Goal: Task Accomplishment & Management: Use online tool/utility

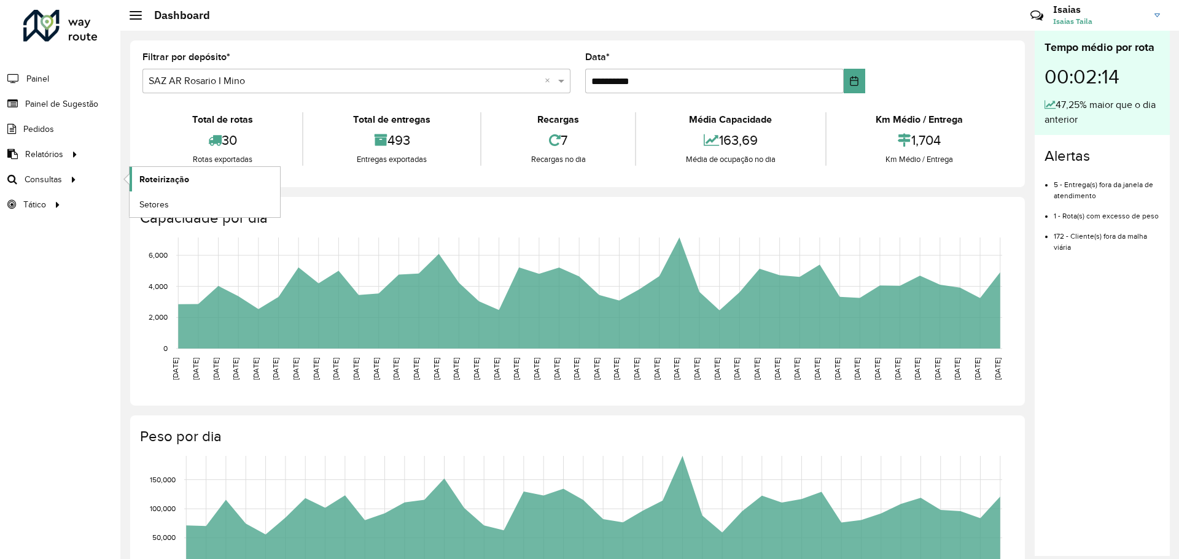
click at [174, 179] on span "Roteirização" at bounding box center [164, 179] width 50 height 13
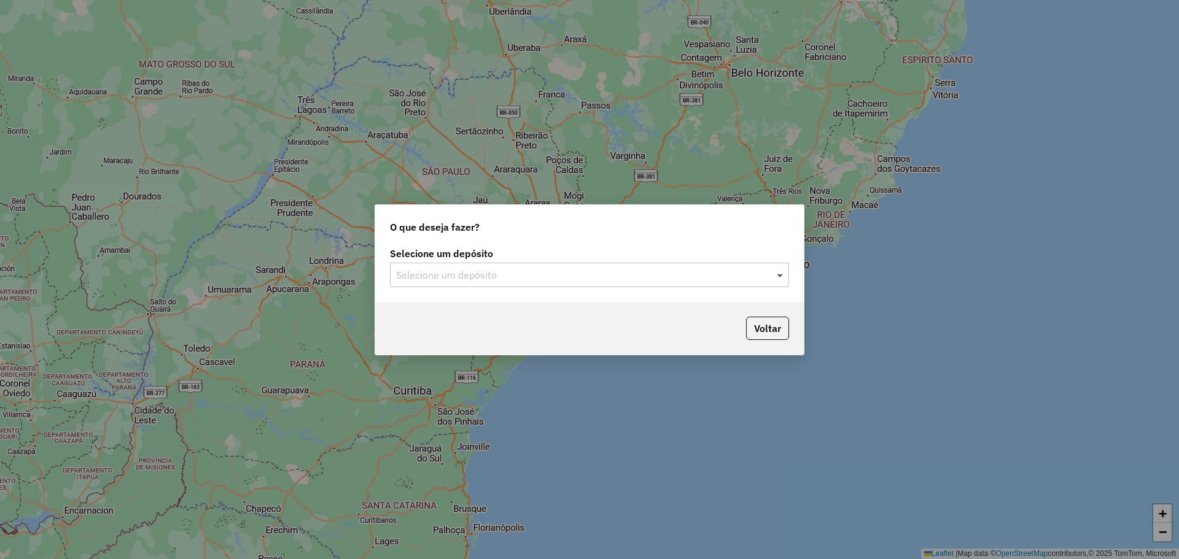
click at [777, 273] on span at bounding box center [781, 275] width 15 height 15
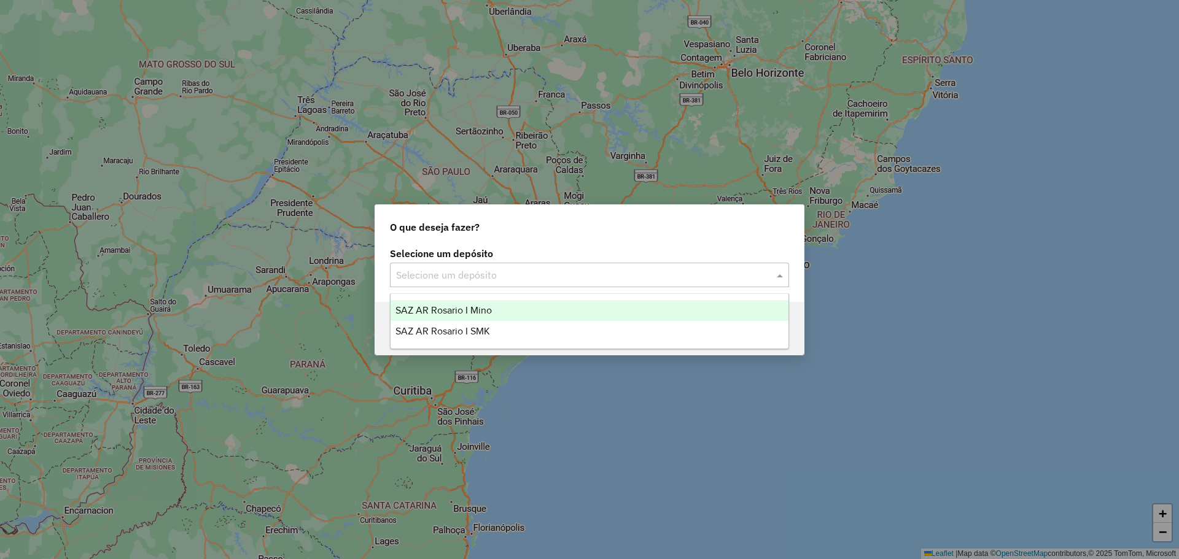
click at [491, 310] on span "SAZ AR Rosario I Mino" at bounding box center [443, 310] width 96 height 10
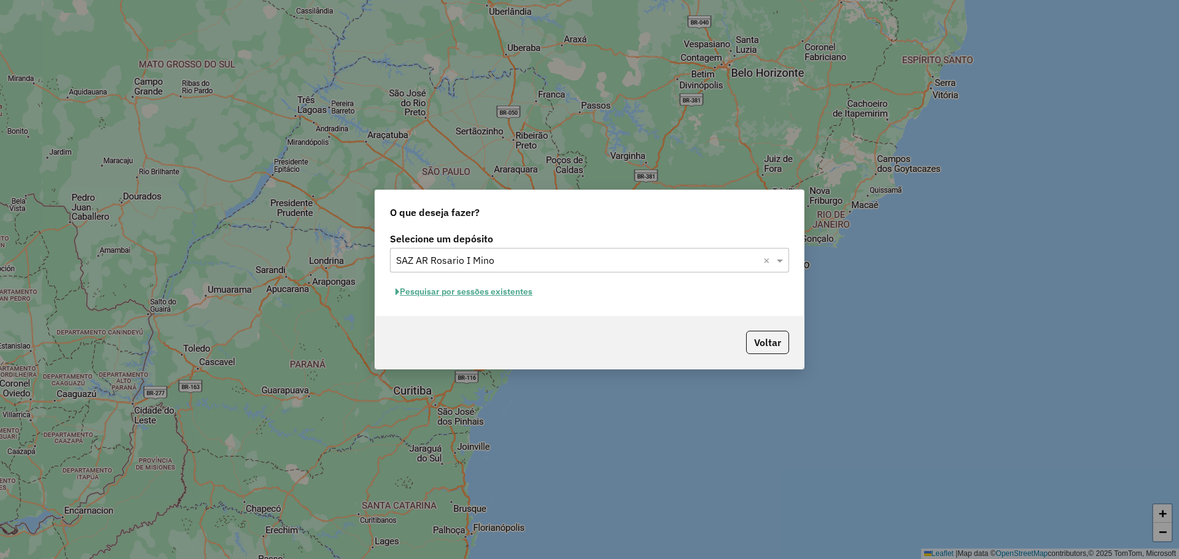
click at [513, 292] on button "Pesquisar por sessões existentes" at bounding box center [464, 291] width 148 height 19
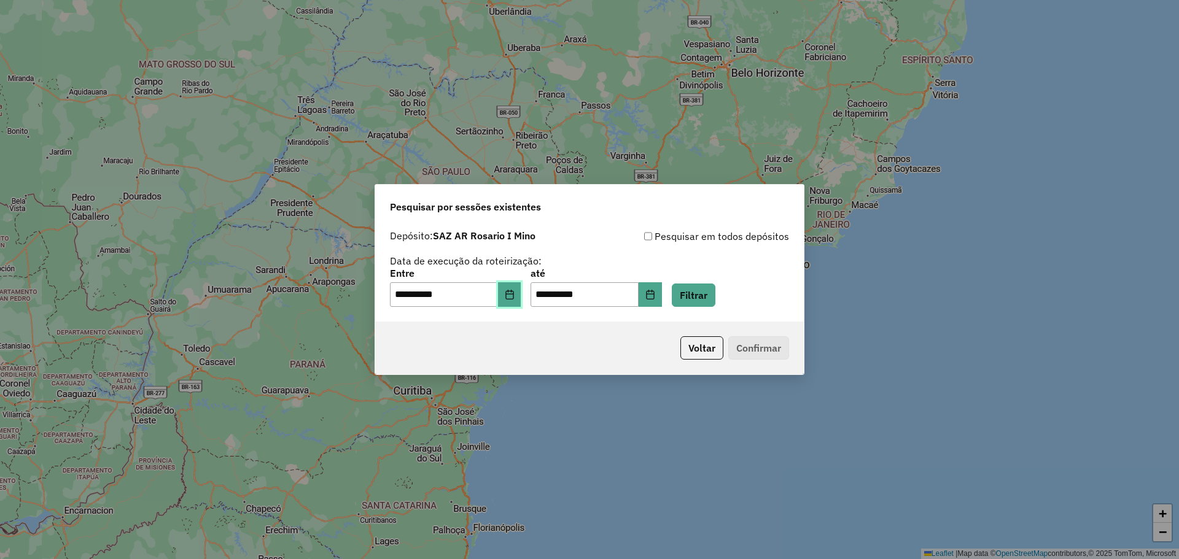
click at [515, 292] on icon "Choose Date" at bounding box center [510, 295] width 10 height 10
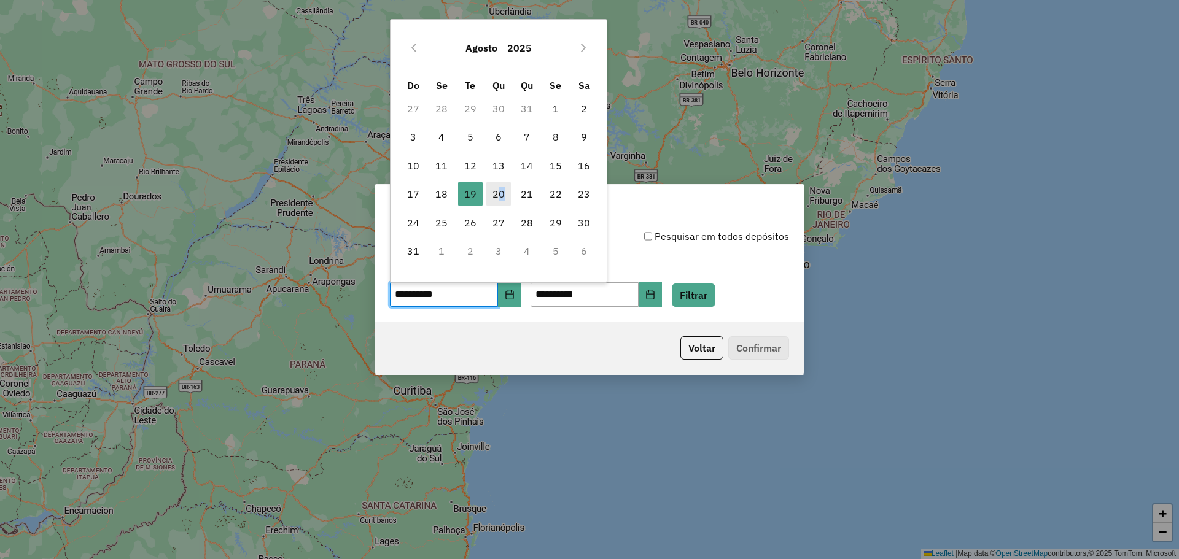
click at [500, 194] on span "20" at bounding box center [498, 194] width 25 height 25
type input "**********"
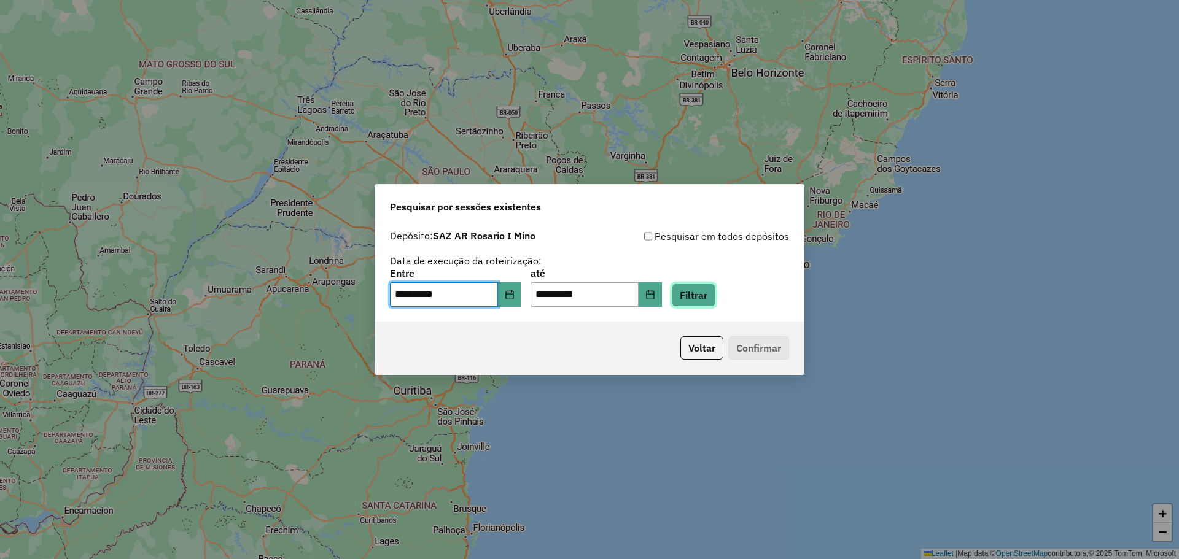
click at [713, 298] on button "Filtrar" at bounding box center [694, 295] width 44 height 23
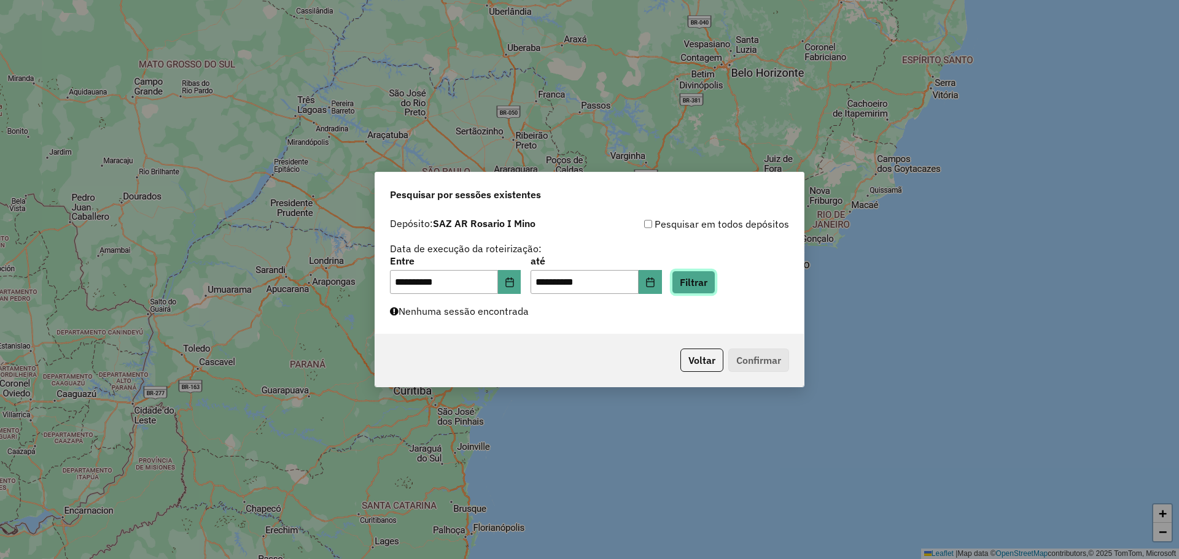
click at [715, 285] on button "Filtrar" at bounding box center [694, 282] width 44 height 23
click at [708, 282] on button "Filtrar" at bounding box center [694, 282] width 44 height 23
click at [715, 281] on button "Filtrar" at bounding box center [694, 282] width 44 height 23
click at [710, 287] on button "Filtrar" at bounding box center [694, 282] width 44 height 23
click at [708, 277] on button "Filtrar" at bounding box center [694, 282] width 44 height 23
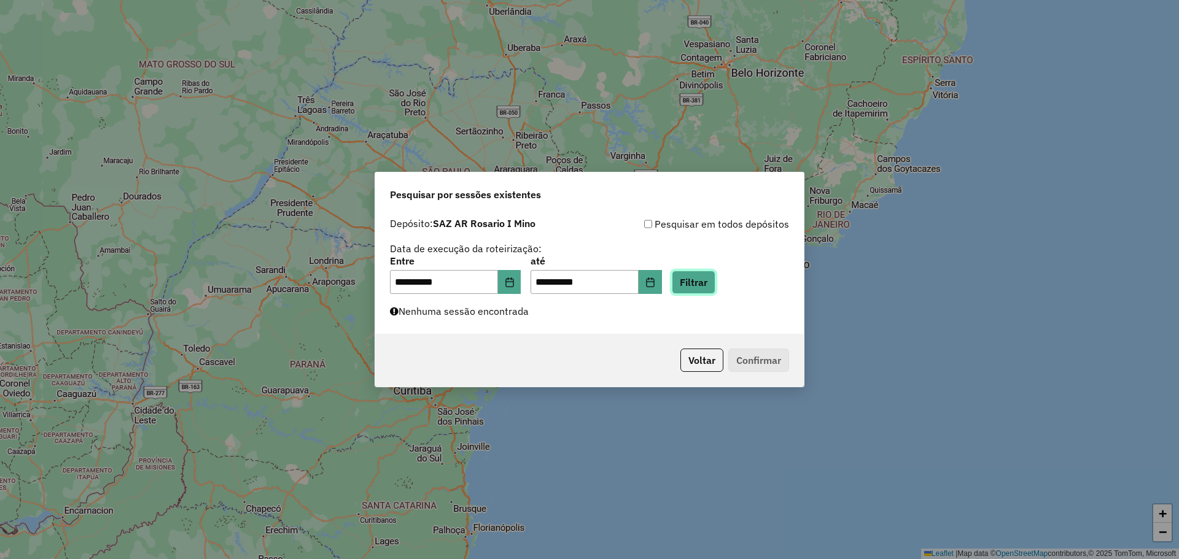
click at [709, 280] on button "Filtrar" at bounding box center [694, 282] width 44 height 23
click at [952, 311] on div "**********" at bounding box center [589, 279] width 1179 height 559
click at [713, 282] on button "Filtrar" at bounding box center [694, 282] width 44 height 23
click at [709, 281] on button "Filtrar" at bounding box center [694, 282] width 44 height 23
click at [711, 281] on button "Filtrar" at bounding box center [694, 282] width 44 height 23
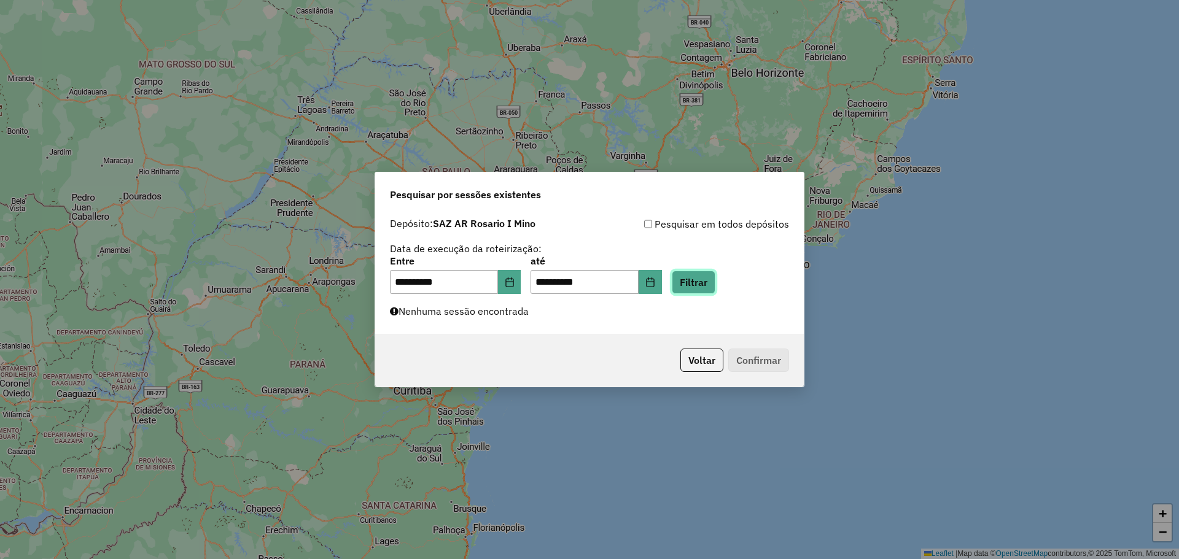
click at [711, 281] on button "Filtrar" at bounding box center [694, 282] width 44 height 23
click at [705, 282] on button "Filtrar" at bounding box center [694, 282] width 44 height 23
click at [710, 284] on button "Filtrar" at bounding box center [694, 282] width 44 height 23
drag, startPoint x: 703, startPoint y: 281, endPoint x: 690, endPoint y: 275, distance: 14.6
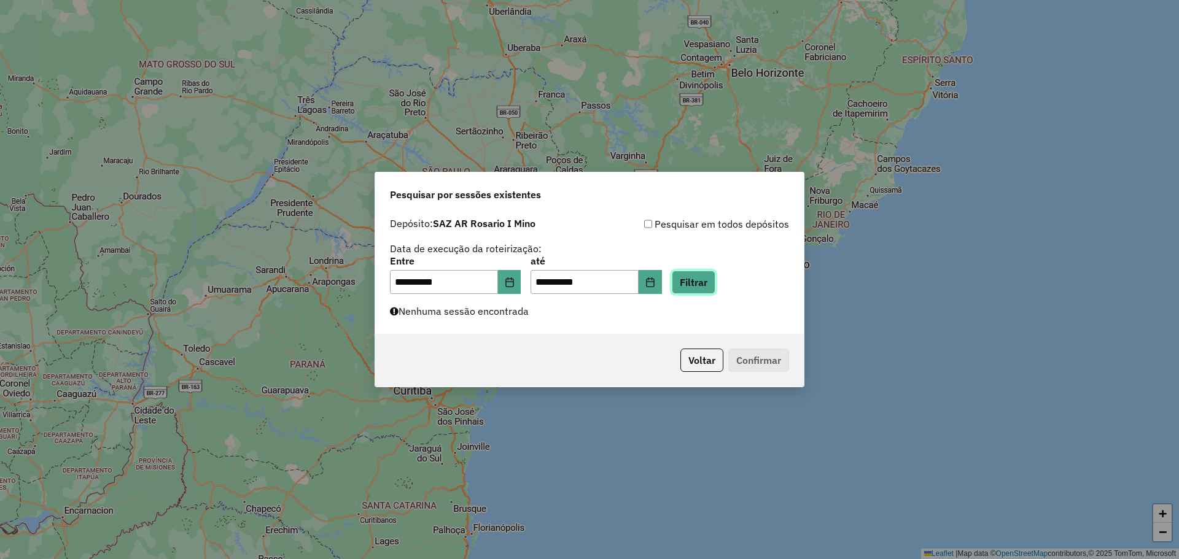
click at [701, 280] on button "Filtrar" at bounding box center [694, 282] width 44 height 23
click at [715, 286] on button "Filtrar" at bounding box center [694, 282] width 44 height 23
click at [709, 278] on button "Filtrar" at bounding box center [694, 282] width 44 height 23
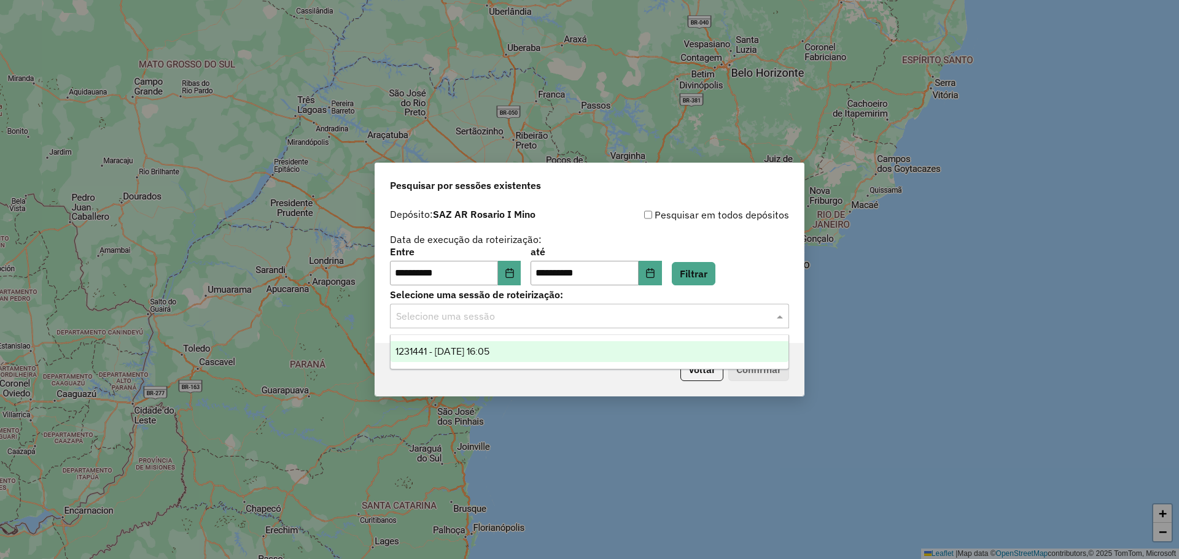
click at [780, 319] on span at bounding box center [781, 316] width 15 height 15
click at [515, 351] on div "1231441 - 20/08/2025 16:05" at bounding box center [590, 351] width 398 height 21
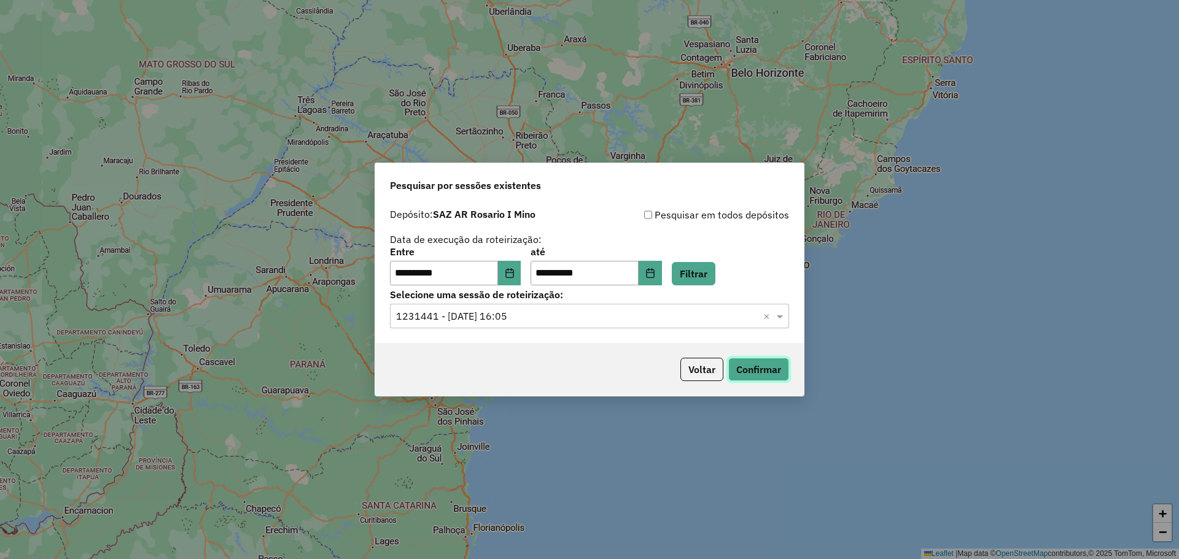
click at [756, 370] on button "Confirmar" at bounding box center [758, 369] width 61 height 23
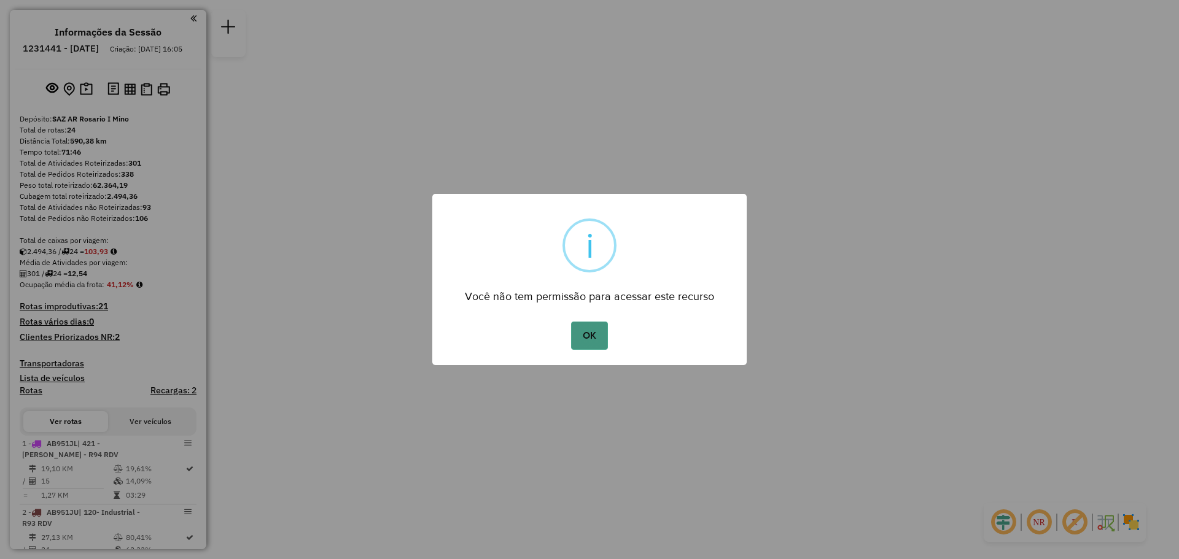
click at [586, 332] on button "OK" at bounding box center [589, 336] width 36 height 28
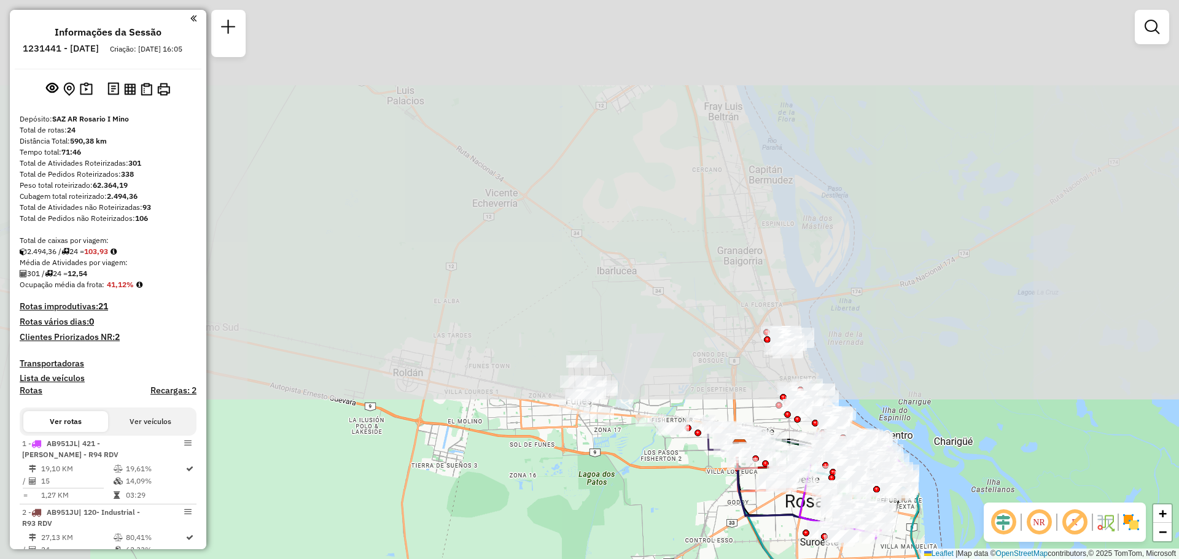
drag, startPoint x: 517, startPoint y: 99, endPoint x: 632, endPoint y: 588, distance: 502.1
click at [632, 559] on html "Aguarde... Pop-up bloqueado! Seu navegador bloqueou automáticamente a abertura …" at bounding box center [589, 279] width 1179 height 559
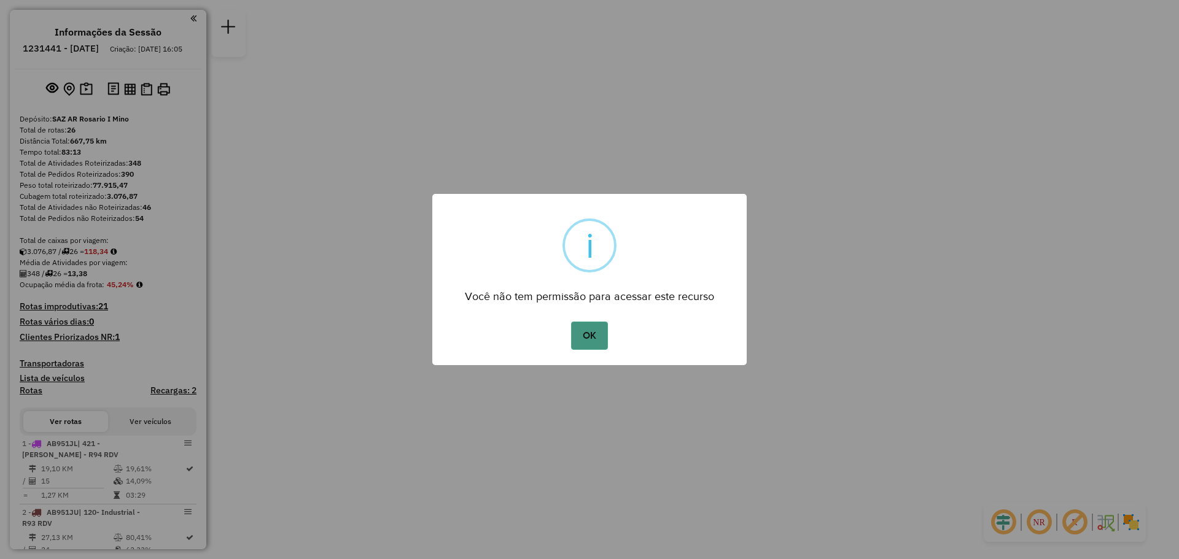
click at [590, 337] on button "OK" at bounding box center [589, 336] width 36 height 28
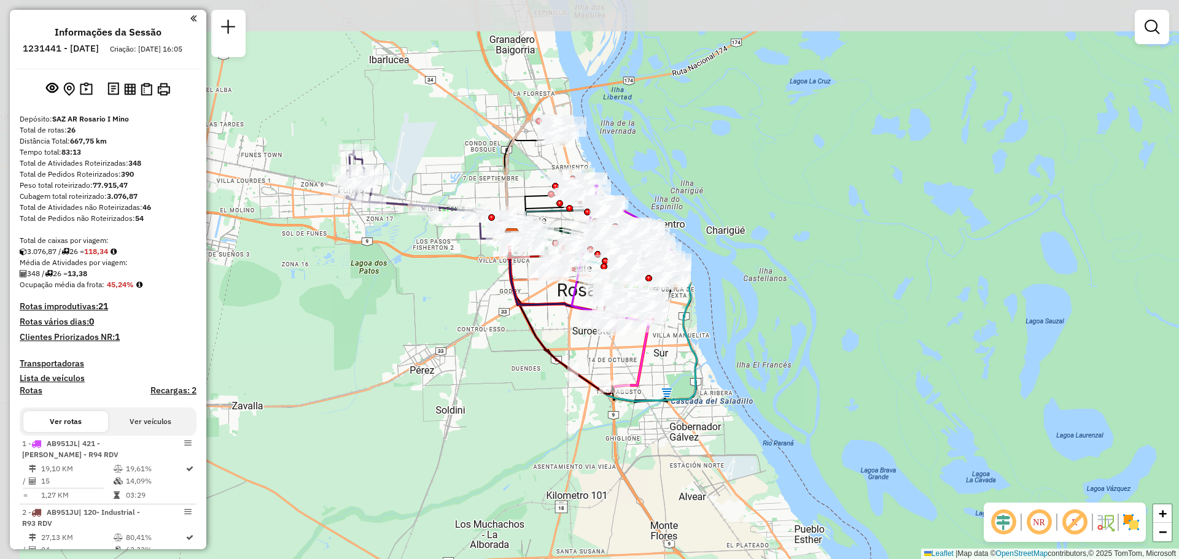
drag, startPoint x: 424, startPoint y: 243, endPoint x: 485, endPoint y: 383, distance: 152.4
click at [485, 383] on div "Janela de atendimento Grade de atendimento Capacidade Transportadoras Veículos …" at bounding box center [589, 279] width 1179 height 559
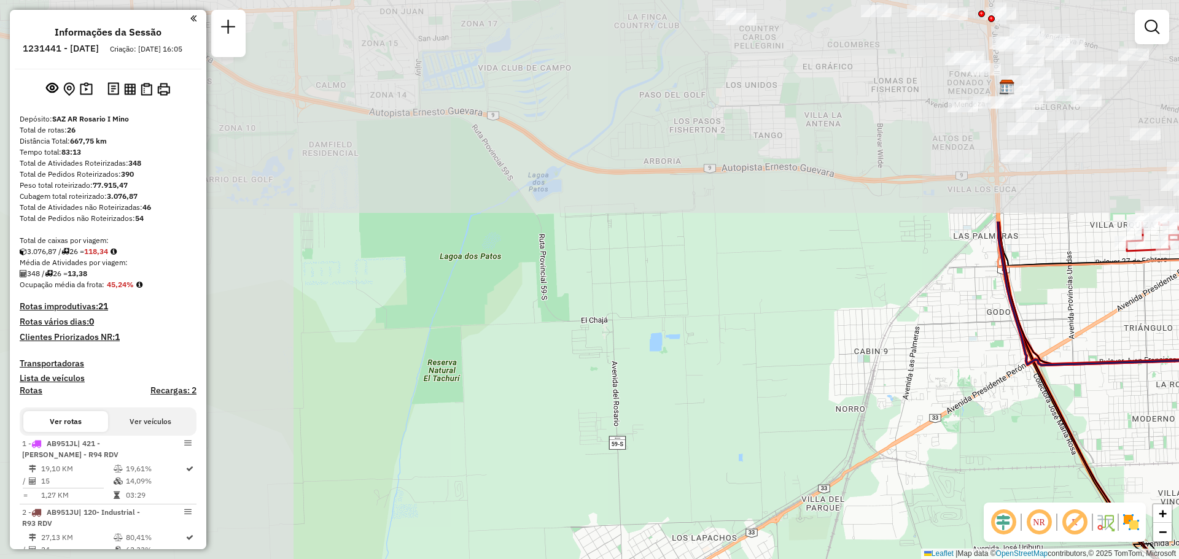
drag, startPoint x: 370, startPoint y: 131, endPoint x: 915, endPoint y: 478, distance: 646.0
click at [915, 478] on div "Janela de atendimento Grade de atendimento Capacidade Transportadoras Veículos …" at bounding box center [589, 279] width 1179 height 559
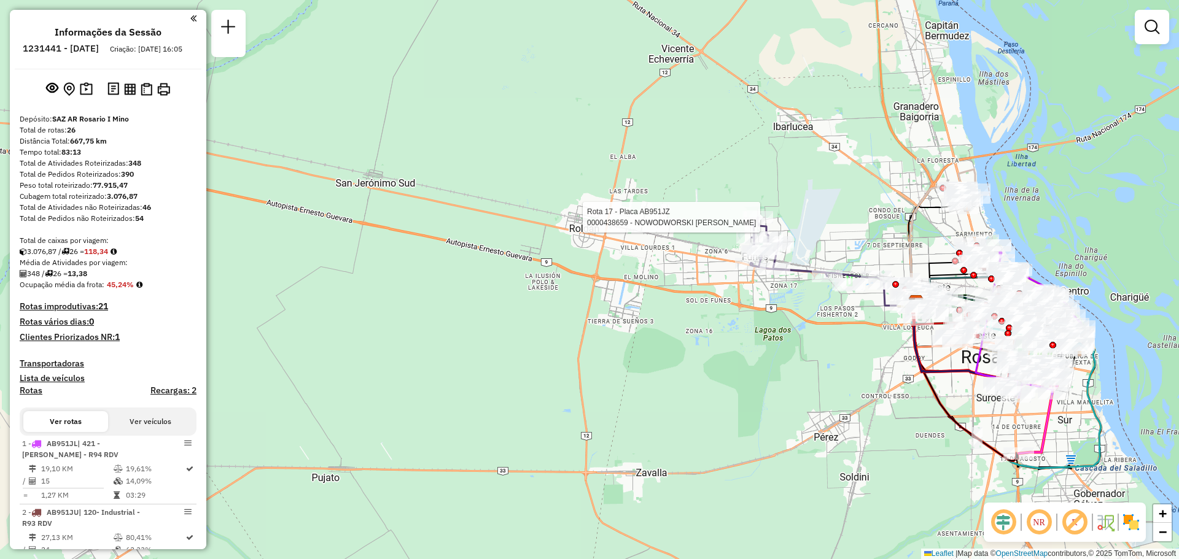
select select "**********"
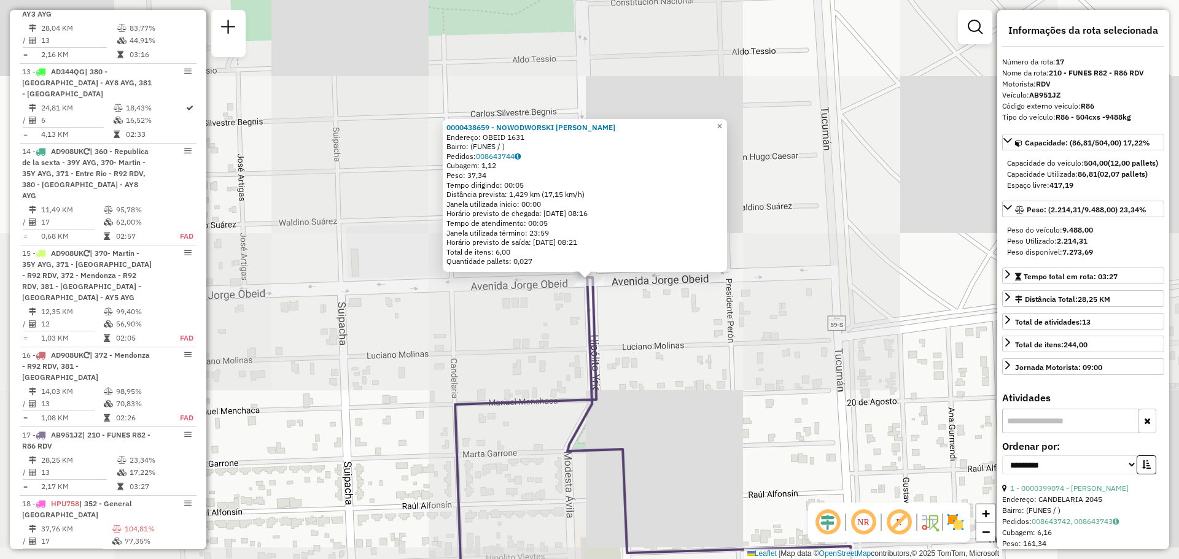
scroll to position [1670, 0]
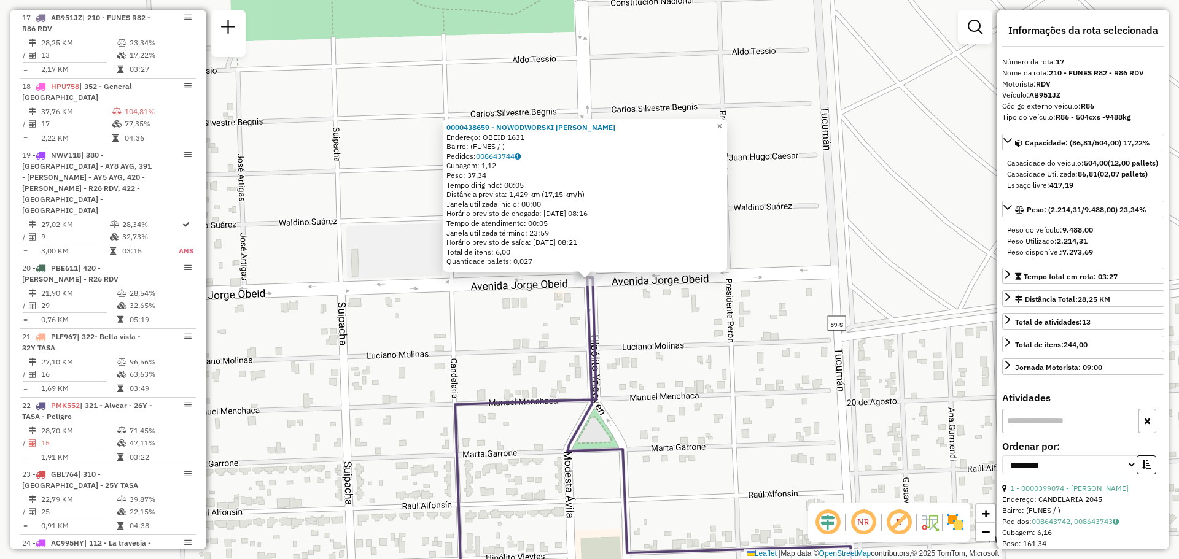
click at [782, 258] on div "0000438659 - NOWODWORSKI FABIAN RUBEN Endereço: OBEID 1631 Bairro: (FUNES / ) P…" at bounding box center [589, 279] width 1179 height 559
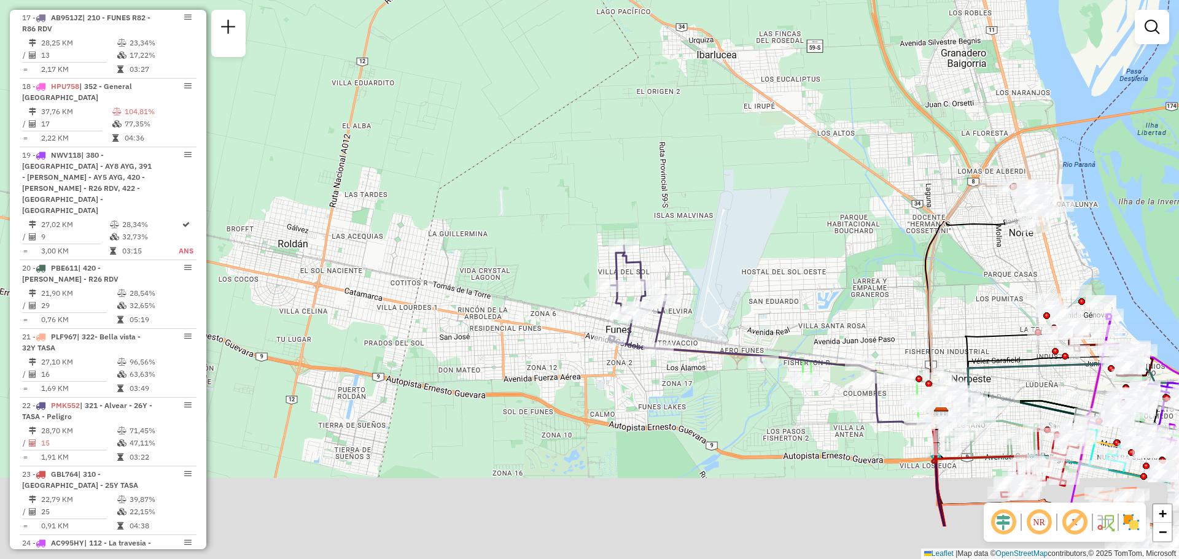
drag, startPoint x: 835, startPoint y: 381, endPoint x: 525, endPoint y: 230, distance: 344.1
click at [525, 230] on div "Janela de atendimento Grade de atendimento Capacidade Transportadoras Veículos …" at bounding box center [589, 279] width 1179 height 559
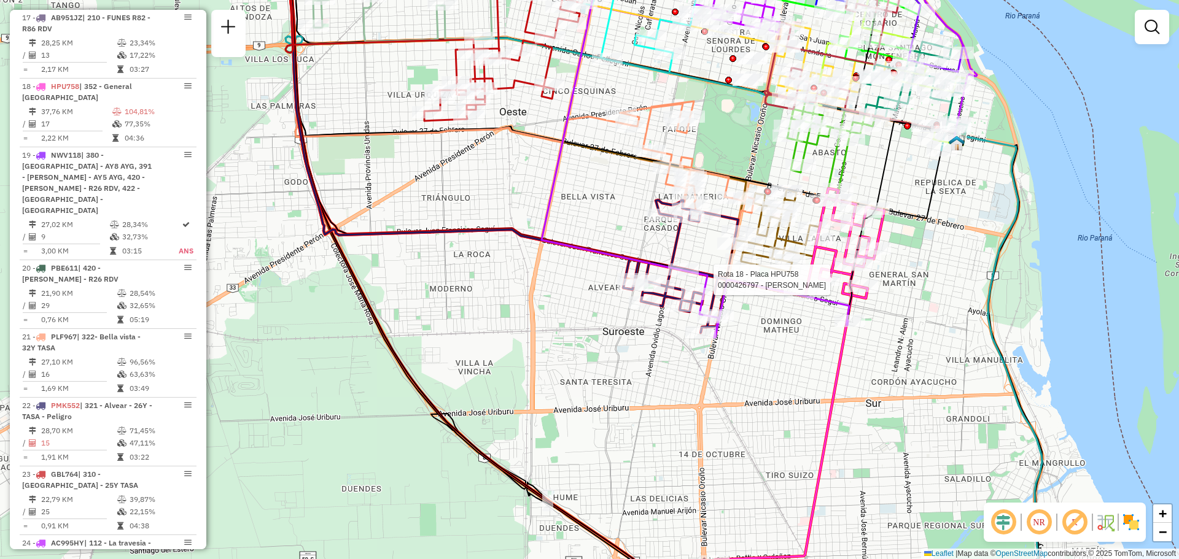
select select "**********"
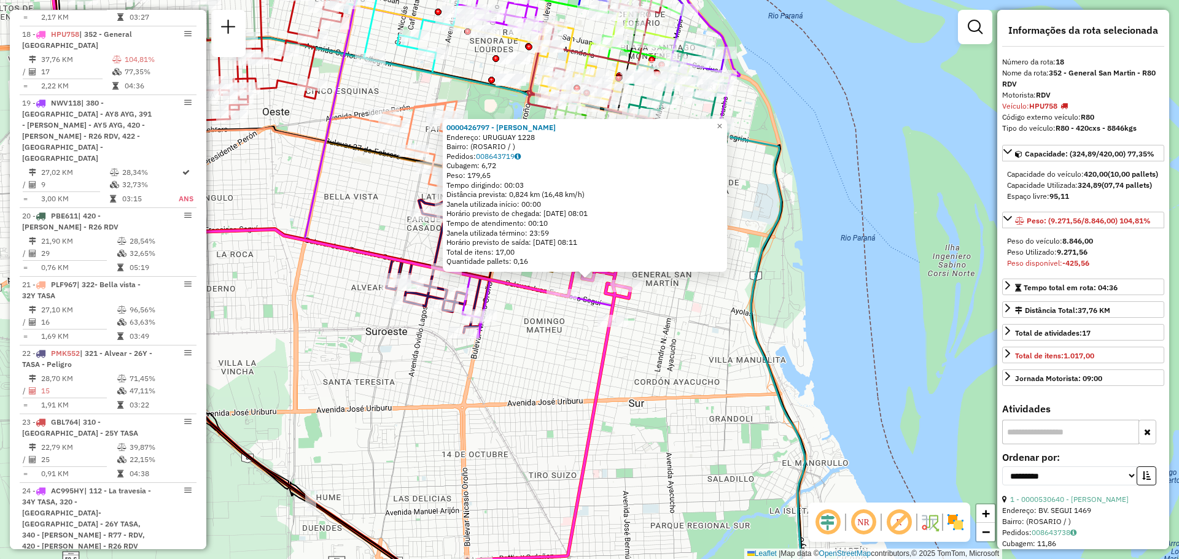
scroll to position [1739, 0]
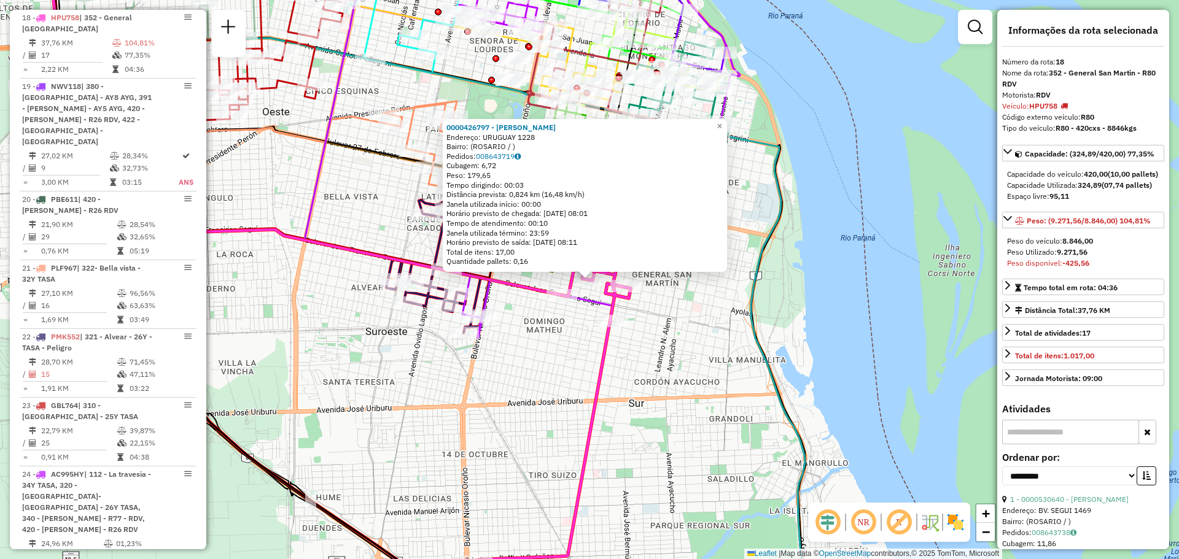
click at [680, 317] on div "0000426797 - HUANG YANFU Endereço: URUGUAY 1228 Bairro: (ROSARIO / ) Pedidos: 0…" at bounding box center [589, 279] width 1179 height 559
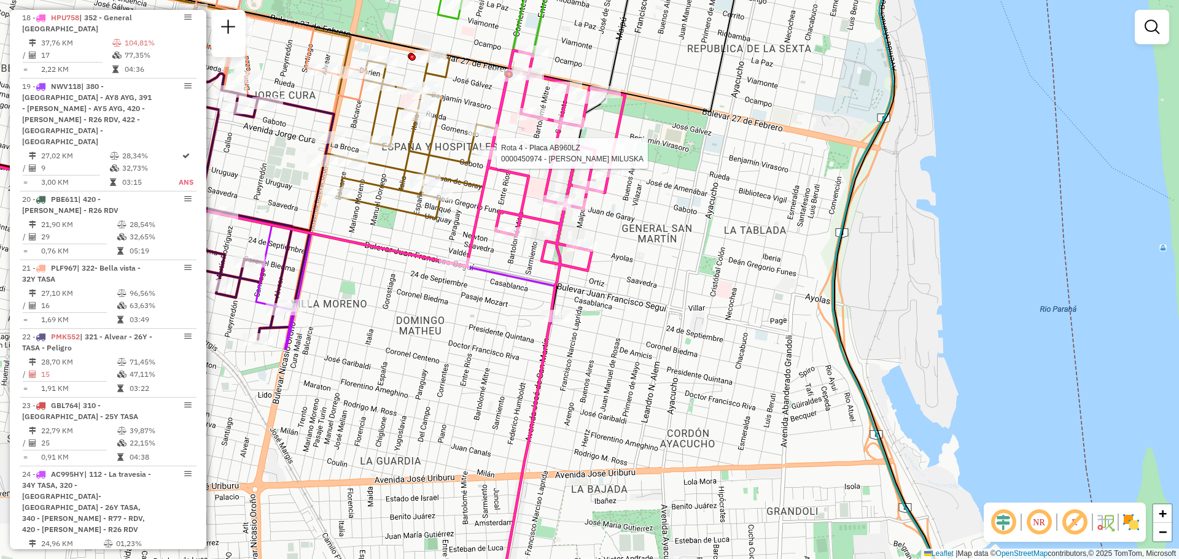
select select "**********"
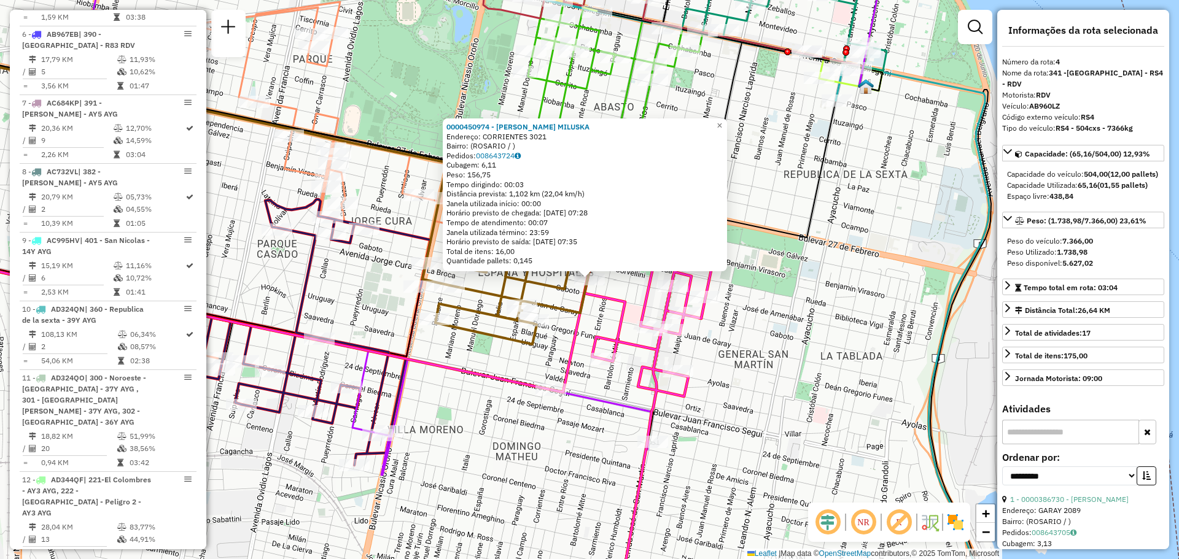
scroll to position [644, 0]
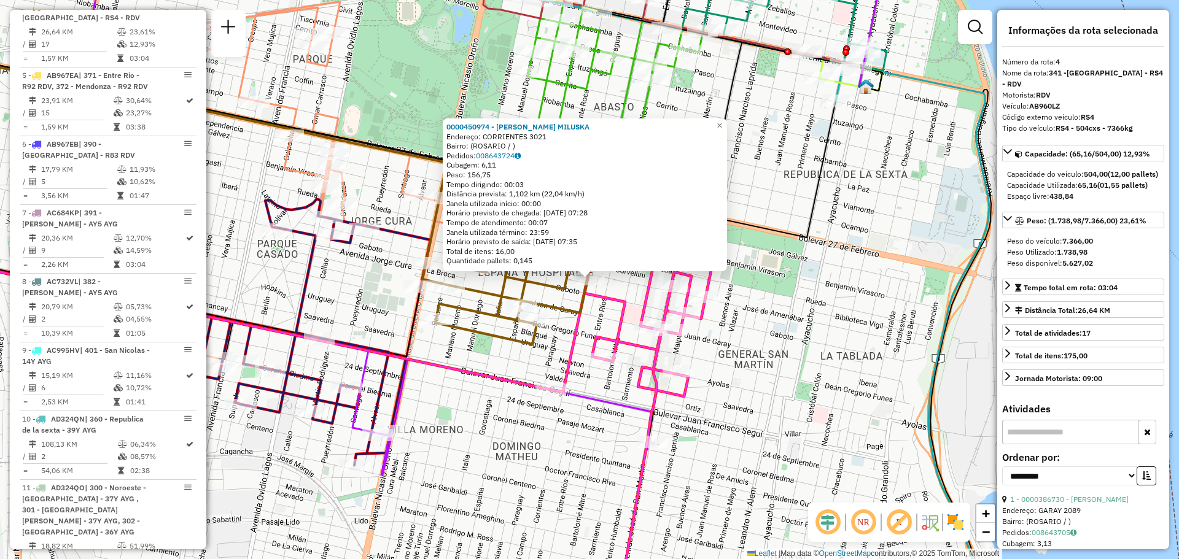
click at [793, 324] on div "0000450974 - TAPIA DIAZ JIULLIANA MILUSKA Endereço: CORRIENTES 3021 Bairro: (RO…" at bounding box center [589, 279] width 1179 height 559
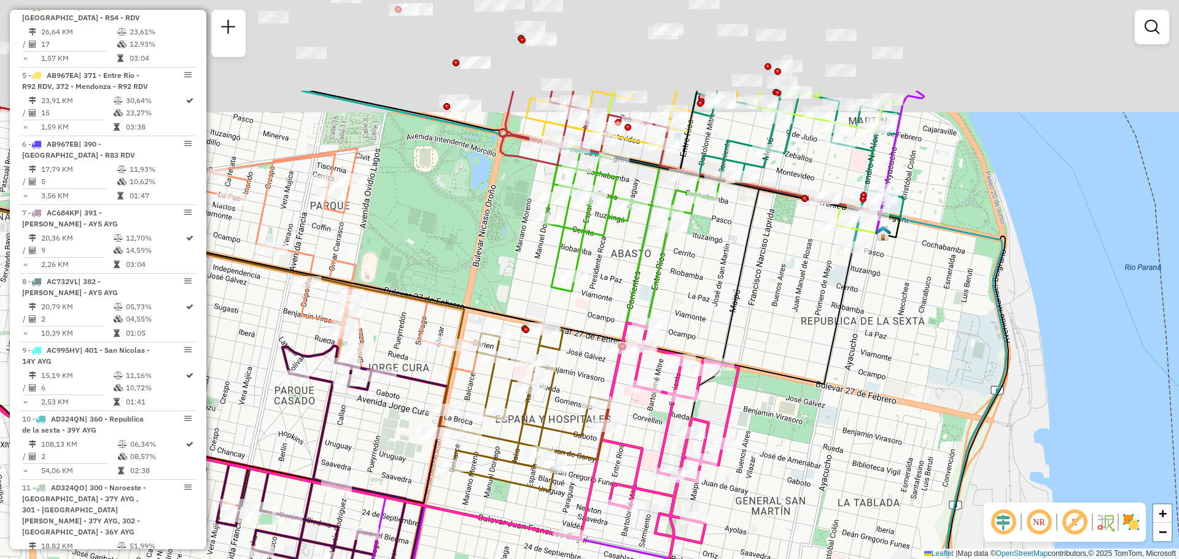
drag, startPoint x: 769, startPoint y: 294, endPoint x: 776, endPoint y: 397, distance: 104.0
click at [785, 413] on div "Janela de atendimento Grade de atendimento Capacidade Transportadoras Veículos …" at bounding box center [589, 279] width 1179 height 559
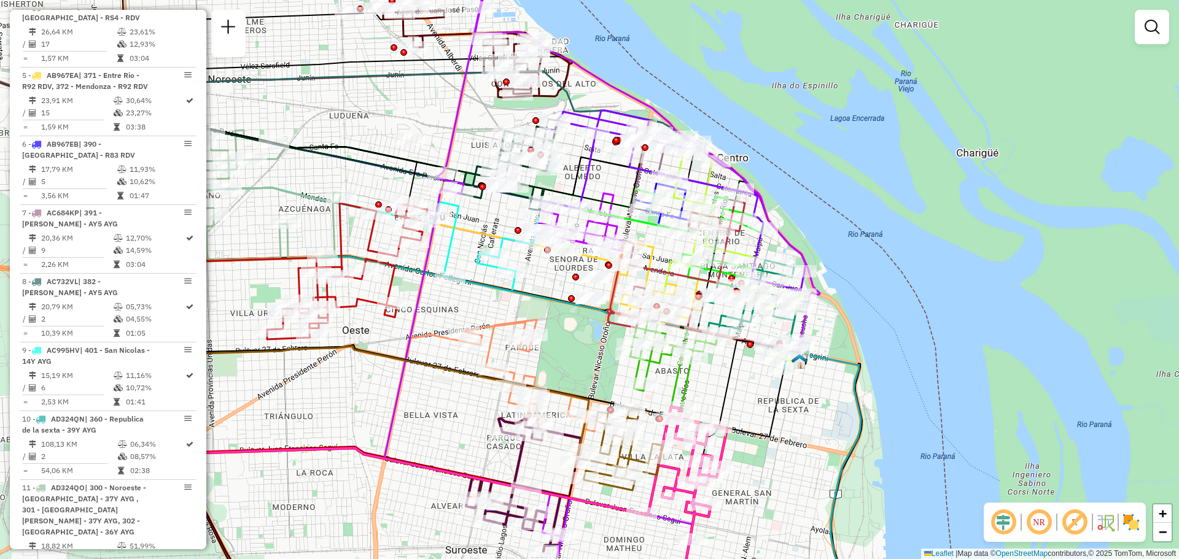
drag, startPoint x: 540, startPoint y: 309, endPoint x: 568, endPoint y: 351, distance: 50.9
click at [563, 397] on div "Janela de atendimento Grade de atendimento Capacidade Transportadoras Veículos …" at bounding box center [589, 279] width 1179 height 559
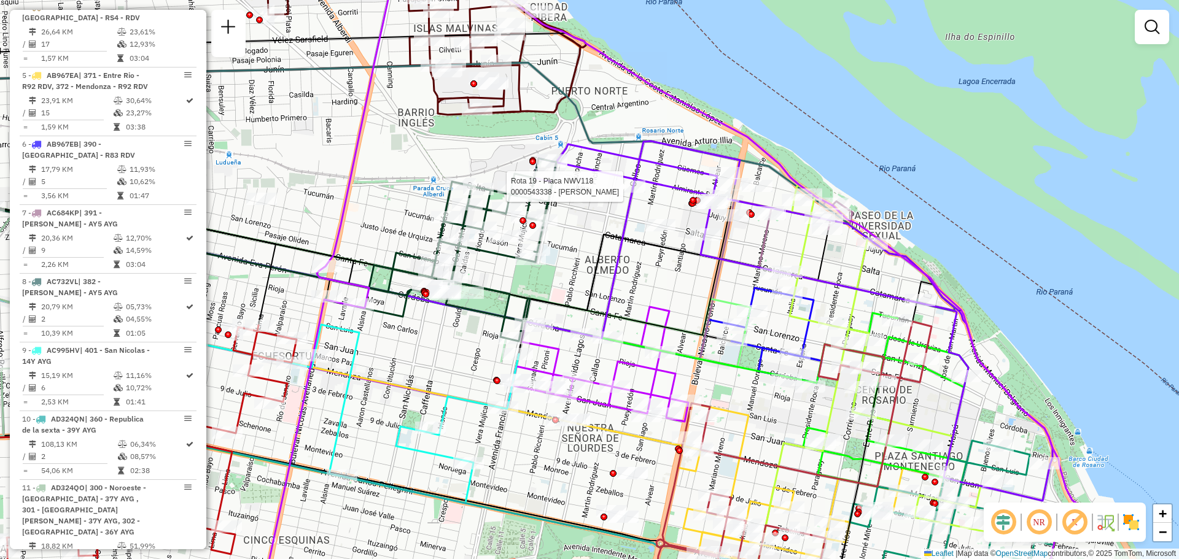
select select "**********"
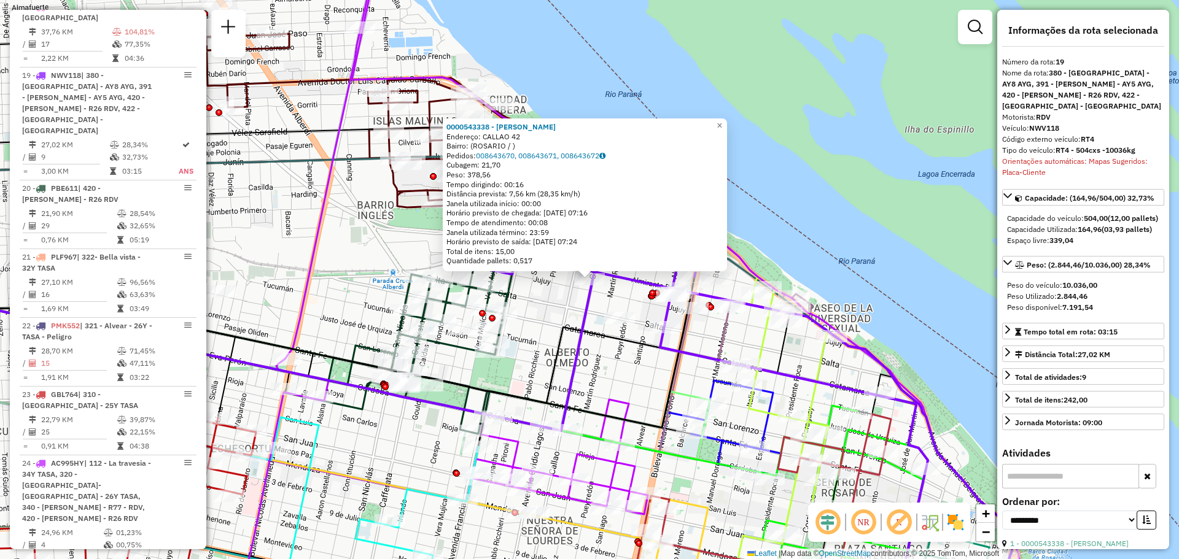
scroll to position [1808, 0]
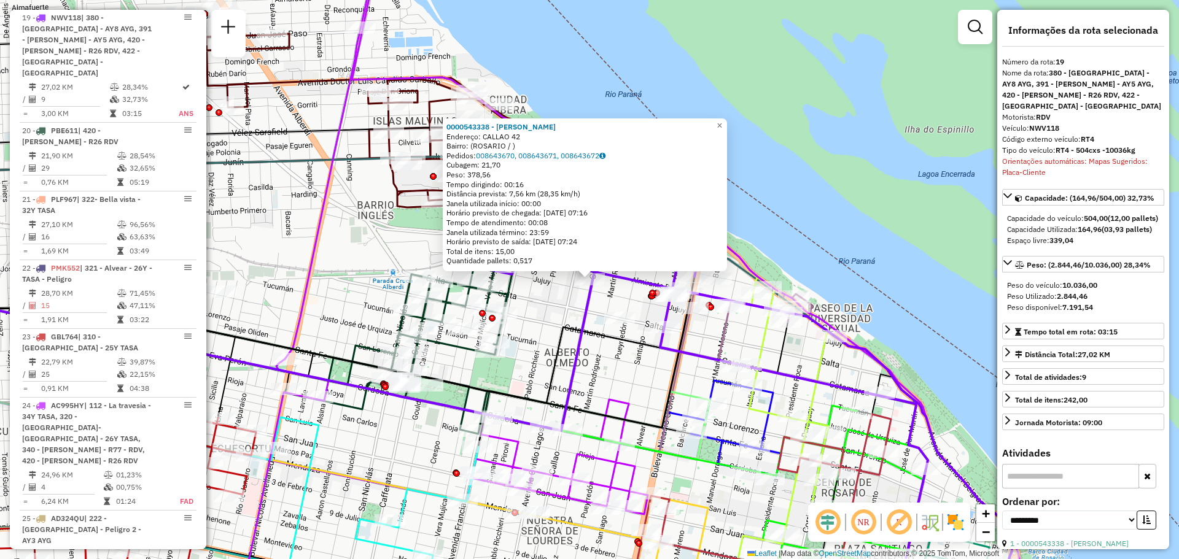
click at [537, 318] on div "0000543338 - Bargo Diego Martin Endereço: CALLAO 42 Bairro: (ROSARIO / ) Pedido…" at bounding box center [589, 279] width 1179 height 559
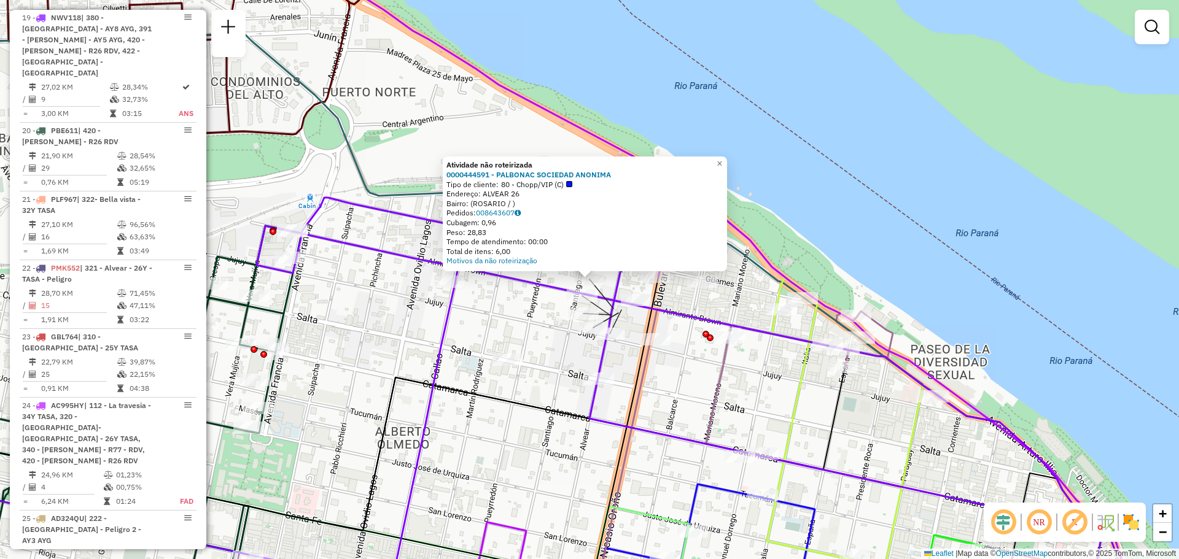
click at [526, 324] on div "Atividade não roteirizada 0000444591 - PALBONAC SOCIEDAD ANONIMA Tipo de client…" at bounding box center [589, 279] width 1179 height 559
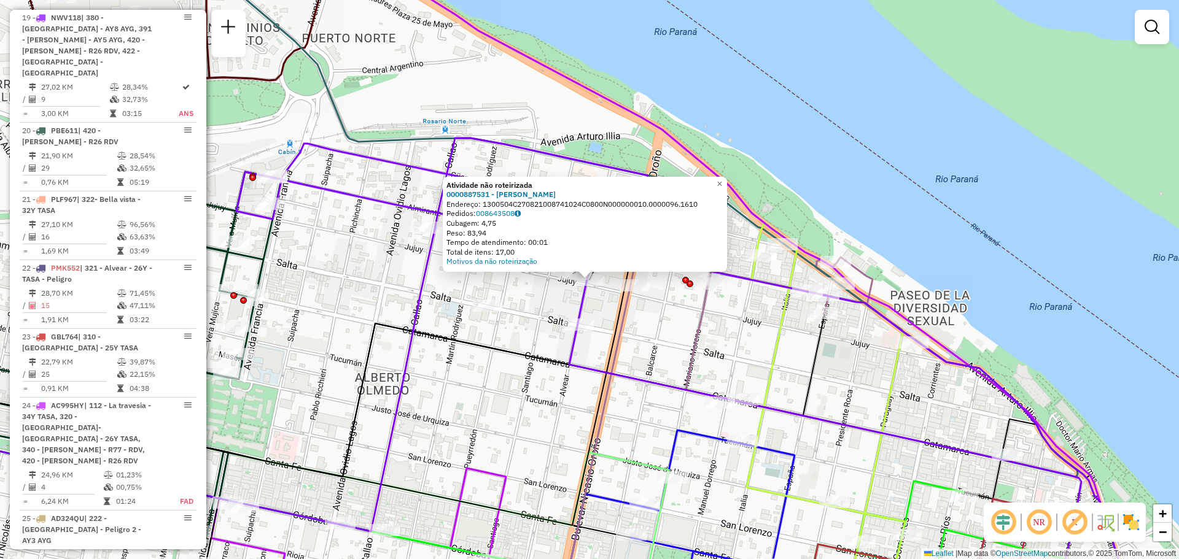
click at [532, 305] on div "Atividade não roteirizada 0000887531 - SALIM JORGE Endereço: 1300504C2708210087…" at bounding box center [589, 279] width 1179 height 559
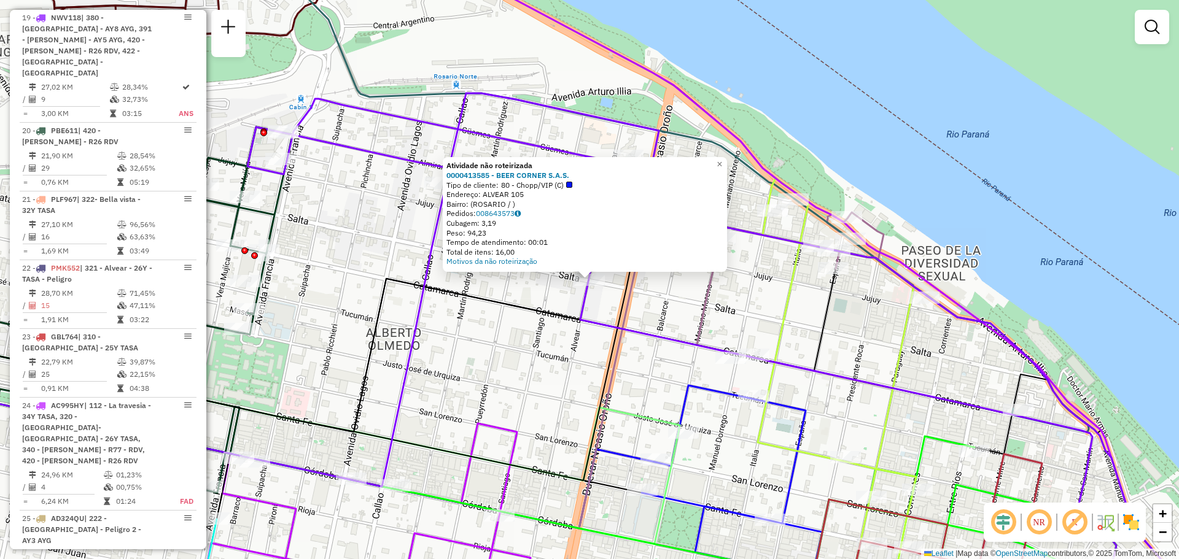
click at [504, 329] on div "Atividade não roteirizada 0000413585 - BEER CORNER S.A.S. Tipo de cliente: 80 -…" at bounding box center [589, 279] width 1179 height 559
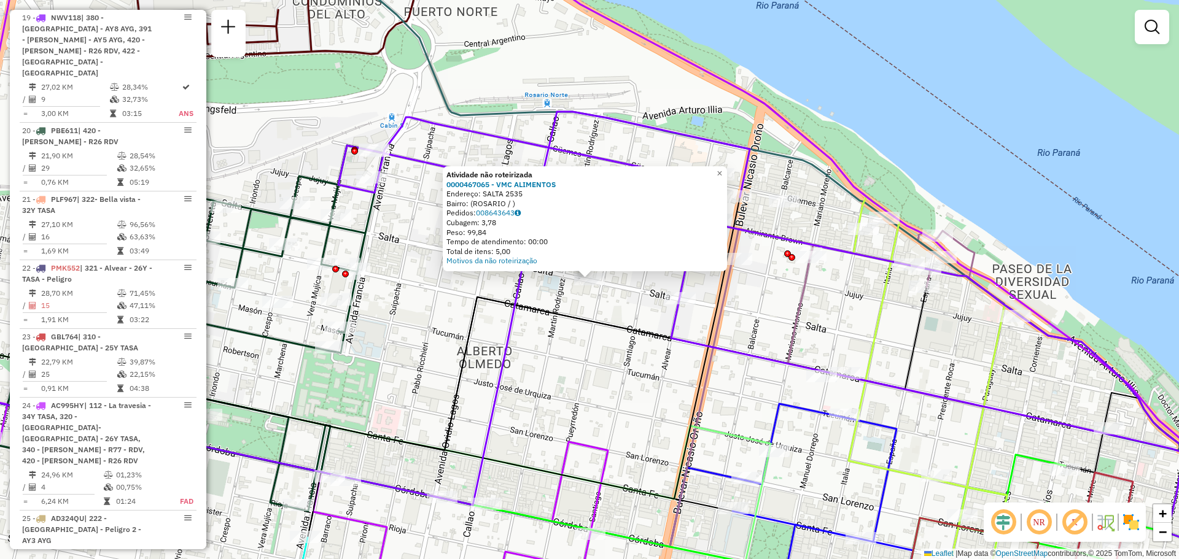
click at [604, 295] on div "Atividade não roteirizada 0000467065 - VMC ALIMENTOS Endereço: SALTA 2535 Bairr…" at bounding box center [589, 279] width 1179 height 559
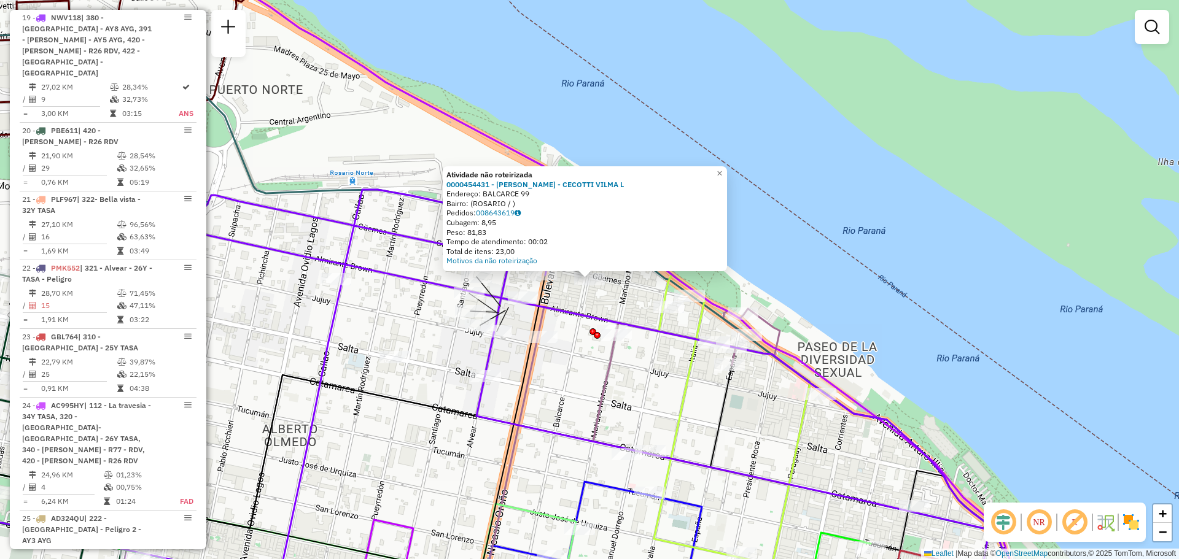
click at [601, 357] on div "Atividade não roteirizada 0000454431 - RODRIGUEZ CECOT - CECOTTI VILMA L Endere…" at bounding box center [589, 279] width 1179 height 559
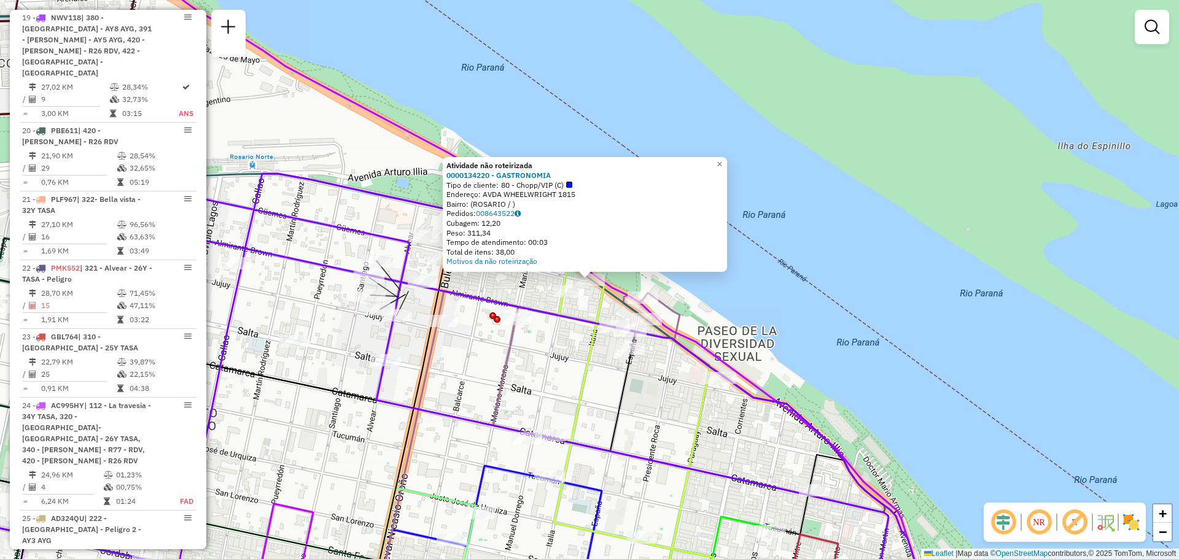
click at [535, 345] on div "Atividade não roteirizada 0000134220 - GASTRONOMIA Tipo de cliente: 80 - Chopp/…" at bounding box center [589, 279] width 1179 height 559
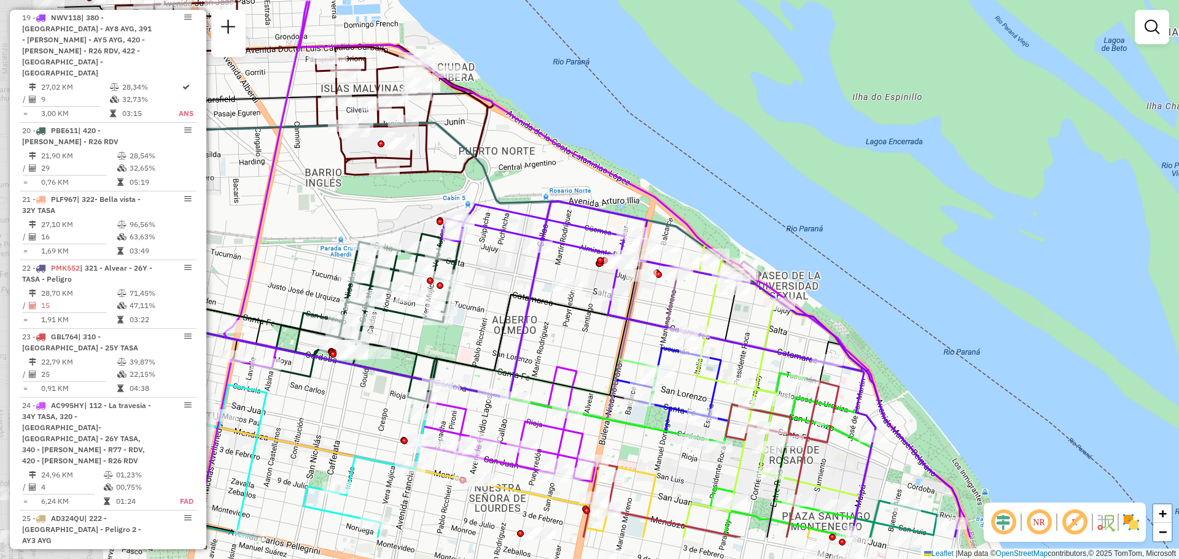
drag, startPoint x: 450, startPoint y: 302, endPoint x: 622, endPoint y: 249, distance: 179.7
click at [621, 250] on div "Janela de atendimento Grade de atendimento Capacidade Transportadoras Veículos …" at bounding box center [589, 279] width 1179 height 559
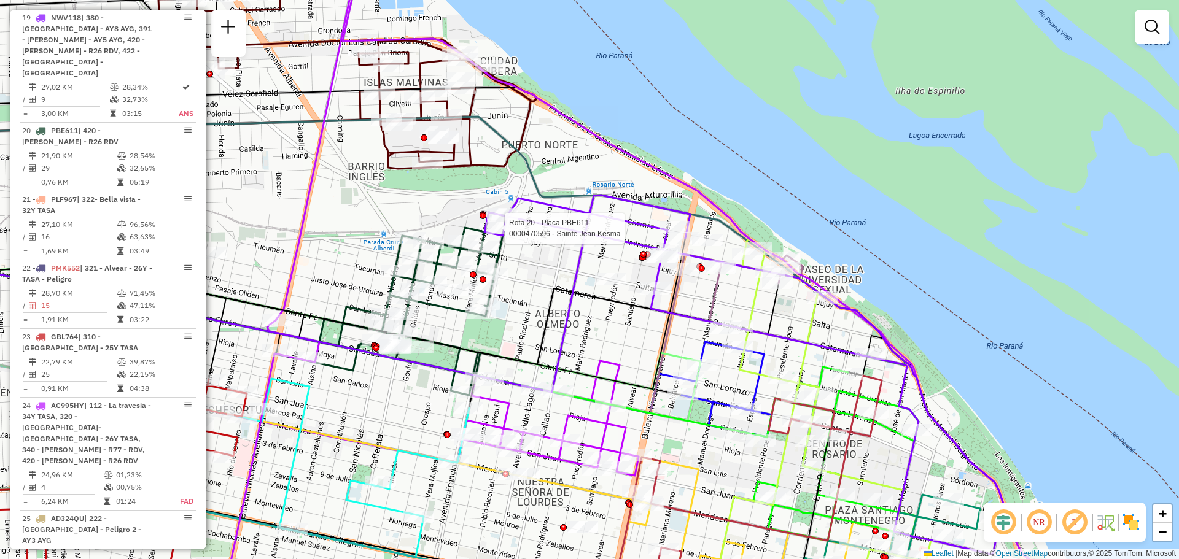
select select "**********"
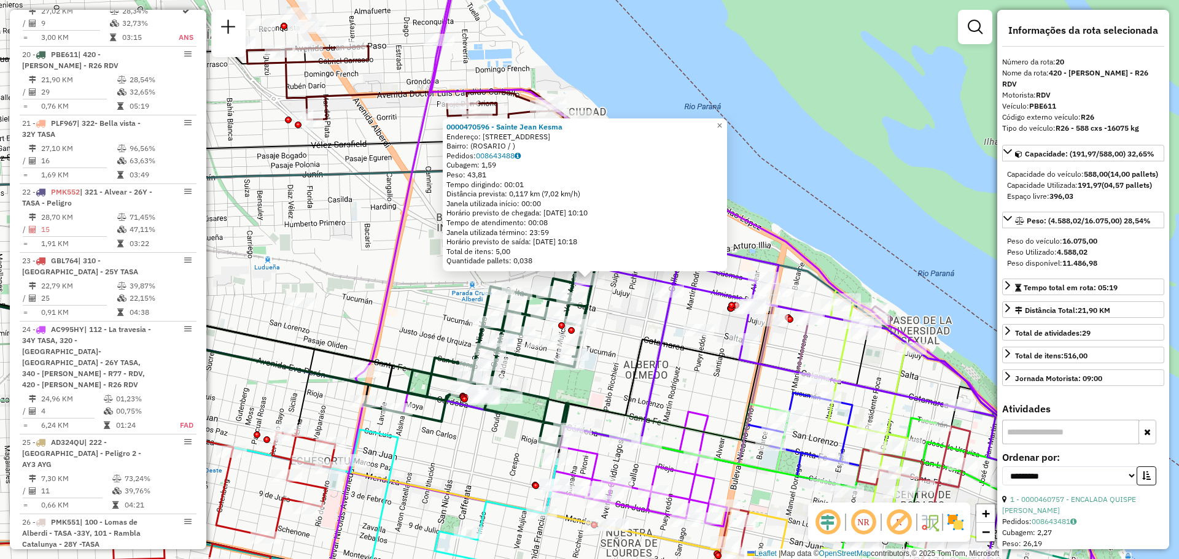
scroll to position [1910, 0]
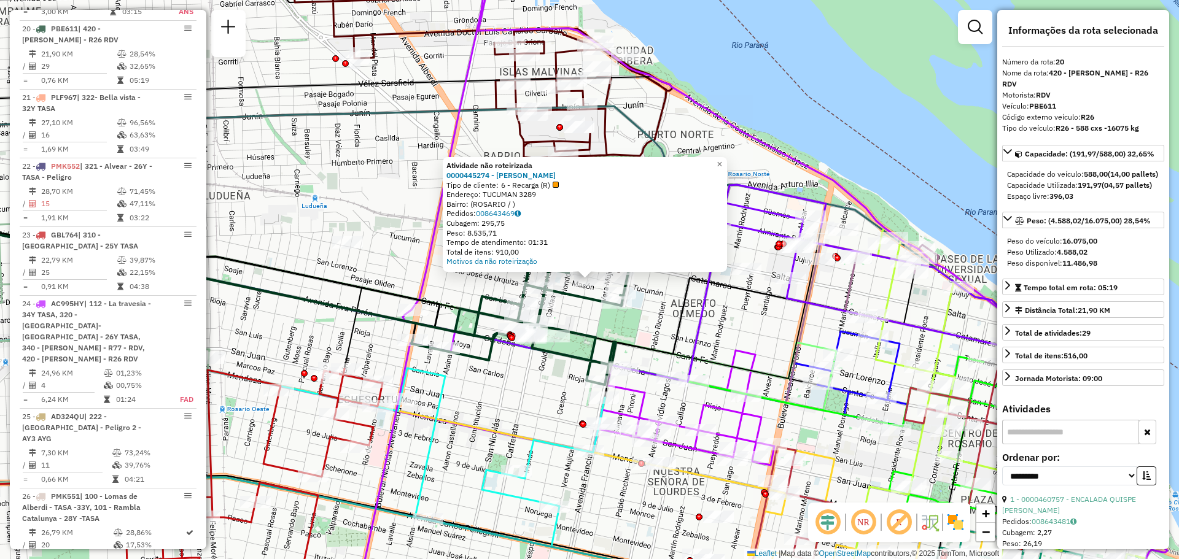
click at [585, 313] on div "Atividade não roteirizada 0000445274 - RUIZ FRANCO NICOLAS Tipo de cliente: 6 -…" at bounding box center [589, 279] width 1179 height 559
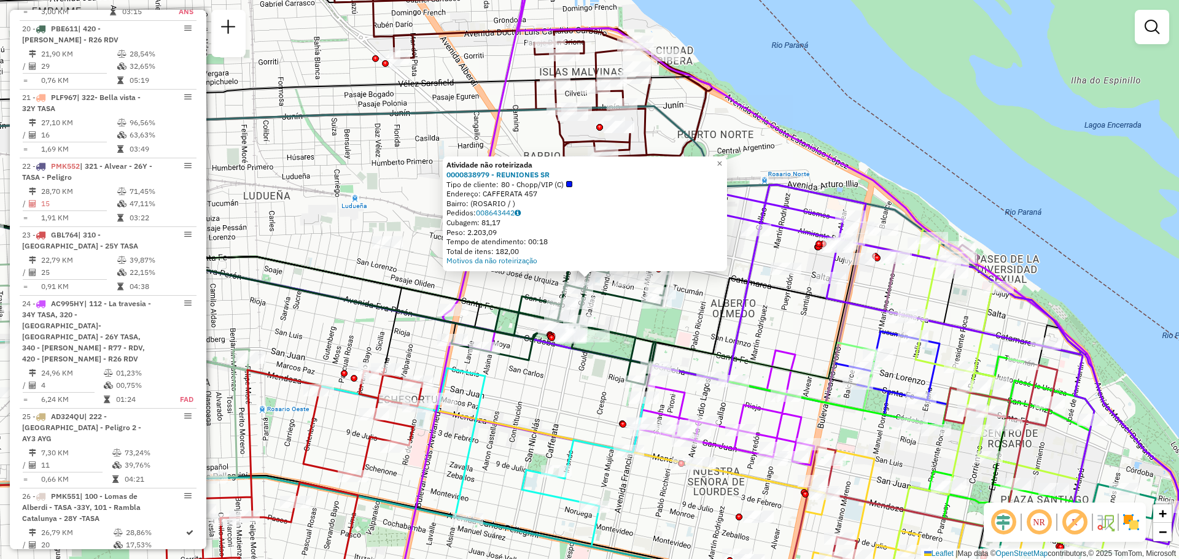
click at [684, 341] on icon at bounding box center [371, 289] width 979 height 179
select select "**********"
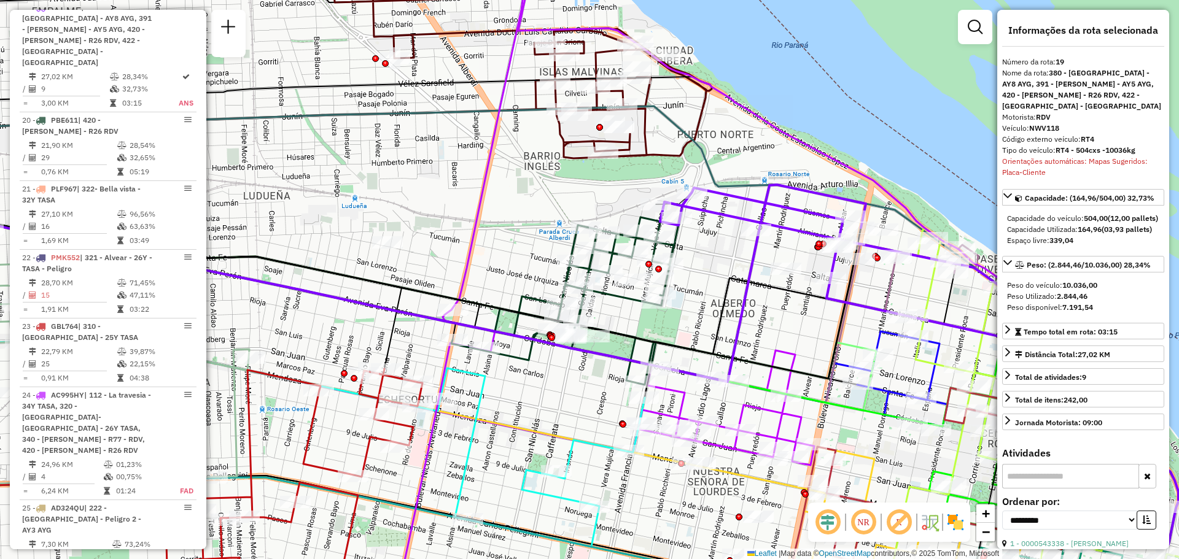
scroll to position [1808, 0]
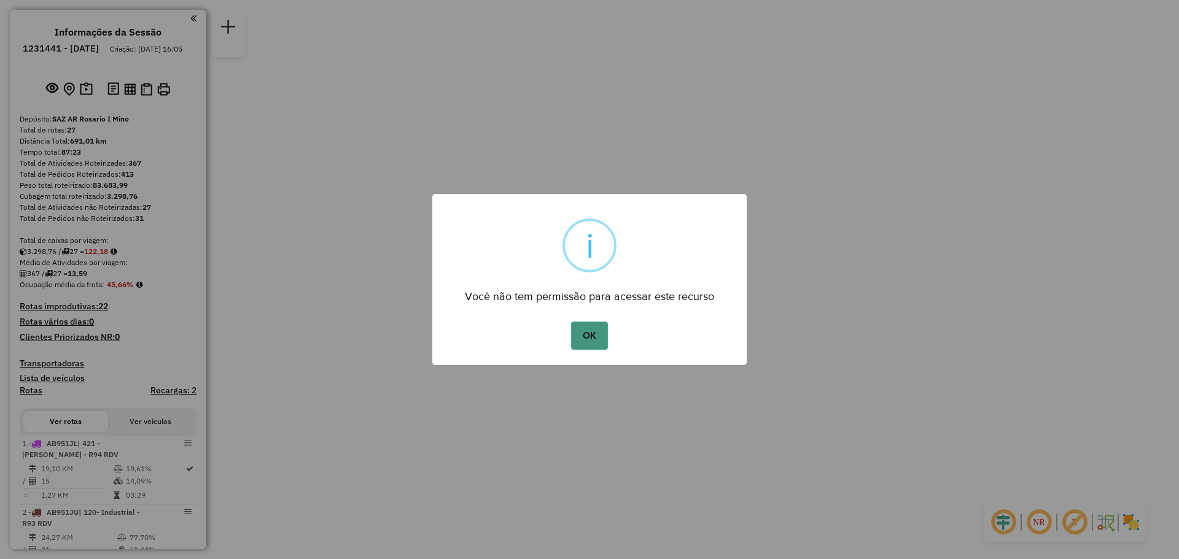
click at [594, 334] on button "OK" at bounding box center [589, 336] width 36 height 28
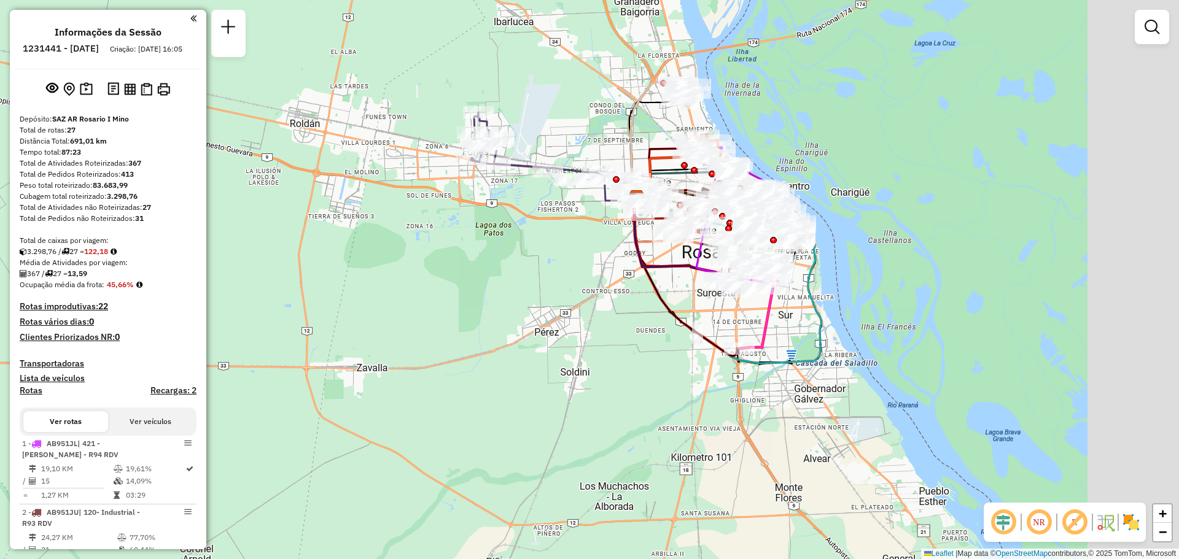
drag, startPoint x: 614, startPoint y: 246, endPoint x: 494, endPoint y: 314, distance: 138.1
click at [497, 314] on div "Janela de atendimento Grade de atendimento Capacidade Transportadoras Veículos …" at bounding box center [589, 279] width 1179 height 559
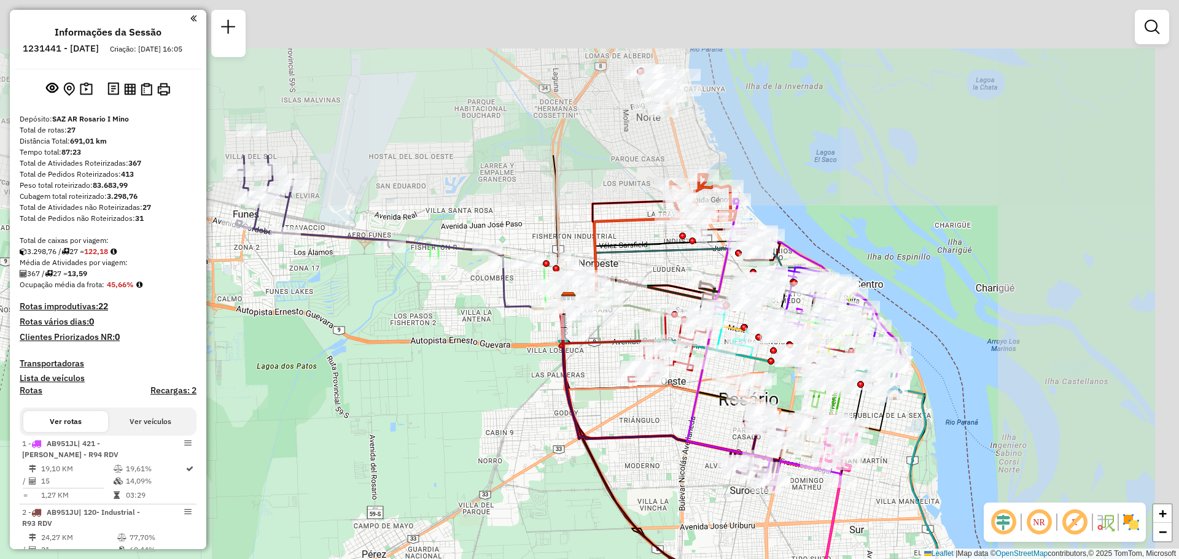
drag, startPoint x: 526, startPoint y: 133, endPoint x: 340, endPoint y: 345, distance: 281.1
click at [340, 345] on div "Janela de atendimento Grade de atendimento Capacidade Transportadoras Veículos …" at bounding box center [589, 279] width 1179 height 559
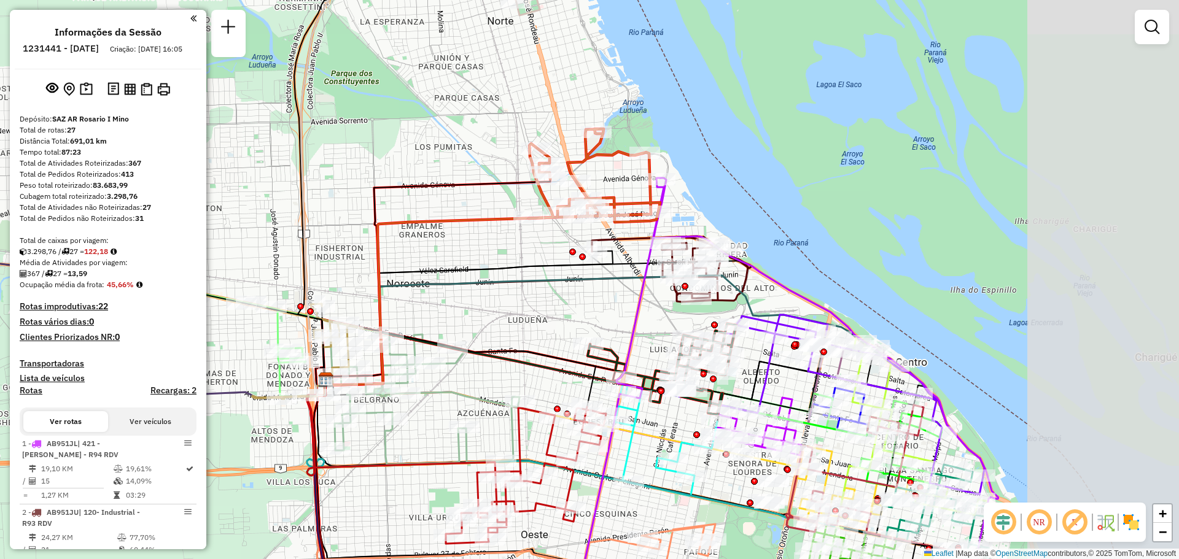
drag, startPoint x: 816, startPoint y: 279, endPoint x: 513, endPoint y: 280, distance: 302.1
click at [516, 281] on icon at bounding box center [610, 331] width 570 height 110
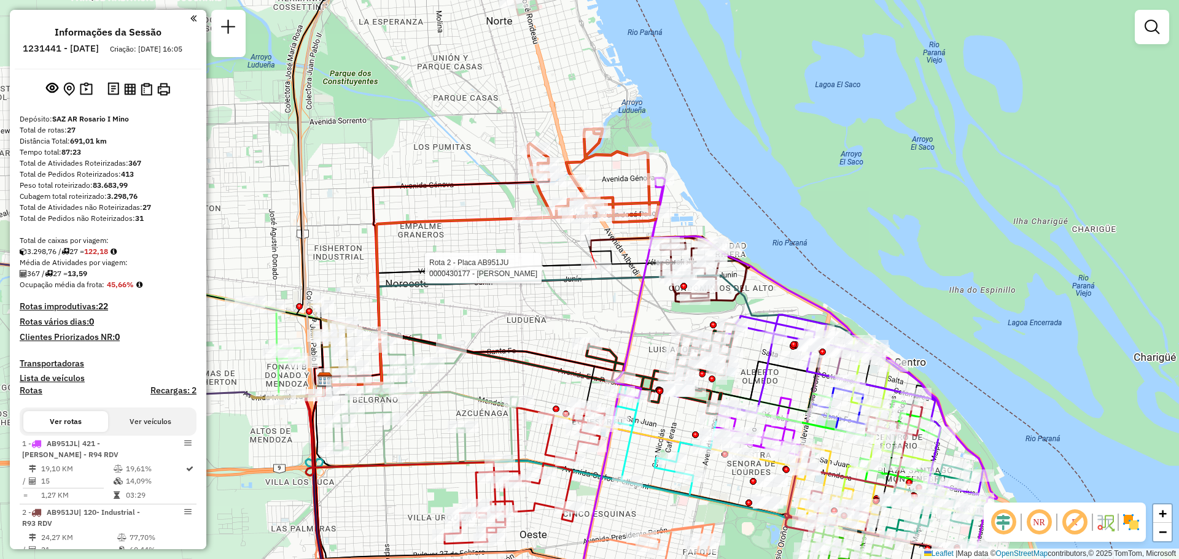
select select "**********"
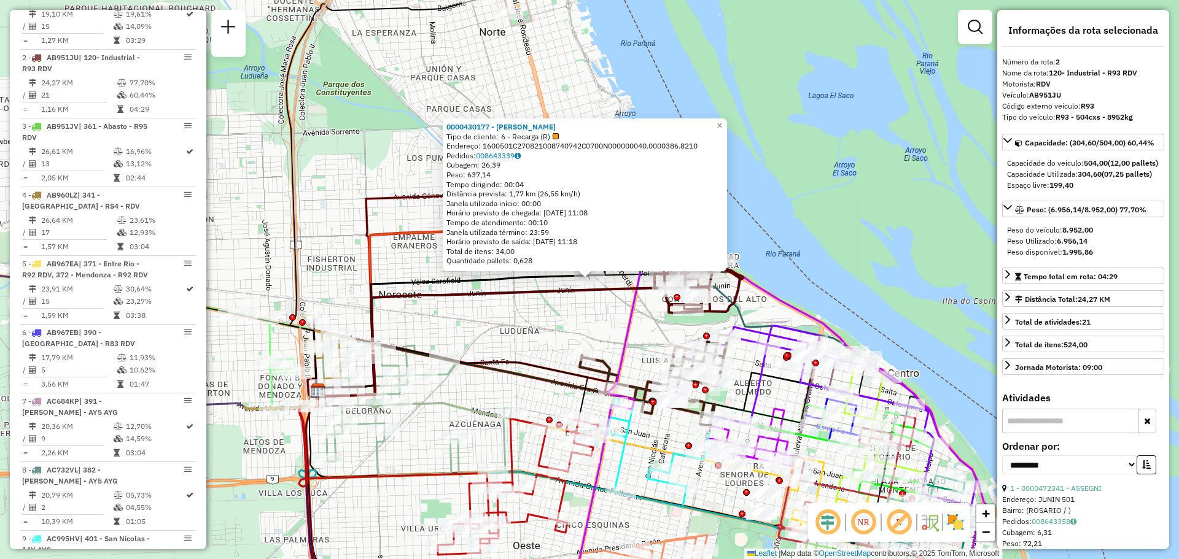
scroll to position [506, 0]
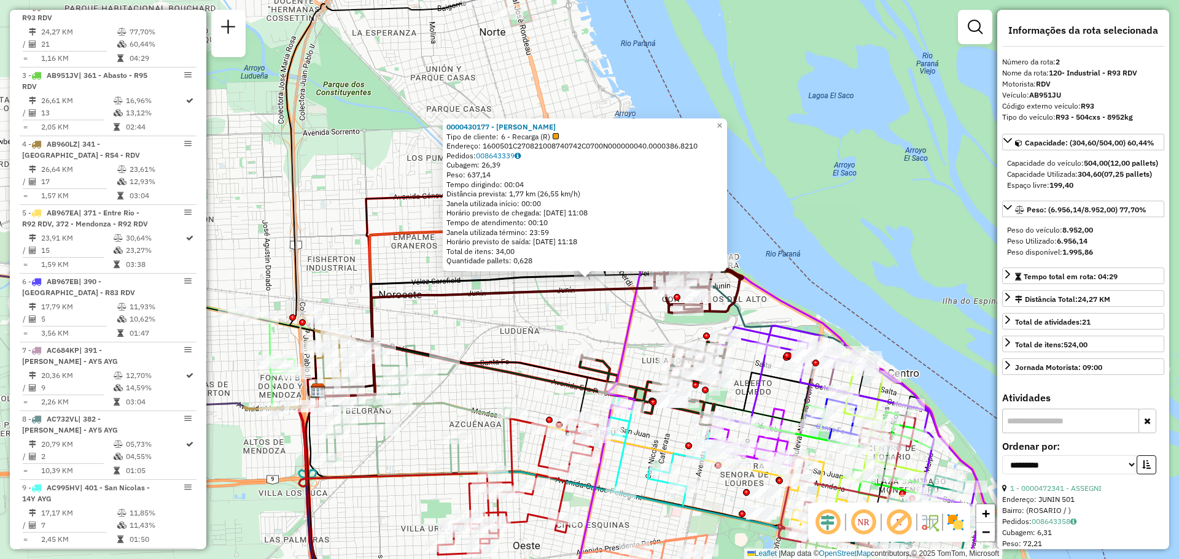
click at [597, 301] on div "0000430177 - GONZALEZ MAXIMILIANO JOSE Tipo de cliente: 6 - Recarga (R) Endereç…" at bounding box center [589, 279] width 1179 height 559
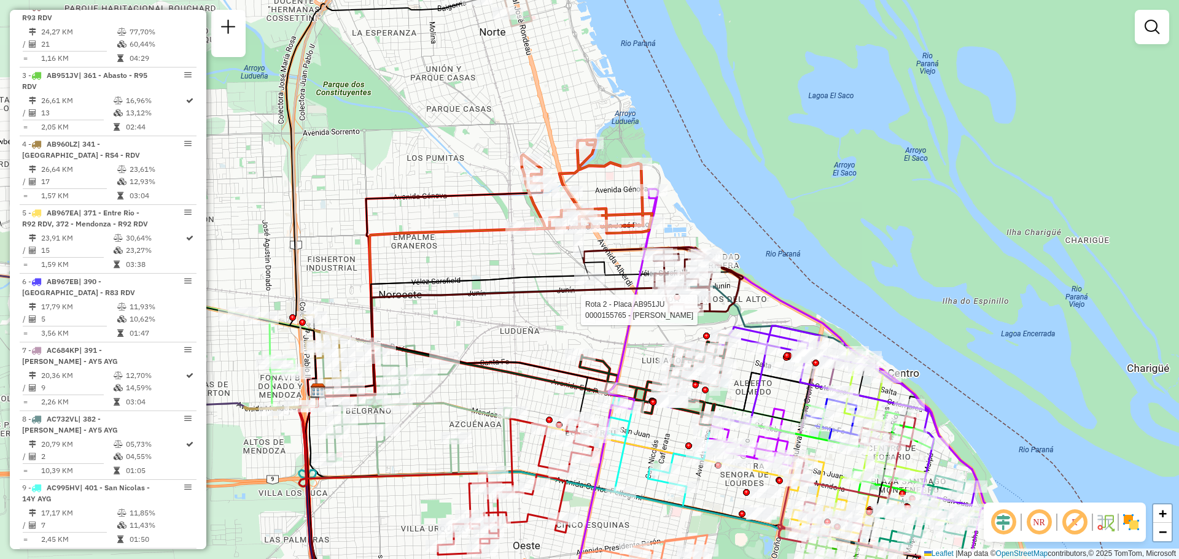
select select "**********"
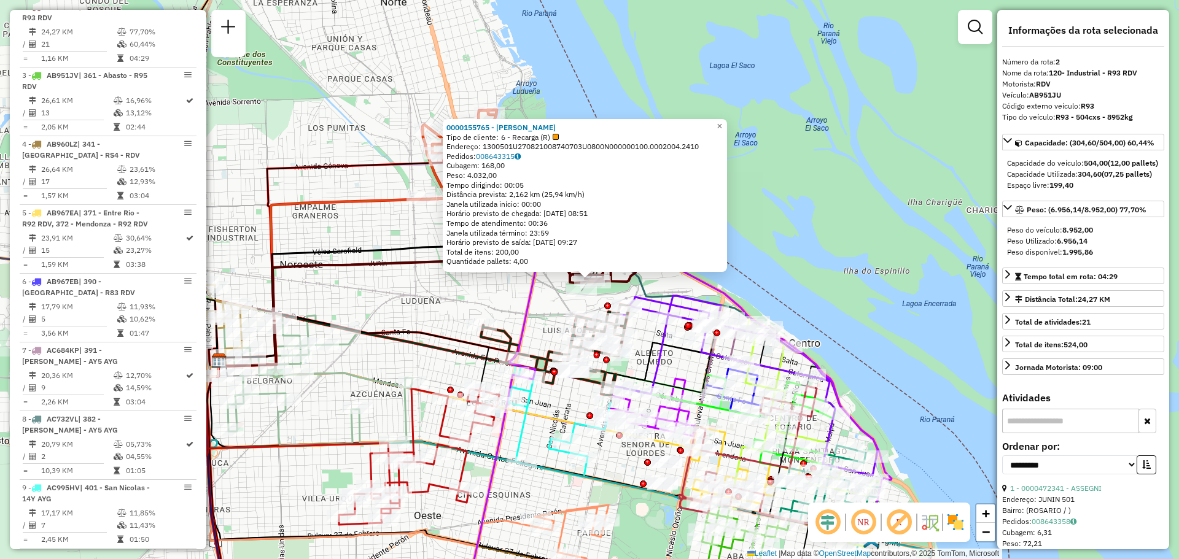
click at [533, 302] on icon at bounding box center [509, 387] width 95 height 456
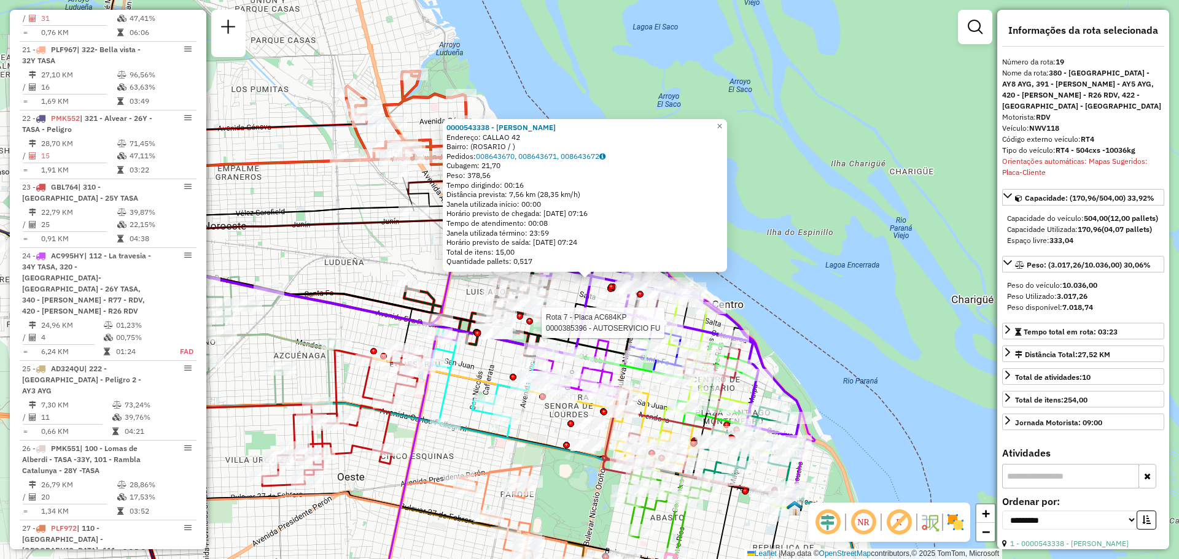
scroll to position [1808, 0]
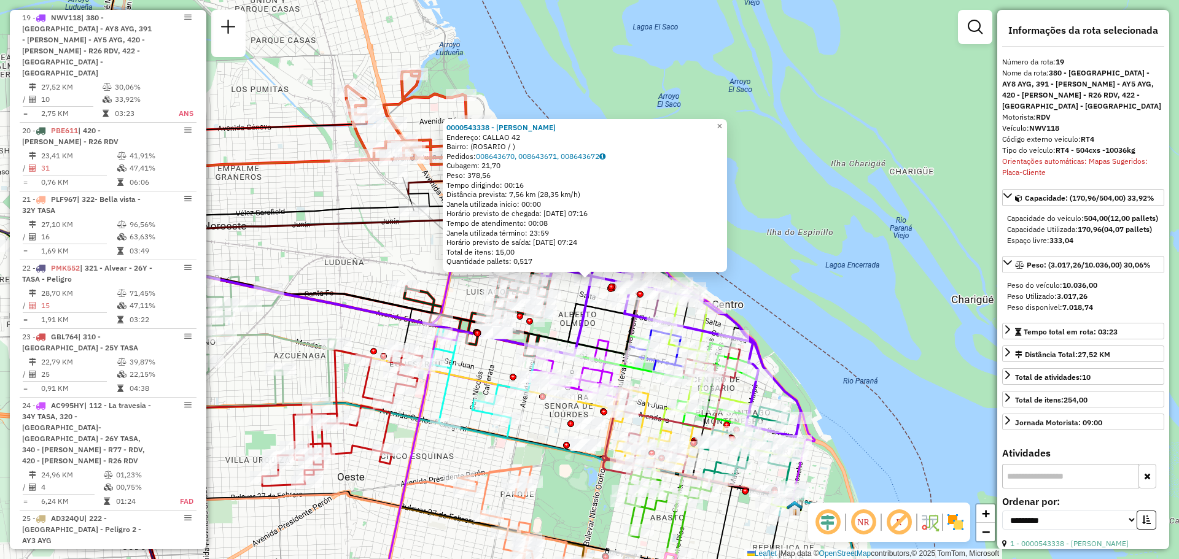
click at [468, 288] on div "0000543338 - Bargo Diego Martin Endereço: CALLAO 42 Bairro: (ROSARIO / ) Pedido…" at bounding box center [589, 279] width 1179 height 559
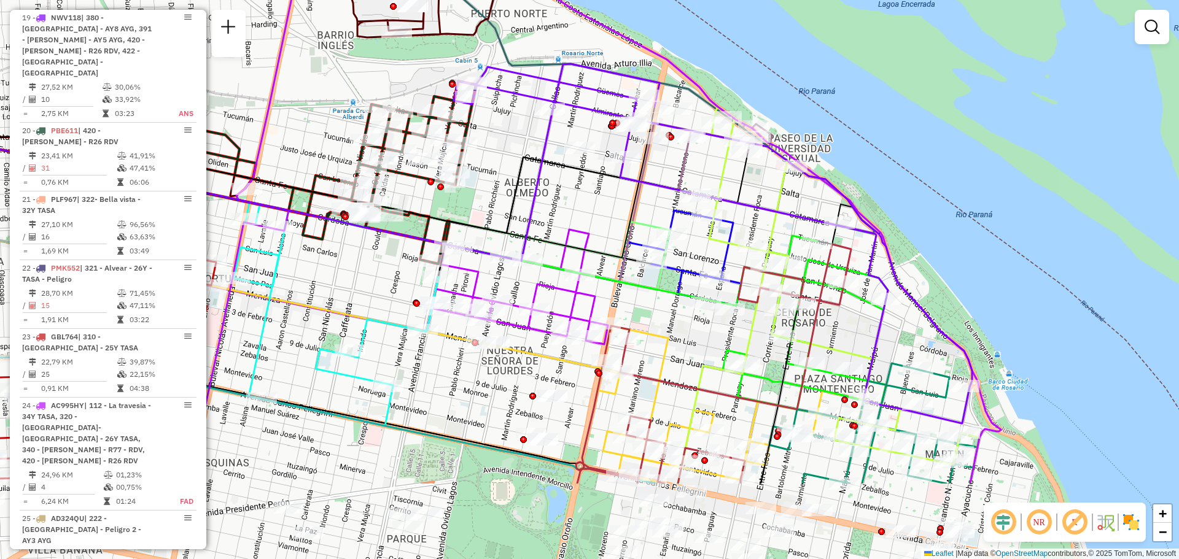
drag, startPoint x: 617, startPoint y: 363, endPoint x: 592, endPoint y: 230, distance: 135.0
click at [594, 231] on icon at bounding box center [520, 287] width 176 height 115
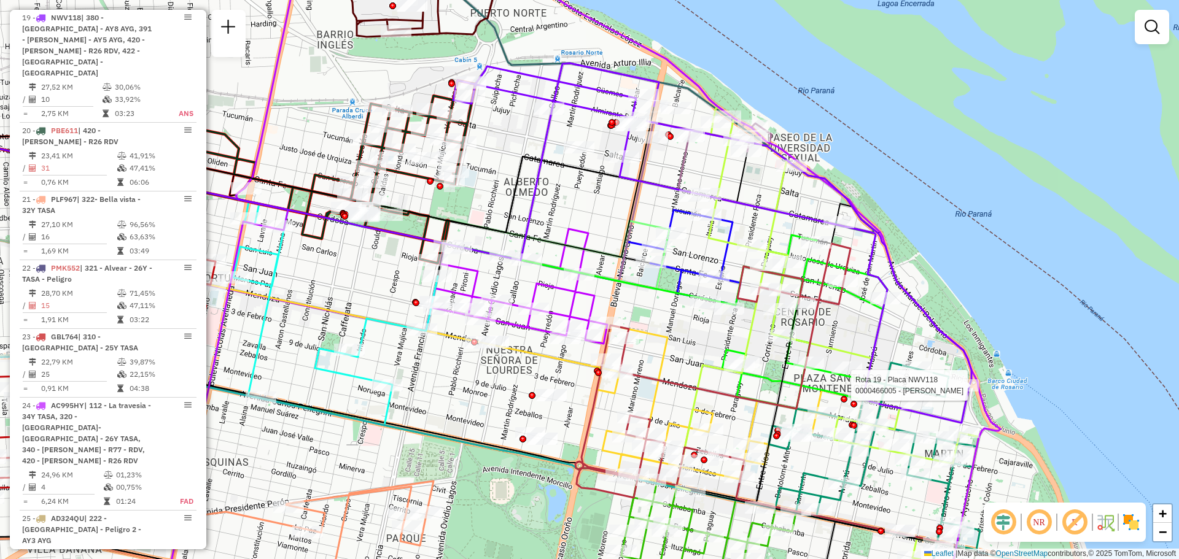
select select "**********"
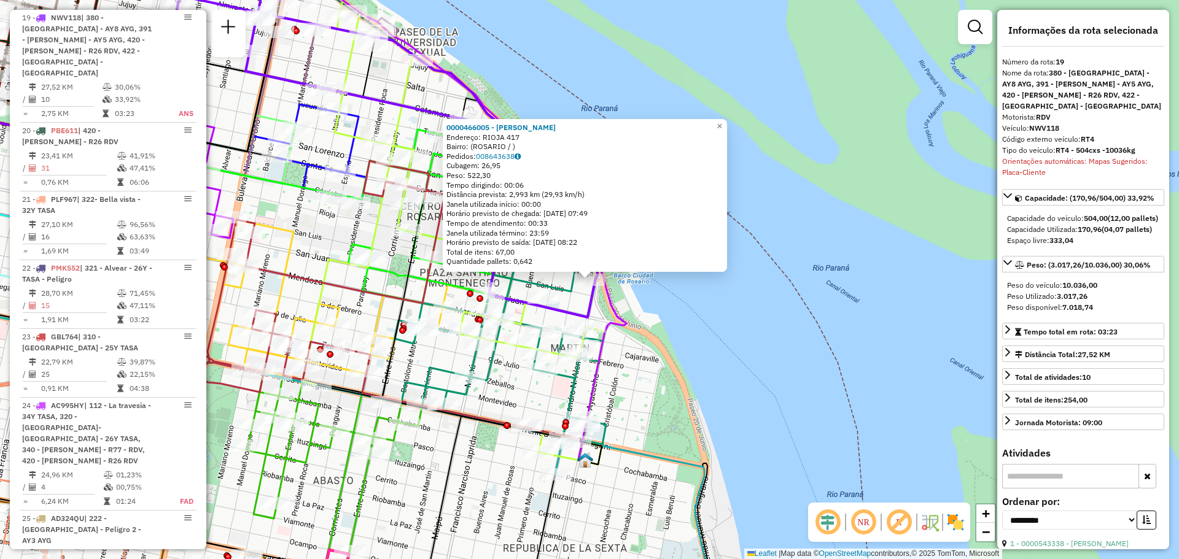
click at [648, 404] on div "0000466005 - Messi Maria Sol Endereço: RIOJA 417 Bairro: (ROSARIO / ) Pedidos: …" at bounding box center [589, 279] width 1179 height 559
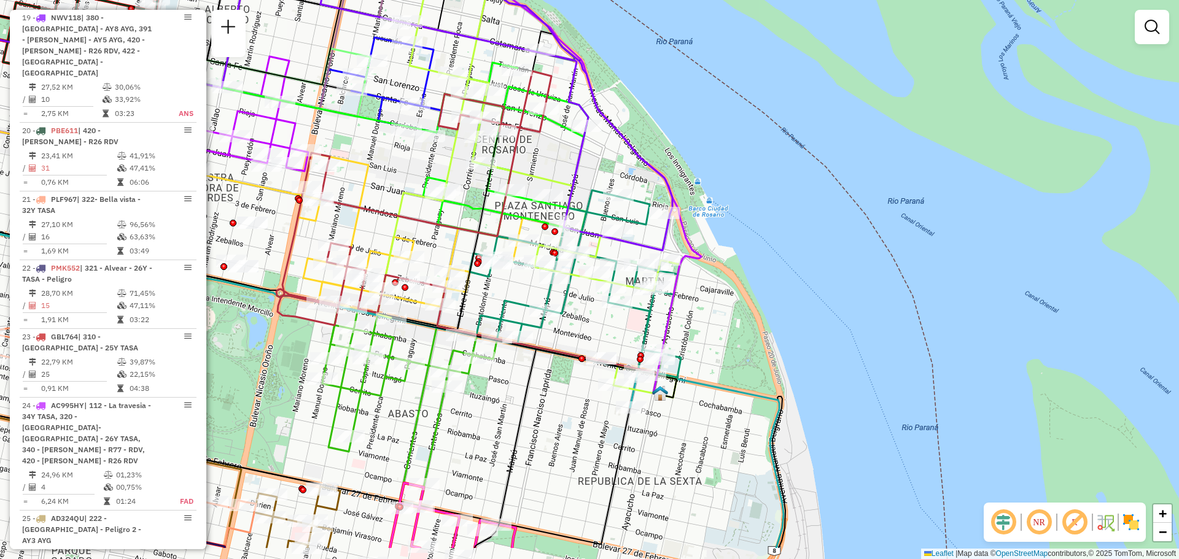
drag, startPoint x: 507, startPoint y: 397, endPoint x: 615, endPoint y: 302, distance: 144.0
click at [628, 300] on div "Janela de atendimento Grade de atendimento Capacidade Transportadoras Veículos …" at bounding box center [589, 279] width 1179 height 559
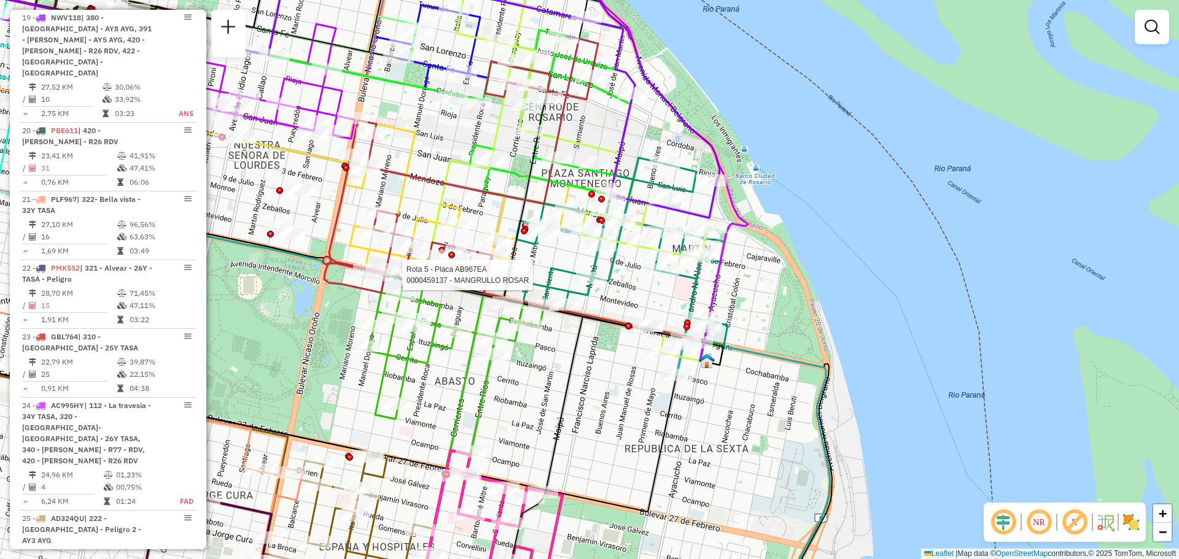
select select "**********"
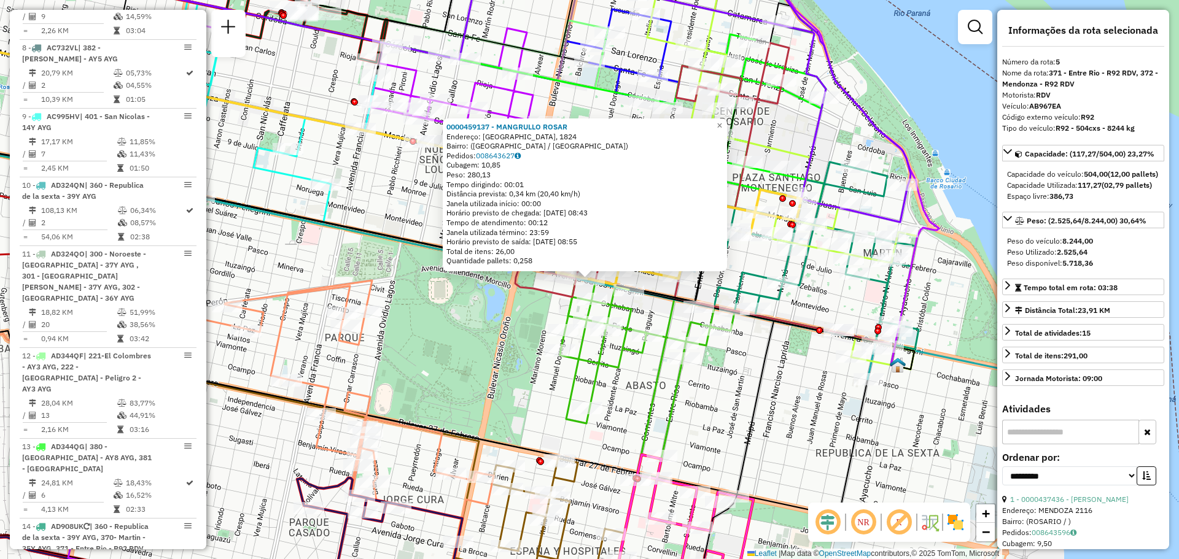
scroll to position [712, 0]
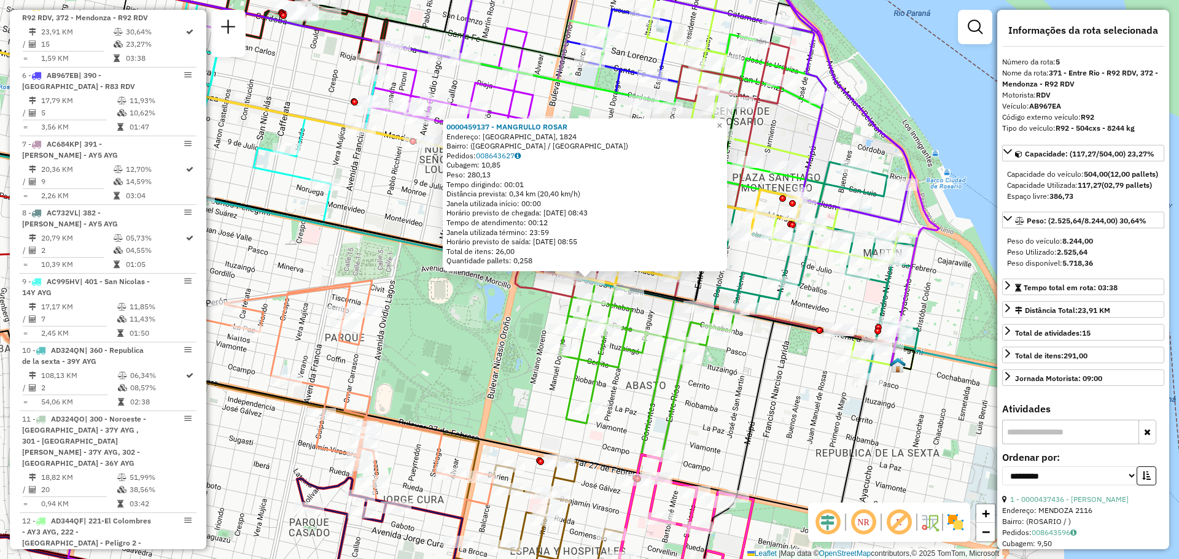
click at [507, 367] on div "0000459137 - MANGRULLO ROSAR Endereço: Avenida Pellegrini, 1824 Bairro: (Rosari…" at bounding box center [589, 279] width 1179 height 559
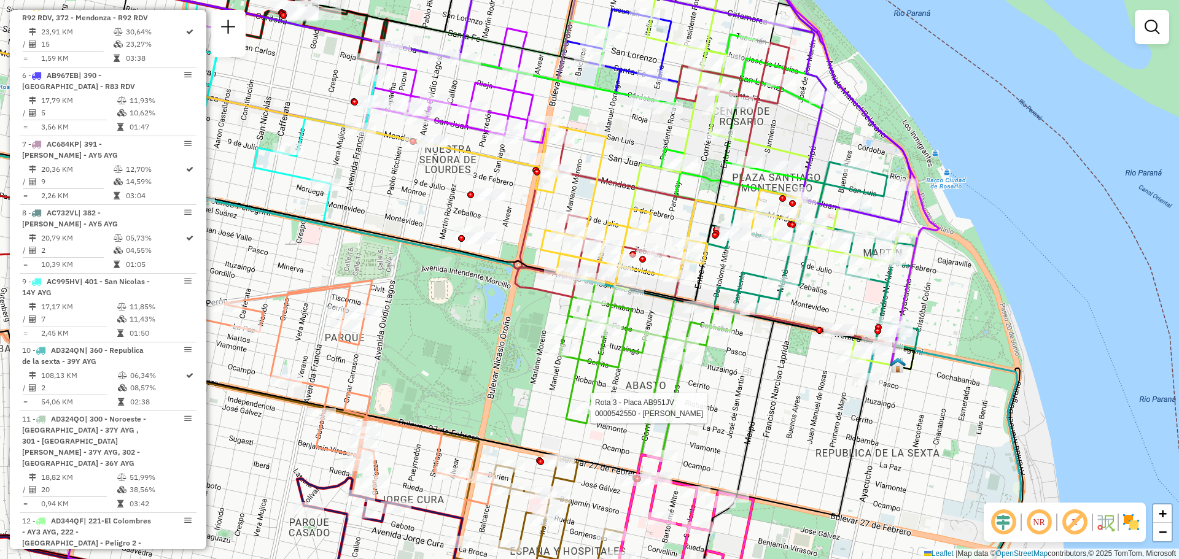
select select "**********"
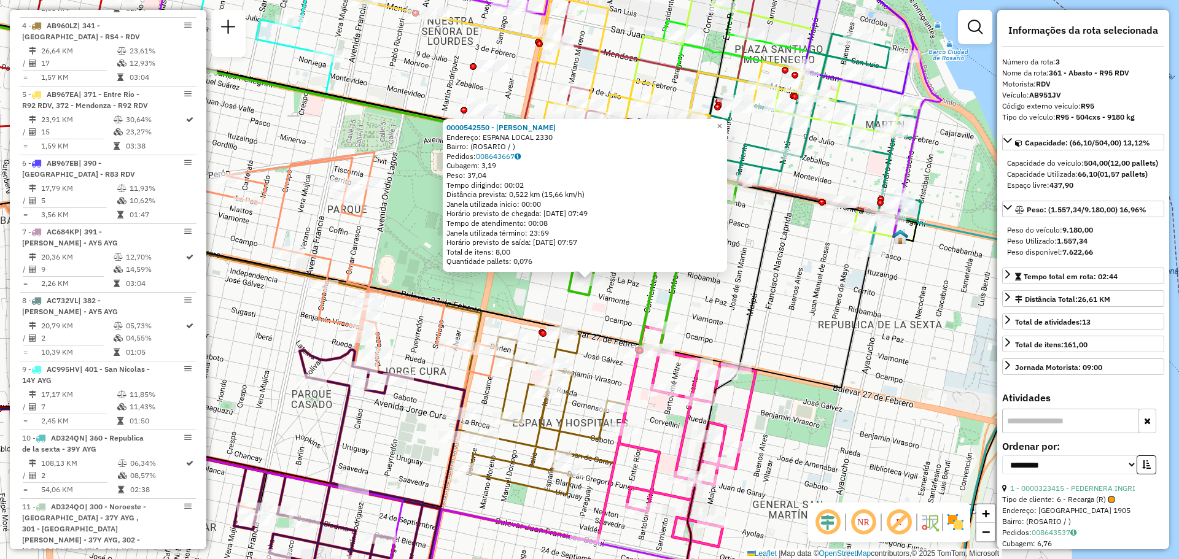
scroll to position [575, 0]
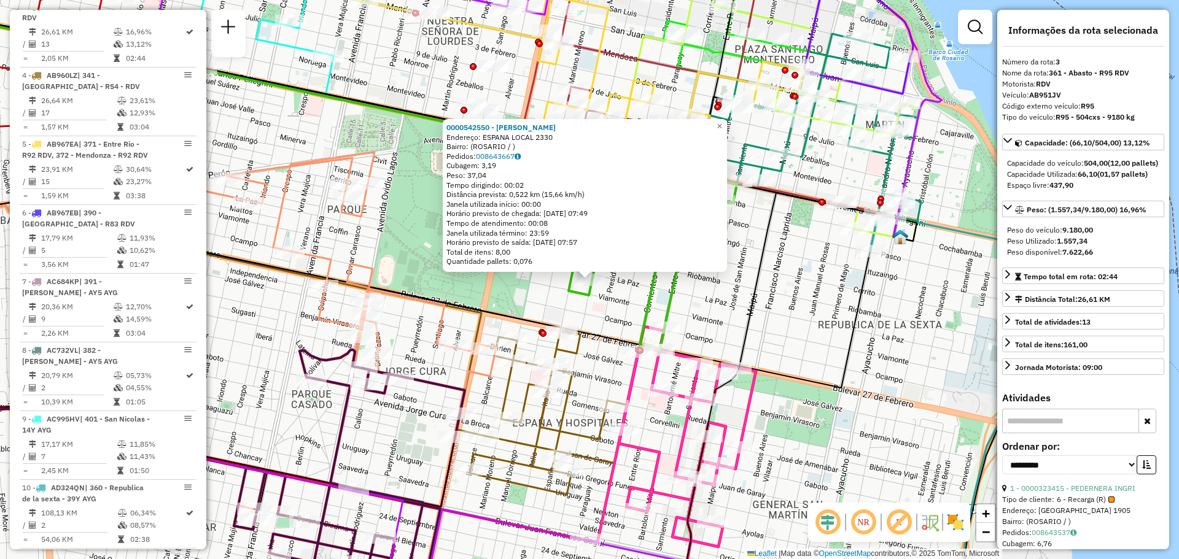
click at [766, 313] on div "0000542550 - Sciangula Paula Andrea Endereço: ESPANA LOCAL 2330 Bairro: (ROSARI…" at bounding box center [589, 279] width 1179 height 559
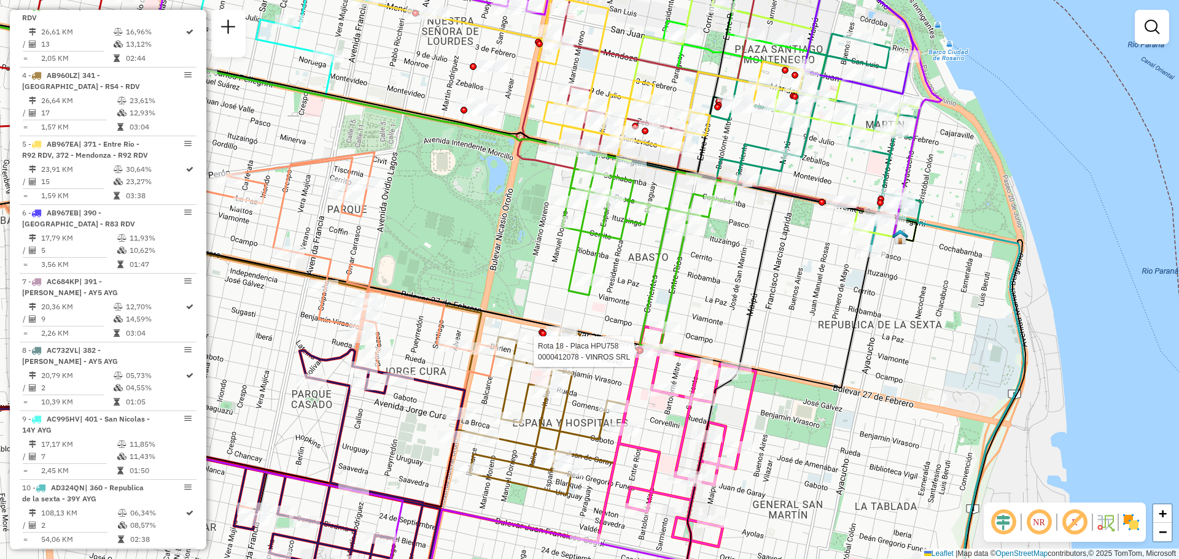
select select "**********"
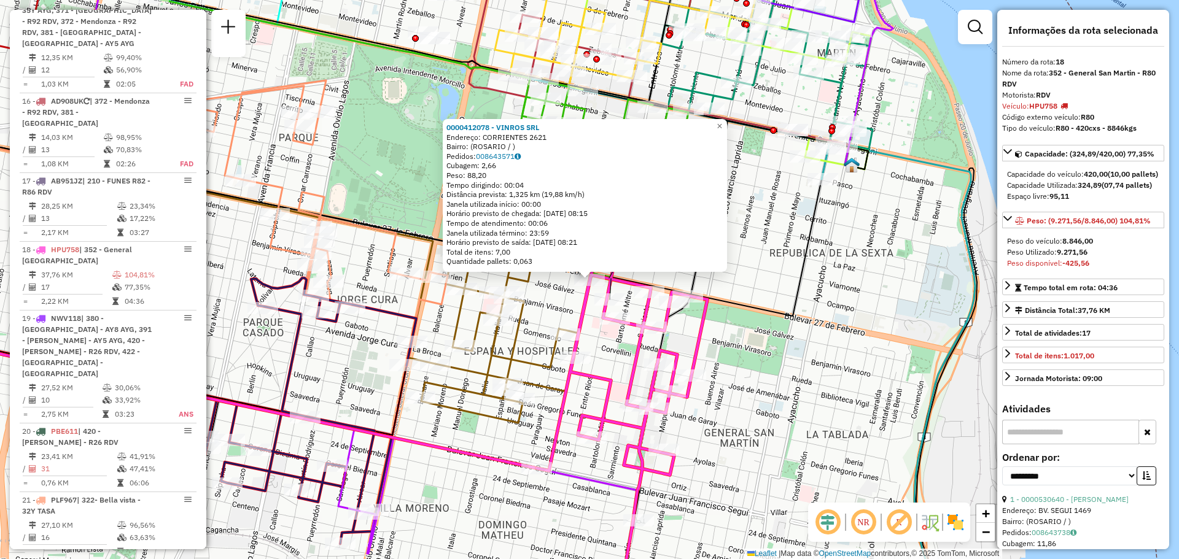
scroll to position [1739, 0]
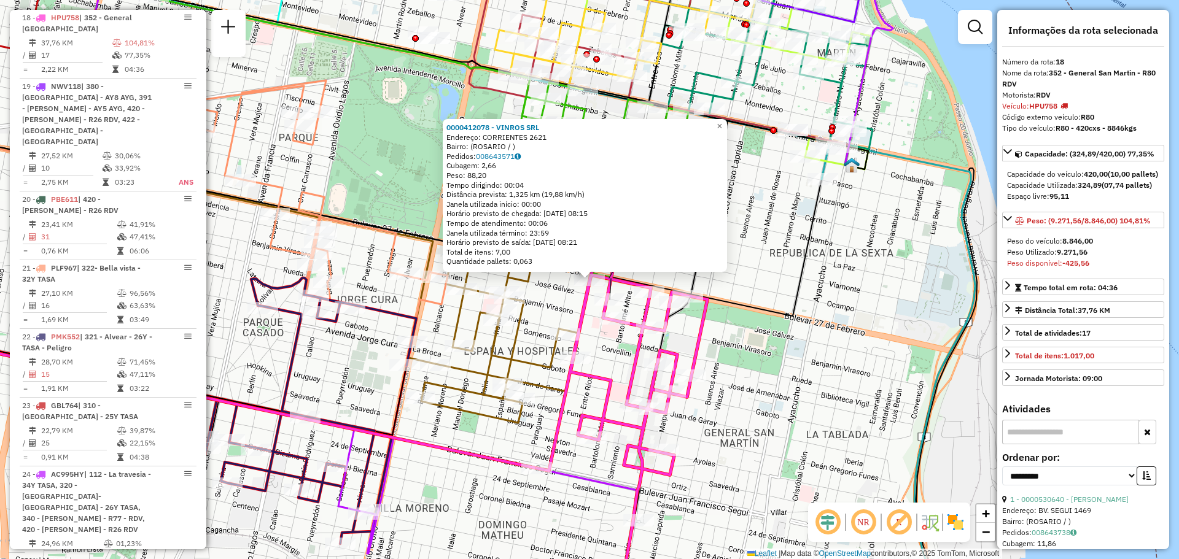
click at [784, 357] on div "0000412078 - VINROS SRL Endereço: CORRIENTES 2621 Bairro: (ROSARIO / ) Pedidos:…" at bounding box center [589, 279] width 1179 height 559
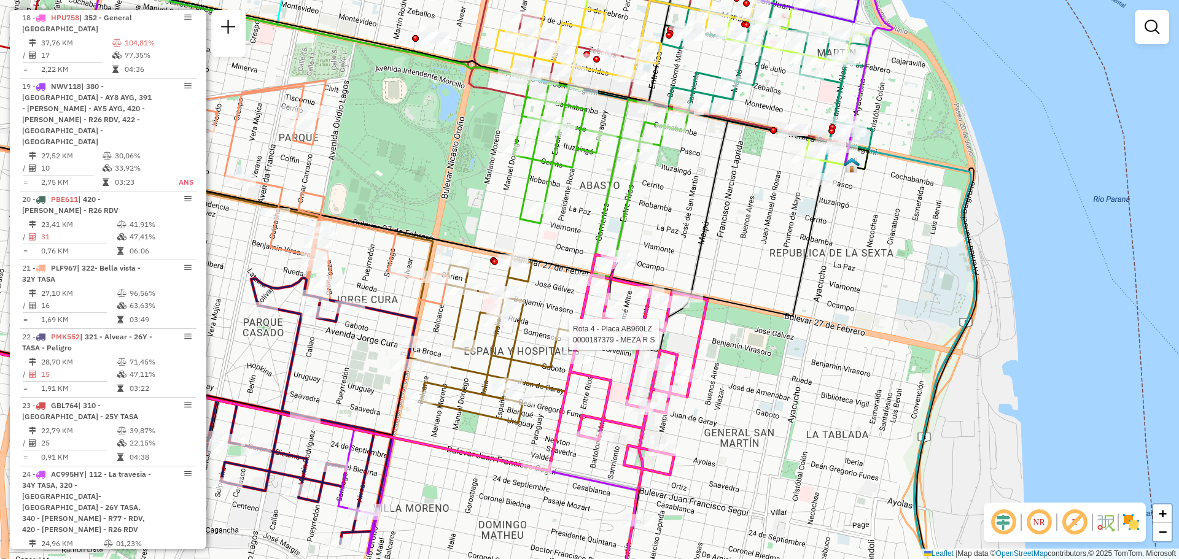
select select "**********"
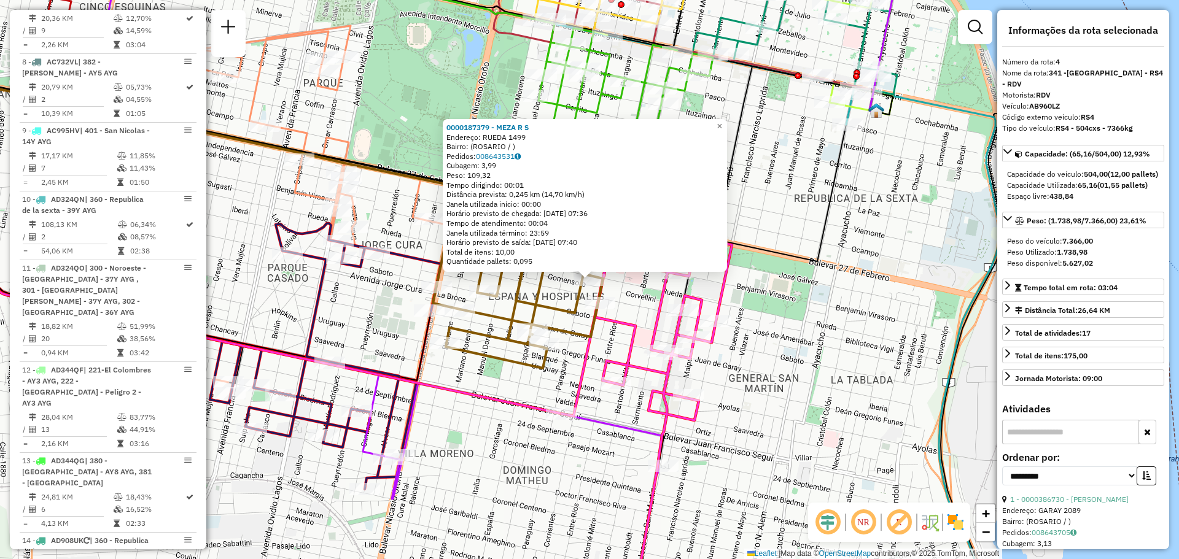
scroll to position [644, 0]
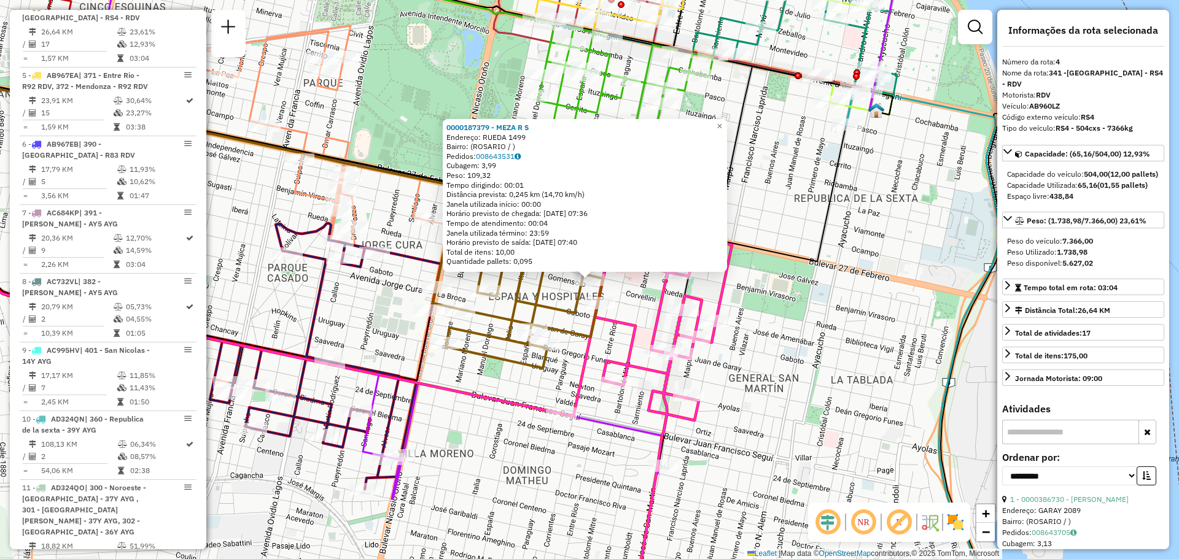
click at [767, 364] on div "0000187379 - MEZA R S Endereço: RUEDA 1499 Bairro: (ROSARIO / ) Pedidos: 008643…" at bounding box center [589, 279] width 1179 height 559
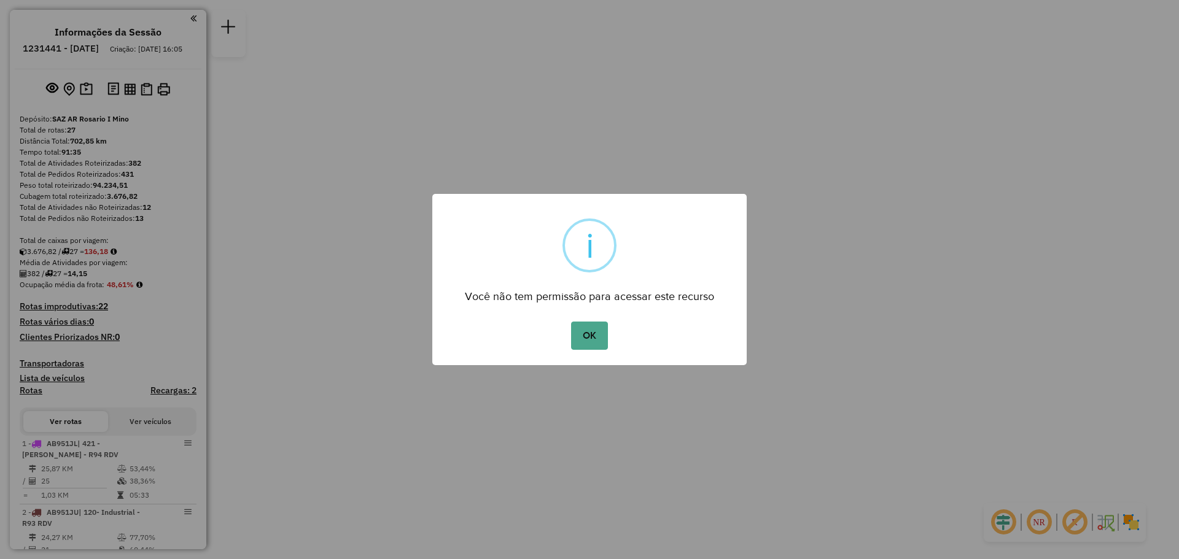
click at [608, 324] on div "OK No Cancel" at bounding box center [589, 336] width 314 height 34
click at [580, 337] on button "OK" at bounding box center [589, 336] width 36 height 28
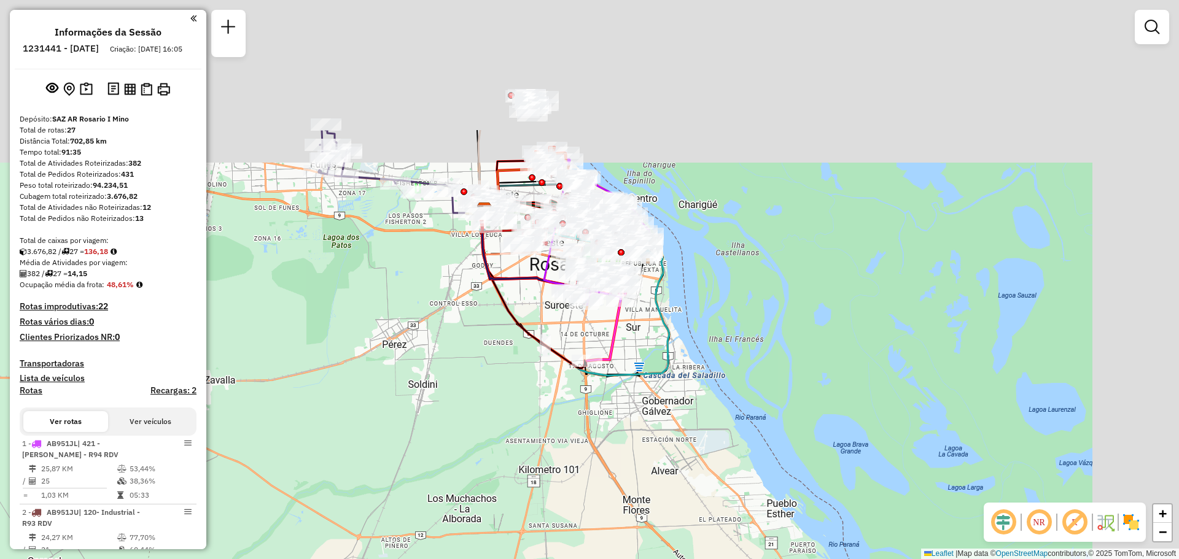
drag, startPoint x: 497, startPoint y: 230, endPoint x: 446, endPoint y: 507, distance: 281.6
click at [444, 510] on div "Janela de atendimento Grade de atendimento Capacidade Transportadoras Veículos …" at bounding box center [589, 279] width 1179 height 559
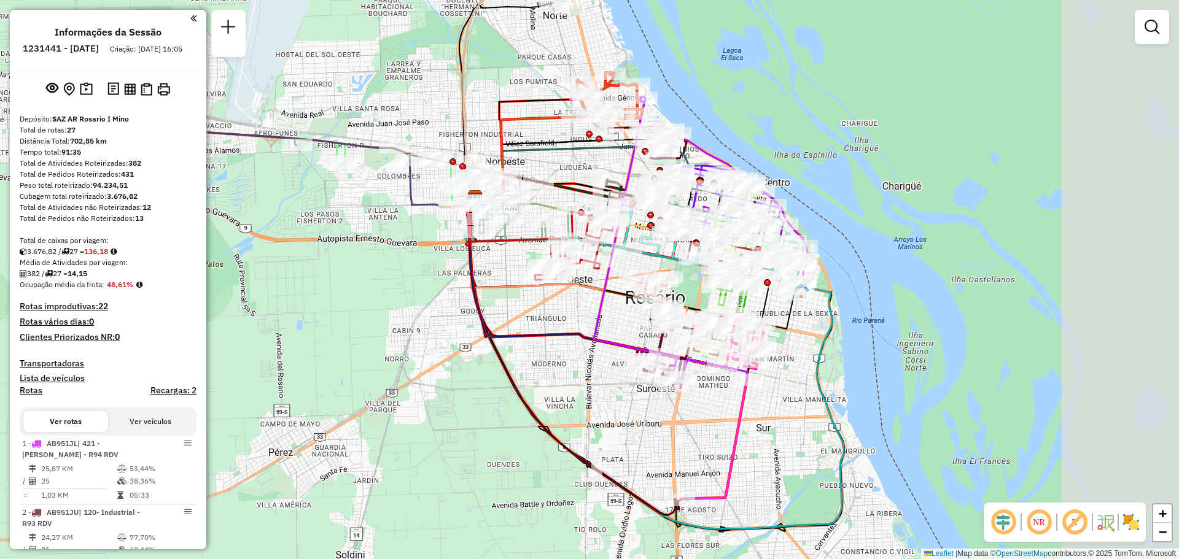
drag, startPoint x: 687, startPoint y: 381, endPoint x: 615, endPoint y: 332, distance: 87.0
click at [615, 332] on div "Janela de atendimento Grade de atendimento Capacidade Transportadoras Veículos …" at bounding box center [589, 279] width 1179 height 559
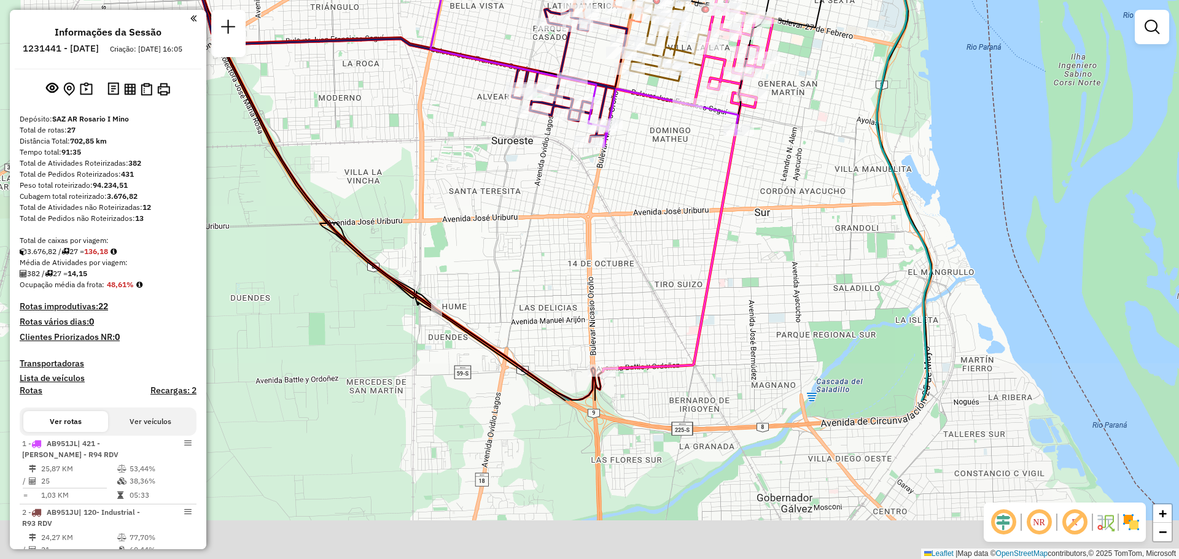
drag, startPoint x: 776, startPoint y: 424, endPoint x: 792, endPoint y: 224, distance: 200.8
click at [792, 224] on div "Janela de atendimento Grade de atendimento Capacidade Transportadoras Veículos …" at bounding box center [589, 279] width 1179 height 559
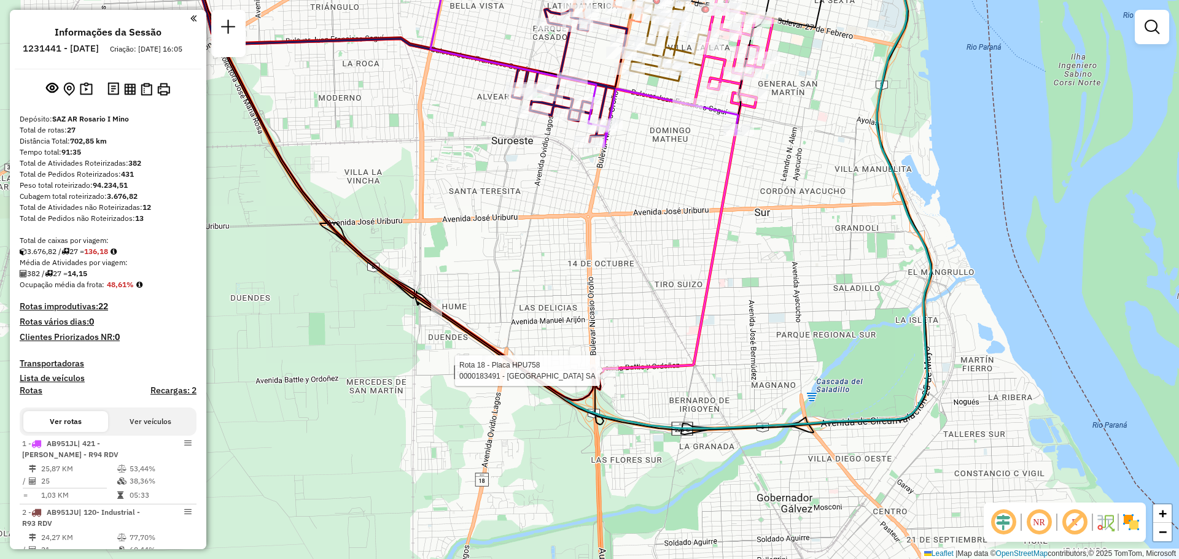
select select "**********"
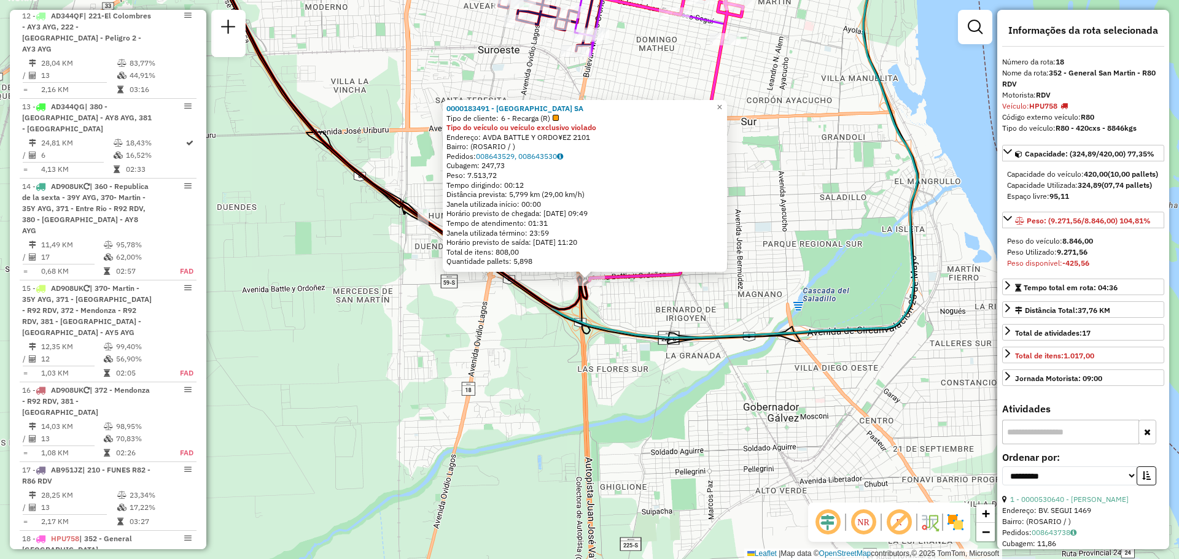
scroll to position [1739, 0]
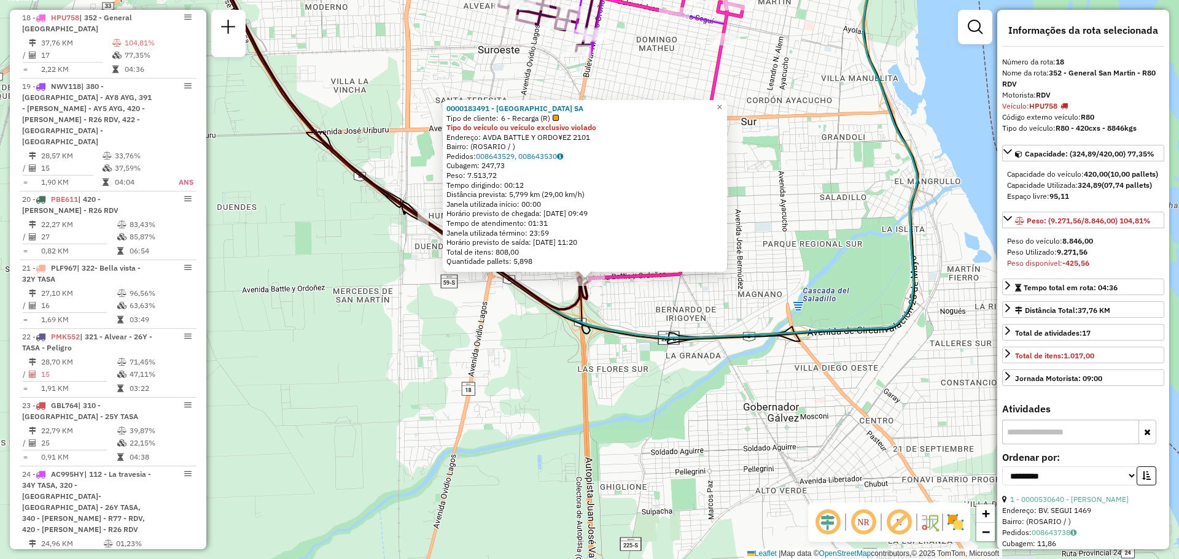
click at [720, 292] on div "0000183491 - CASINO DE ROSARIO SA Tipo de cliente: 6 - Recarga (R) Tipo do veíc…" at bounding box center [589, 279] width 1179 height 559
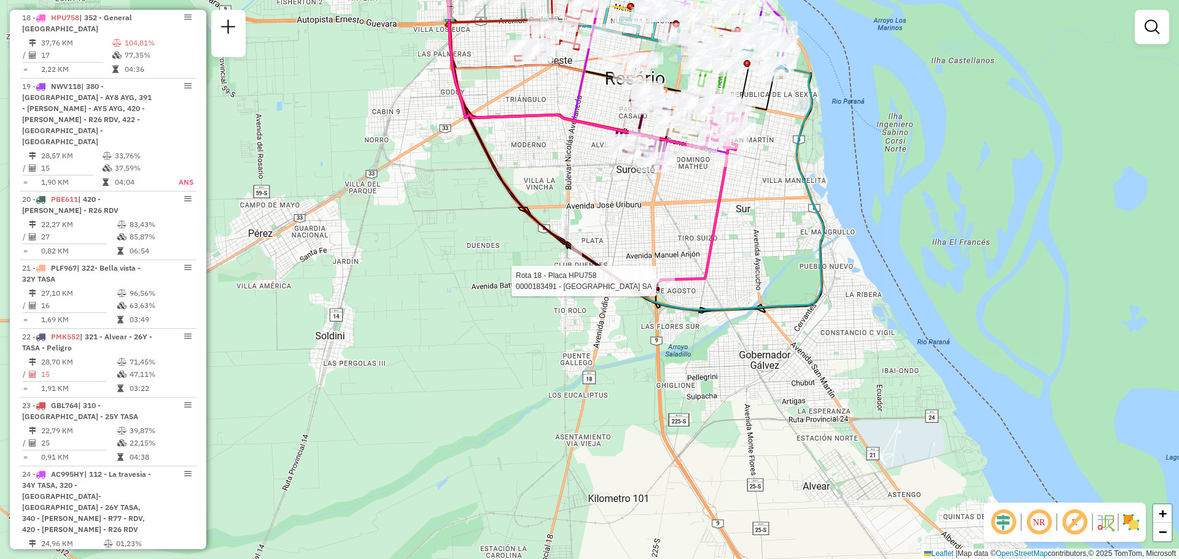
select select "**********"
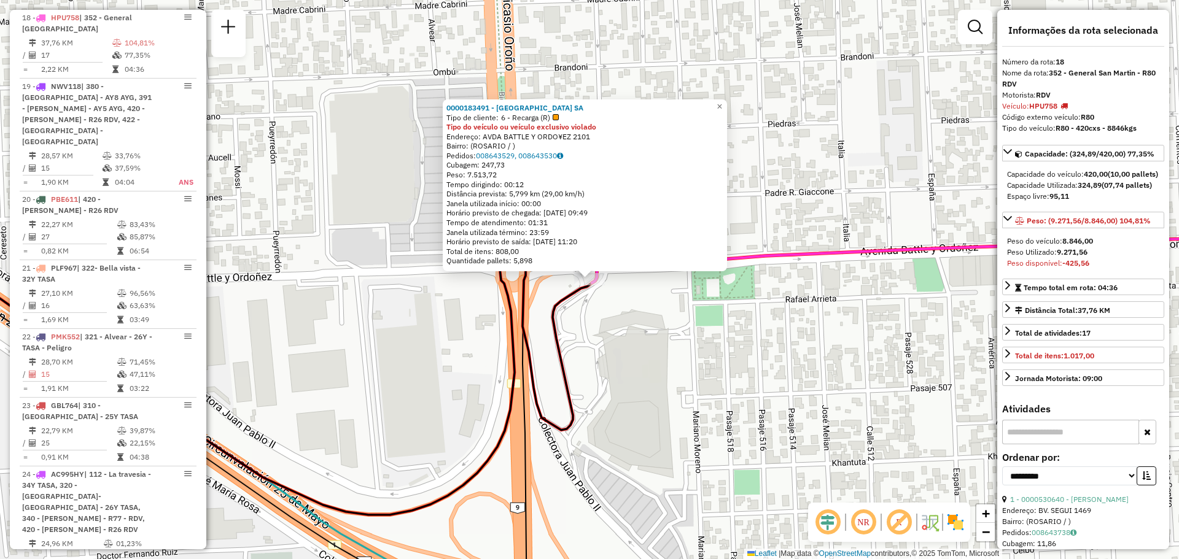
click at [731, 358] on div "0000183491 - CASINO DE ROSARIO SA Tipo de cliente: 6 - Recarga (R) Tipo do veíc…" at bounding box center [589, 279] width 1179 height 559
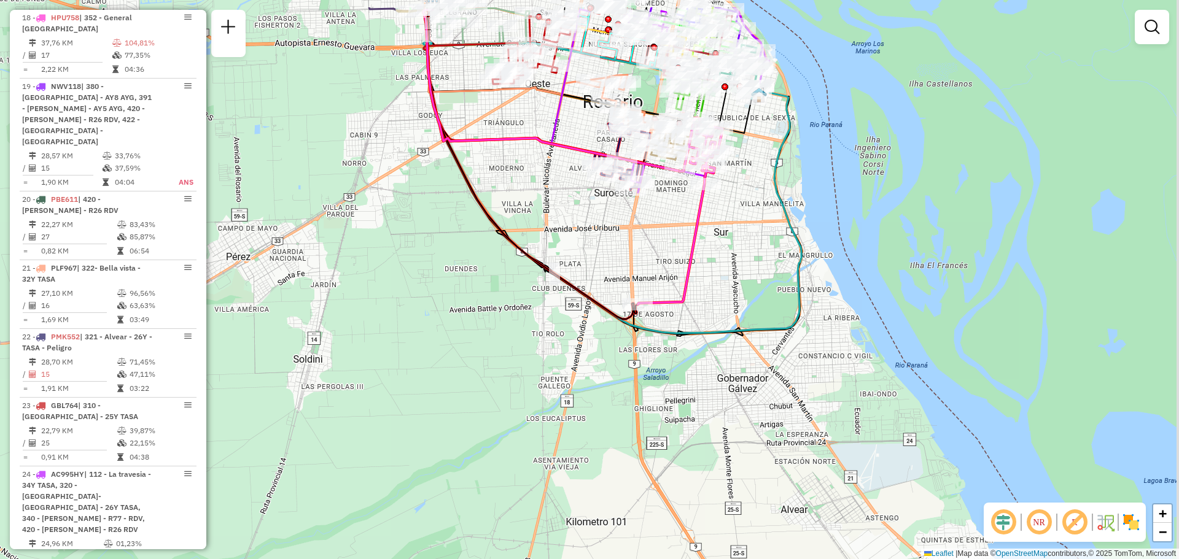
drag, startPoint x: 731, startPoint y: 211, endPoint x: 648, endPoint y: 305, distance: 125.7
click at [644, 303] on div "Janela de atendimento Grade de atendimento Capacidade Transportadoras Veículos …" at bounding box center [589, 279] width 1179 height 559
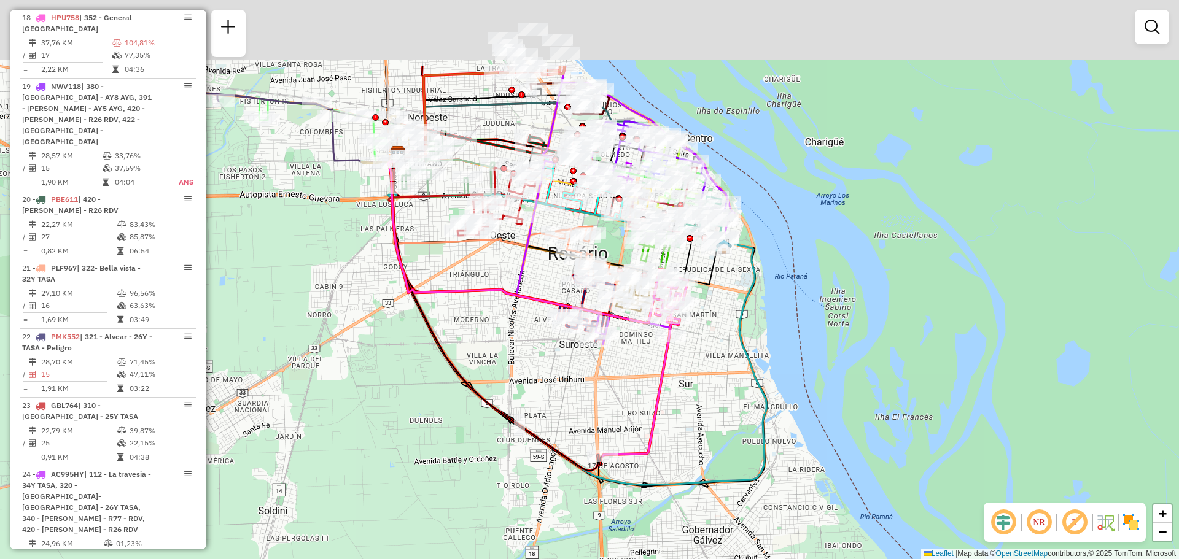
drag, startPoint x: 736, startPoint y: 261, endPoint x: 710, endPoint y: 398, distance: 139.5
click at [710, 398] on div "Janela de atendimento Grade de atendimento Capacidade Transportadoras Veículos …" at bounding box center [589, 279] width 1179 height 559
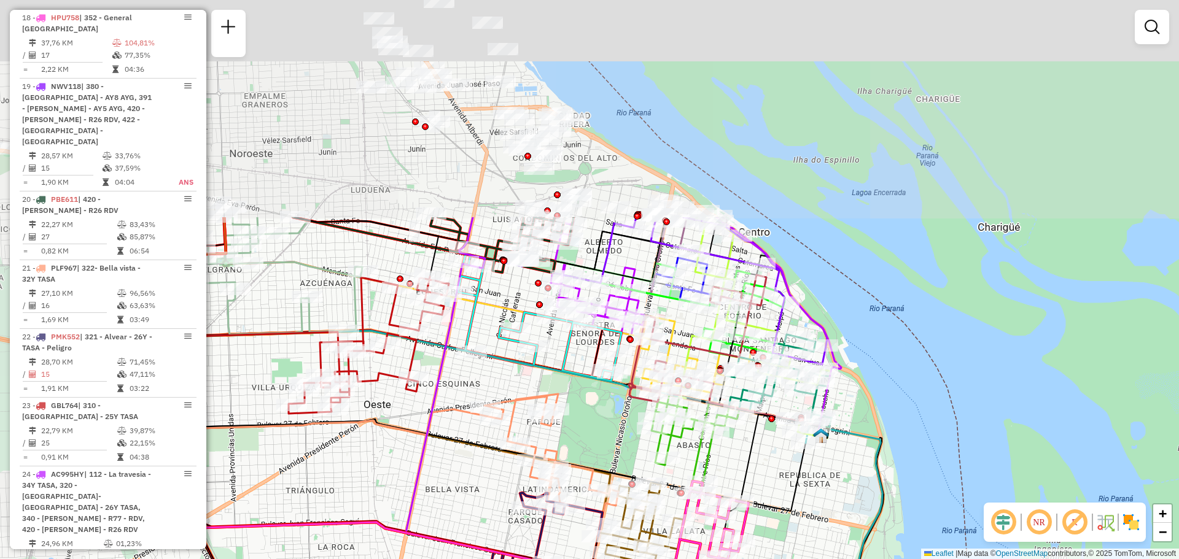
drag, startPoint x: 676, startPoint y: 221, endPoint x: 796, endPoint y: 512, distance: 315.0
click at [792, 512] on div "Janela de atendimento Grade de atendimento Capacidade Transportadoras Veículos …" at bounding box center [589, 279] width 1179 height 559
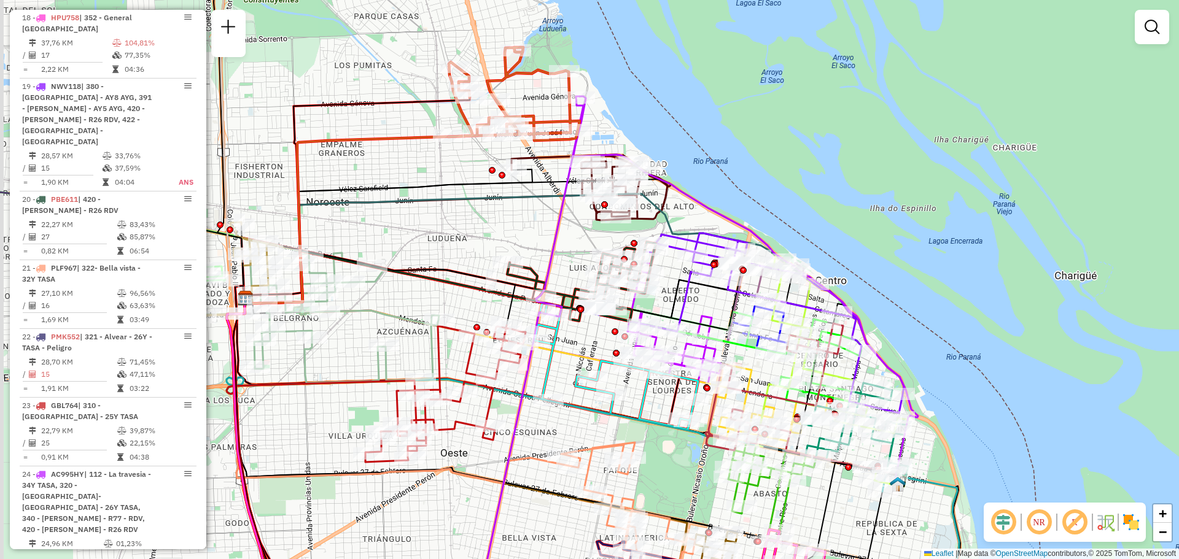
drag, startPoint x: 523, startPoint y: 305, endPoint x: 586, endPoint y: 337, distance: 70.0
click at [586, 337] on div "Janela de atendimento Grade de atendimento Capacidade Transportadoras Veículos …" at bounding box center [589, 279] width 1179 height 559
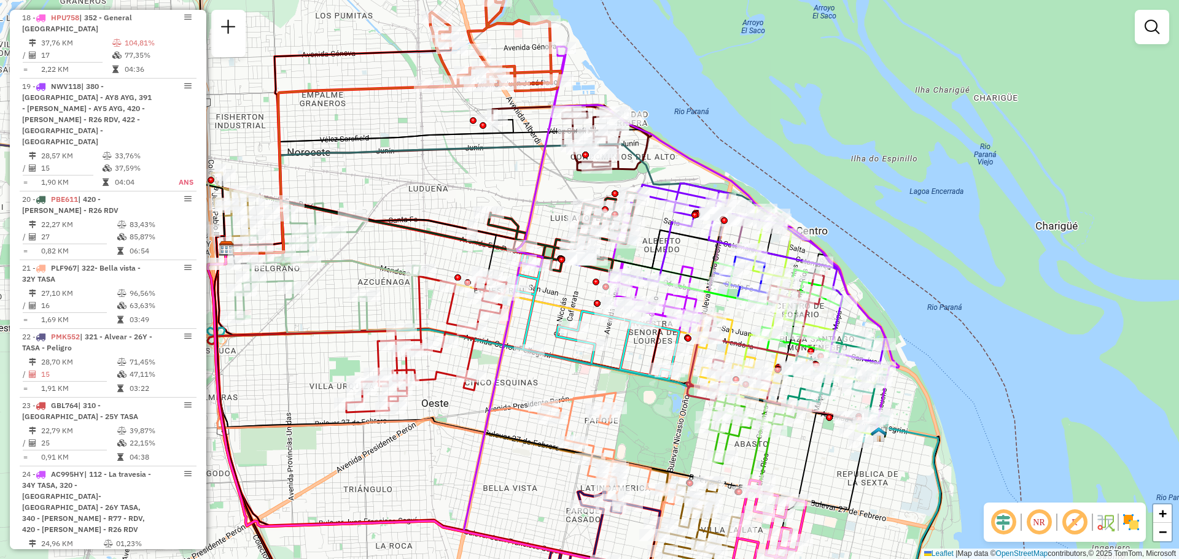
drag, startPoint x: 766, startPoint y: 262, endPoint x: 678, endPoint y: 260, distance: 88.4
click at [678, 260] on div "Janela de atendimento Grade de atendimento Capacidade Transportadoras Veículos …" at bounding box center [589, 279] width 1179 height 559
select select "**********"
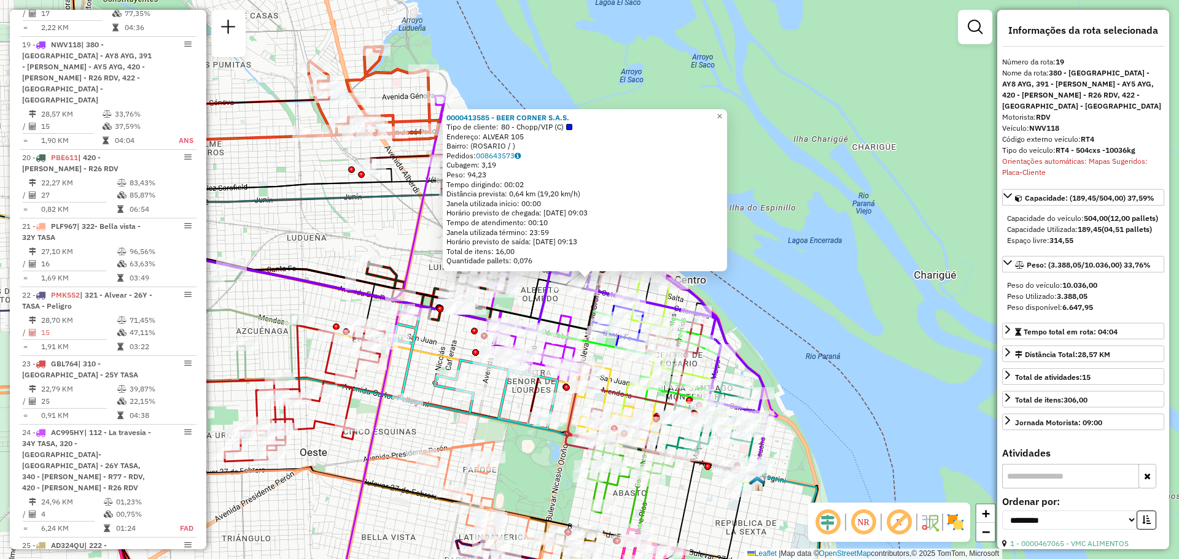
scroll to position [1808, 0]
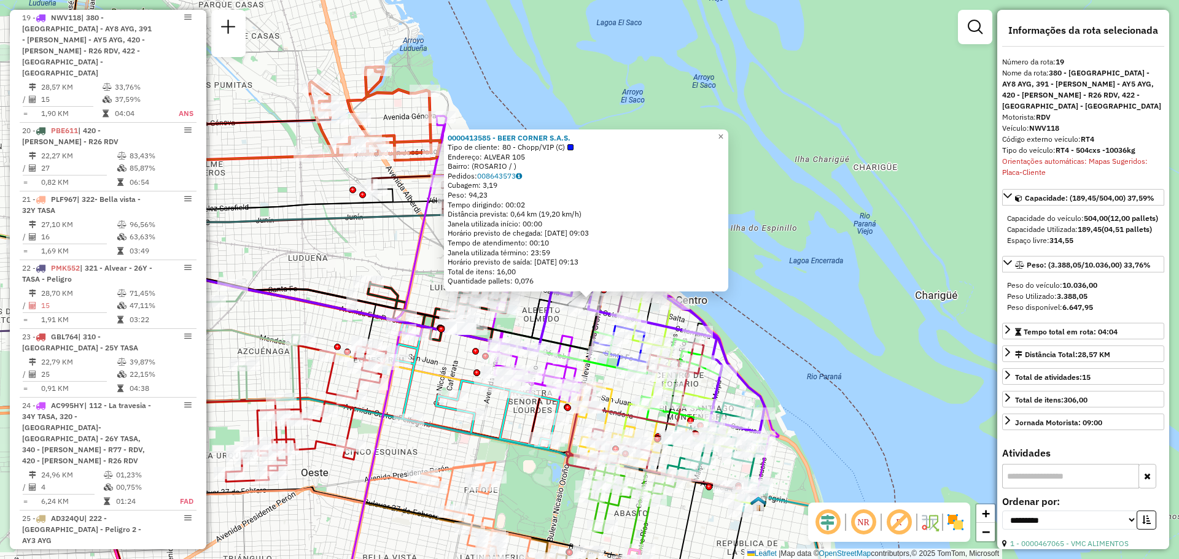
drag, startPoint x: 548, startPoint y: 303, endPoint x: 550, endPoint y: 325, distance: 22.2
click at [550, 325] on icon at bounding box center [336, 311] width 463 height 80
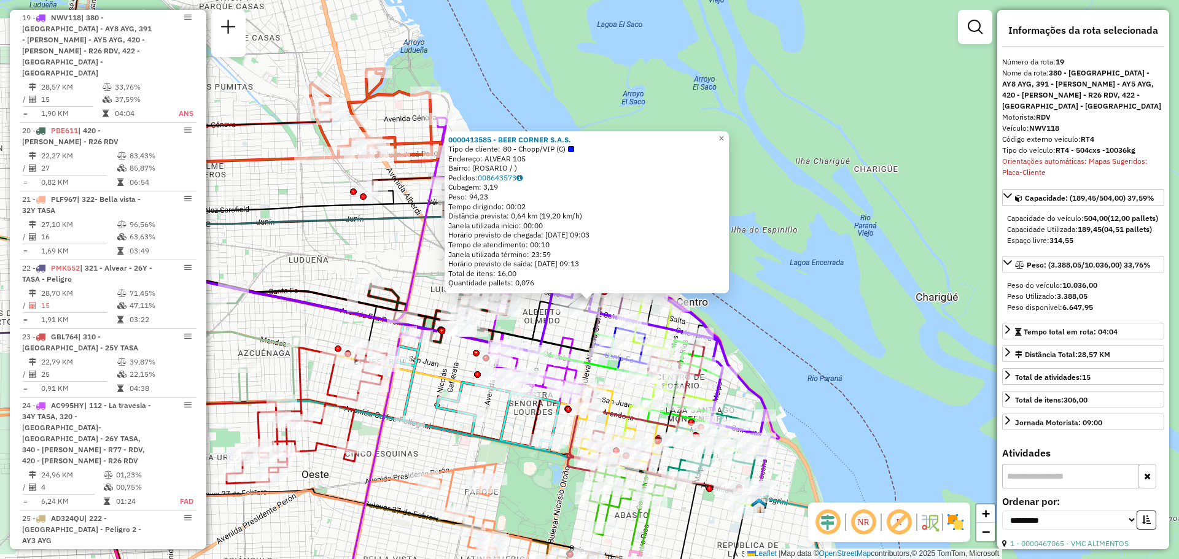
click at [362, 259] on div "0000413585 - BEER CORNER S.A.S. Tipo de cliente: 80 - Chopp/VIP (C) Endereço: A…" at bounding box center [589, 279] width 1179 height 559
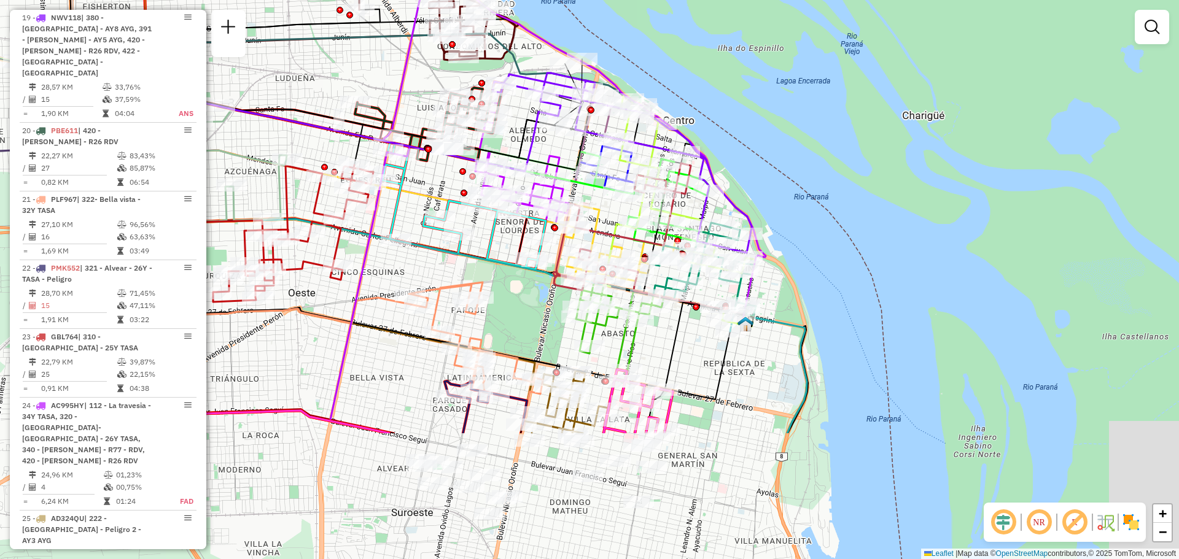
drag, startPoint x: 529, startPoint y: 465, endPoint x: 497, endPoint y: 217, distance: 250.1
click at [495, 217] on div "Rota 9 - Placa AC995HV 0000109750 - PODLUBNE LIL Janela de atendimento Grade de…" at bounding box center [589, 279] width 1179 height 559
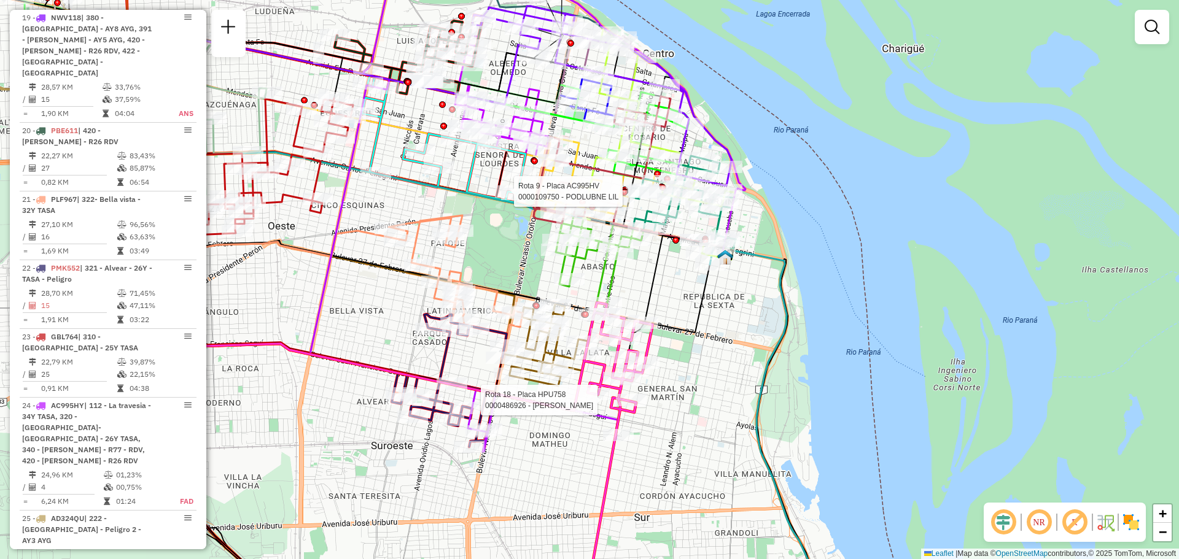
select select "**********"
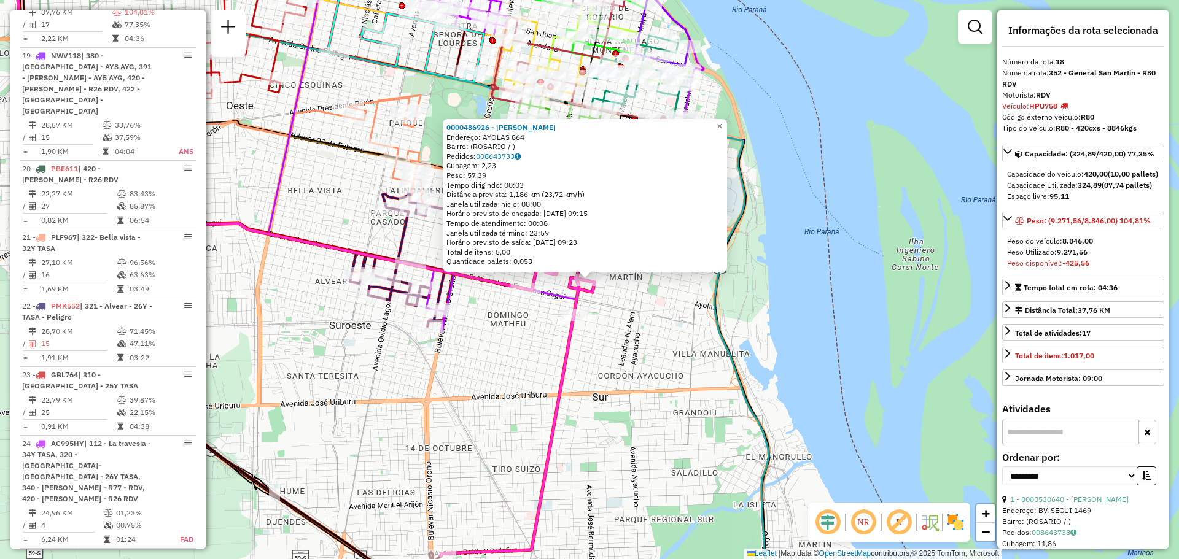
scroll to position [1739, 0]
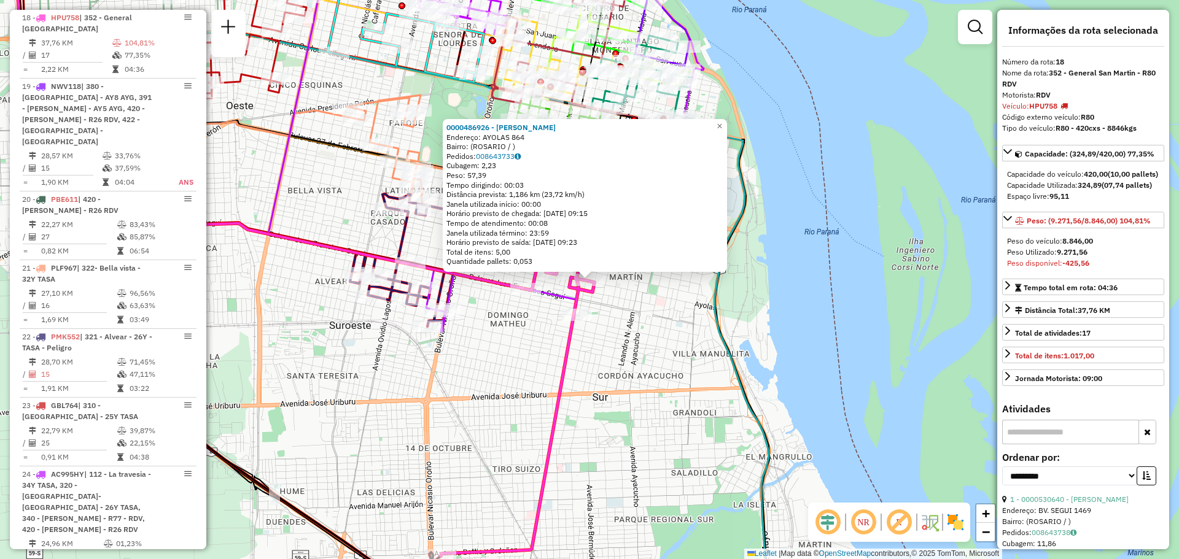
click at [663, 357] on div "0000486926 - BORSELLINO VALENTINO Endereço: AYOLAS 864 Bairro: (ROSARIO / ) Ped…" at bounding box center [589, 279] width 1179 height 559
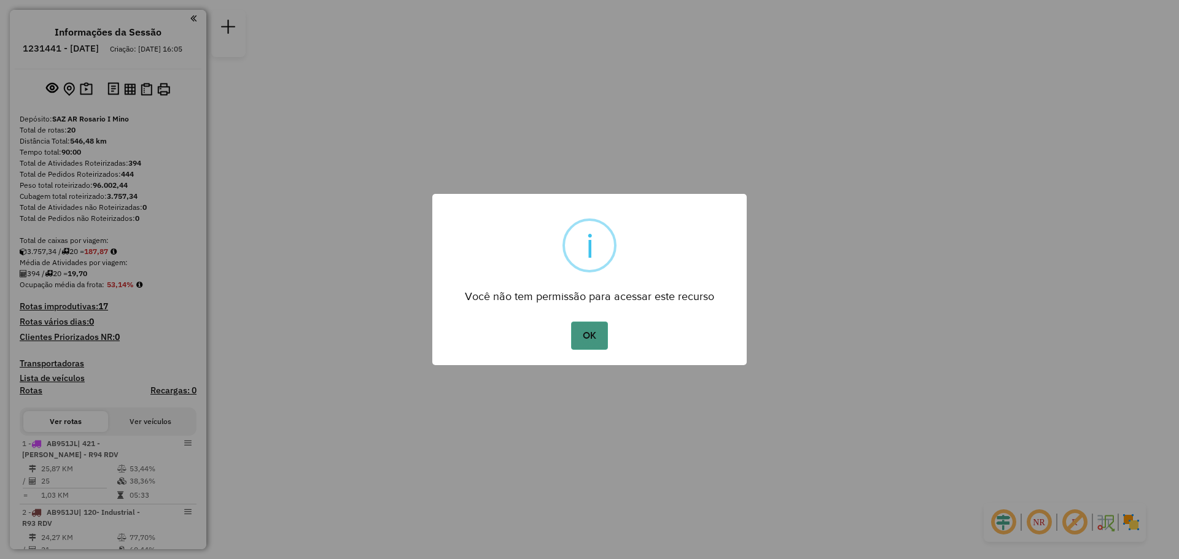
click at [588, 337] on button "OK" at bounding box center [589, 336] width 36 height 28
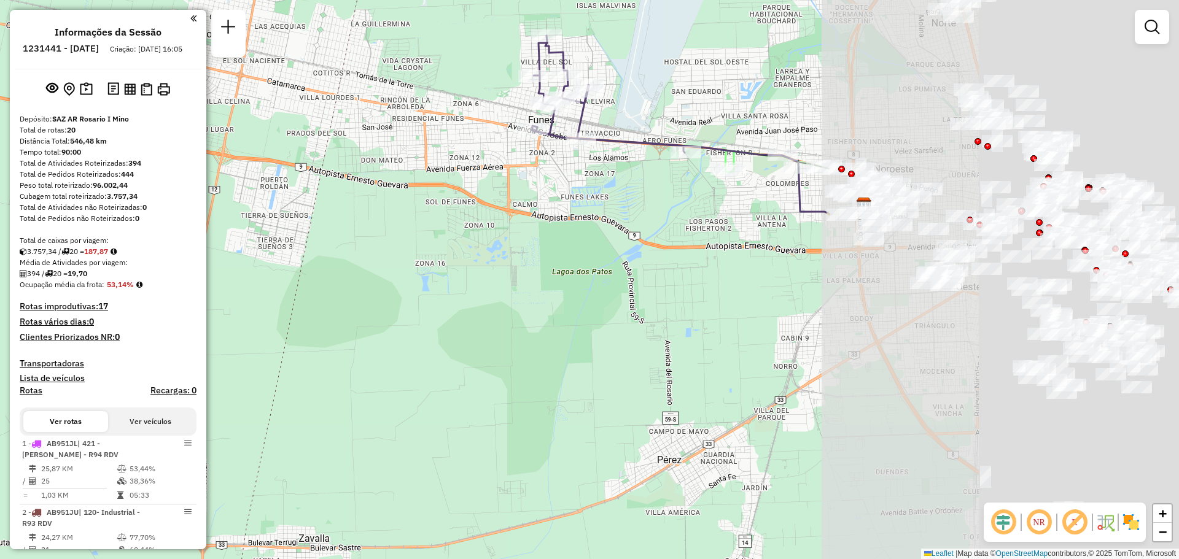
drag, startPoint x: 666, startPoint y: 239, endPoint x: 66, endPoint y: 249, distance: 600.7
click at [16, 264] on hb-router-mapa "Informações da Sessão 1231441 - [DATE] Criação: [DATE] 16:05 Depósito: SAZ AR R…" at bounding box center [589, 279] width 1179 height 559
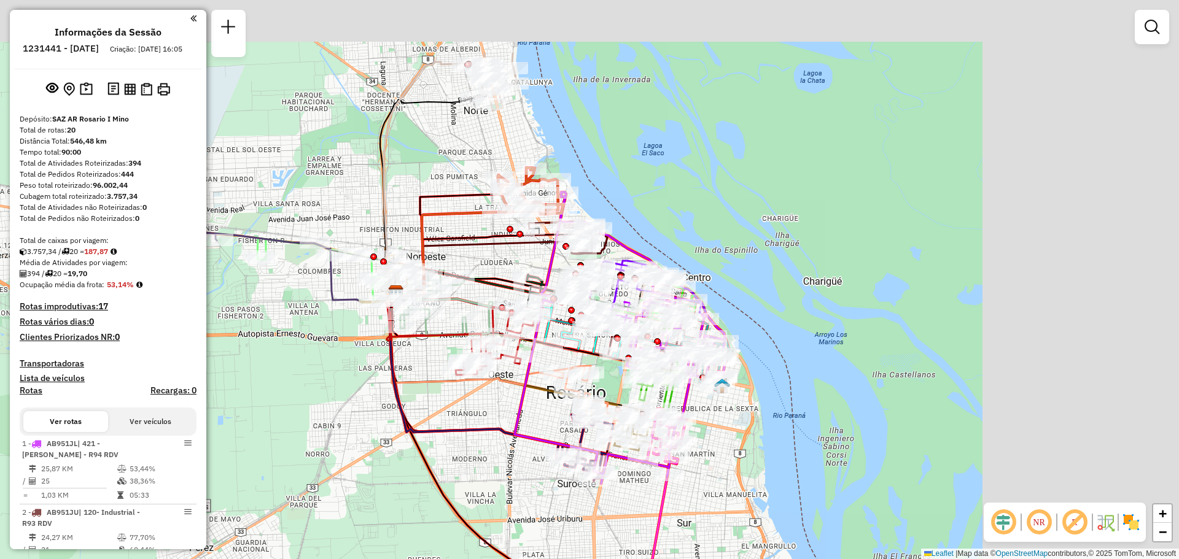
drag, startPoint x: 554, startPoint y: 200, endPoint x: 330, endPoint y: 283, distance: 239.0
click at [265, 310] on div "Janela de atendimento Grade de atendimento Capacidade Transportadoras Veículos …" at bounding box center [589, 279] width 1179 height 559
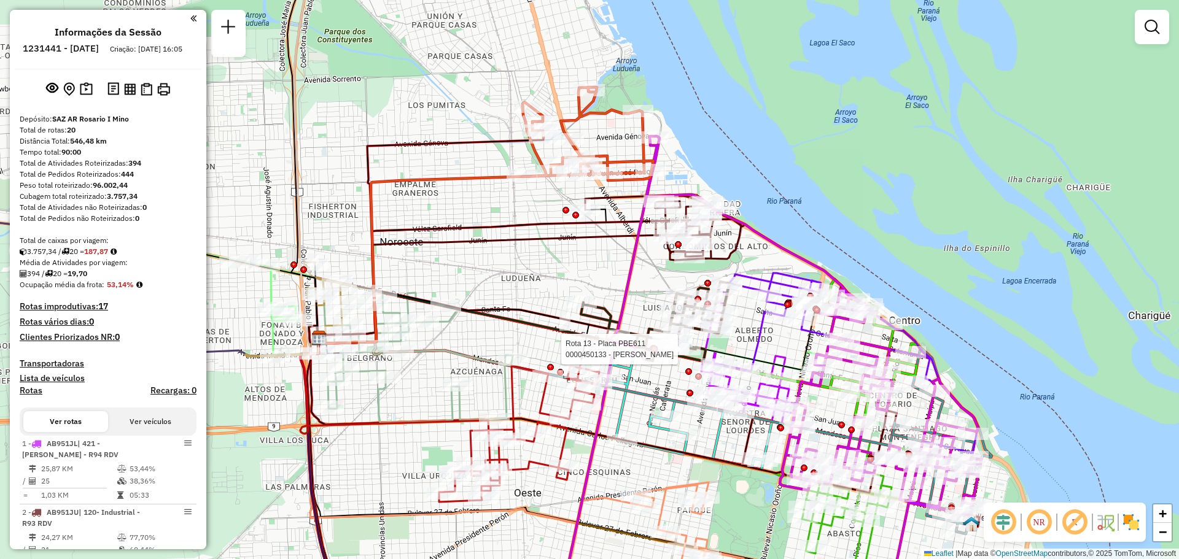
select select "**********"
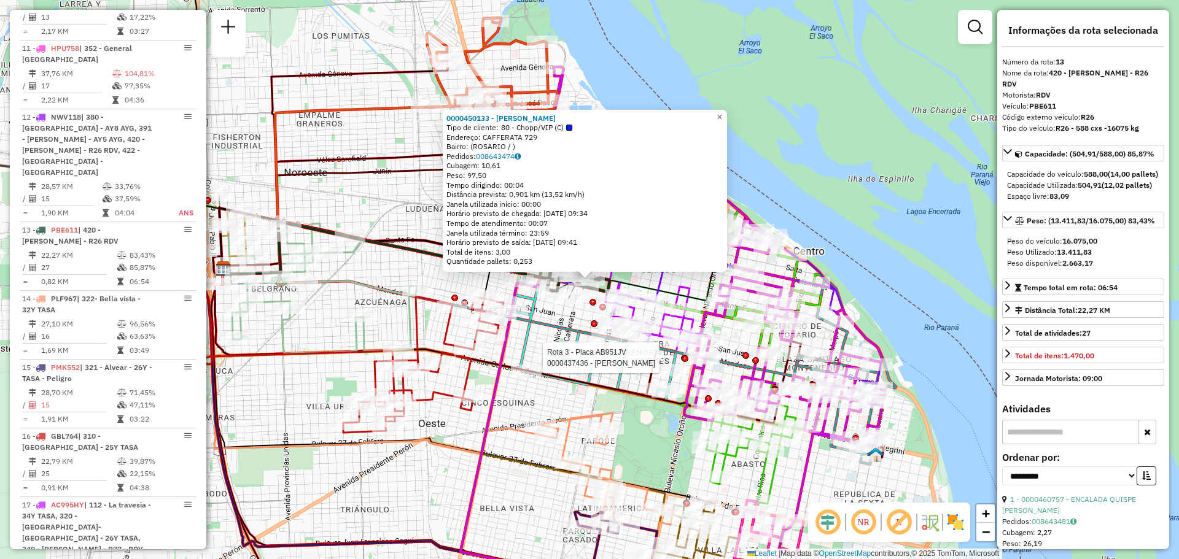
scroll to position [1340, 0]
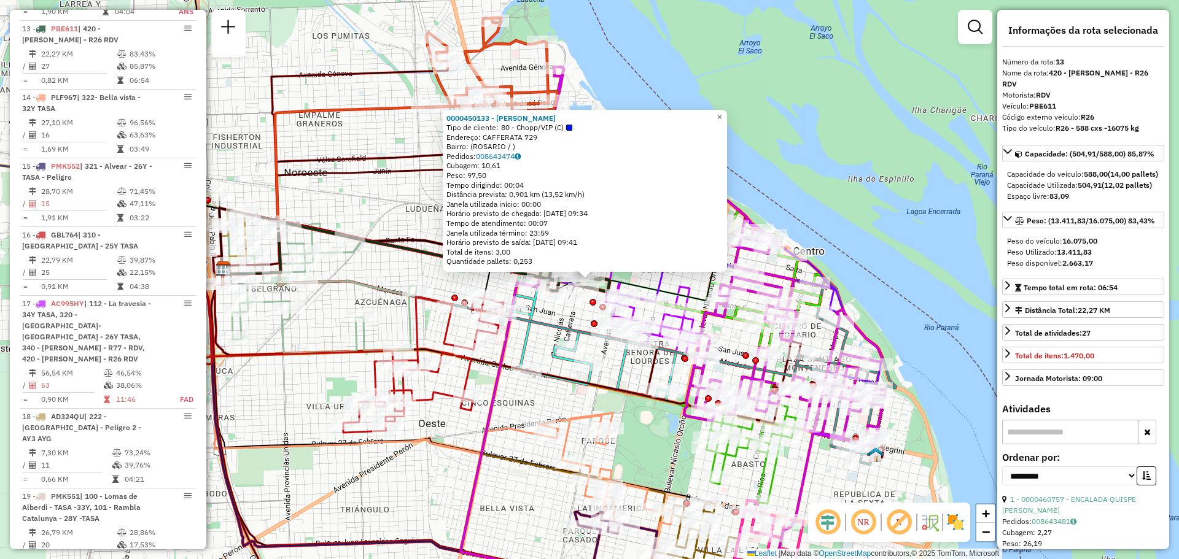
click at [564, 317] on div "0000450133 - [PERSON_NAME] Tipo de cliente: 80 - Chopp/VIP (C) Endereço: CAFFER…" at bounding box center [589, 279] width 1179 height 559
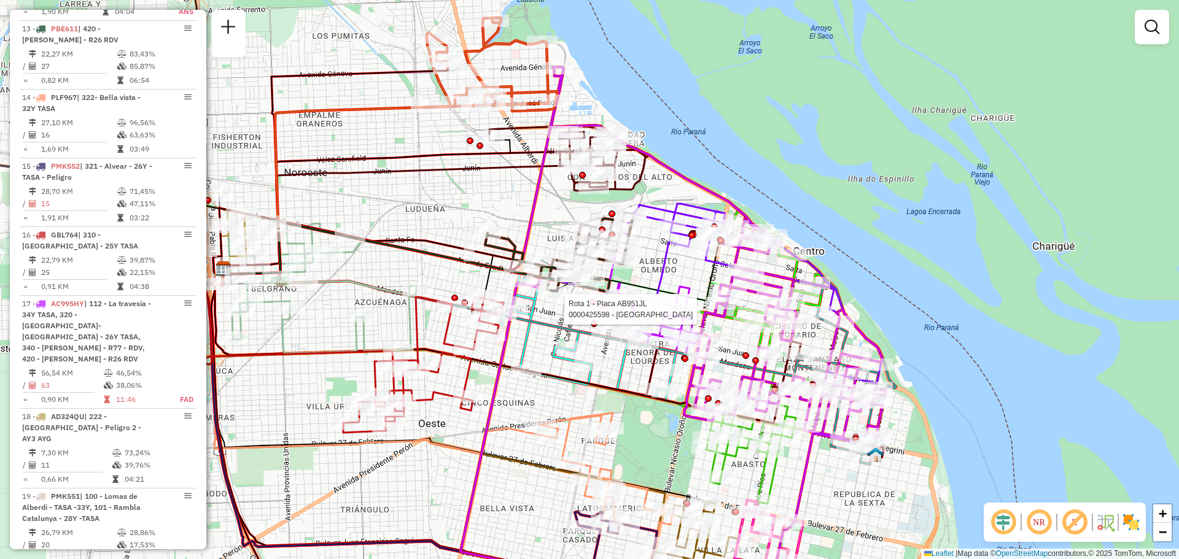
select select "**********"
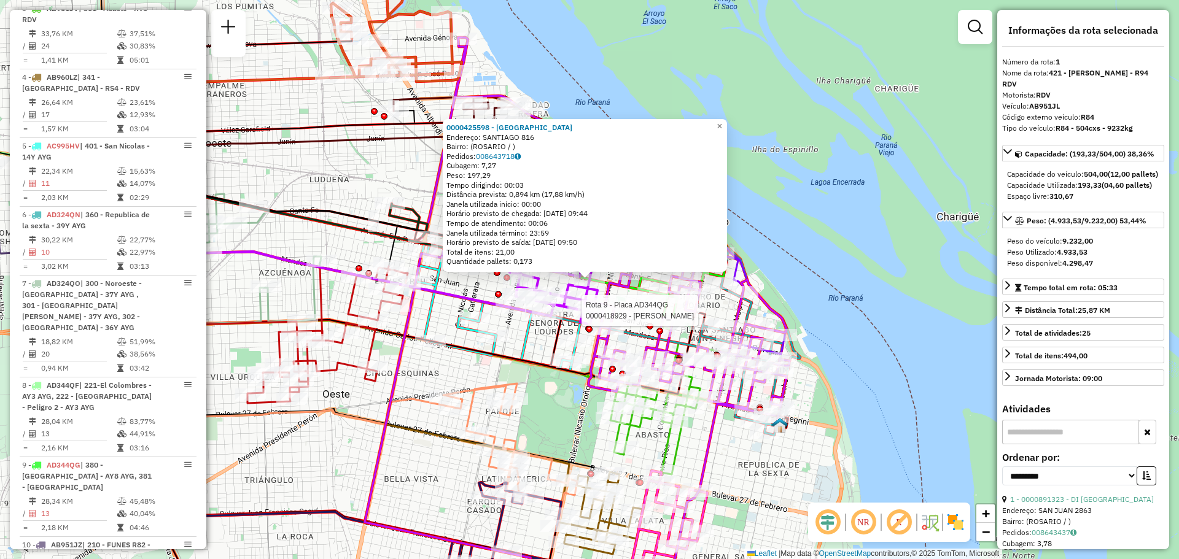
scroll to position [437, 0]
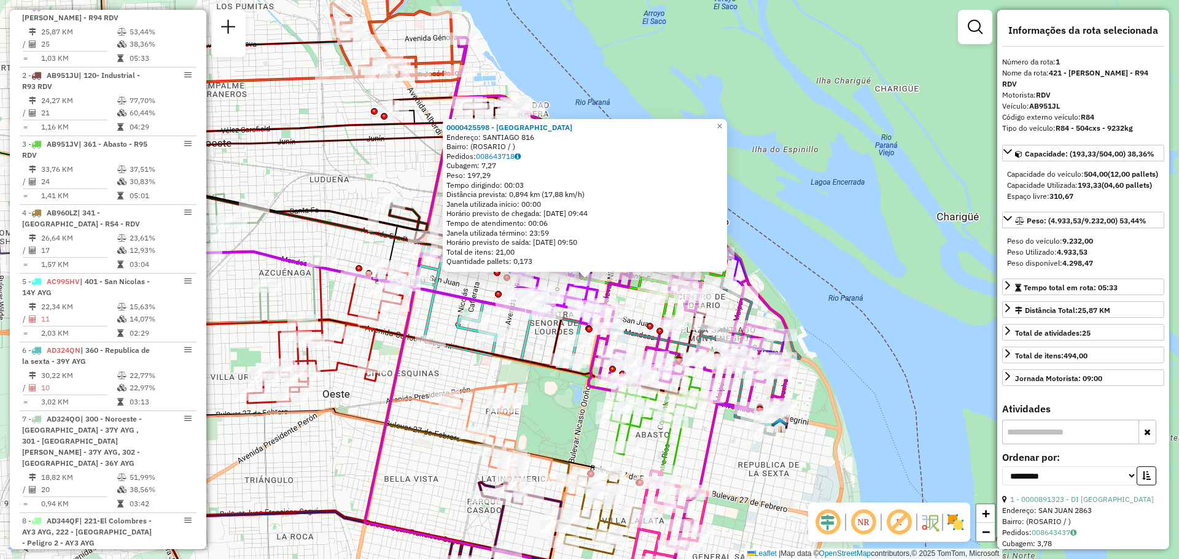
click at [514, 345] on div "0000425598 - SAN BENITO SRL Endereço: SANTIAGO 816 Bairro: (ROSARIO / ) Pedidos…" at bounding box center [589, 279] width 1179 height 559
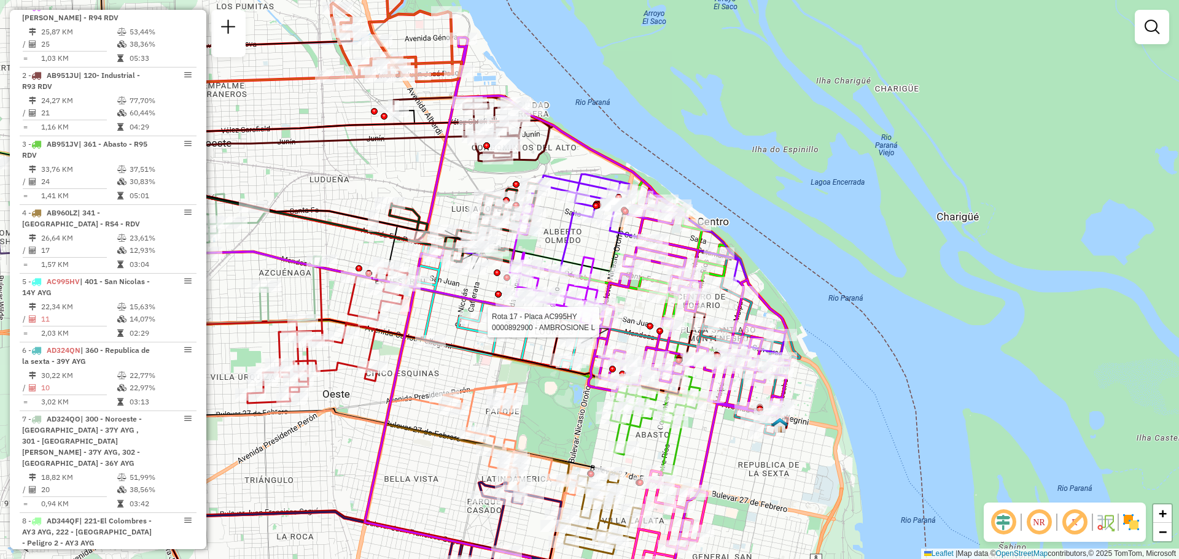
select select "**********"
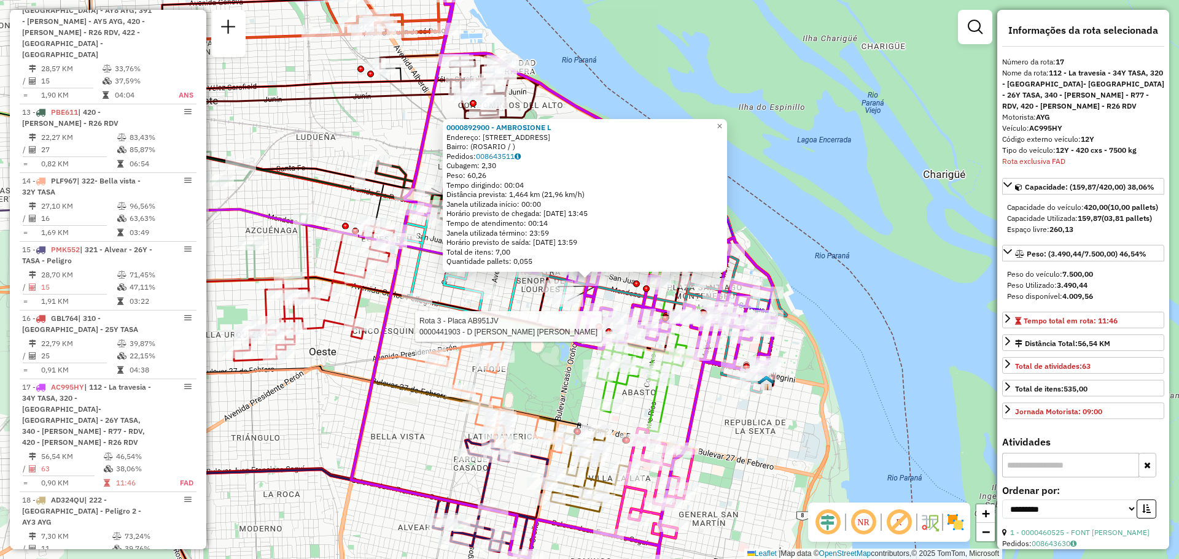
scroll to position [1438, 0]
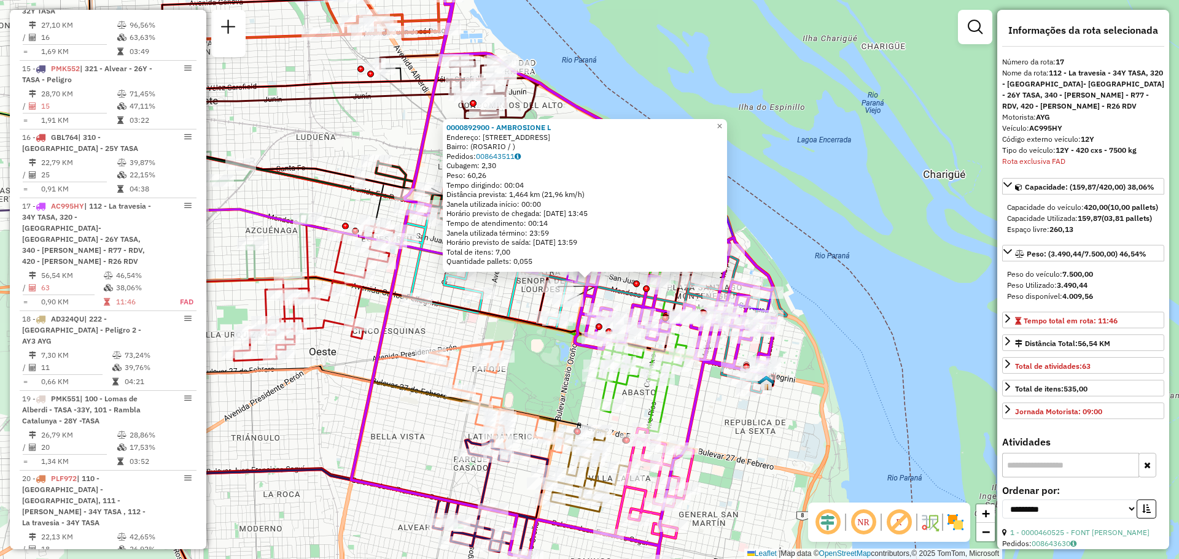
click at [547, 360] on div "0000892900 - AMBROSIONE L Endereço: BLVD OROÑO 1179 Bairro: (ROSARIO / ) Pedido…" at bounding box center [589, 279] width 1179 height 559
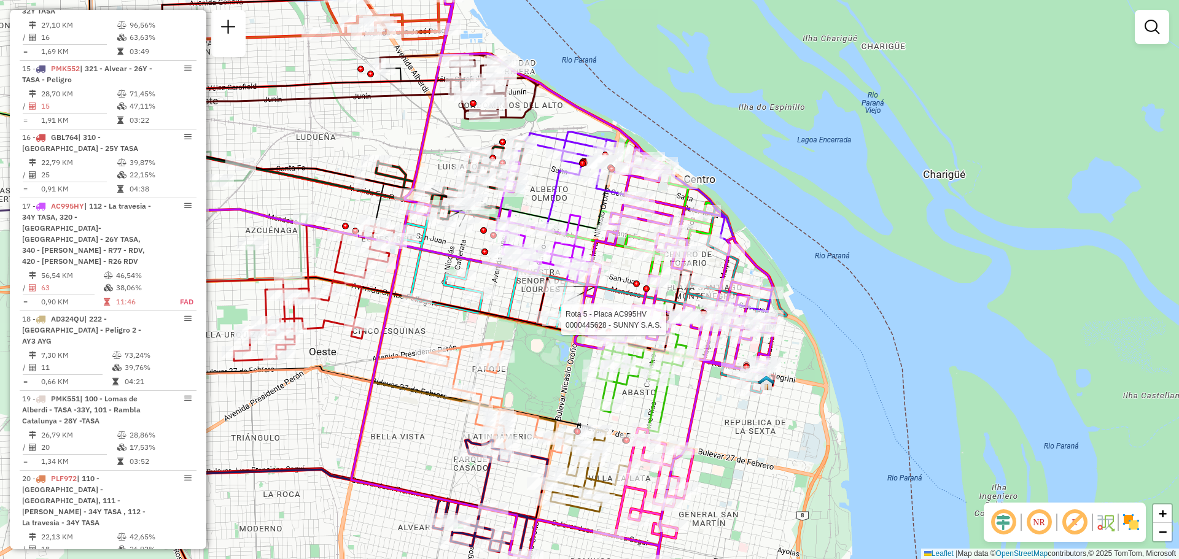
select select "**********"
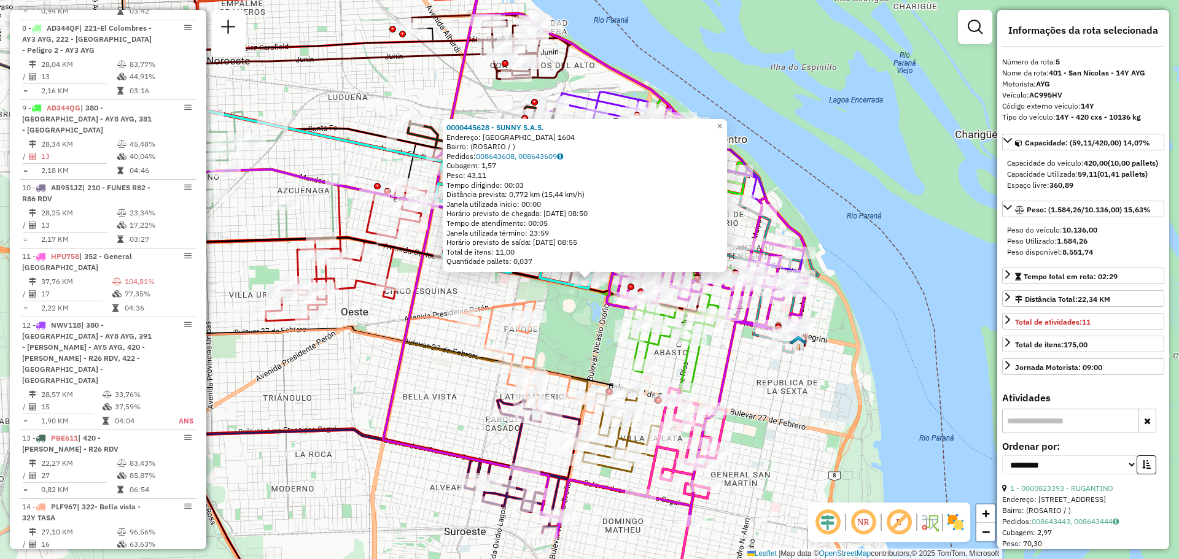
scroll to position [712, 0]
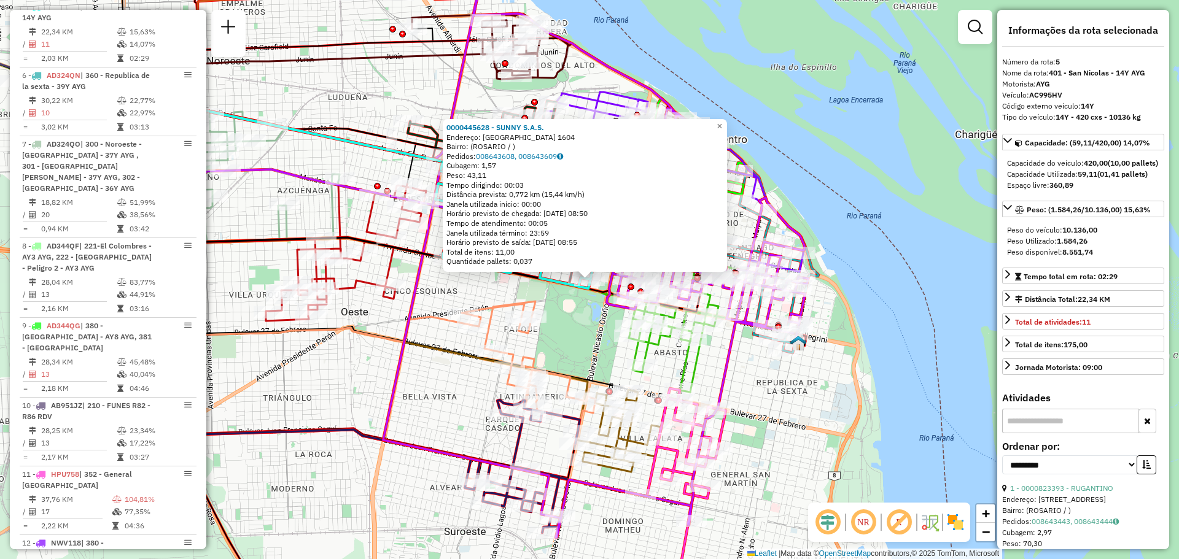
click at [550, 322] on div "0000445628 - SUNNY S.A.S. Endereço: SANTIAGO 1604 Bairro: (ROSARIO / ) Pedidos:…" at bounding box center [589, 279] width 1179 height 559
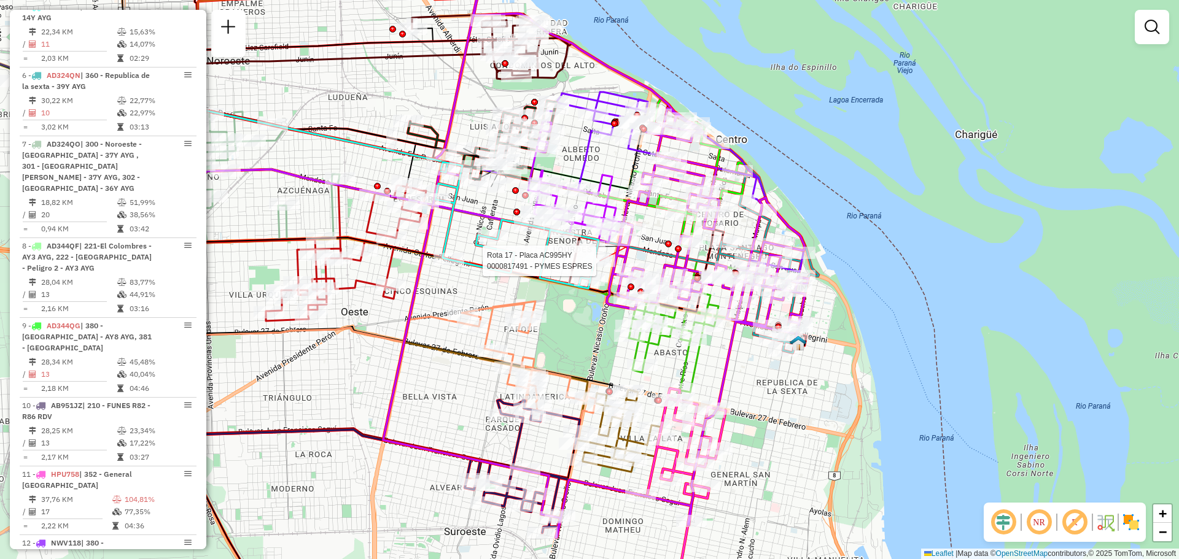
select select "**********"
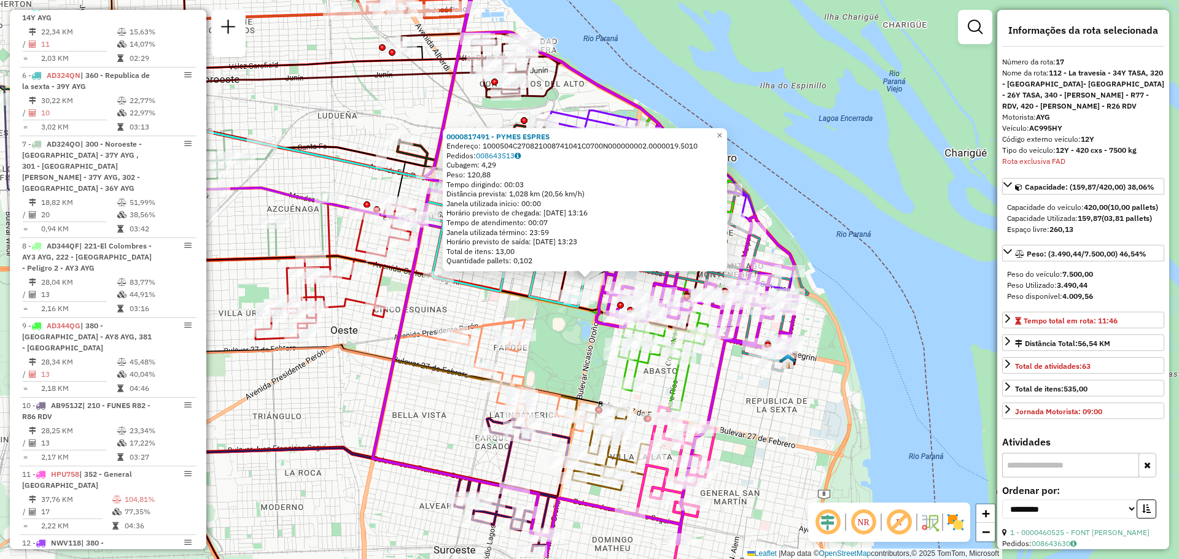
scroll to position [1438, 0]
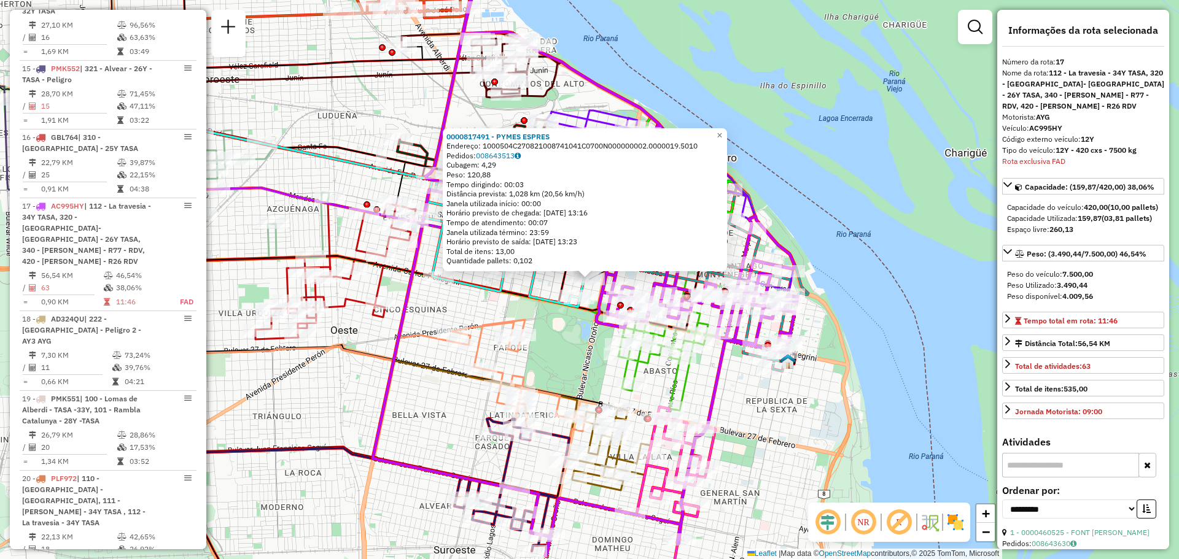
click at [544, 327] on div "0000817491 - PYMES ESPRES Endereço: 1000504C270821008741041C0700N000000002.0000…" at bounding box center [589, 279] width 1179 height 559
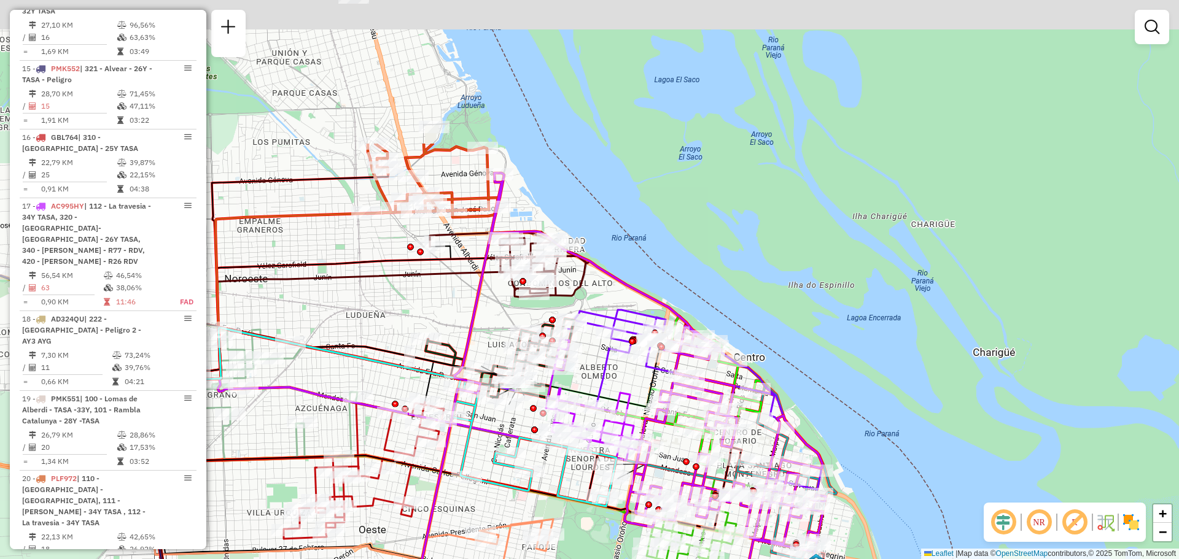
drag, startPoint x: 364, startPoint y: 123, endPoint x: 392, endPoint y: 322, distance: 201.6
click at [392, 322] on div "Janela de atendimento Grade de atendimento Capacidade Transportadoras Veículos …" at bounding box center [589, 279] width 1179 height 559
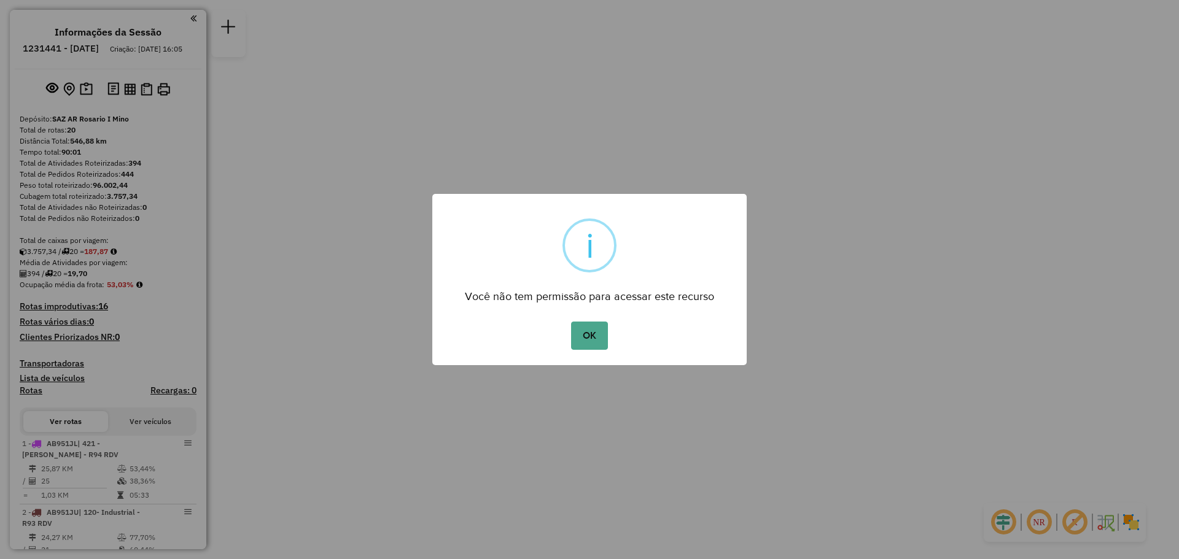
drag, startPoint x: 581, startPoint y: 332, endPoint x: 649, endPoint y: 344, distance: 69.2
click at [584, 332] on button "OK" at bounding box center [589, 336] width 36 height 28
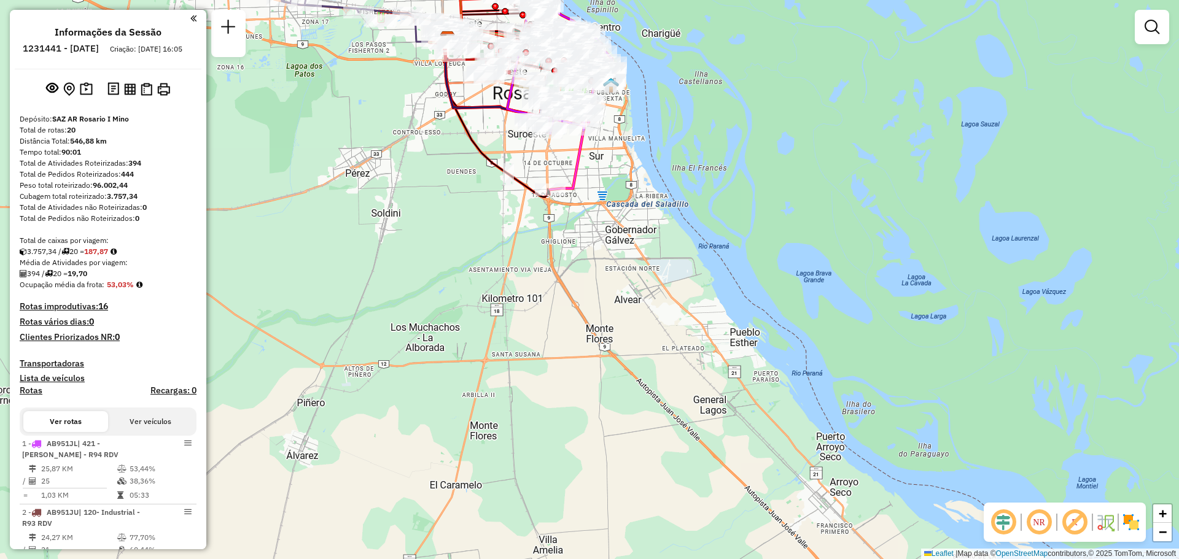
drag, startPoint x: 681, startPoint y: 196, endPoint x: 712, endPoint y: 362, distance: 169.3
click at [712, 362] on div "Janela de atendimento Grade de atendimento Capacidade Transportadoras Veículos …" at bounding box center [589, 279] width 1179 height 559
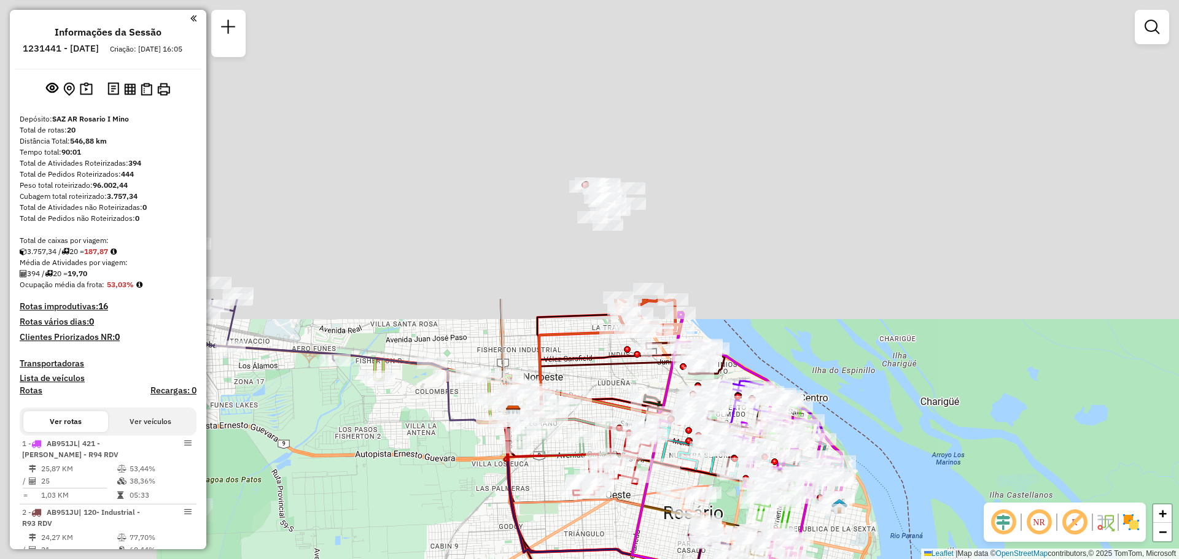
drag, startPoint x: 666, startPoint y: 160, endPoint x: 942, endPoint y: 505, distance: 441.7
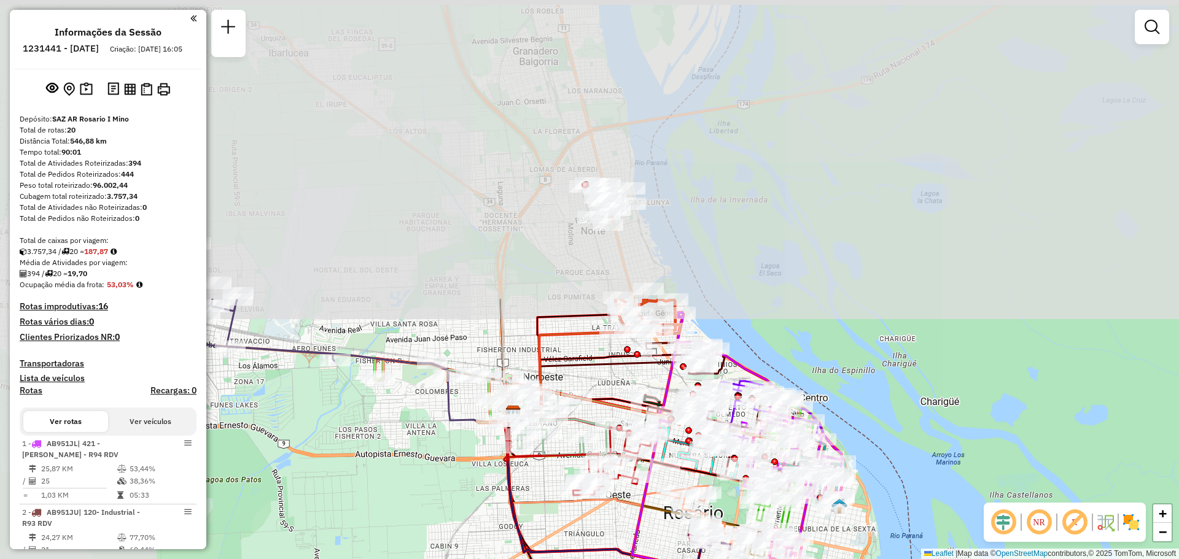
click at [940, 515] on div "Janela de atendimento Grade de atendimento Capacidade Transportadoras Veículos …" at bounding box center [589, 279] width 1179 height 559
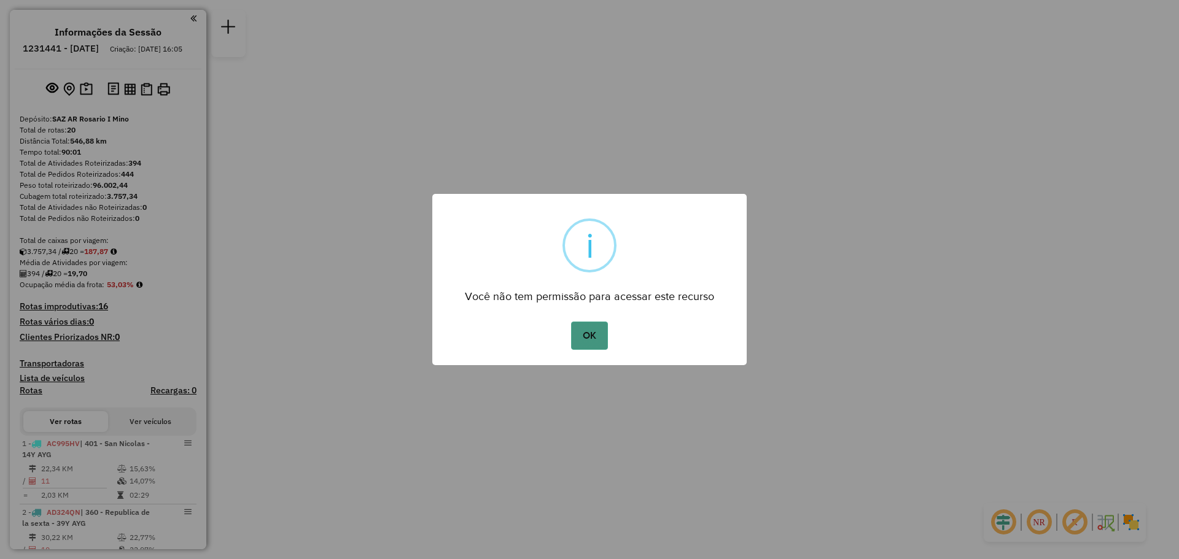
click at [596, 340] on button "OK" at bounding box center [589, 336] width 36 height 28
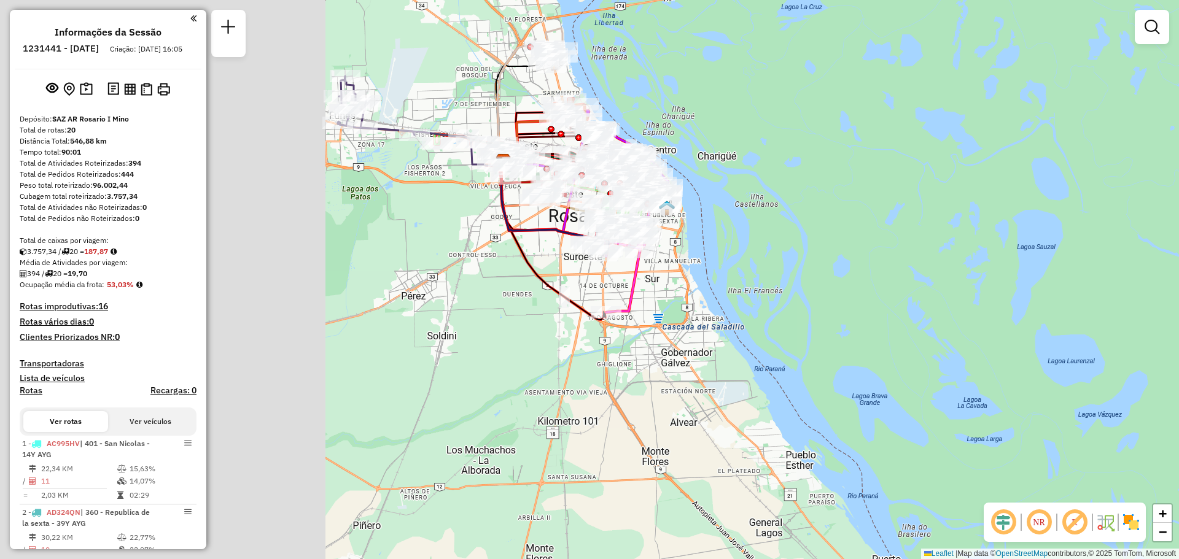
drag, startPoint x: 477, startPoint y: 206, endPoint x: 978, endPoint y: 293, distance: 508.6
click at [978, 293] on div "Janela de atendimento Grade de atendimento Capacidade Transportadoras Veículos …" at bounding box center [589, 279] width 1179 height 559
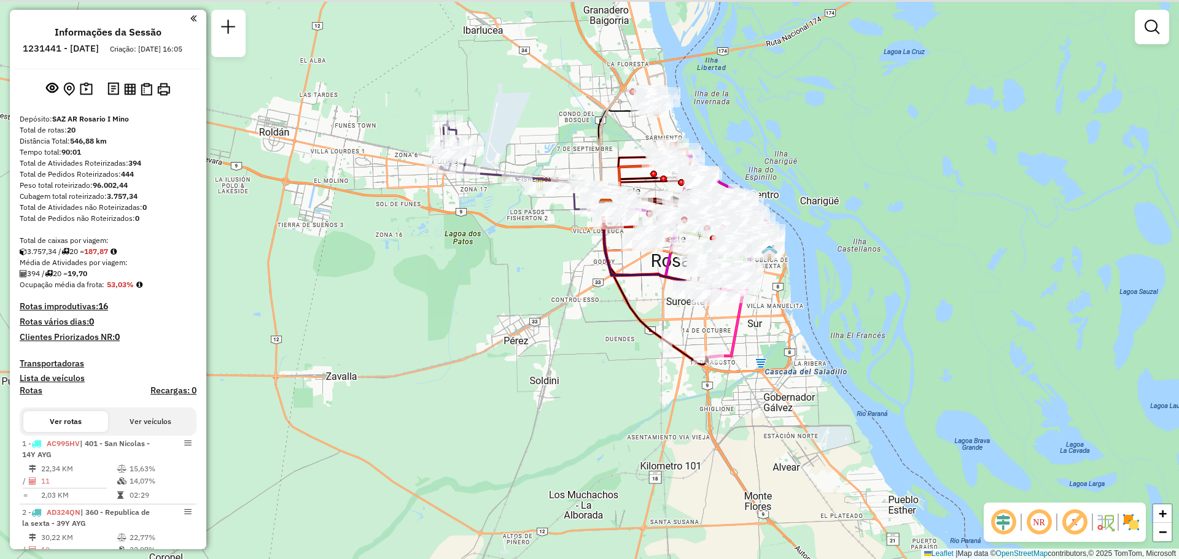
drag, startPoint x: 521, startPoint y: 290, endPoint x: 578, endPoint y: 335, distance: 73.0
click at [578, 335] on div "Janela de atendimento Grade de atendimento Capacidade Transportadoras Veículos …" at bounding box center [589, 279] width 1179 height 559
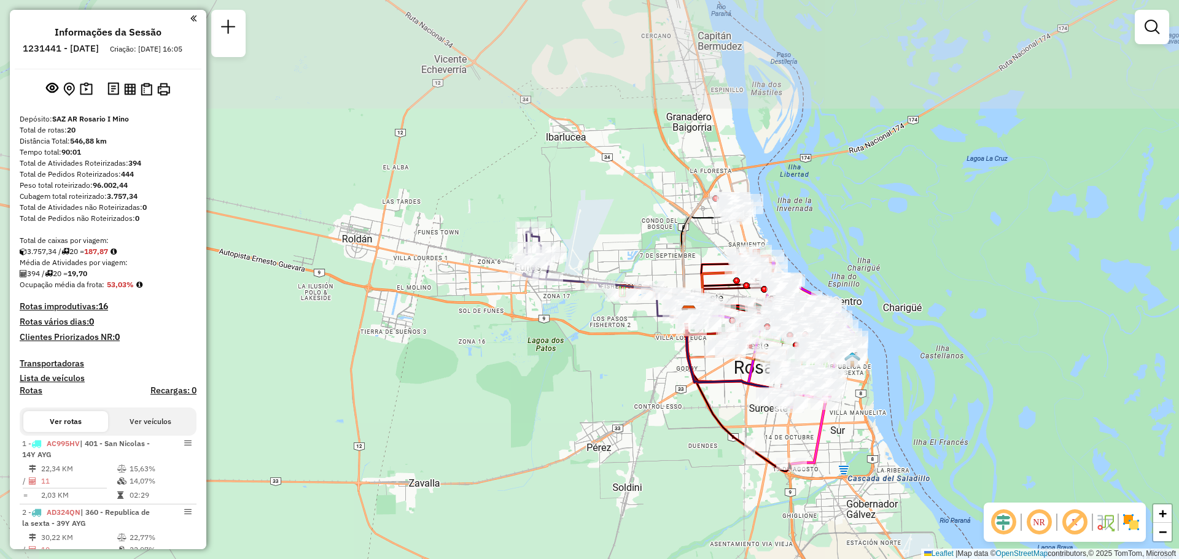
drag, startPoint x: 816, startPoint y: 108, endPoint x: 890, endPoint y: 256, distance: 165.6
click at [890, 256] on div "Janela de atendimento Grade de atendimento Capacidade Transportadoras Veículos …" at bounding box center [589, 279] width 1179 height 559
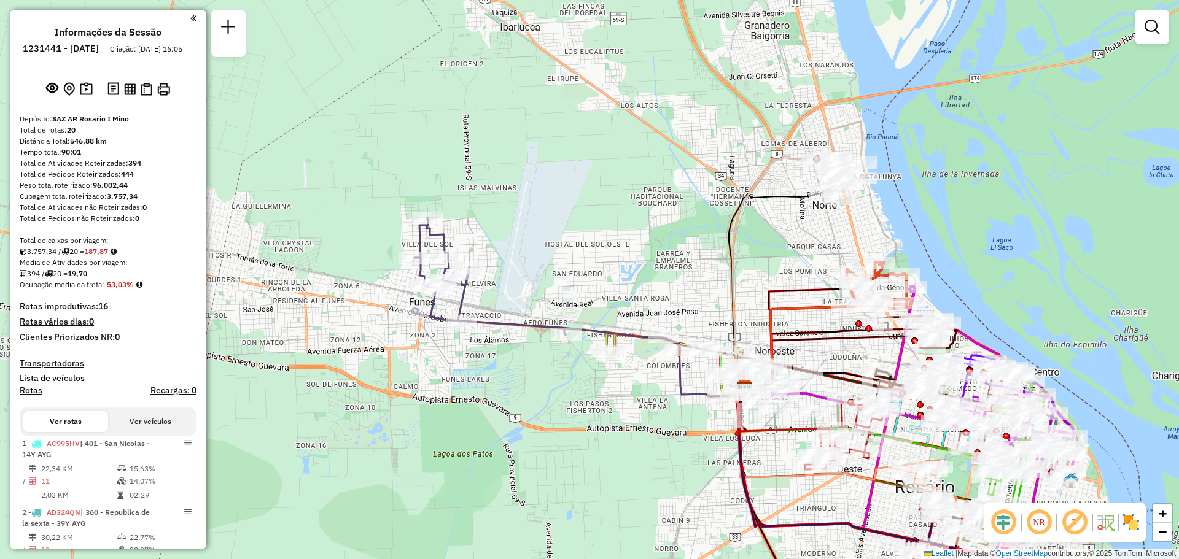
drag, startPoint x: 709, startPoint y: 277, endPoint x: 559, endPoint y: 119, distance: 217.6
click at [707, 275] on div "Janela de atendimento Grade de atendimento Capacidade Transportadoras Veículos …" at bounding box center [589, 279] width 1179 height 559
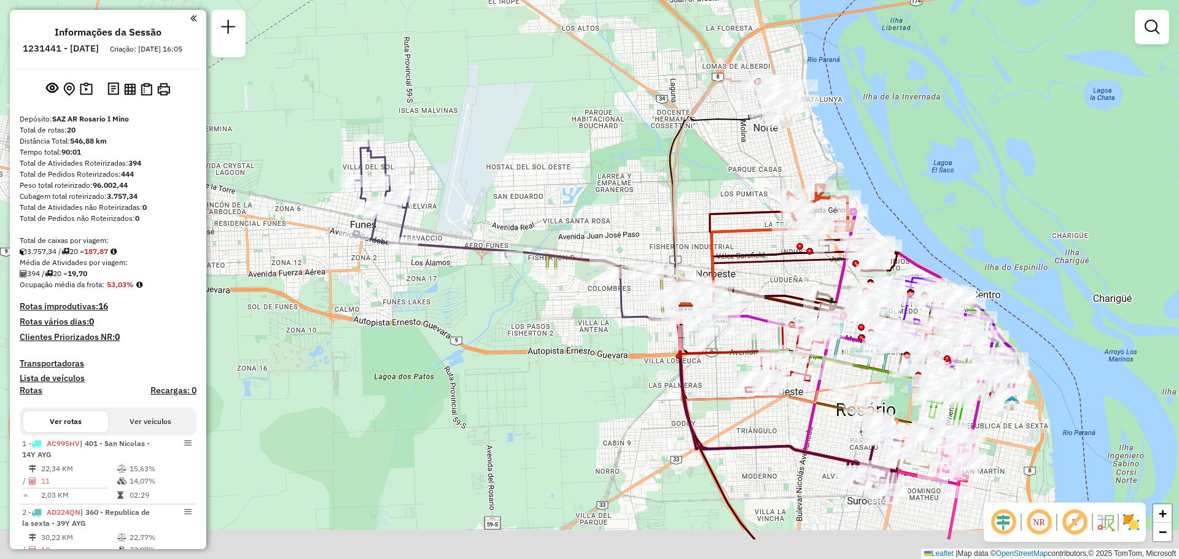
drag, startPoint x: 781, startPoint y: 318, endPoint x: 663, endPoint y: 230, distance: 146.9
click at [659, 230] on div "Janela de atendimento Grade de atendimento Capacidade Transportadoras Veículos …" at bounding box center [589, 279] width 1179 height 559
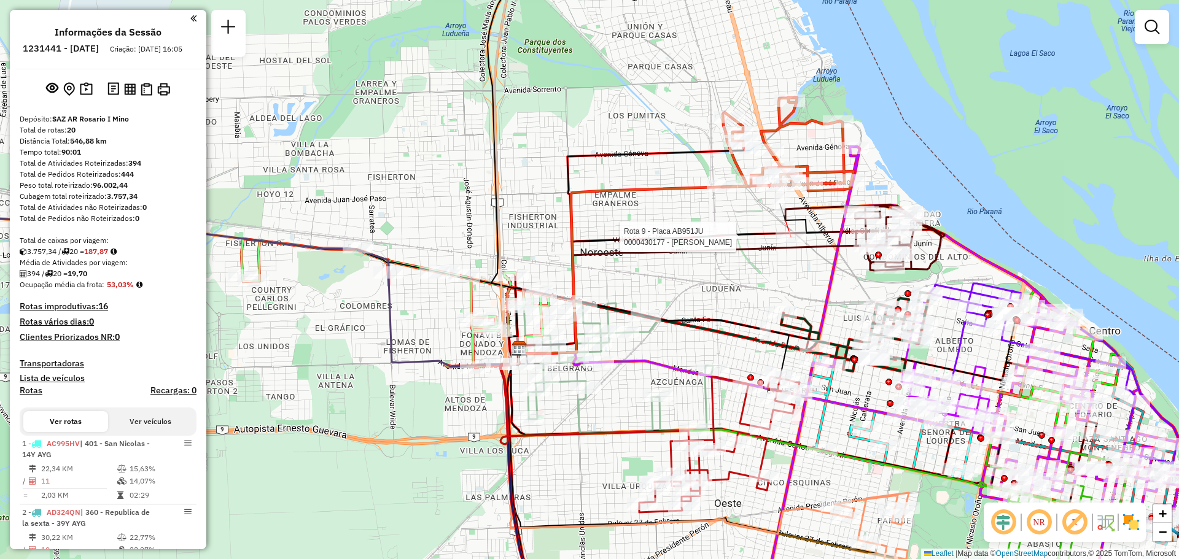
select select "**********"
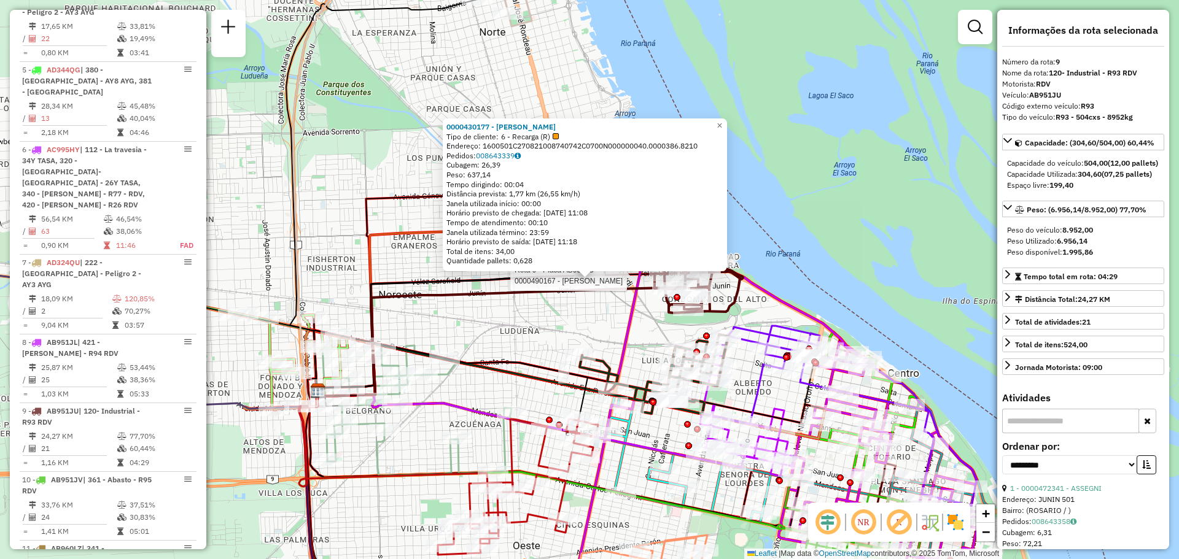
scroll to position [1065, 0]
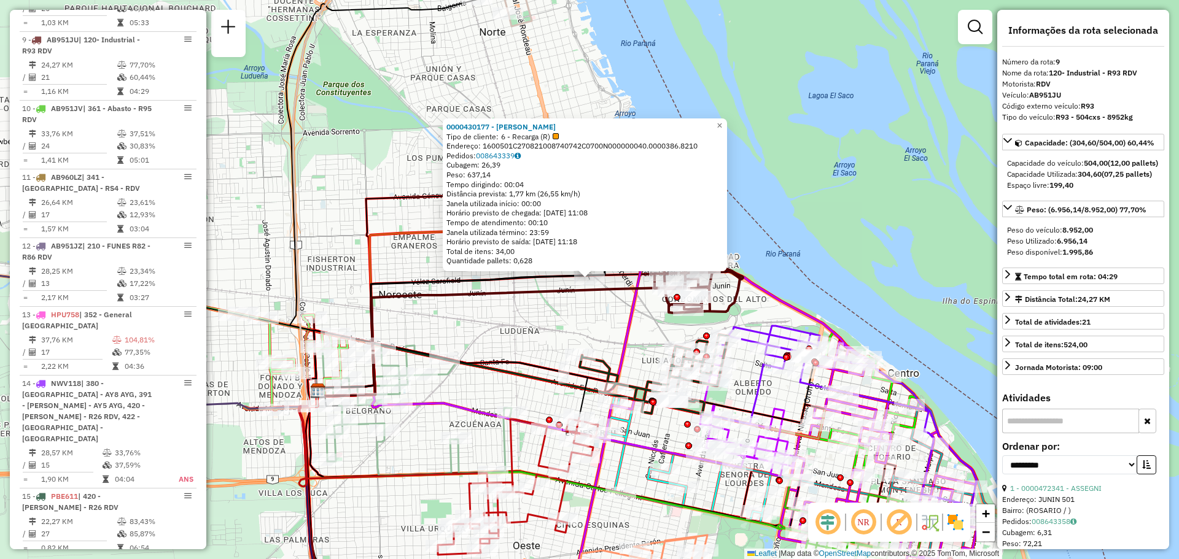
click at [551, 328] on div "0000430177 - GONZALEZ MAXIMILIANO JOSE Tipo de cliente: 6 - Recarga (R) Endereç…" at bounding box center [589, 279] width 1179 height 559
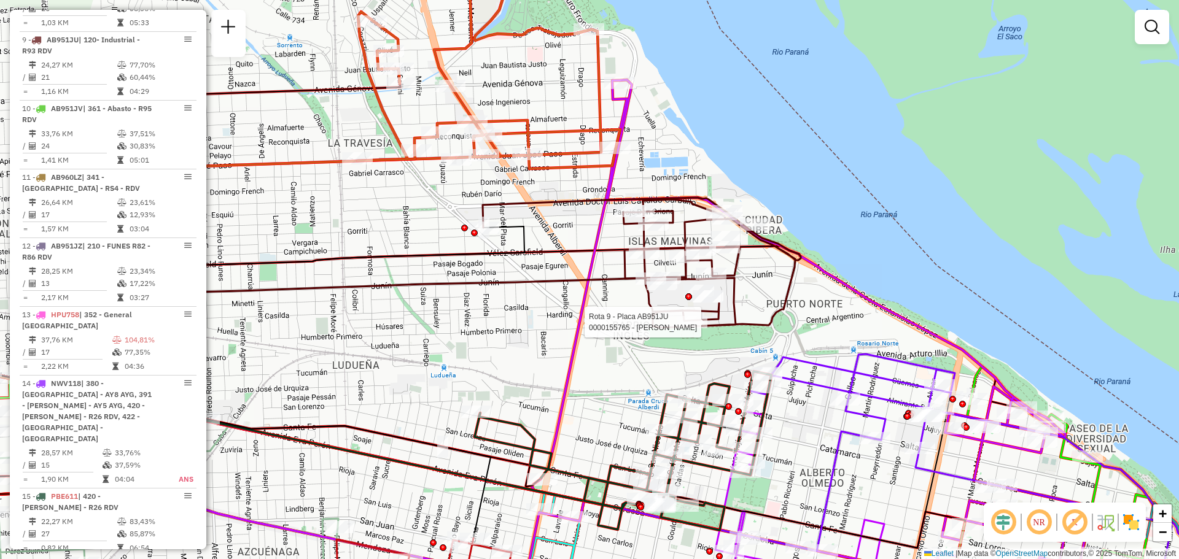
select select "**********"
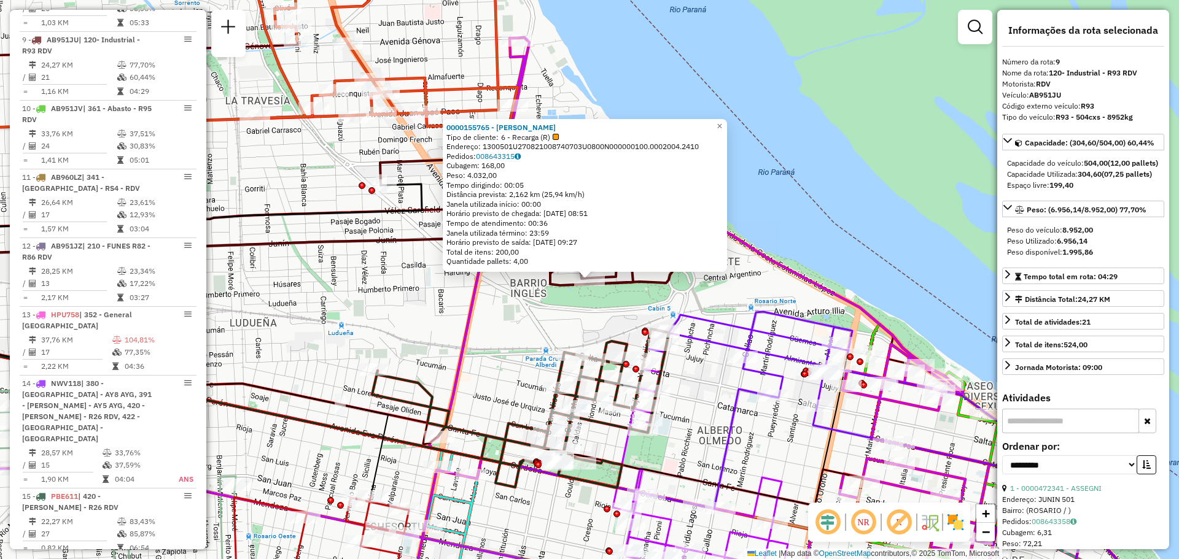
click at [598, 314] on div "0000155765 - MARTA CURA Tipo de cliente: 6 - Recarga (R) Endereço: 1300501U2708…" at bounding box center [589, 279] width 1179 height 559
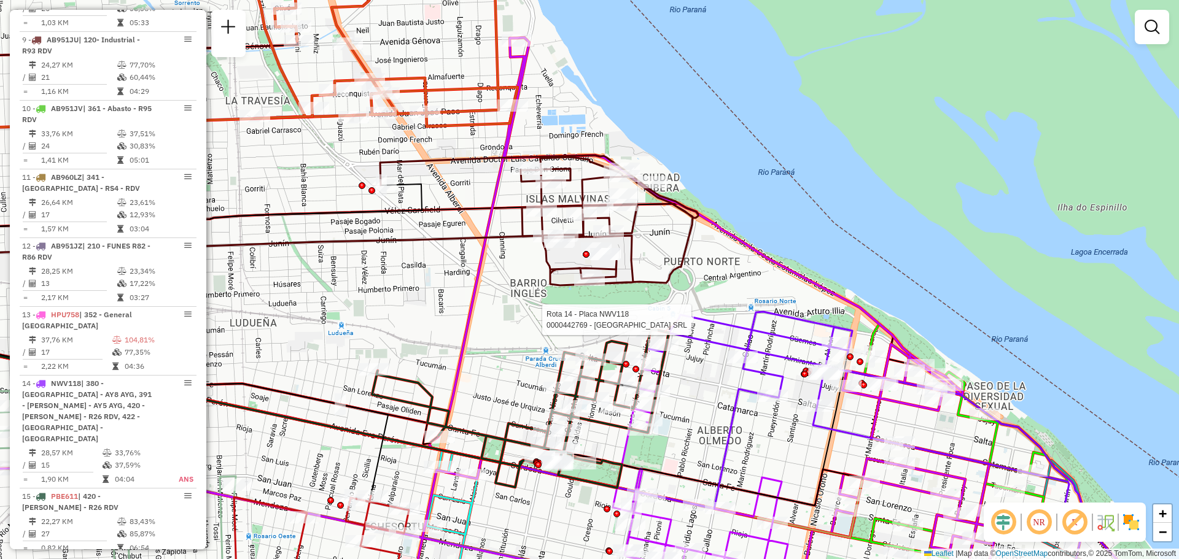
select select "**********"
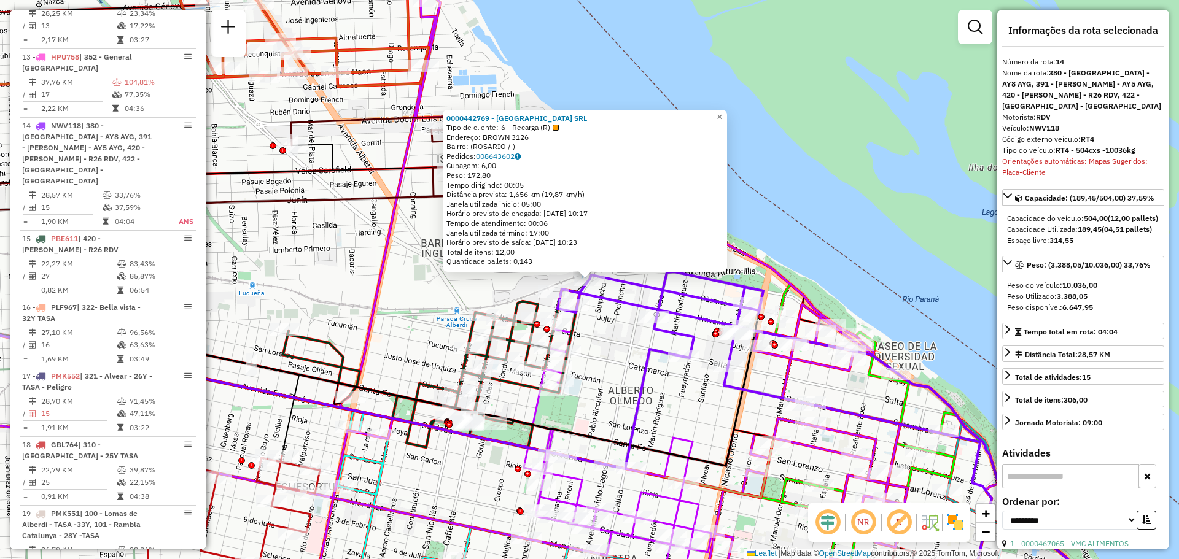
scroll to position [1409, 0]
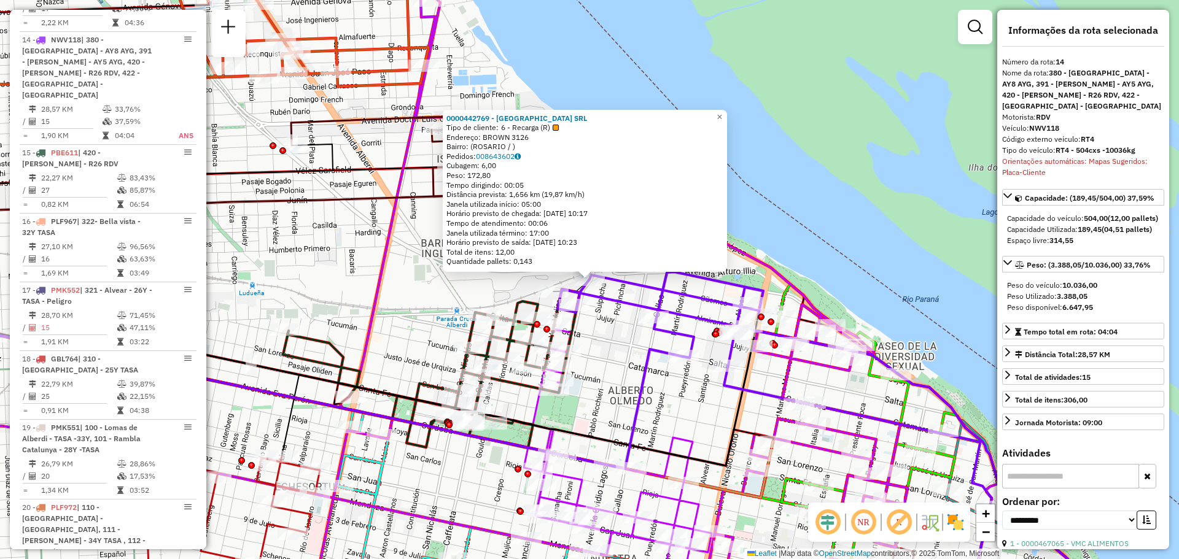
click at [601, 348] on div "Rota 8 - Placa AB951JL 0000110995 - BOBRIKOWICZ 0000442769 - GARDEN ISLAND SRL …" at bounding box center [589, 279] width 1179 height 559
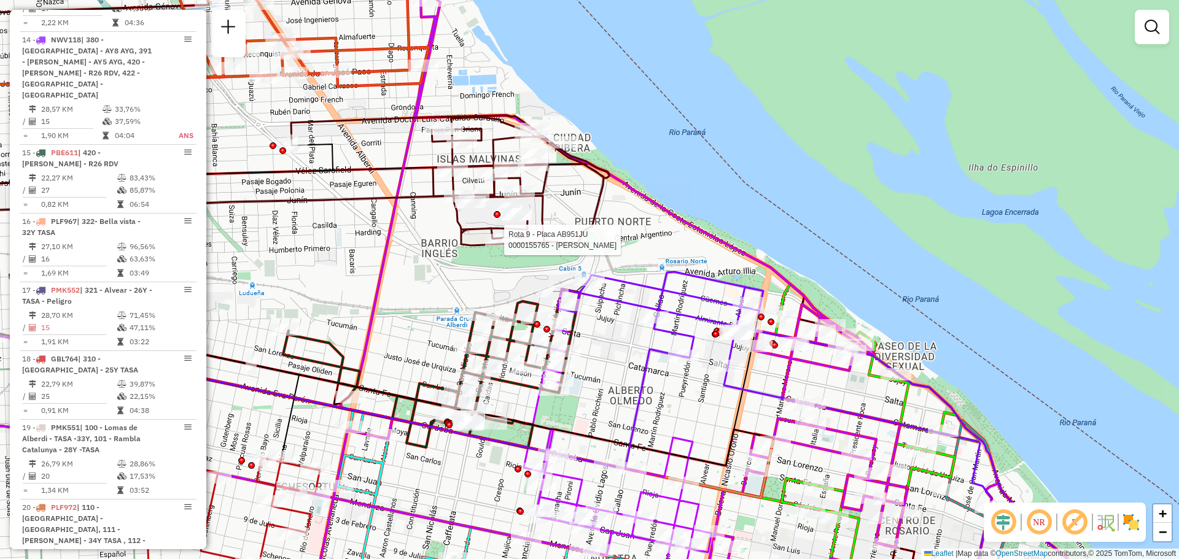
select select "**********"
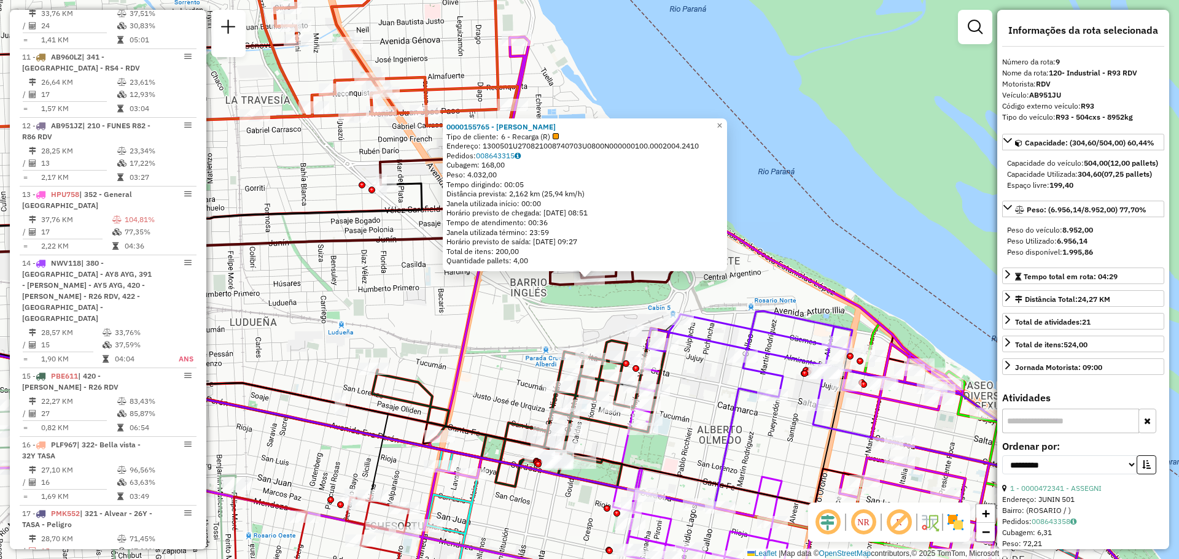
scroll to position [1065, 0]
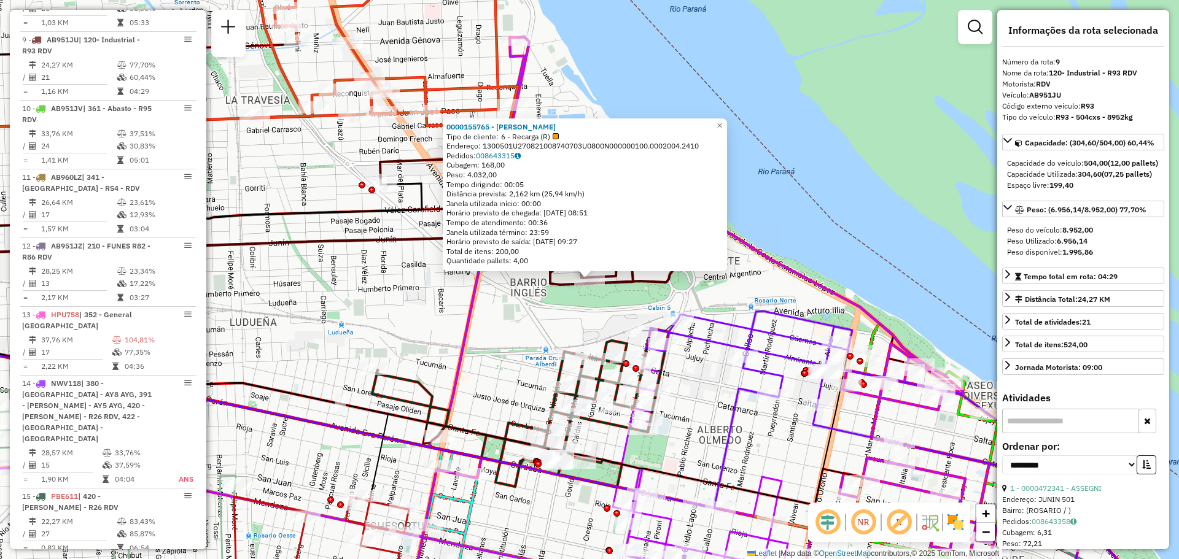
click at [519, 321] on div "0000155765 - MARTA CURA Tipo de cliente: 6 - Recarga (R) Endereço: 1300501U2708…" at bounding box center [589, 279] width 1179 height 559
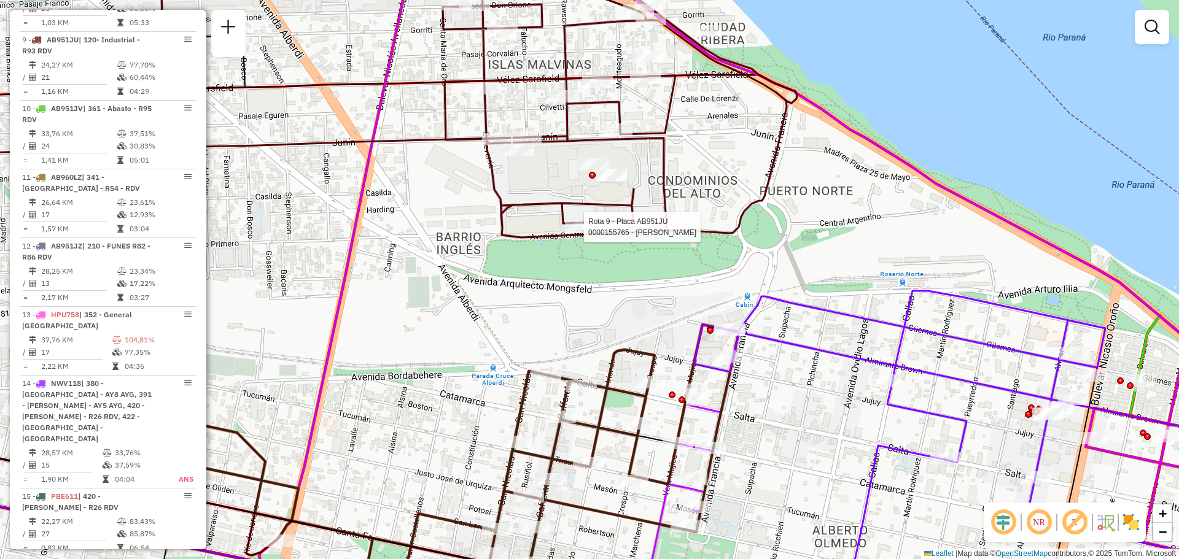
select select "**********"
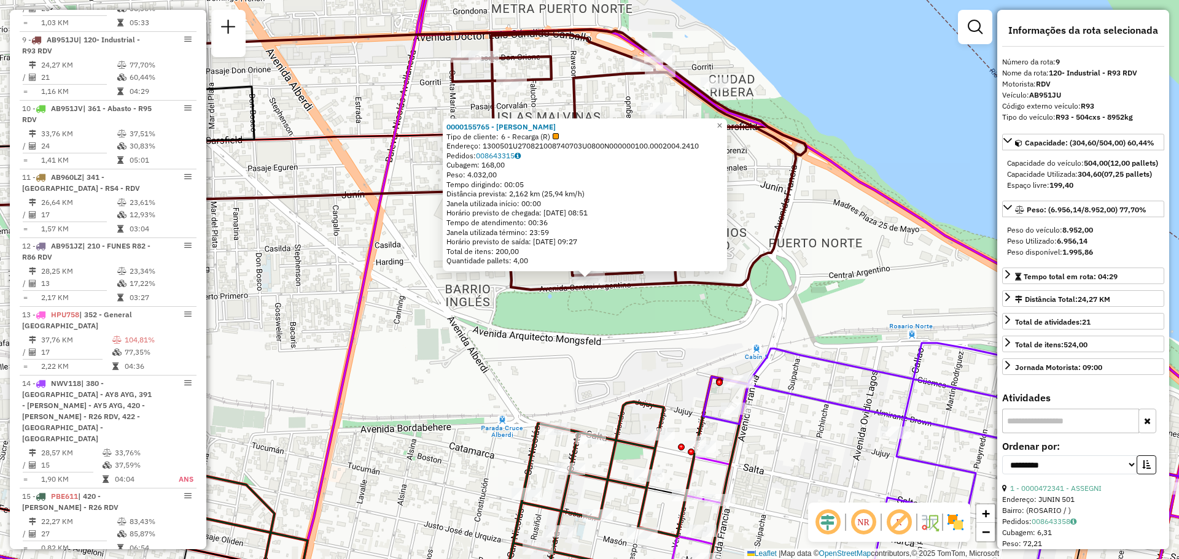
click at [827, 290] on div "Rota 9 - Placa AB951JU 0000155765 - MARTA CURA 0000155765 - MARTA CURA Tipo de …" at bounding box center [589, 279] width 1179 height 559
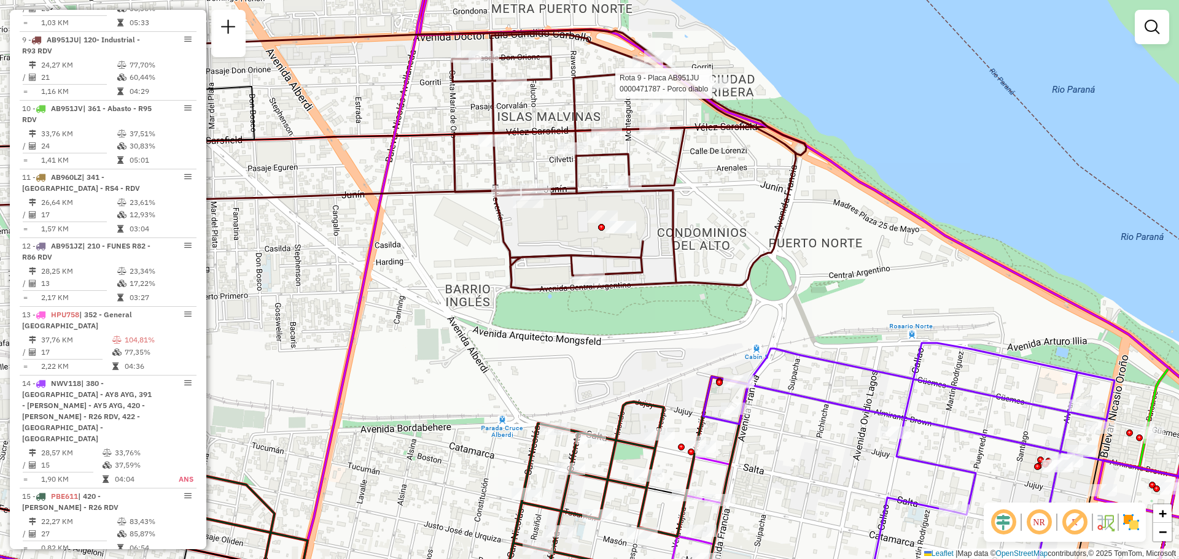
select select "**********"
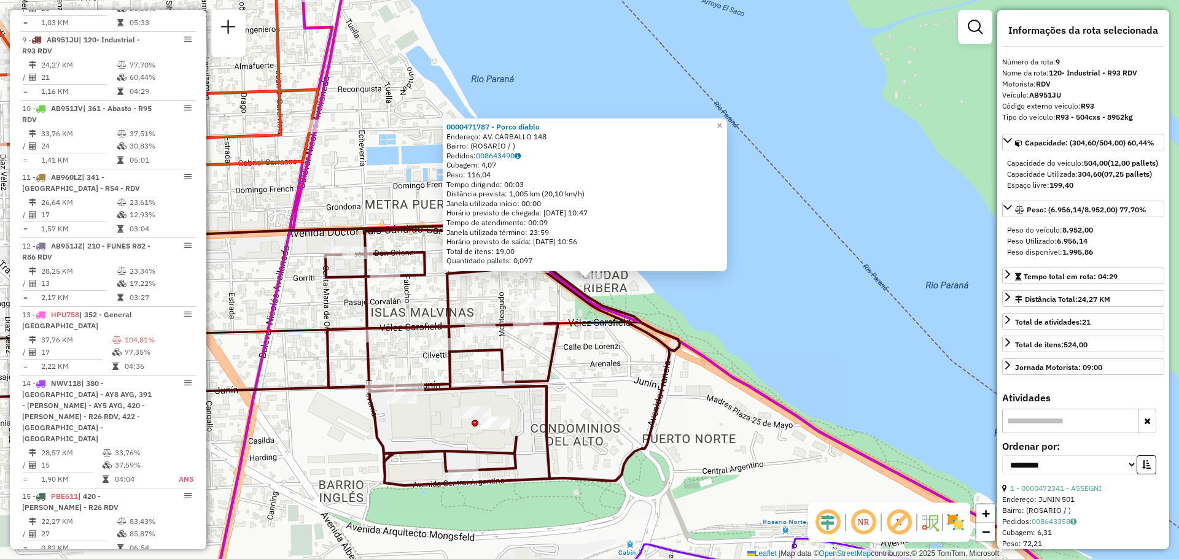
click at [569, 371] on div "0000471787 - Porco diablo Endereço: AV. CARBALLO 148 Bairro: (ROSARIO / ) Pedid…" at bounding box center [589, 279] width 1179 height 559
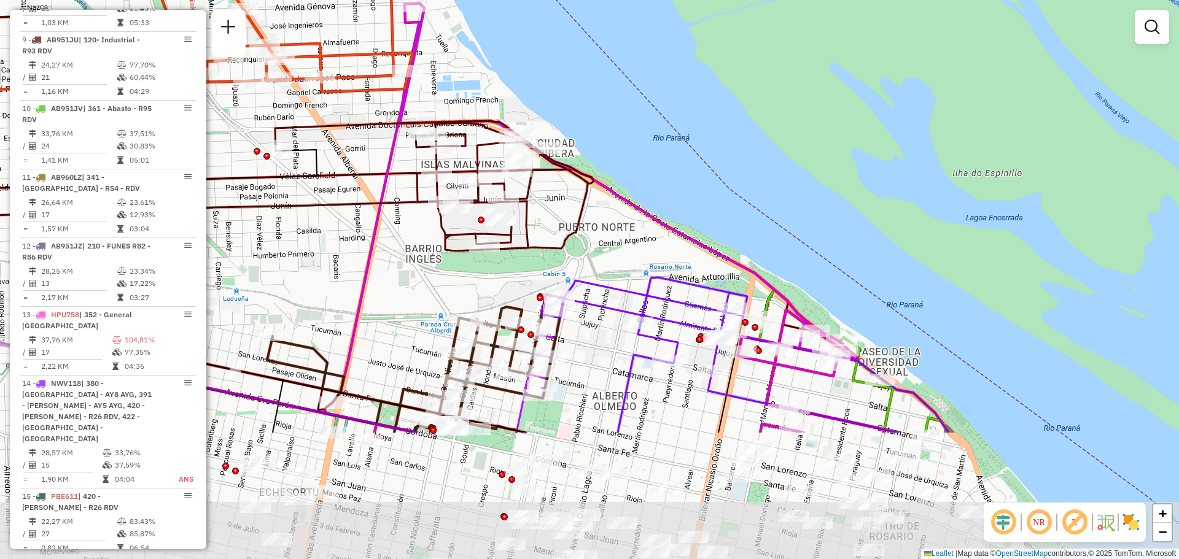
drag, startPoint x: 572, startPoint y: 385, endPoint x: 549, endPoint y: 203, distance: 183.9
click at [549, 203] on div "Janela de atendimento Grade de atendimento Capacidade Transportadoras Veículos …" at bounding box center [589, 279] width 1179 height 559
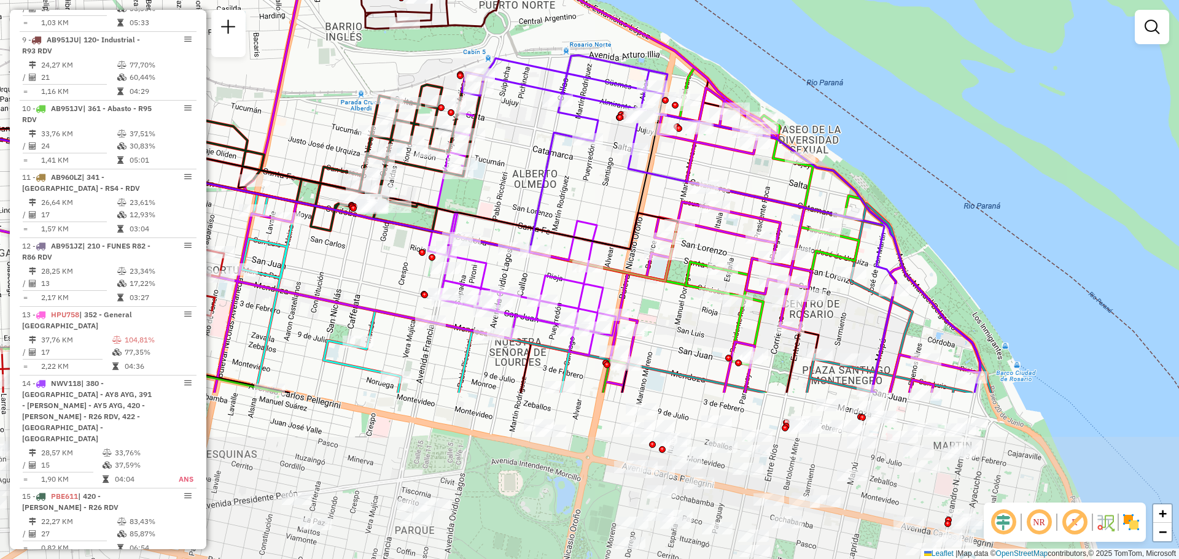
drag, startPoint x: 825, startPoint y: 383, endPoint x: 745, endPoint y: 160, distance: 236.2
click at [745, 160] on div "Janela de atendimento Grade de atendimento Capacidade Transportadoras Veículos …" at bounding box center [589, 279] width 1179 height 559
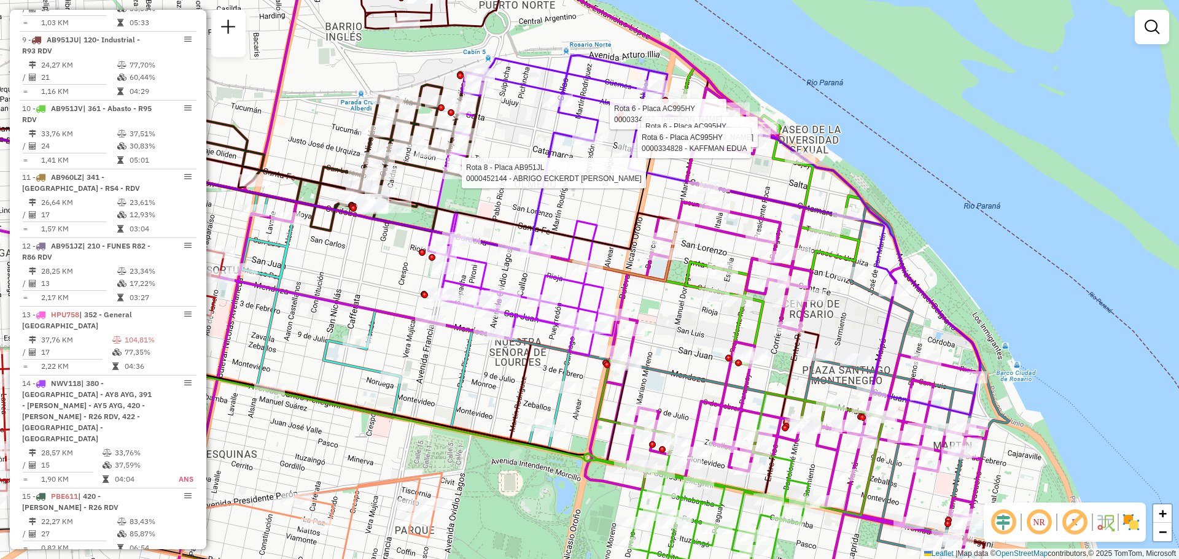
select select "**********"
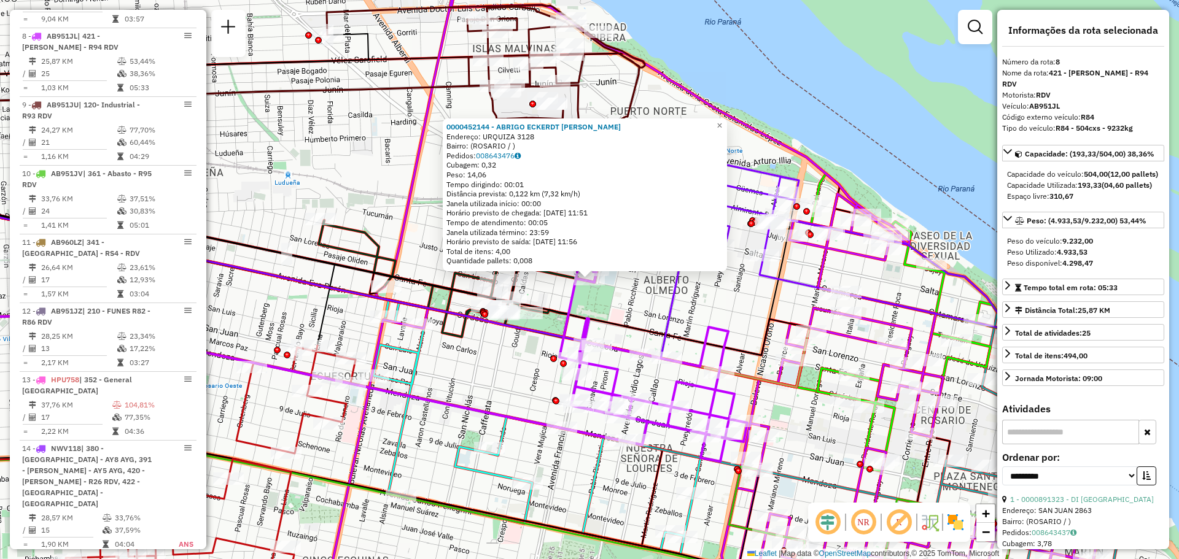
scroll to position [996, 0]
click at [715, 311] on div "0000452144 - ABRIGO ECKERDT MARCELO HECTOR Endereço: URQUIZA 3128 Bairro: (ROSA…" at bounding box center [589, 279] width 1179 height 559
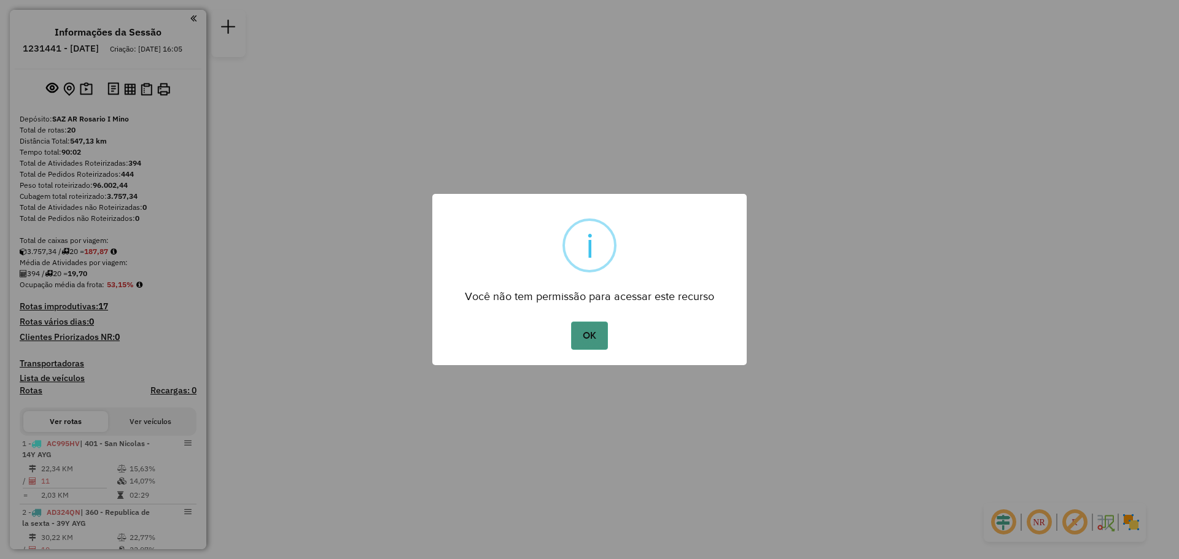
click at [594, 322] on button "OK" at bounding box center [589, 336] width 36 height 28
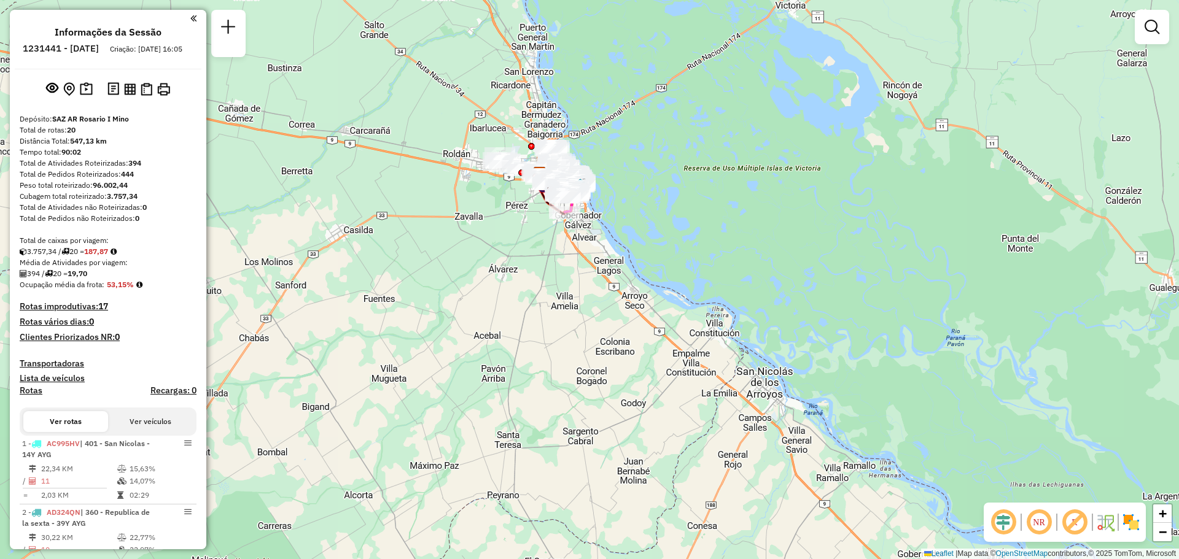
drag, startPoint x: 848, startPoint y: 338, endPoint x: 516, endPoint y: 290, distance: 335.6
click at [772, 247] on div "Janela de atendimento Grade de atendimento Capacidade Transportadoras Veículos …" at bounding box center [589, 279] width 1179 height 559
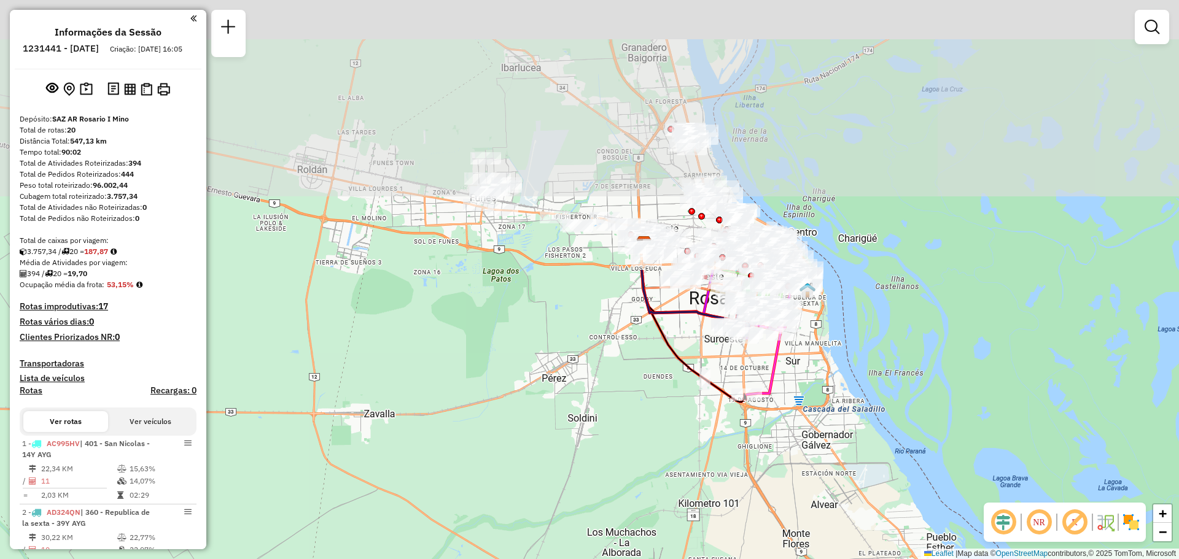
drag, startPoint x: 634, startPoint y: 80, endPoint x: 558, endPoint y: 407, distance: 334.9
click at [558, 407] on div "Janela de atendimento Grade de atendimento Capacidade Transportadoras Veículos …" at bounding box center [589, 279] width 1179 height 559
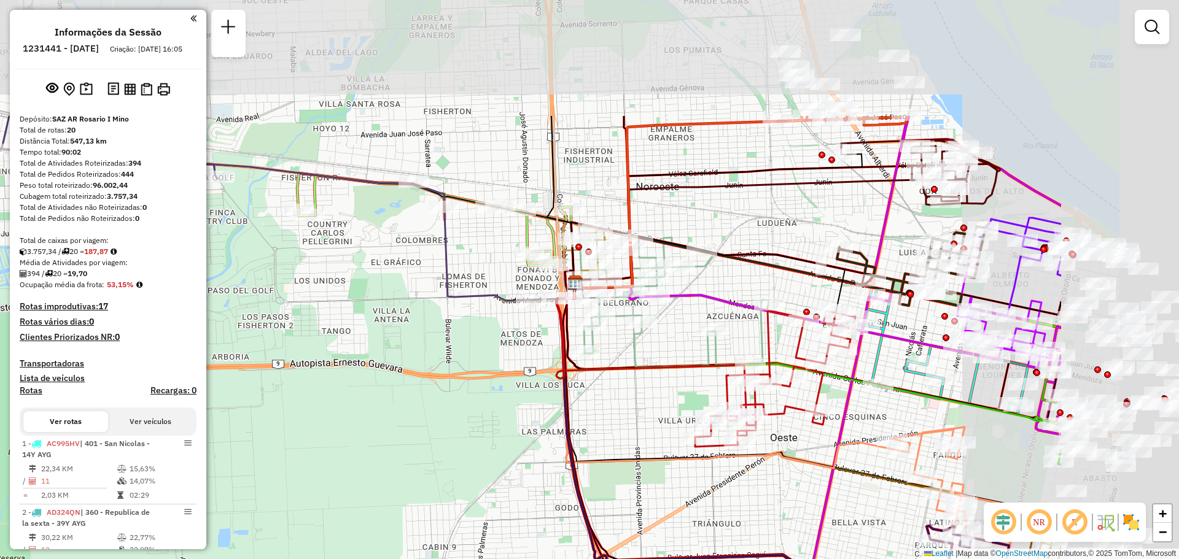
drag, startPoint x: 935, startPoint y: 48, endPoint x: 609, endPoint y: 243, distance: 380.3
click at [609, 243] on div "Janela de atendimento Grade de atendimento Capacidade Transportadoras Veículos …" at bounding box center [589, 279] width 1179 height 559
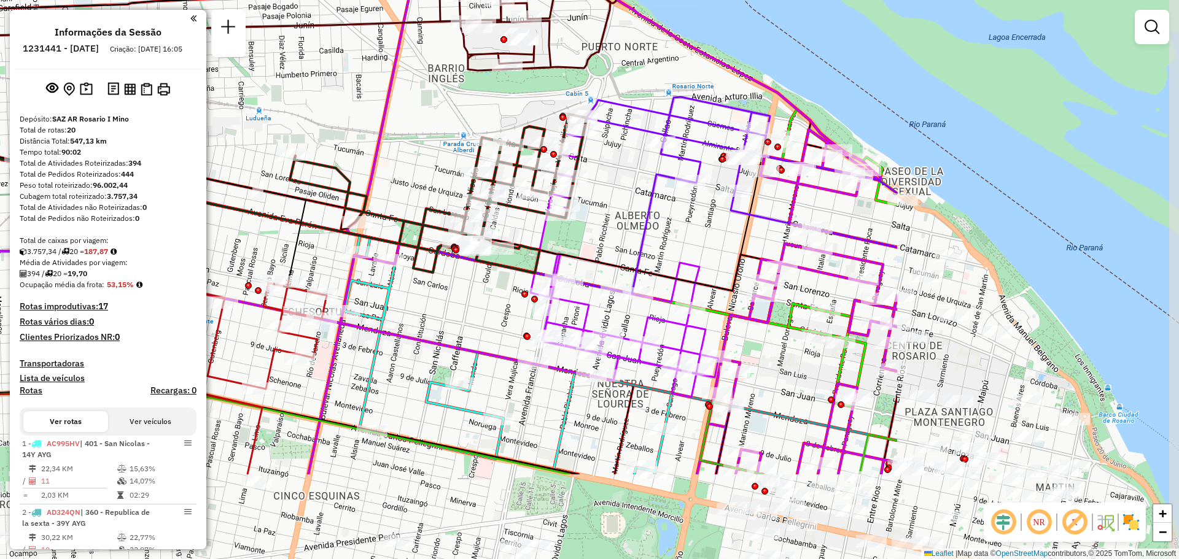
drag, startPoint x: 1101, startPoint y: 375, endPoint x: 709, endPoint y: 238, distance: 415.0
click at [700, 232] on div "Janela de atendimento Grade de atendimento Capacidade Transportadoras Veículos …" at bounding box center [589, 279] width 1179 height 559
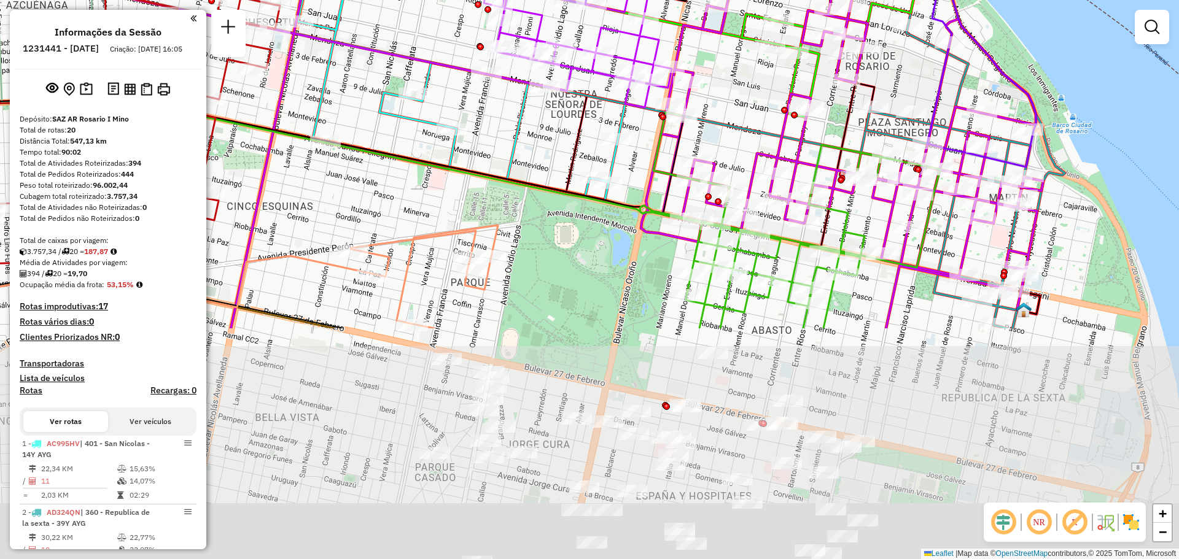
drag, startPoint x: 796, startPoint y: 423, endPoint x: 752, endPoint y: 136, distance: 290.2
click at [752, 136] on icon at bounding box center [374, 57] width 1072 height 192
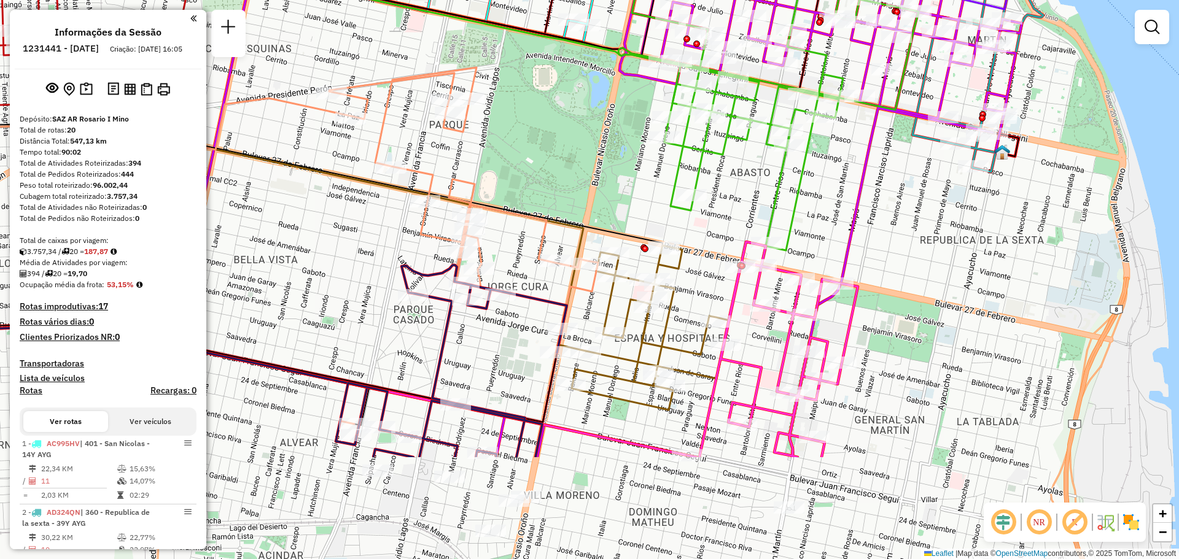
drag, startPoint x: 851, startPoint y: 367, endPoint x: 829, endPoint y: 209, distance: 159.3
click at [829, 209] on div "Janela de atendimento Grade de atendimento Capacidade Transportadoras Veículos …" at bounding box center [589, 279] width 1179 height 559
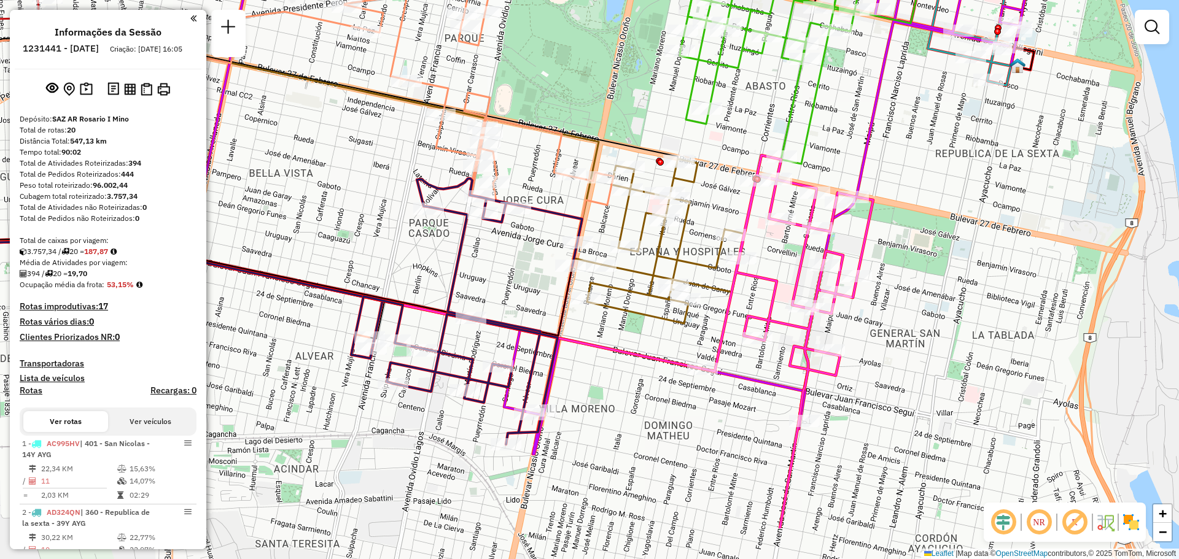
drag, startPoint x: 808, startPoint y: 245, endPoint x: 823, endPoint y: 158, distance: 87.9
click at [823, 158] on div "Janela de atendimento Grade de atendimento Capacidade Transportadoras Veículos …" at bounding box center [589, 279] width 1179 height 559
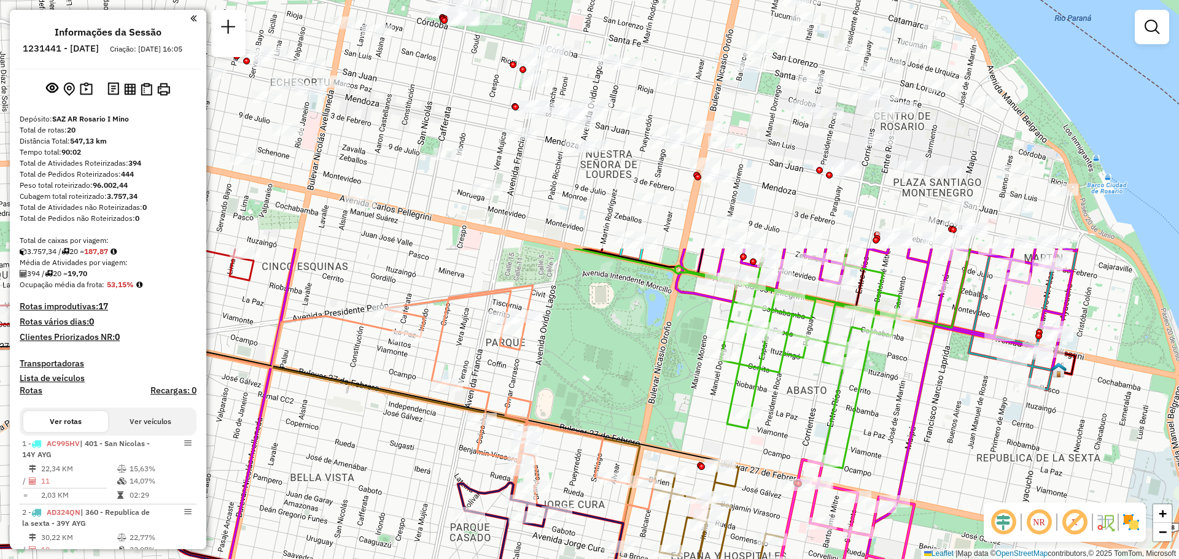
drag, startPoint x: 582, startPoint y: 63, endPoint x: 623, endPoint y: 367, distance: 307.4
click at [623, 367] on div "Janela de atendimento Grade de atendimento Capacidade Transportadoras Veículos …" at bounding box center [589, 279] width 1179 height 559
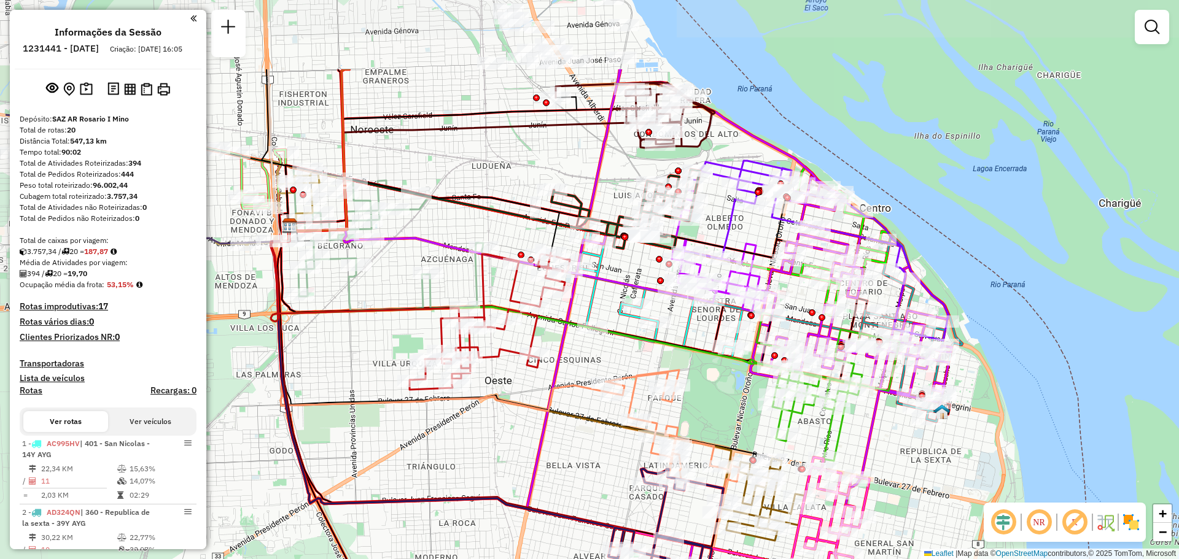
drag, startPoint x: 421, startPoint y: 93, endPoint x: 544, endPoint y: 219, distance: 175.9
click at [544, 219] on icon at bounding box center [464, 208] width 351 height 58
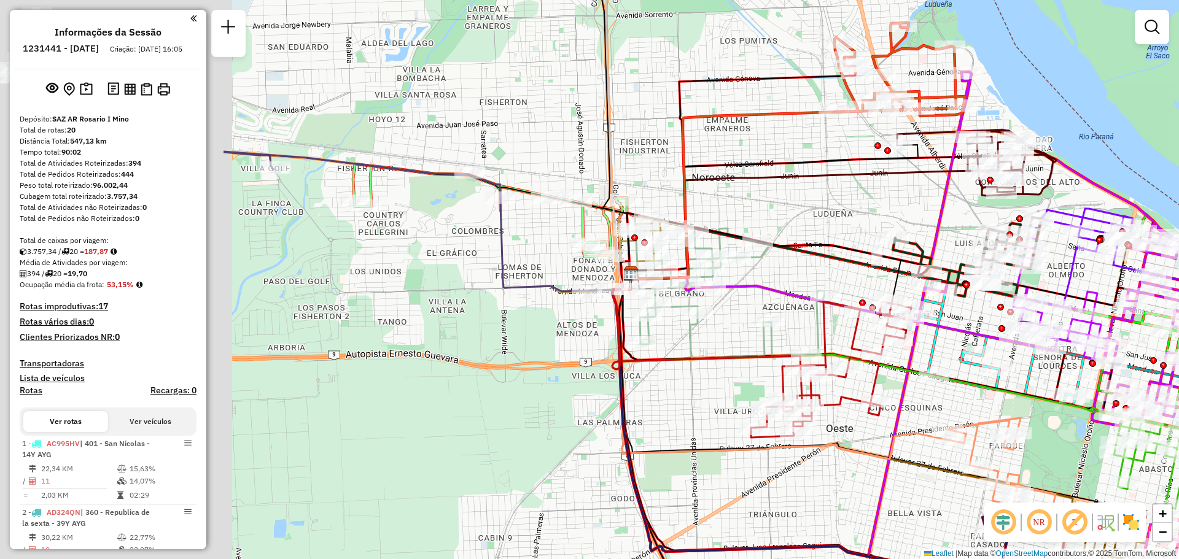
drag, startPoint x: 368, startPoint y: 156, endPoint x: 781, endPoint y: 216, distance: 416.4
click at [781, 216] on div "Janela de atendimento Grade de atendimento Capacidade Transportadoras Veículos …" at bounding box center [589, 279] width 1179 height 559
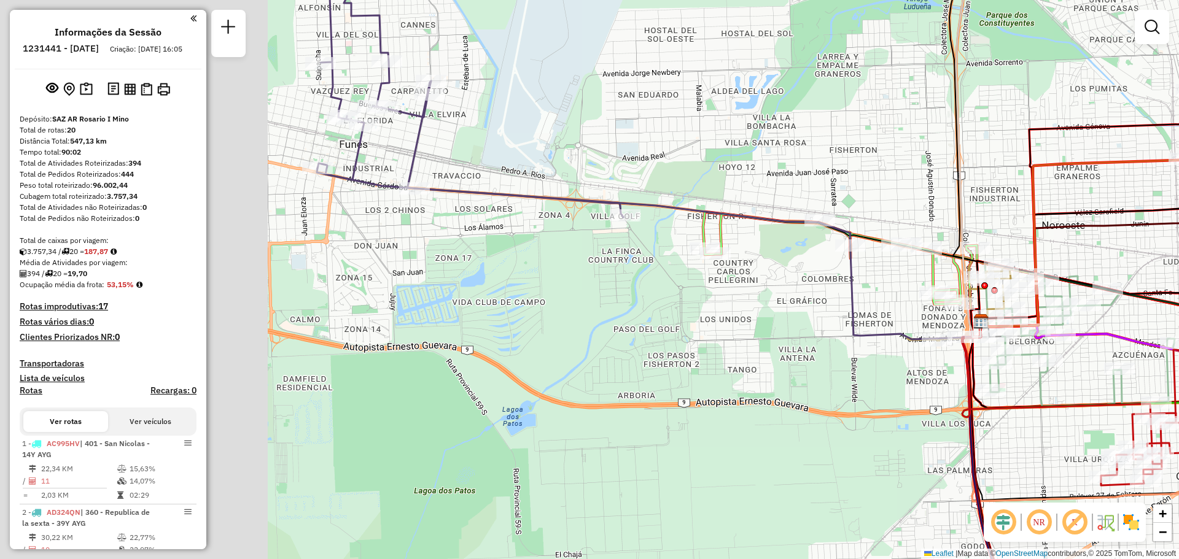
drag, startPoint x: 348, startPoint y: 200, endPoint x: 693, endPoint y: 244, distance: 348.0
click at [693, 244] on div "Janela de atendimento Grade de atendimento Capacidade Transportadoras Veículos …" at bounding box center [589, 279] width 1179 height 559
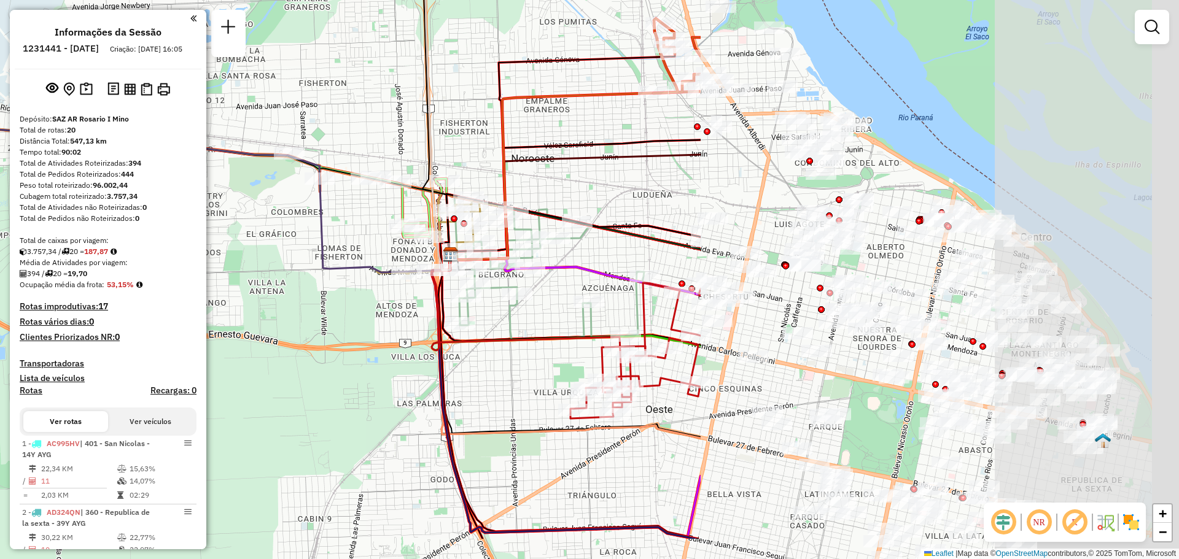
drag, startPoint x: 854, startPoint y: 184, endPoint x: 266, endPoint y: 108, distance: 592.6
click at [243, 103] on div "Rota 4 - Placa AD344QF 0000537523 - Ciraldi Valentin Janela de atendimento Grad…" at bounding box center [589, 279] width 1179 height 559
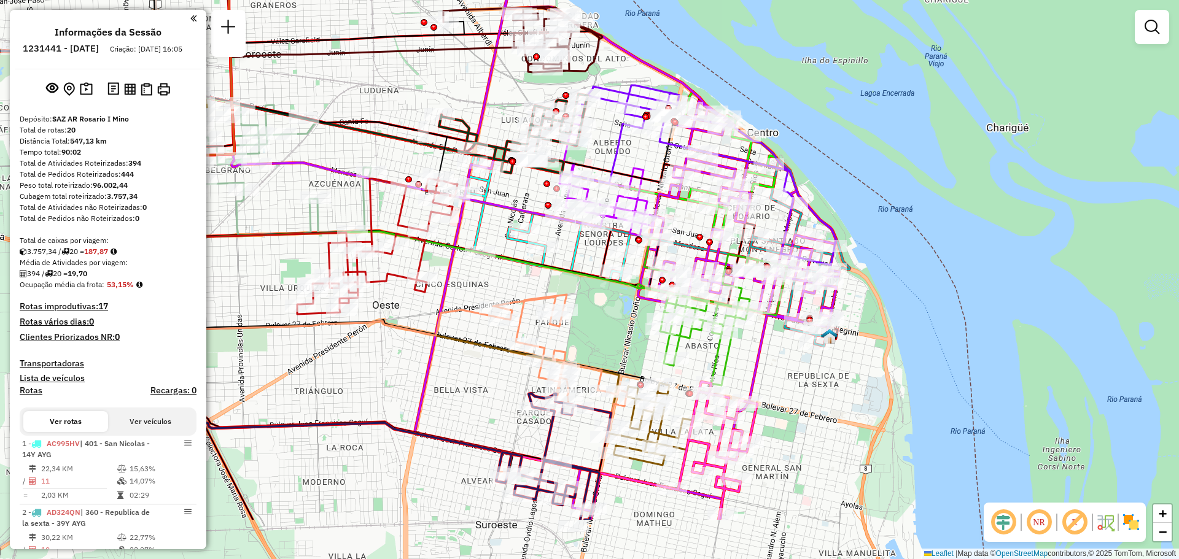
drag, startPoint x: 855, startPoint y: 246, endPoint x: 615, endPoint y: 149, distance: 259.8
click at [615, 149] on icon at bounding box center [407, 143] width 463 height 80
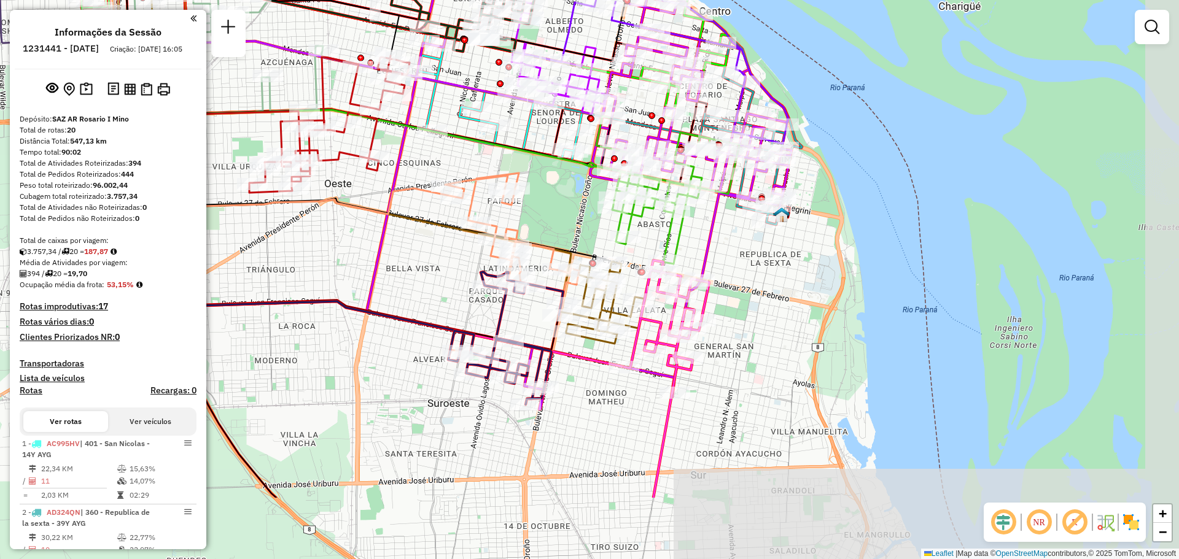
drag, startPoint x: 758, startPoint y: 326, endPoint x: 736, endPoint y: 246, distance: 83.6
click at [736, 246] on div "Rota 4 - Placa AD344QF 0000537523 - Ciraldi Valentin Janela de atendimento Grad…" at bounding box center [589, 279] width 1179 height 559
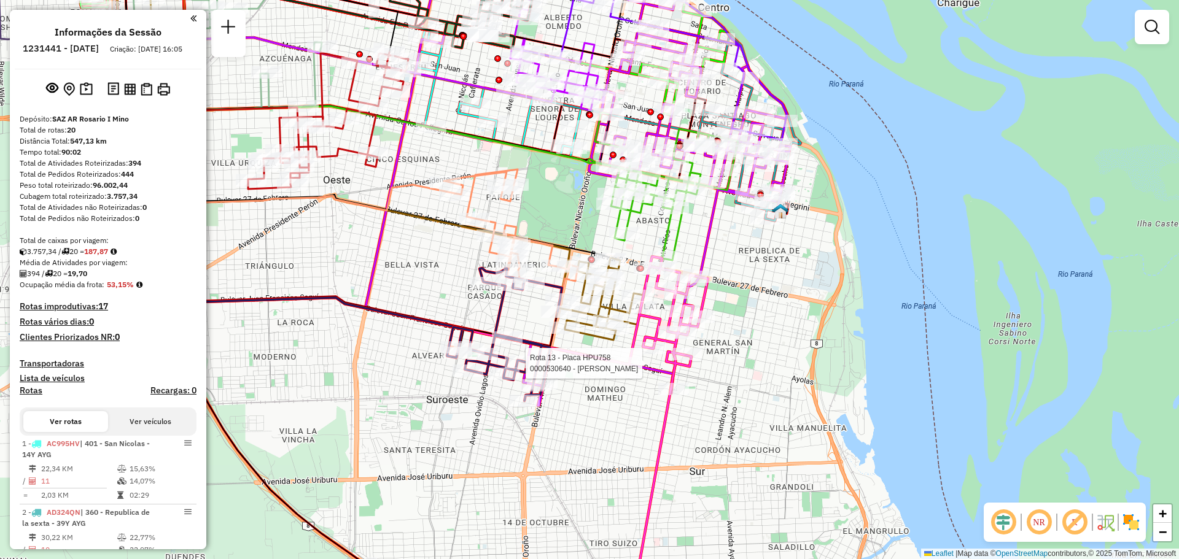
select select "**********"
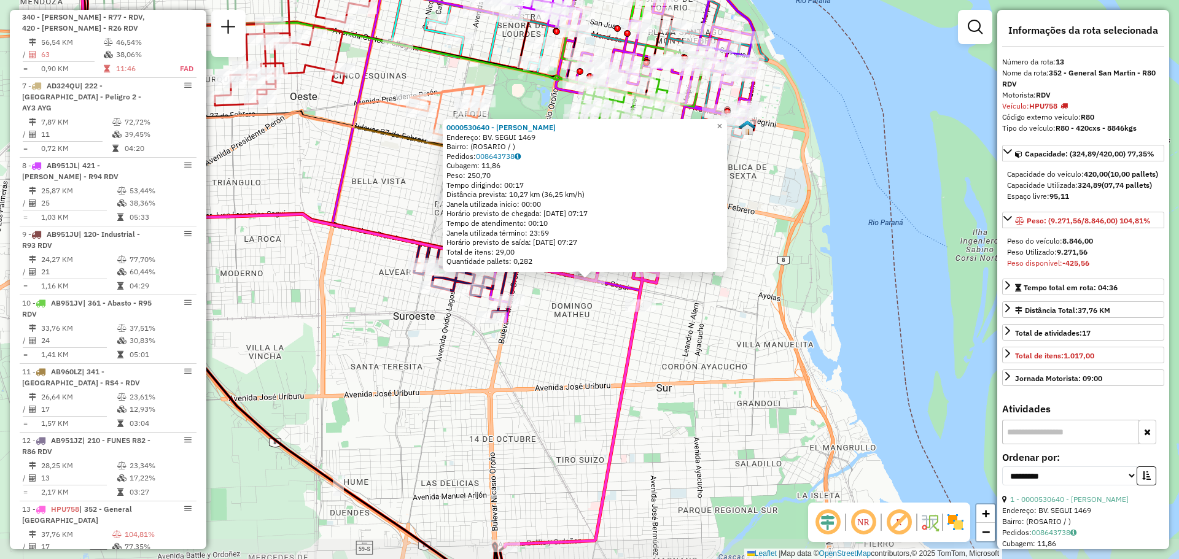
scroll to position [1340, 0]
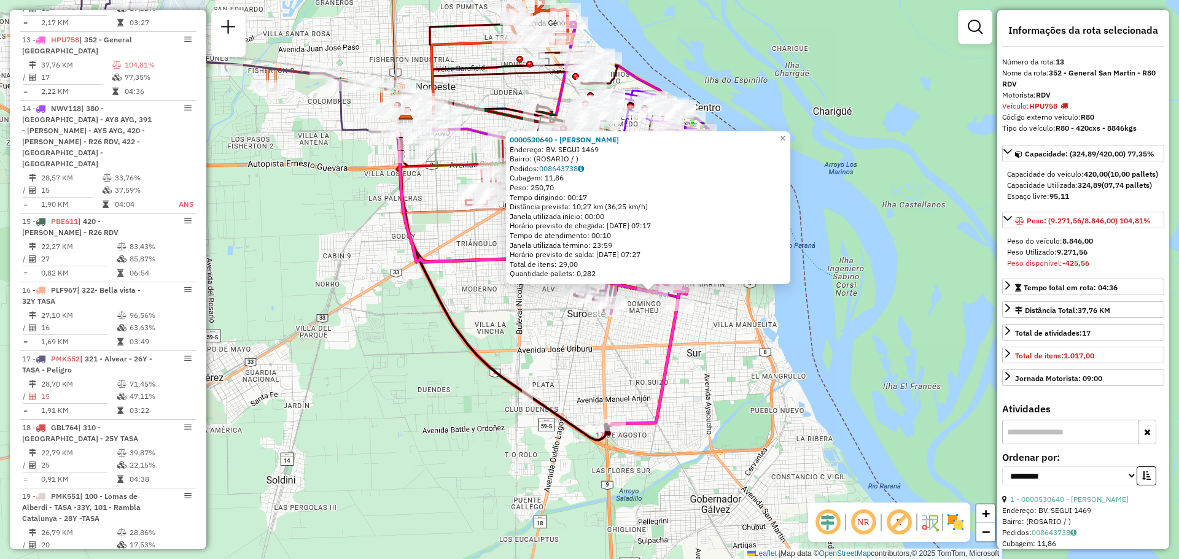
click at [709, 314] on div "0000530640 - Yang Qiwei Endereço: BV. SEGUI 1469 Bairro: (ROSARIO / ) Pedidos: …" at bounding box center [589, 279] width 1179 height 559
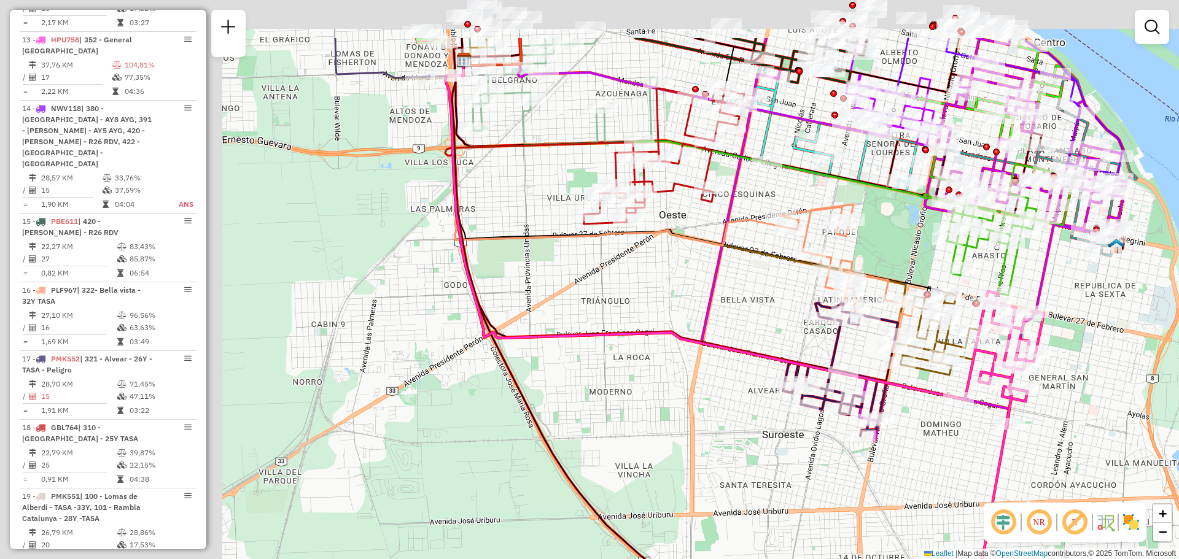
drag, startPoint x: 392, startPoint y: 198, endPoint x: 801, endPoint y: 302, distance: 421.5
click at [802, 306] on div "Janela de atendimento Grade de atendimento Capacidade Transportadoras Veículos …" at bounding box center [589, 279] width 1179 height 559
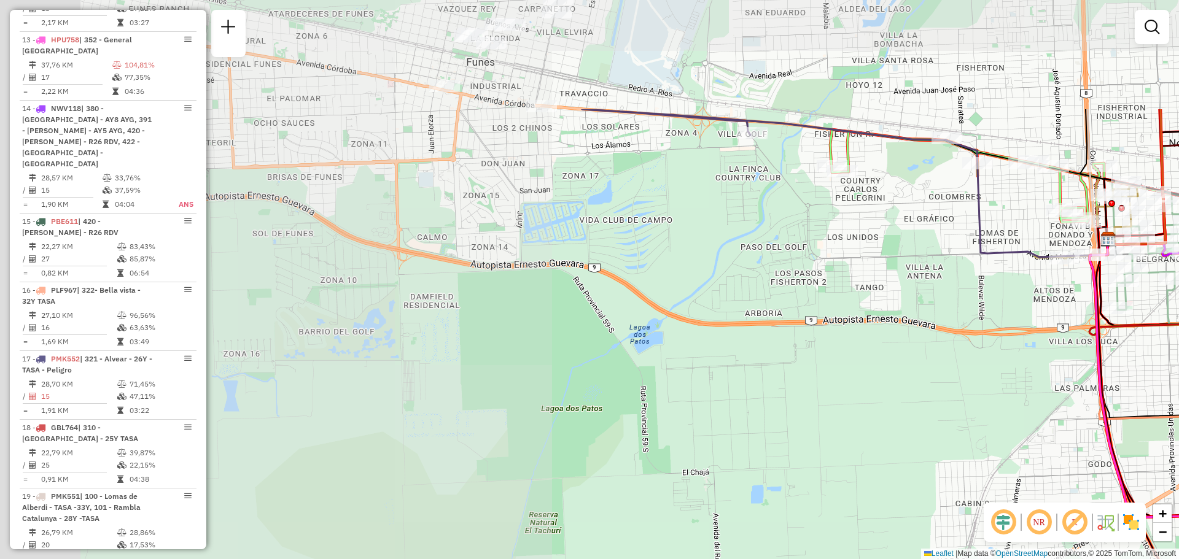
drag, startPoint x: 319, startPoint y: 179, endPoint x: 893, endPoint y: 344, distance: 597.5
click at [893, 344] on div "Rota 11 - Placa AB960LZ 0000367205 - ANGULO MARIE Rota 17 - Placa PMK552 000038…" at bounding box center [589, 279] width 1179 height 559
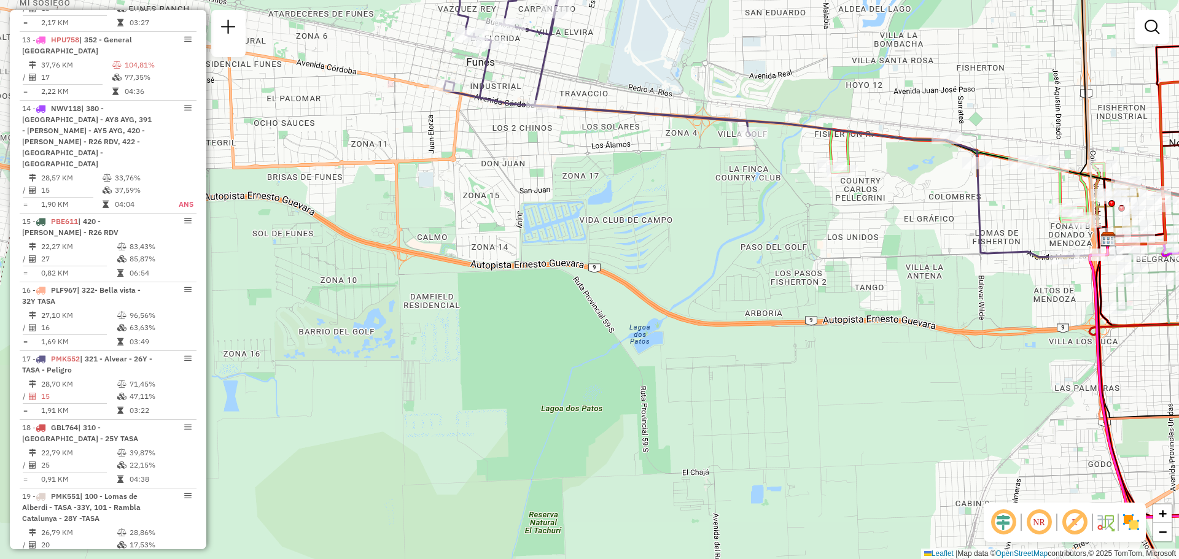
click at [882, 335] on div "Rota 11 - Placa AB960LZ 0000367205 - ANGULO MARIE Rota 17 - Placa PMK552 000038…" at bounding box center [589, 279] width 1179 height 559
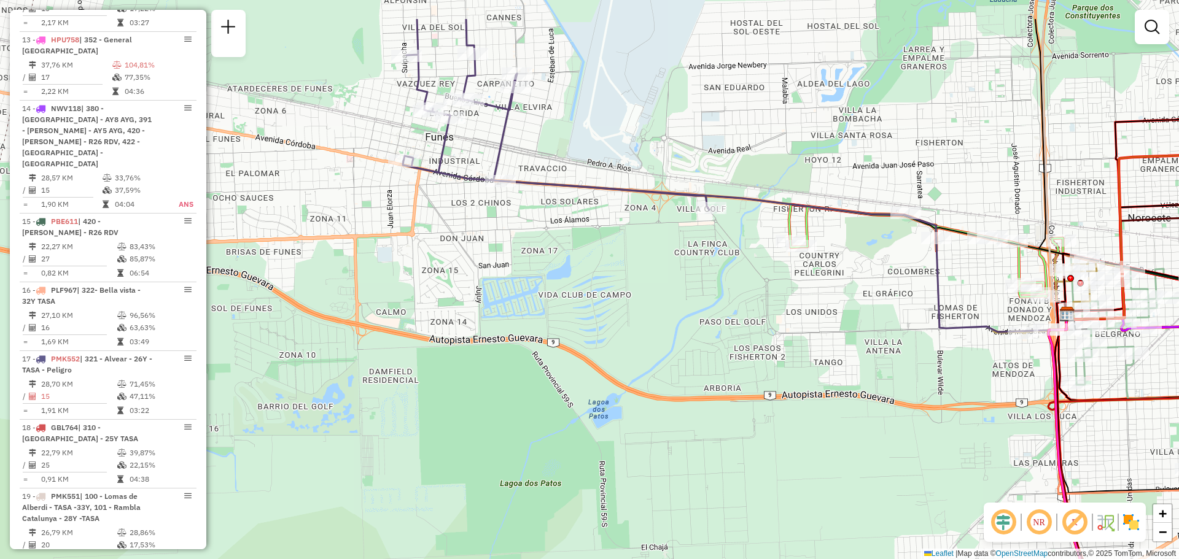
drag, startPoint x: 758, startPoint y: 246, endPoint x: 717, endPoint y: 321, distance: 85.5
click at [717, 321] on div "Janela de atendimento Grade de atendimento Capacidade Transportadoras Veículos …" at bounding box center [589, 279] width 1179 height 559
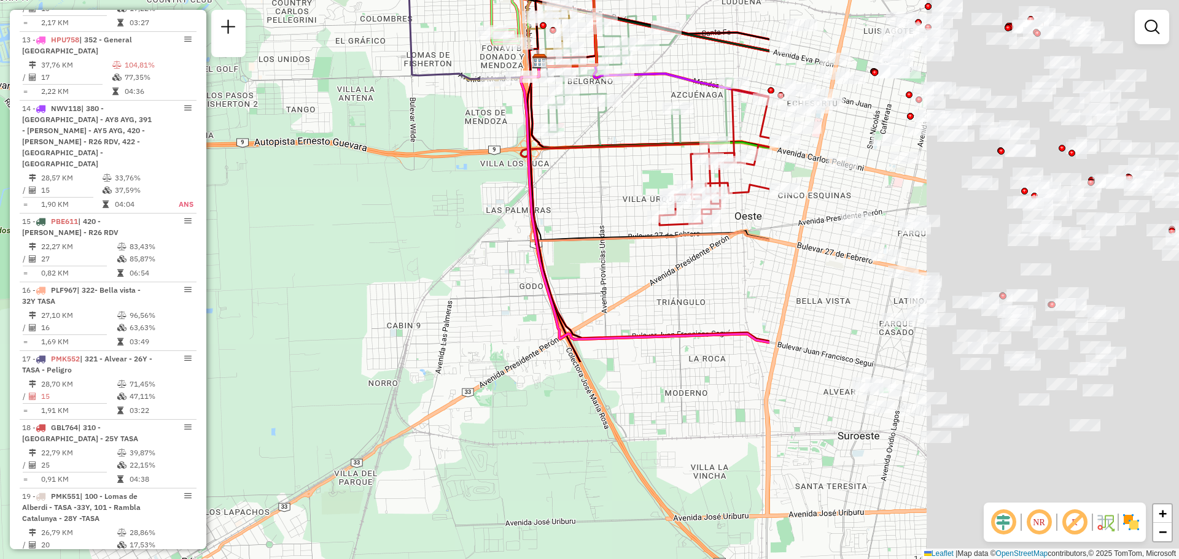
drag, startPoint x: 663, startPoint y: 280, endPoint x: 194, endPoint y: 61, distance: 517.3
click at [131, 36] on hb-router-mapa "Informações da Sessão 1231441 - 20/08/2025 Criação: 19/08/2025 16:05 Depósito: …" at bounding box center [589, 279] width 1179 height 559
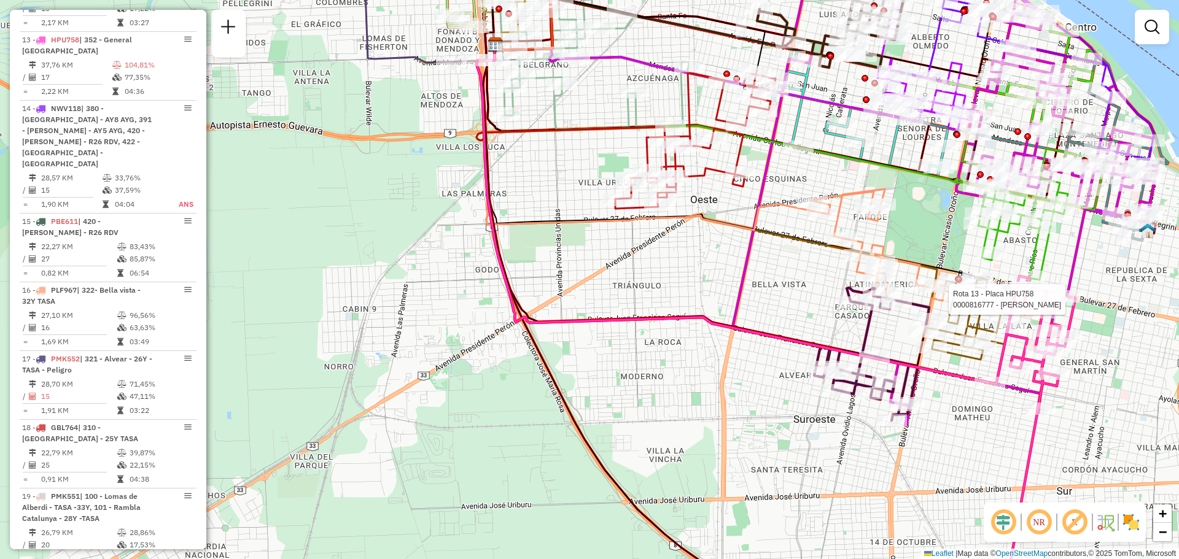
select select "**********"
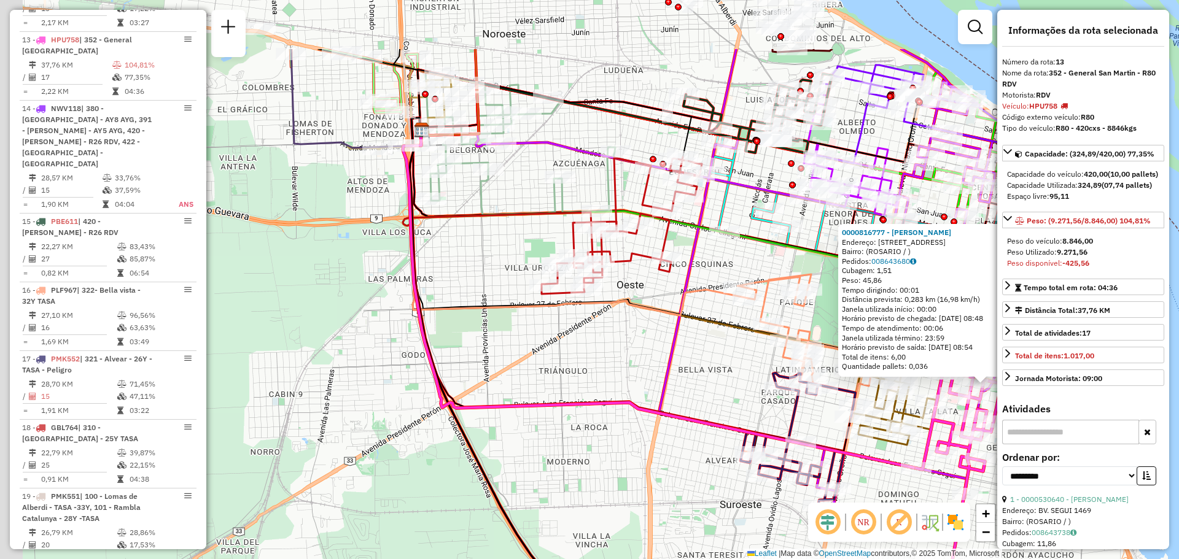
drag, startPoint x: 255, startPoint y: 239, endPoint x: 924, endPoint y: 394, distance: 687.0
click at [922, 400] on div "0000816777 - PATRICELLI W Endereço: AVDA SAN MARTIN 2647 Bairro: (ROSARIO / ) P…" at bounding box center [589, 279] width 1179 height 559
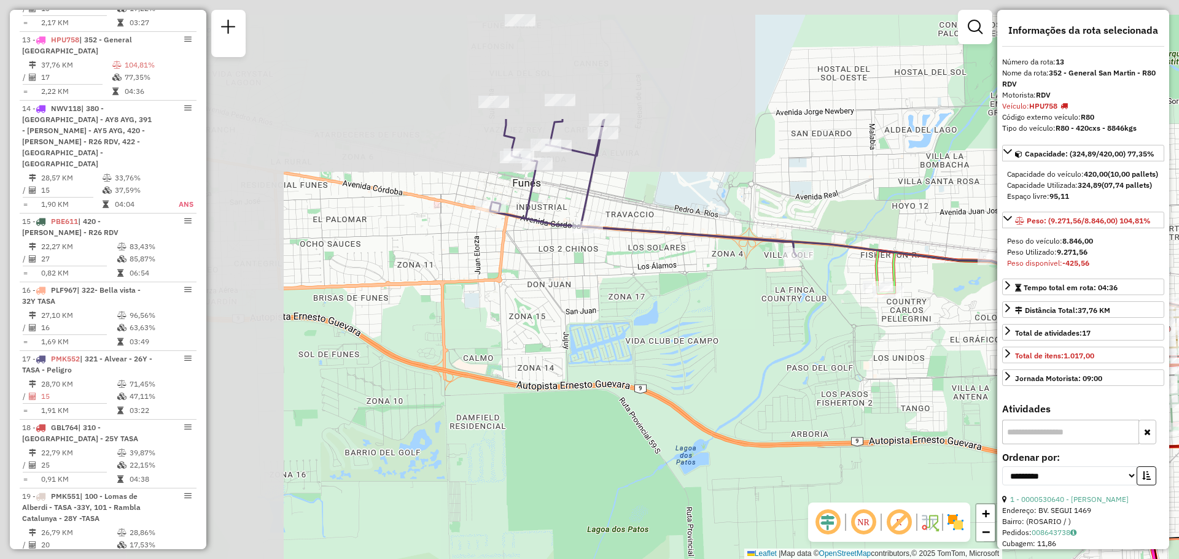
drag, startPoint x: 395, startPoint y: 204, endPoint x: 776, endPoint y: 341, distance: 404.3
click at [851, 383] on div "0000816777 - PATRICELLI W Endereço: AVDA SAN MARTIN 2647 Bairro: (ROSARIO / ) P…" at bounding box center [589, 279] width 1179 height 559
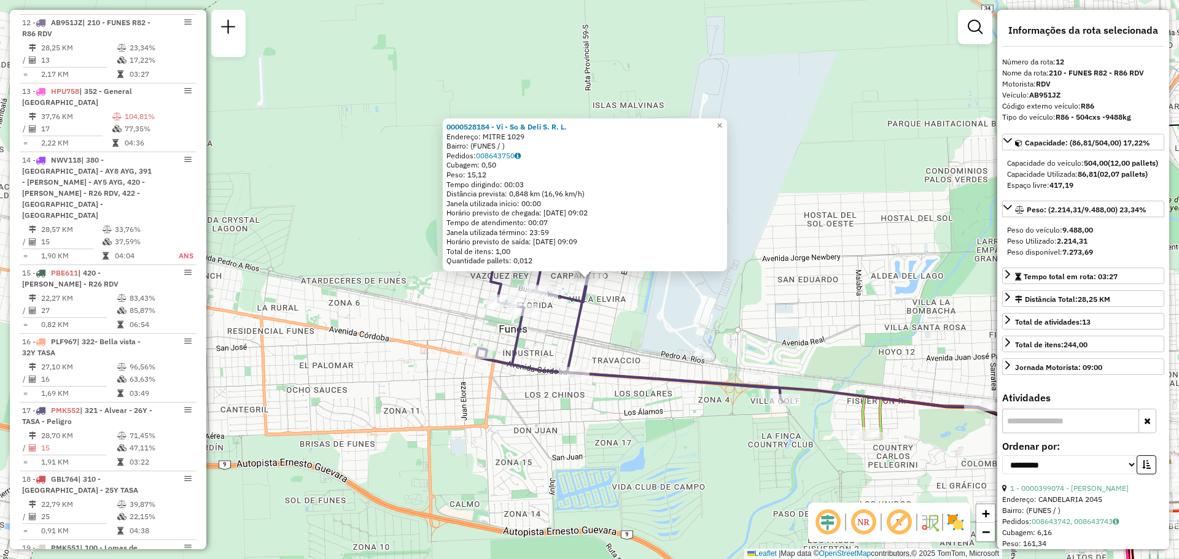
scroll to position [1271, 0]
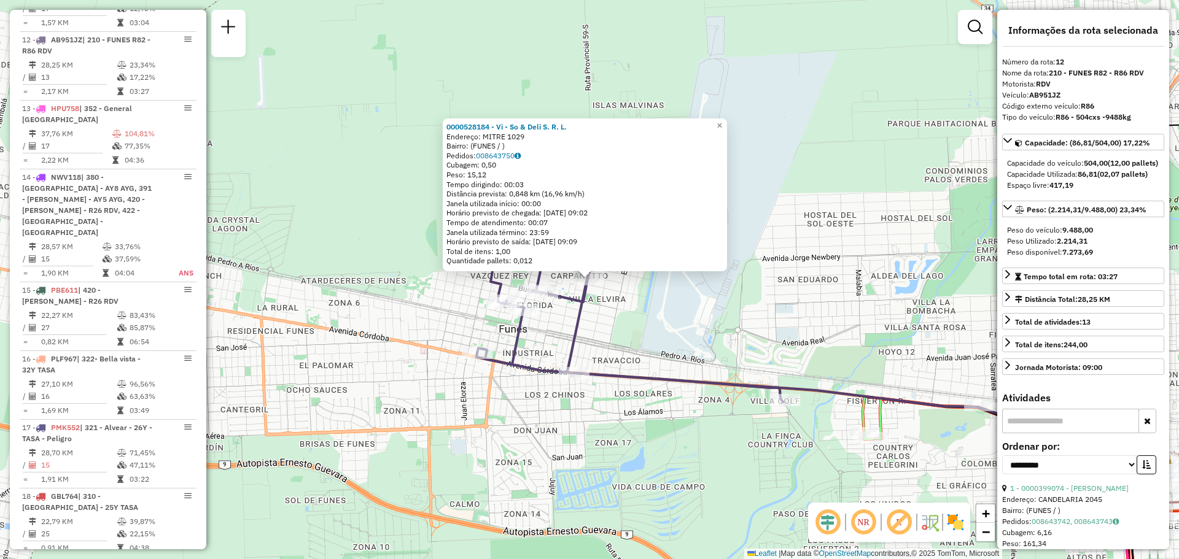
click at [783, 326] on div "0000528184 - Vi - So & Deli S. R. L. Endereço: MITRE 1029 Bairro: (FUNES / ) Pe…" at bounding box center [589, 279] width 1179 height 559
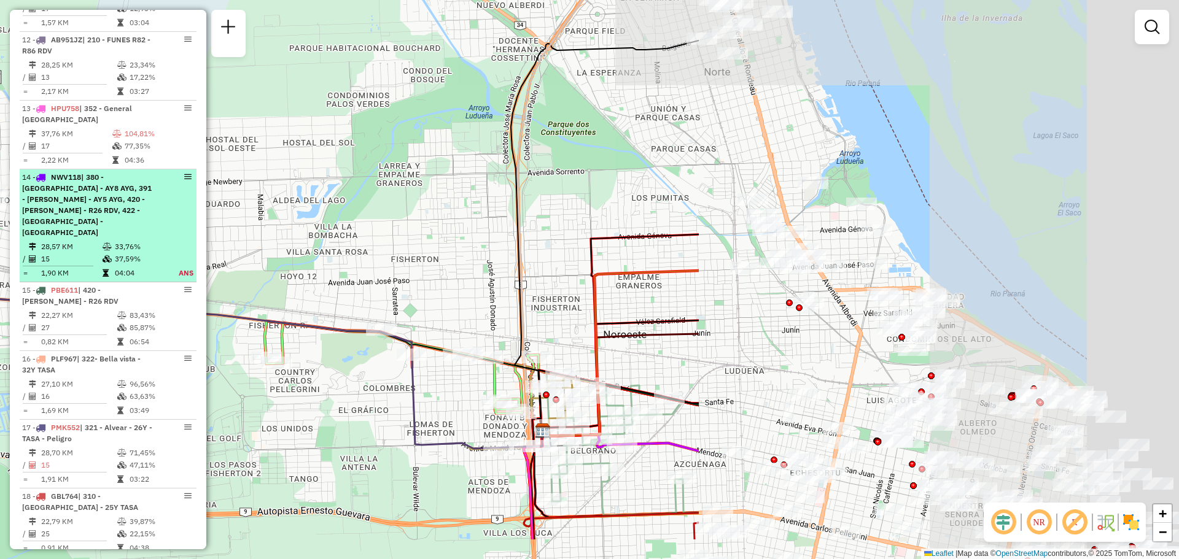
drag, startPoint x: 832, startPoint y: 274, endPoint x: 157, endPoint y: 160, distance: 684.4
click at [165, 163] on hb-router-mapa "Informações da Sessão 1231441 - 20/08/2025 Criação: 19/08/2025 16:05 Depósito: …" at bounding box center [589, 279] width 1179 height 559
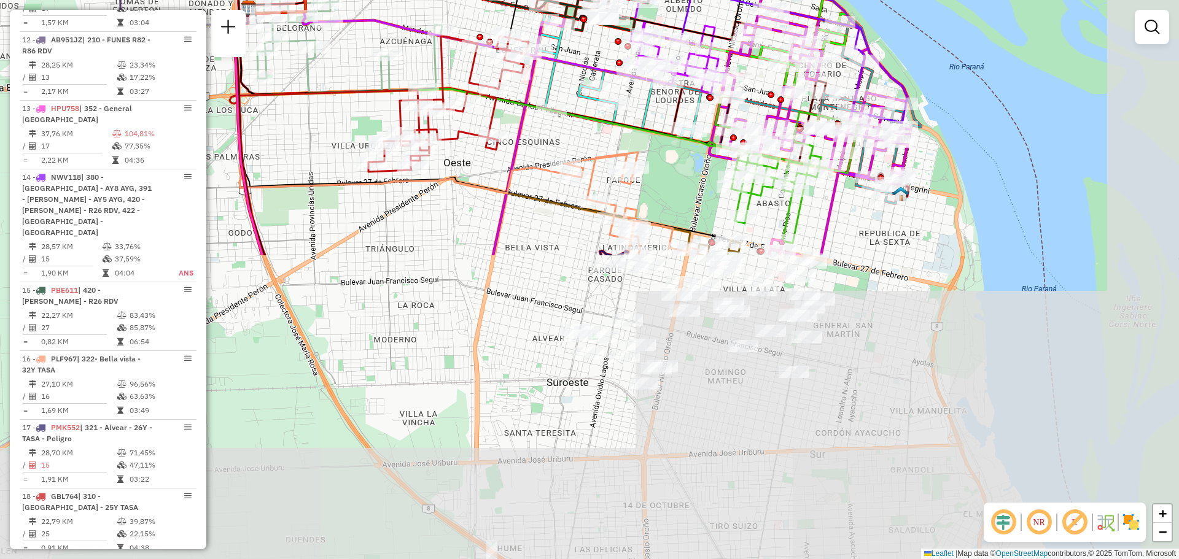
drag, startPoint x: 765, startPoint y: 516, endPoint x: 712, endPoint y: 152, distance: 368.5
click at [685, 154] on div "Rota 1 - Placa AC995HV 0000445628 - SUNNY S.A.S. Janela de atendimento Grade de…" at bounding box center [589, 279] width 1179 height 559
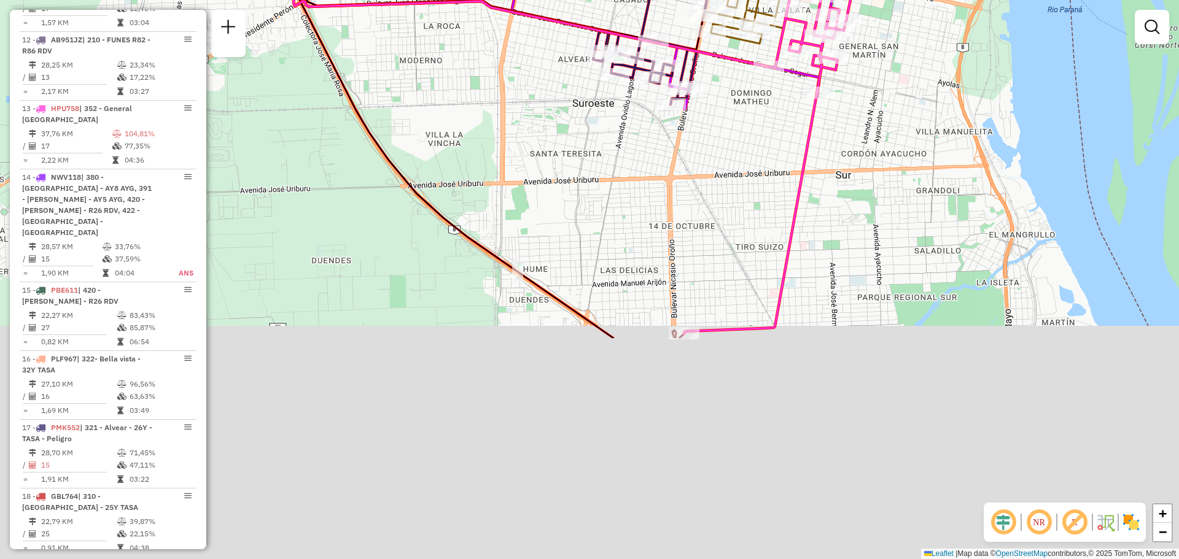
drag, startPoint x: 757, startPoint y: 427, endPoint x: 785, endPoint y: 126, distance: 302.8
click at [785, 126] on div "Rota 8 - Placa AB951JL 0000464502 - SARA SERVICIOS Rota 1 - Placa AC995HV 00004…" at bounding box center [589, 279] width 1179 height 559
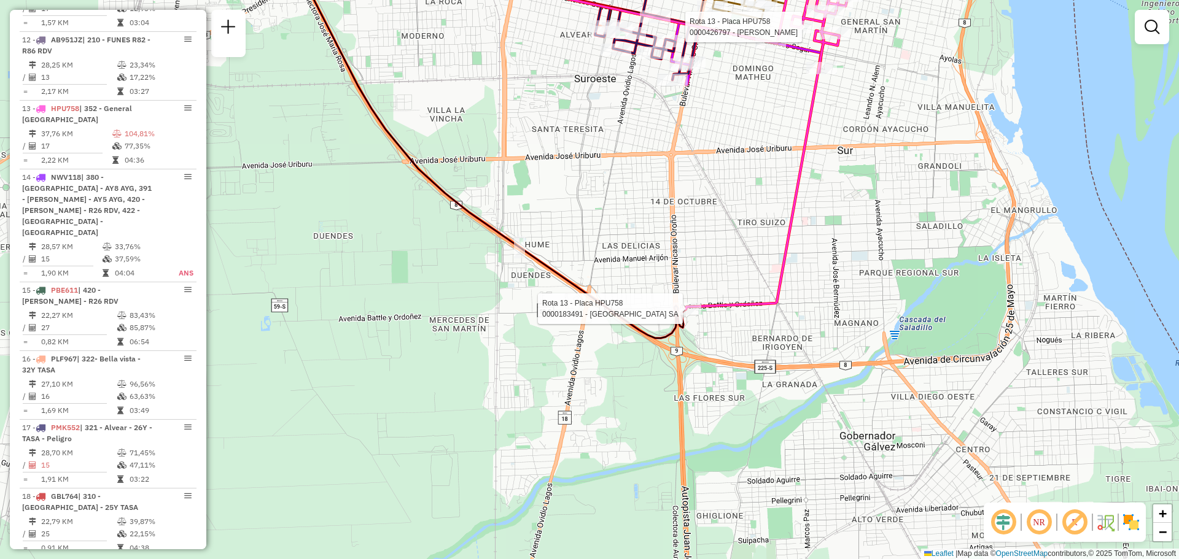
select select "**********"
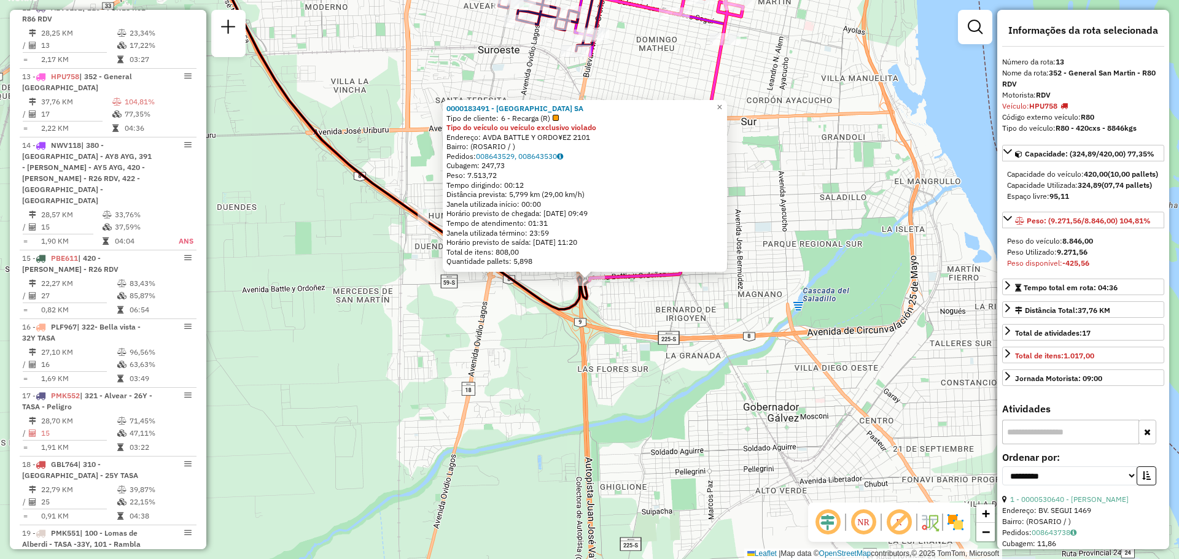
scroll to position [1340, 0]
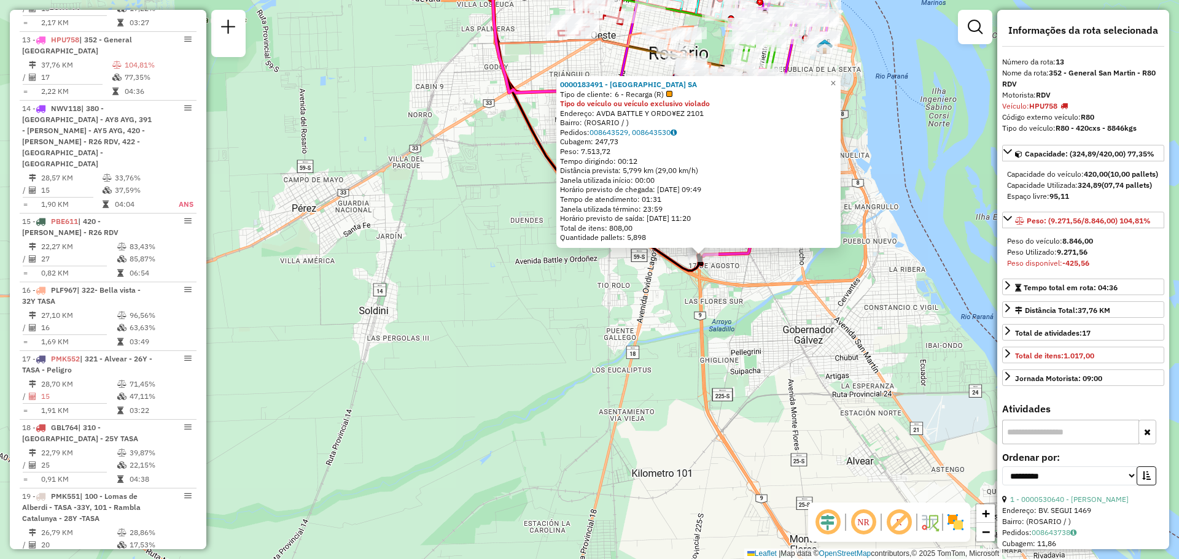
click at [802, 267] on div "0000183491 - CASINO DE ROSARIO SA Tipo de cliente: 6 - Recarga (R) Tipo do veíc…" at bounding box center [589, 279] width 1179 height 559
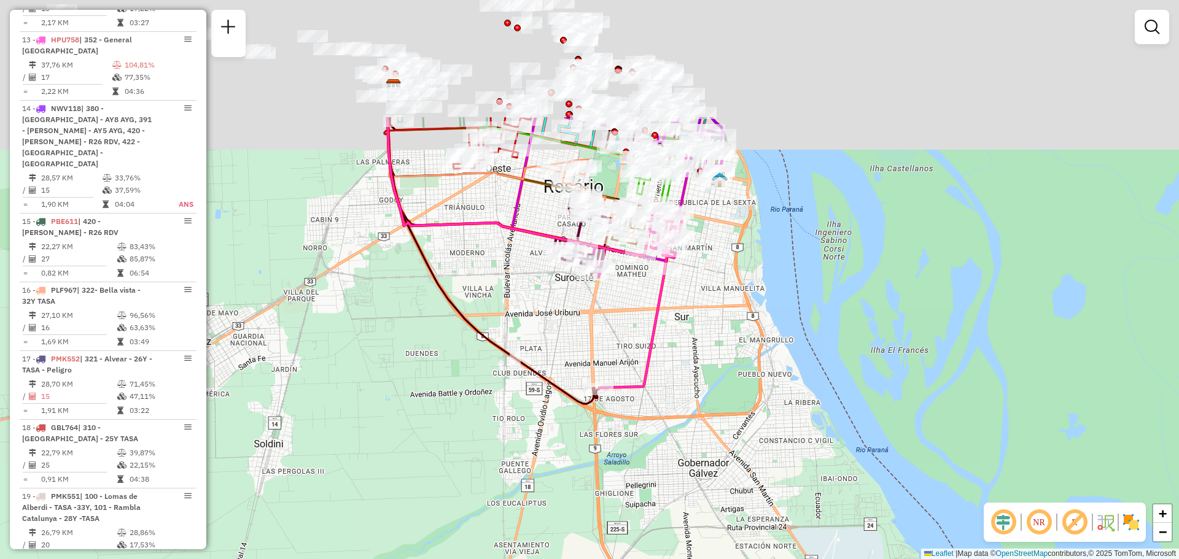
drag, startPoint x: 717, startPoint y: 182, endPoint x: 704, endPoint y: 355, distance: 173.6
click at [704, 355] on div "Janela de atendimento Grade de atendimento Capacidade Transportadoras Veículos …" at bounding box center [589, 279] width 1179 height 559
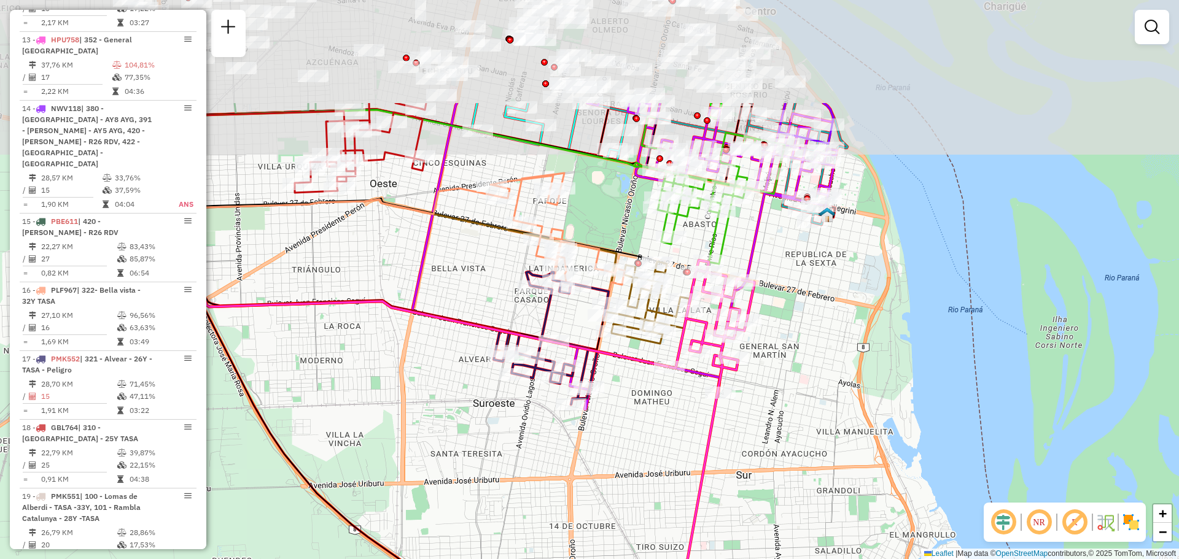
drag, startPoint x: 563, startPoint y: 279, endPoint x: 764, endPoint y: 558, distance: 344.0
click at [774, 559] on html "Aguarde... Pop-up bloqueado! Seu navegador bloqueou automáticamente a abertura …" at bounding box center [589, 279] width 1179 height 559
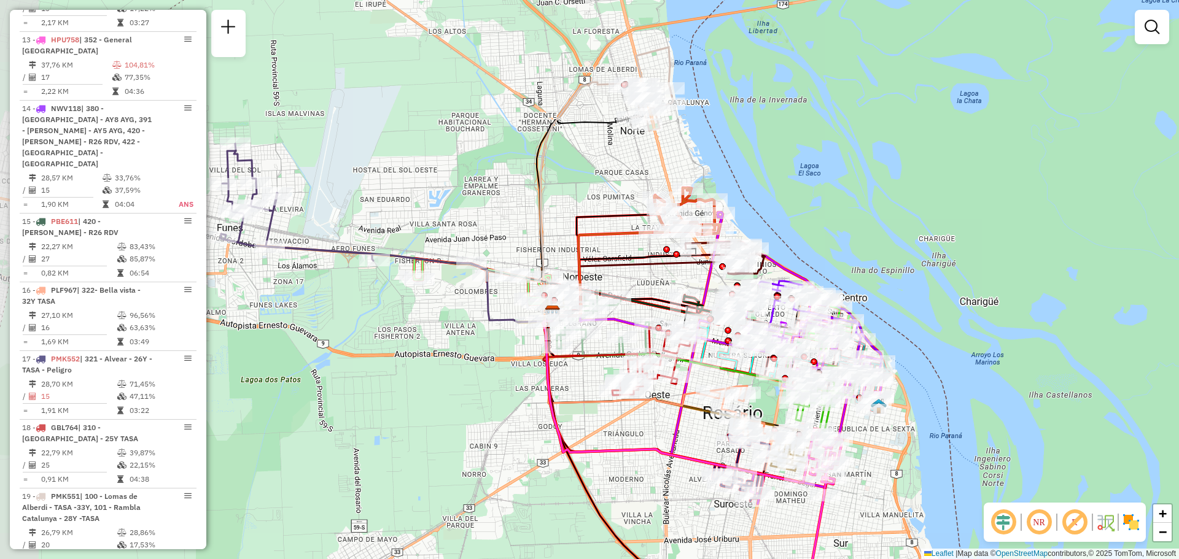
drag, startPoint x: 485, startPoint y: 224, endPoint x: 631, endPoint y: 268, distance: 152.7
click at [631, 268] on icon at bounding box center [645, 289] width 187 height 55
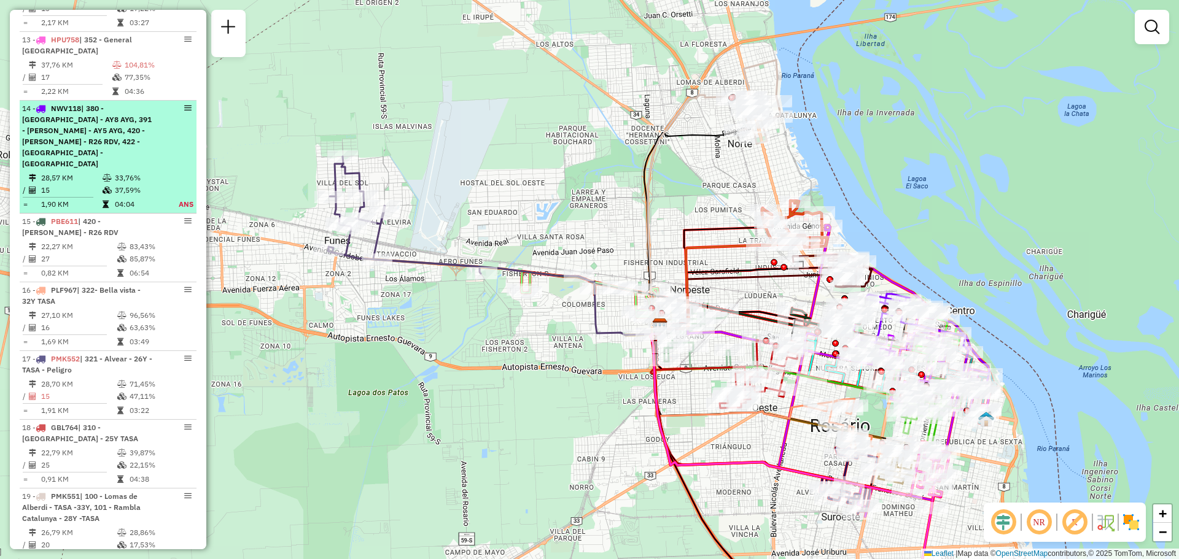
drag, startPoint x: 332, startPoint y: 203, endPoint x: 134, endPoint y: 176, distance: 199.5
click at [184, 182] on hb-router-mapa "Informações da Sessão 1231441 - 20/08/2025 Criação: 19/08/2025 16:05 Depósito: …" at bounding box center [589, 279] width 1179 height 559
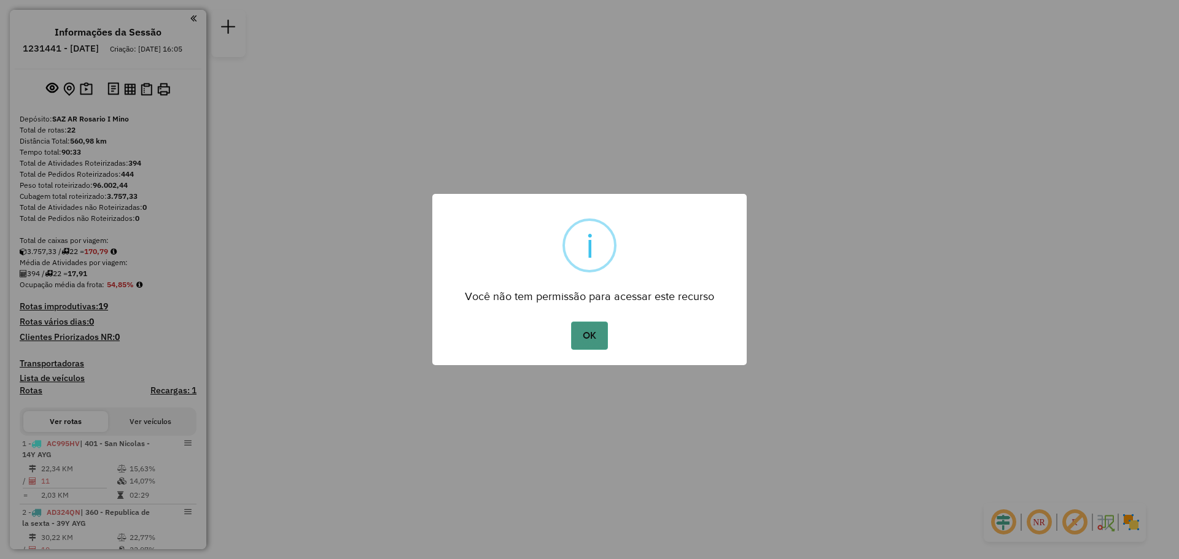
click at [590, 336] on button "OK" at bounding box center [589, 336] width 36 height 28
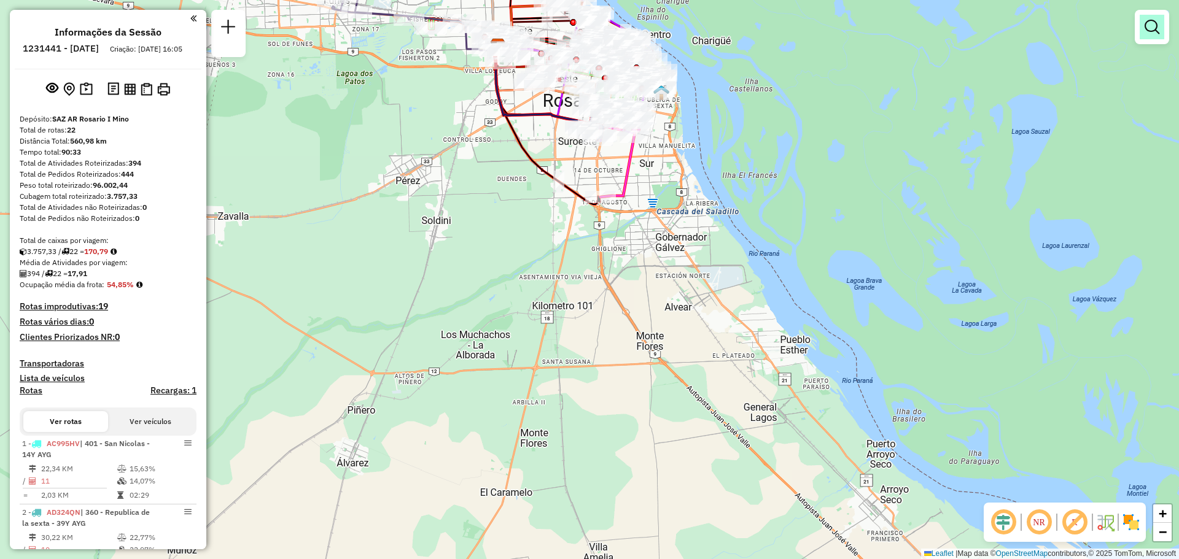
click at [1153, 30] on em at bounding box center [1152, 27] width 15 height 15
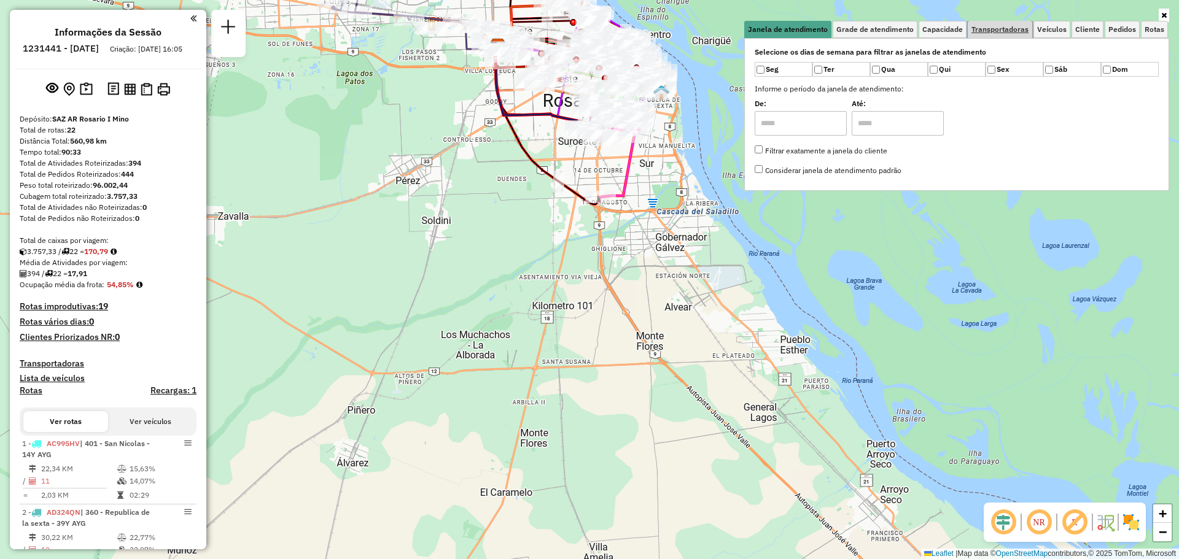
click at [1012, 23] on link "Transportadoras" at bounding box center [1000, 29] width 64 height 17
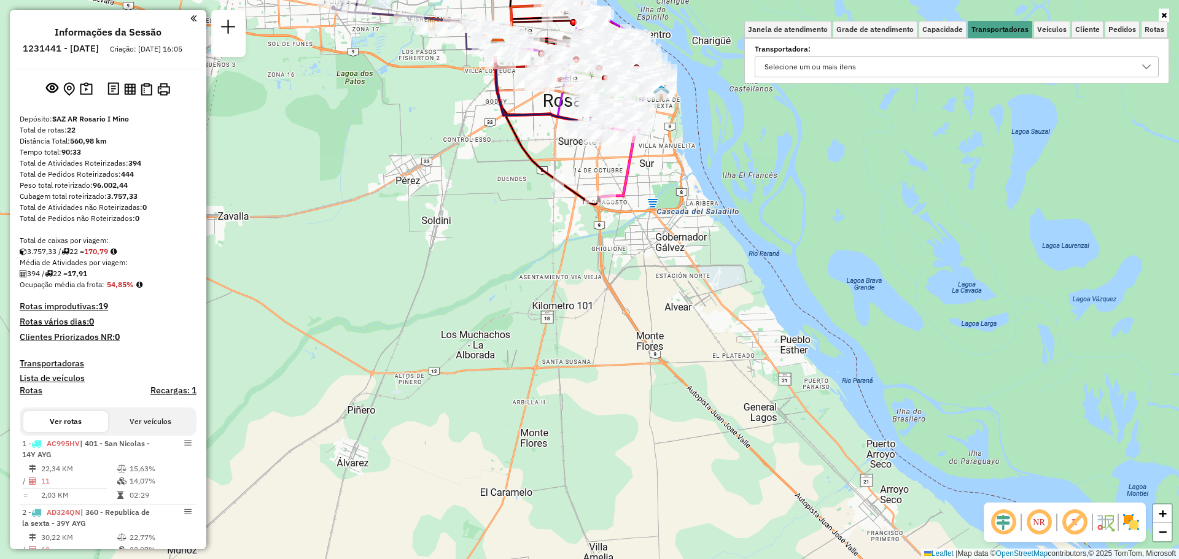
click at [1145, 67] on icon at bounding box center [1146, 66] width 9 height 5
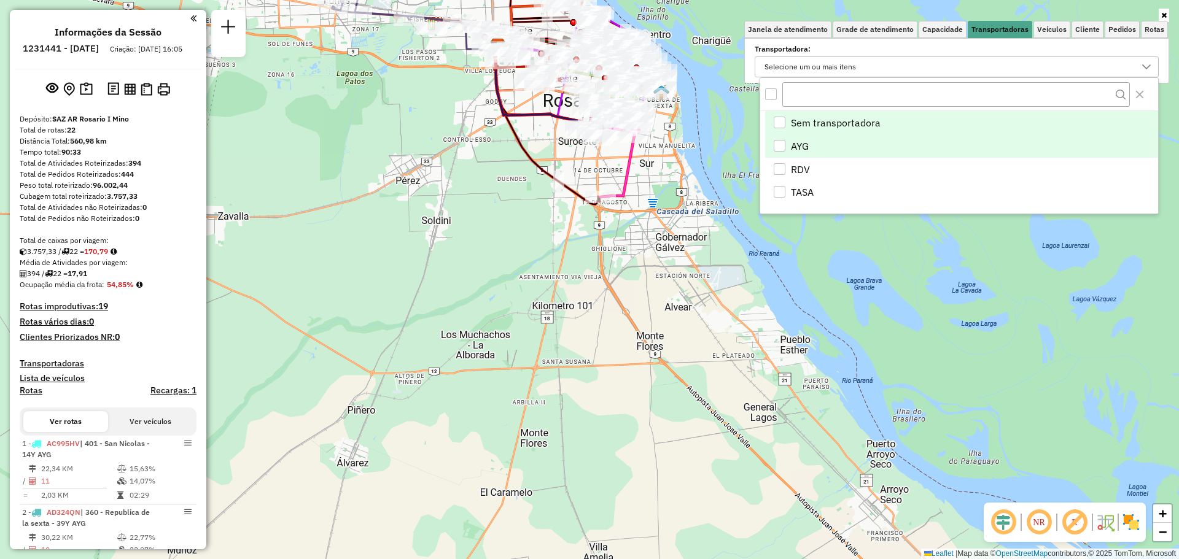
scroll to position [7, 42]
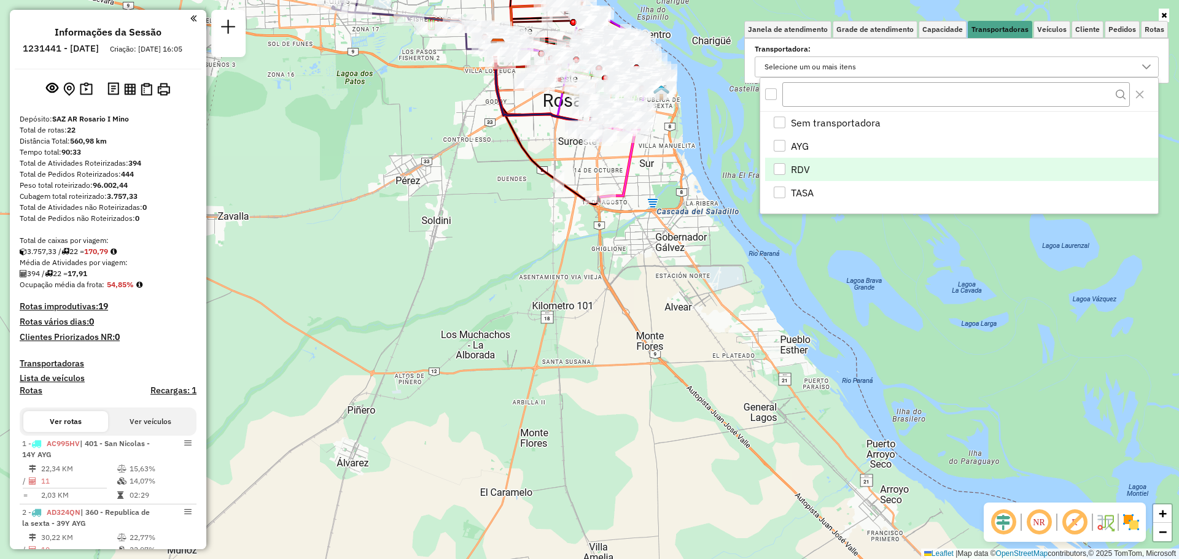
click at [780, 169] on div "RDV" at bounding box center [780, 169] width 12 height 12
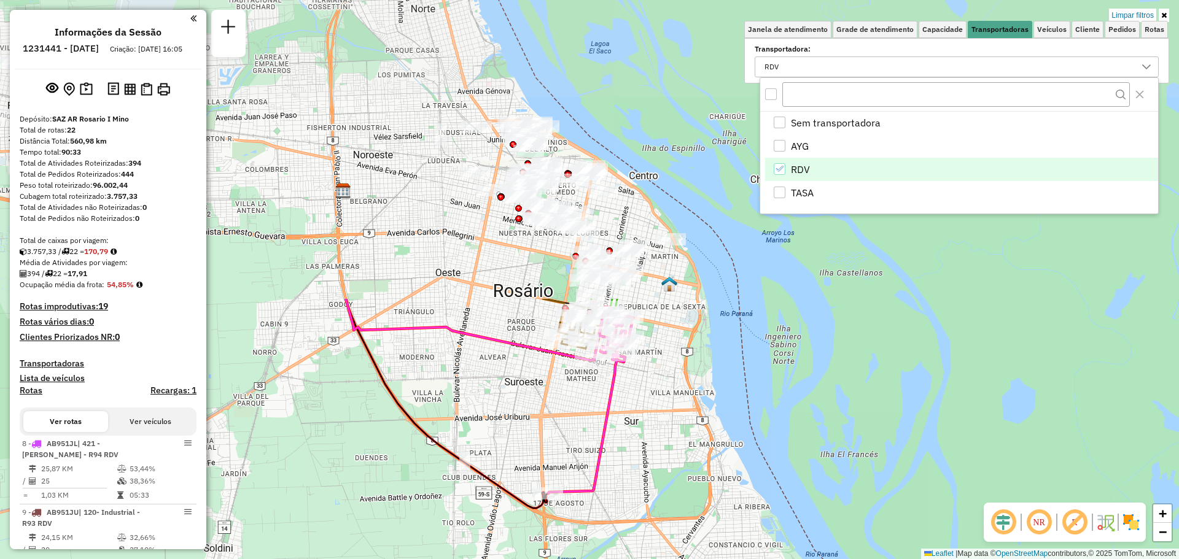
drag, startPoint x: 601, startPoint y: 86, endPoint x: 548, endPoint y: 442, distance: 360.0
click at [543, 442] on div "Limpar filtros Janela de atendimento Grade de atendimento Capacidade Transporta…" at bounding box center [589, 279] width 1179 height 559
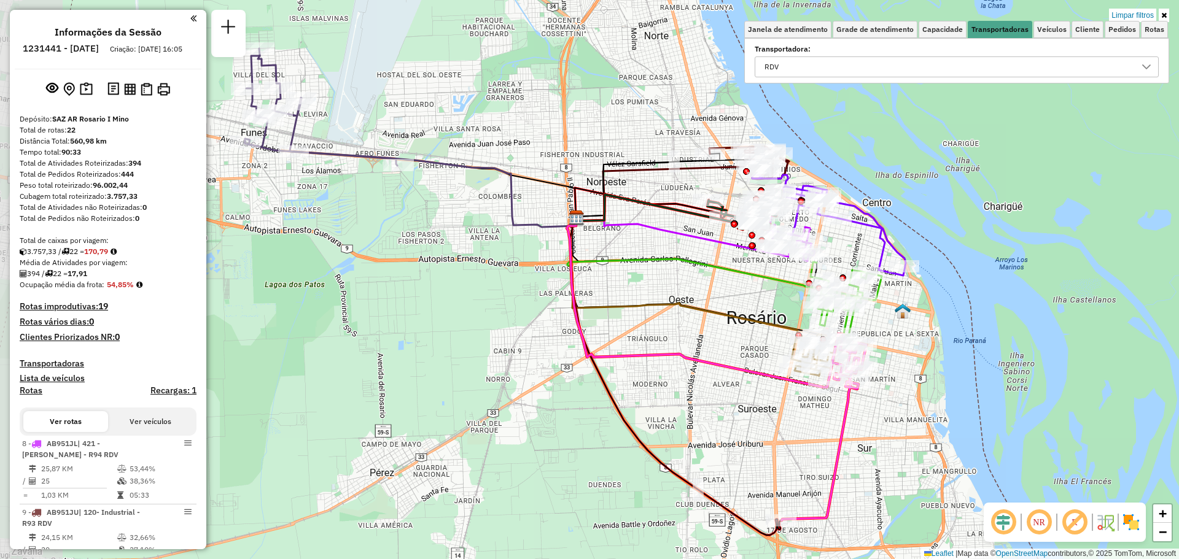
drag, startPoint x: 457, startPoint y: 273, endPoint x: 721, endPoint y: 308, distance: 266.3
click at [707, 302] on icon at bounding box center [693, 273] width 247 height 123
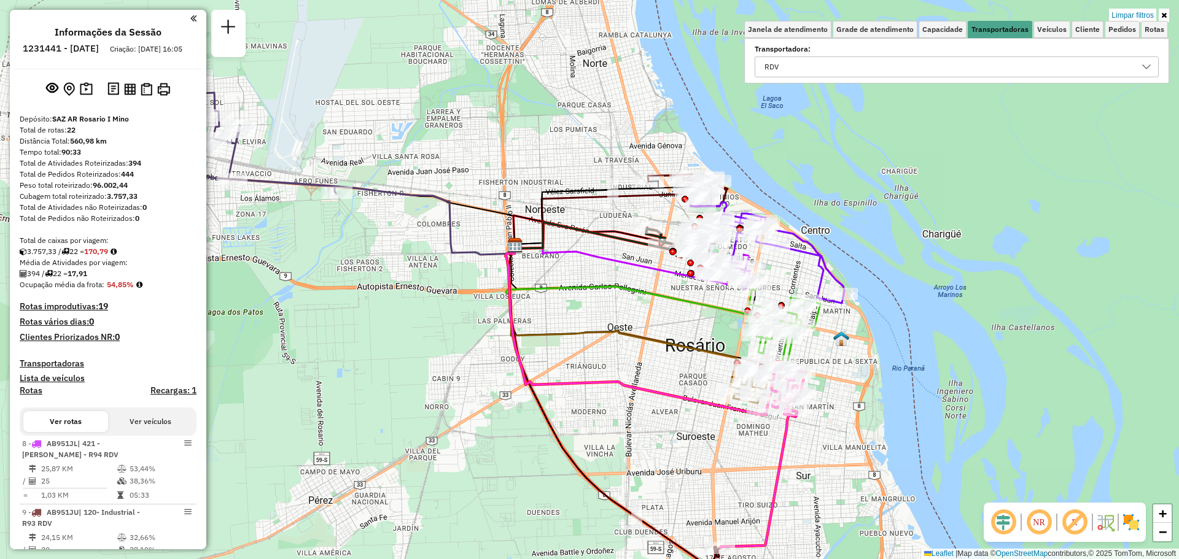
drag, startPoint x: 471, startPoint y: 131, endPoint x: 376, endPoint y: 154, distance: 98.0
click at [376, 154] on div "Limpar filtros Janela de atendimento Grade de atendimento Capacidade Transporta…" at bounding box center [589, 279] width 1179 height 559
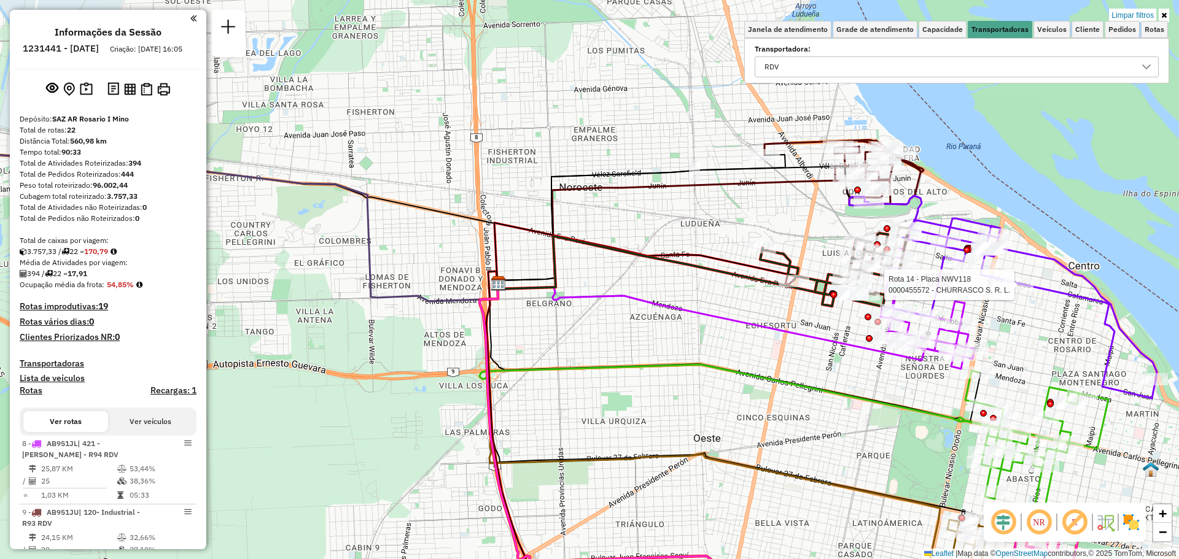
select select "**********"
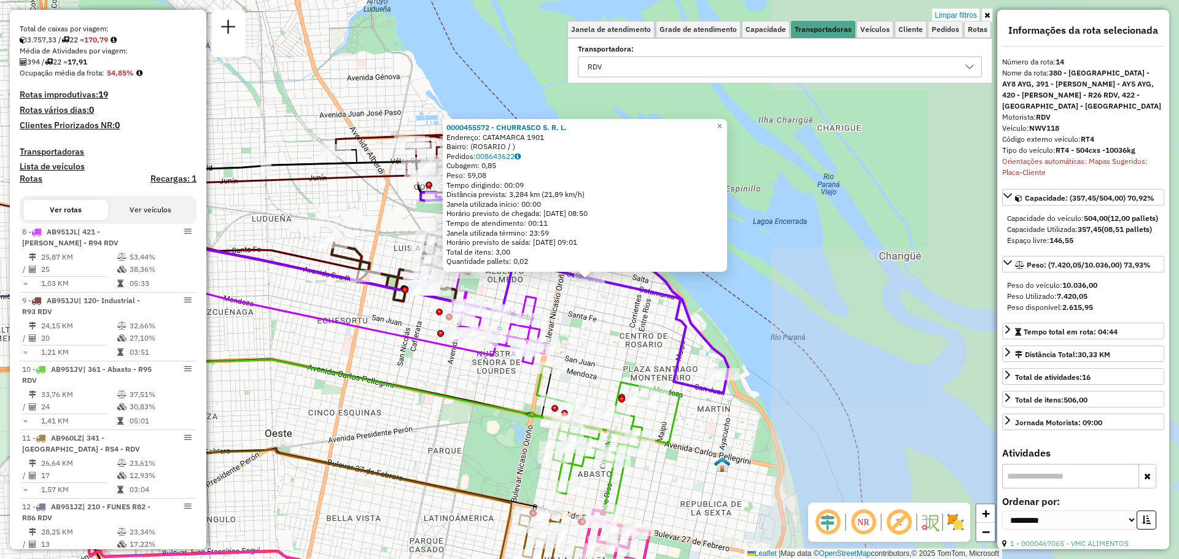
scroll to position [502, 0]
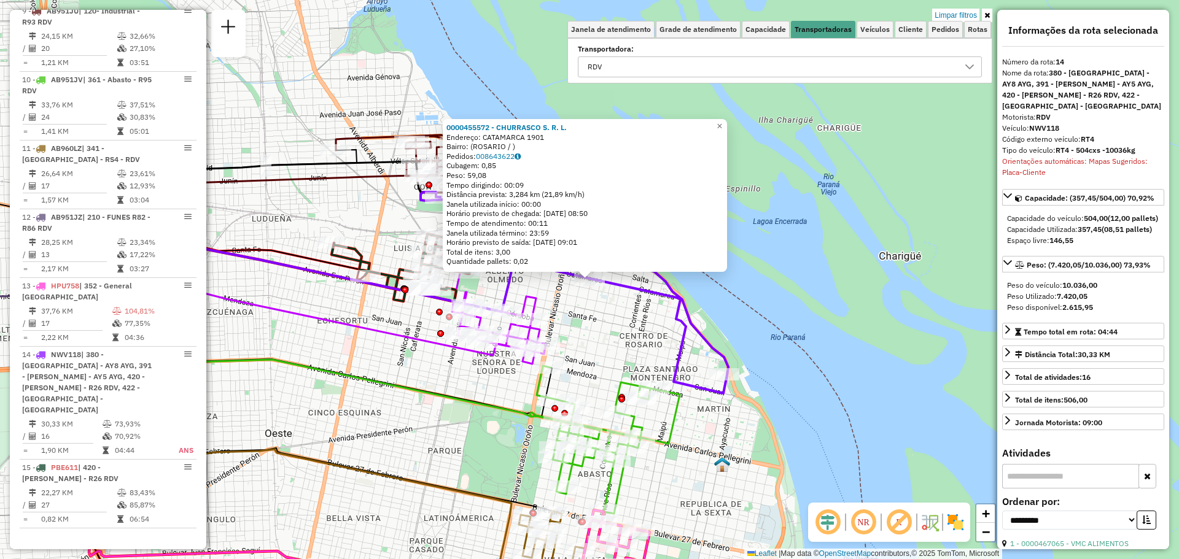
click at [617, 336] on div "0000455572 - CHURRASCO S. R. L. Endereço: CATAMARCA 1901 Bairro: ([GEOGRAPHIC_D…" at bounding box center [589, 279] width 1179 height 559
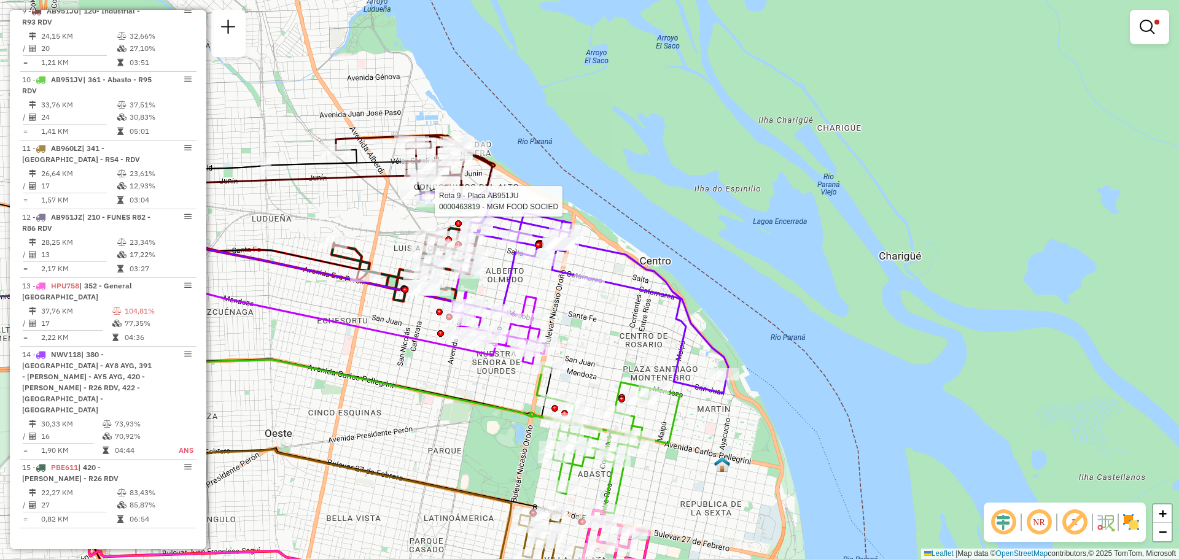
select select "**********"
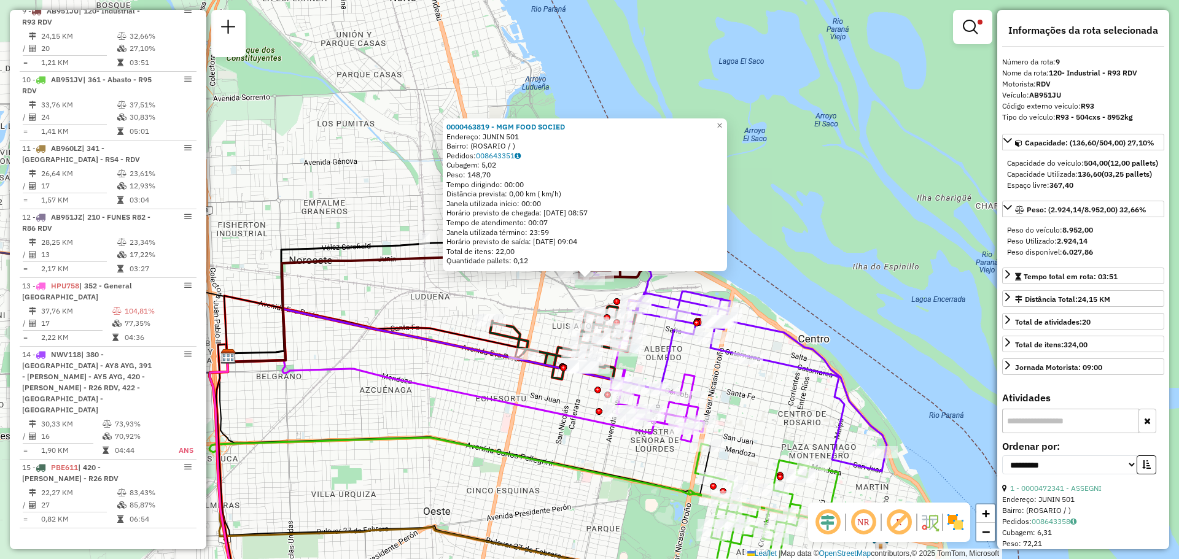
click at [404, 368] on div "0000463819 - MGM FOOD SOCIED Endereço: JUNIN 501 Bairro: ([GEOGRAPHIC_DATA] / )…" at bounding box center [589, 279] width 1179 height 559
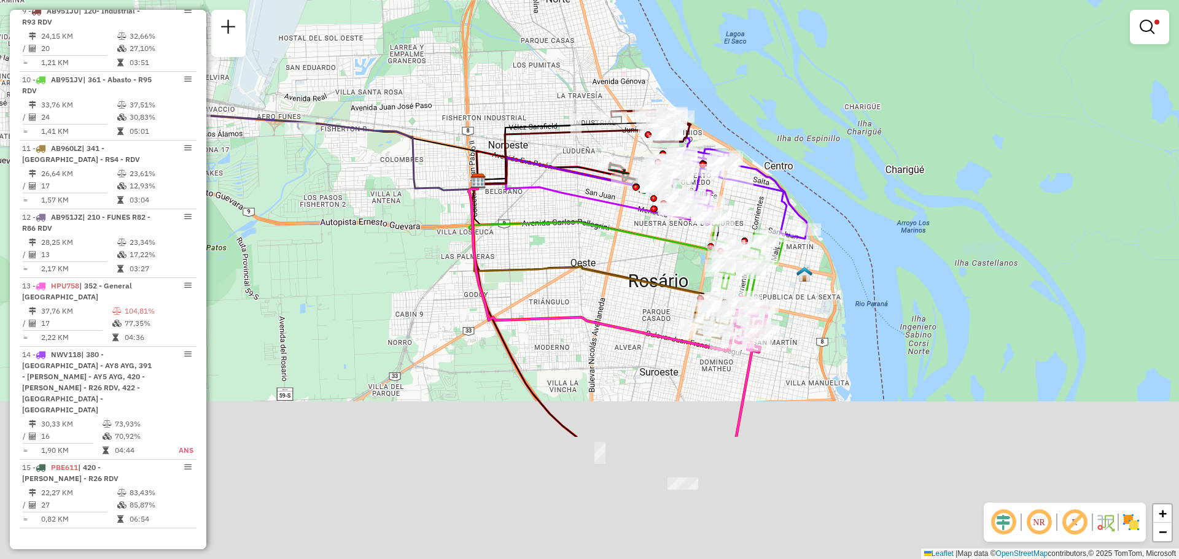
drag, startPoint x: 725, startPoint y: 389, endPoint x: 754, endPoint y: 210, distance: 181.5
click at [747, 210] on div "Limpar filtros Janela de atendimento Grade de atendimento Capacidade Transporta…" at bounding box center [589, 279] width 1179 height 559
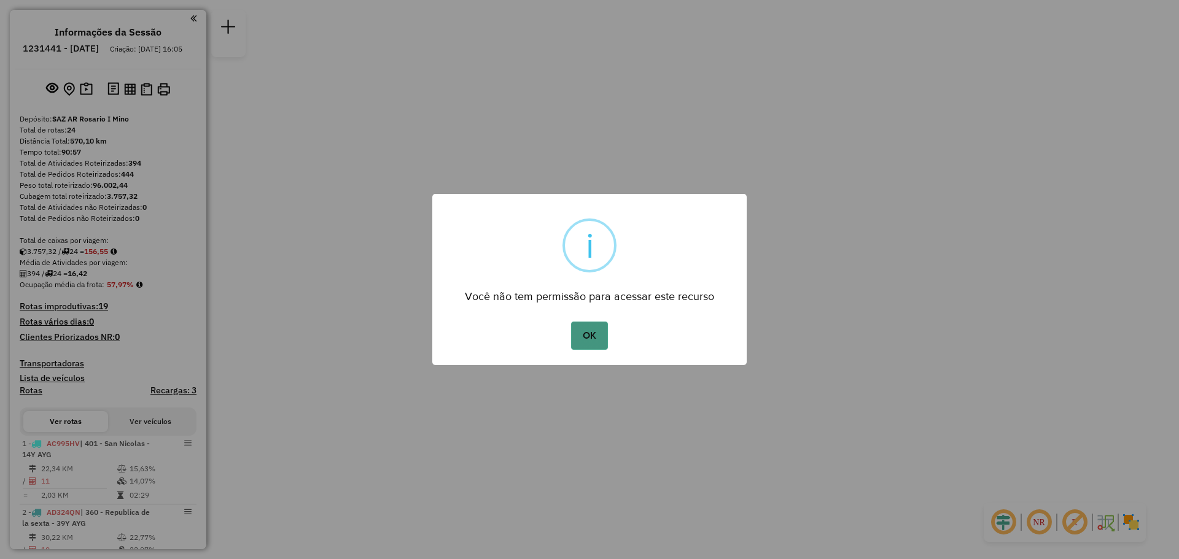
drag, startPoint x: 598, startPoint y: 335, endPoint x: 606, endPoint y: 337, distance: 8.4
click at [599, 335] on button "OK" at bounding box center [589, 336] width 36 height 28
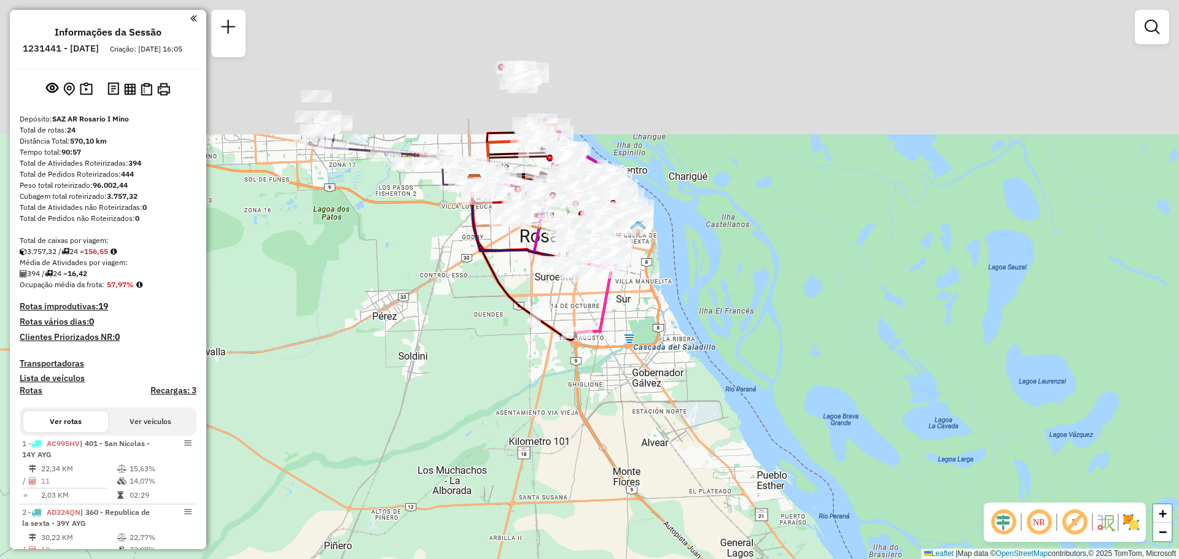
drag, startPoint x: 630, startPoint y: 168, endPoint x: 736, endPoint y: 424, distance: 277.8
click at [731, 422] on div "Janela de atendimento Grade de atendimento Capacidade Transportadoras Veículos …" at bounding box center [589, 279] width 1179 height 559
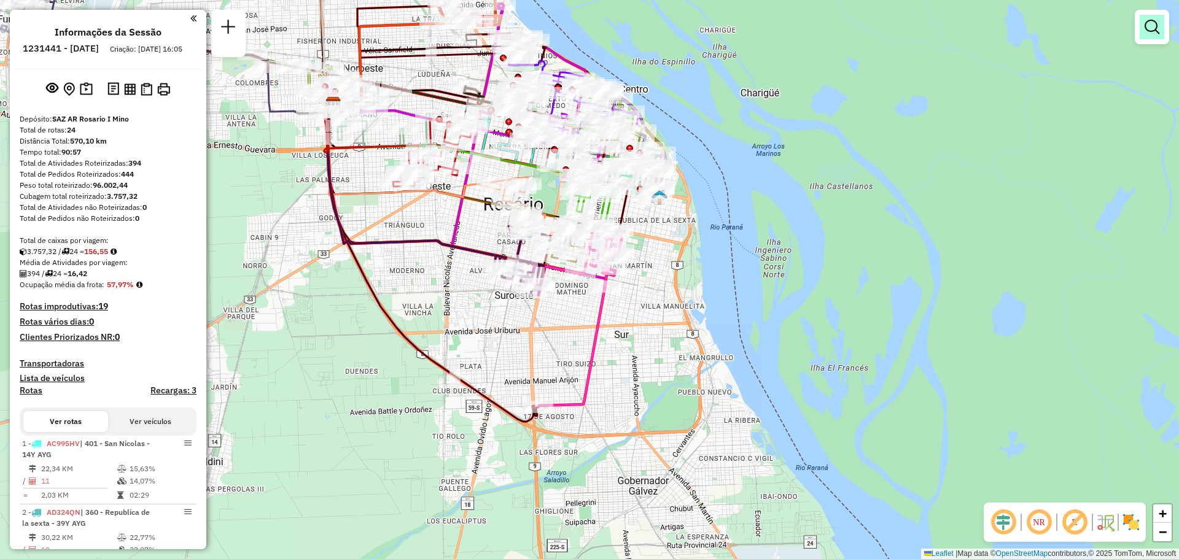
click at [1154, 26] on em at bounding box center [1152, 27] width 15 height 15
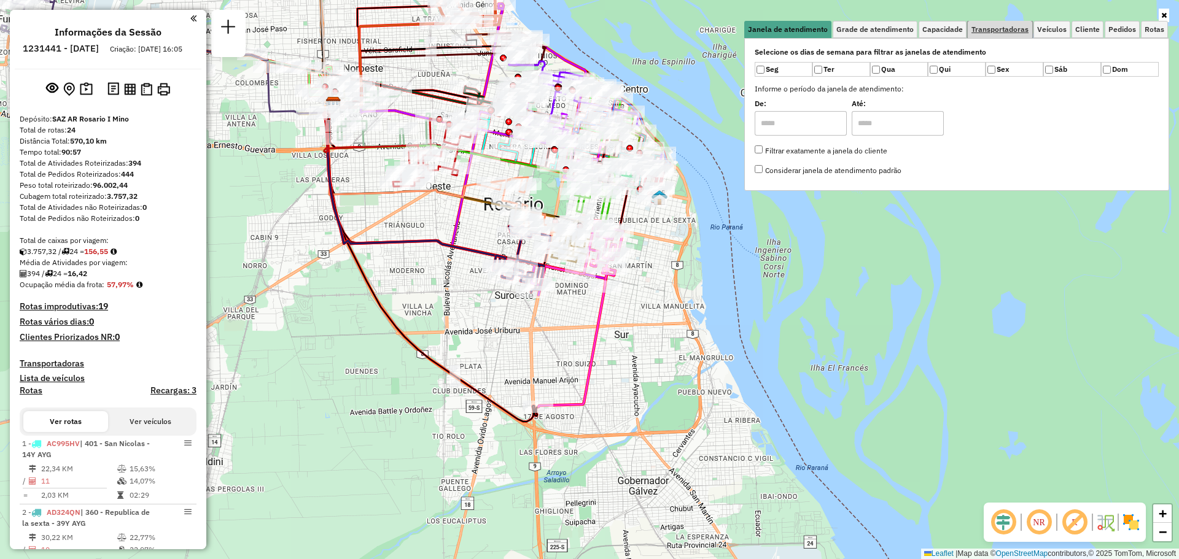
click at [1007, 31] on span "Transportadoras" at bounding box center [1000, 29] width 57 height 7
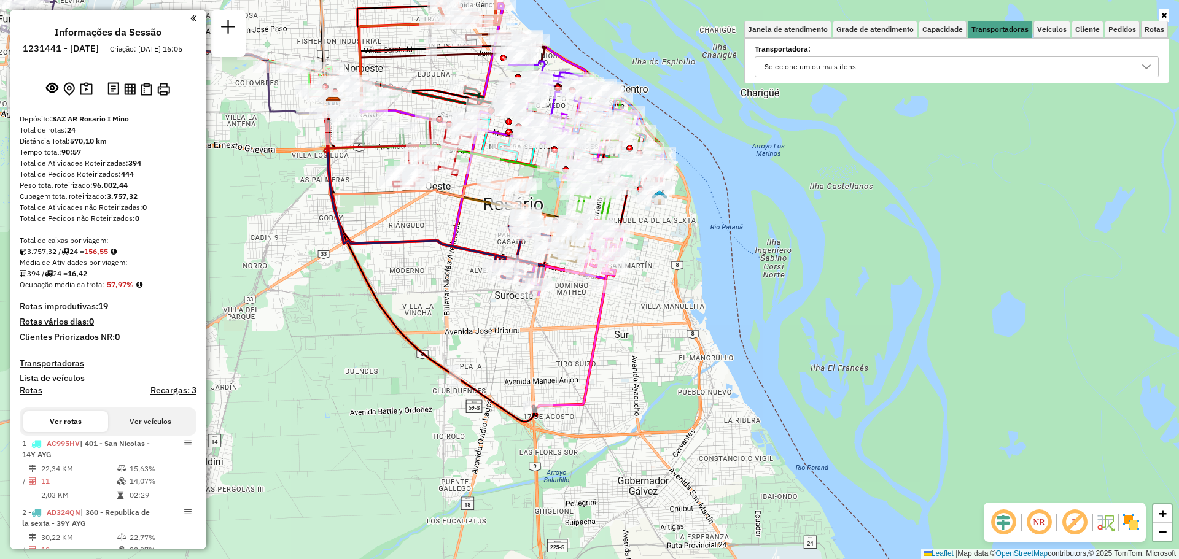
click at [1151, 68] on icon at bounding box center [1147, 67] width 10 height 10
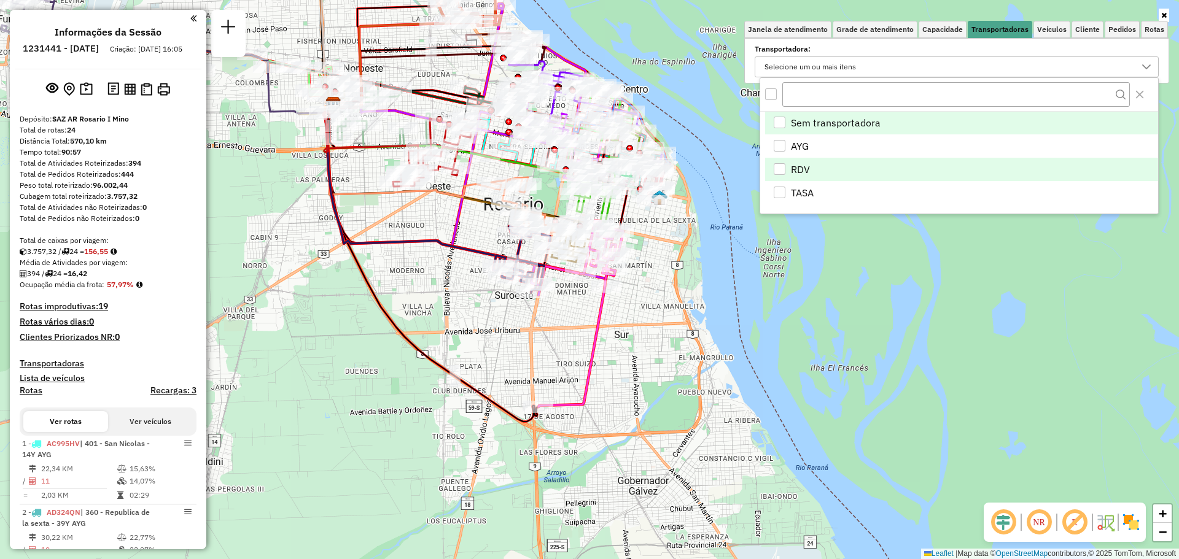
click at [780, 168] on div "RDV" at bounding box center [780, 169] width 12 height 12
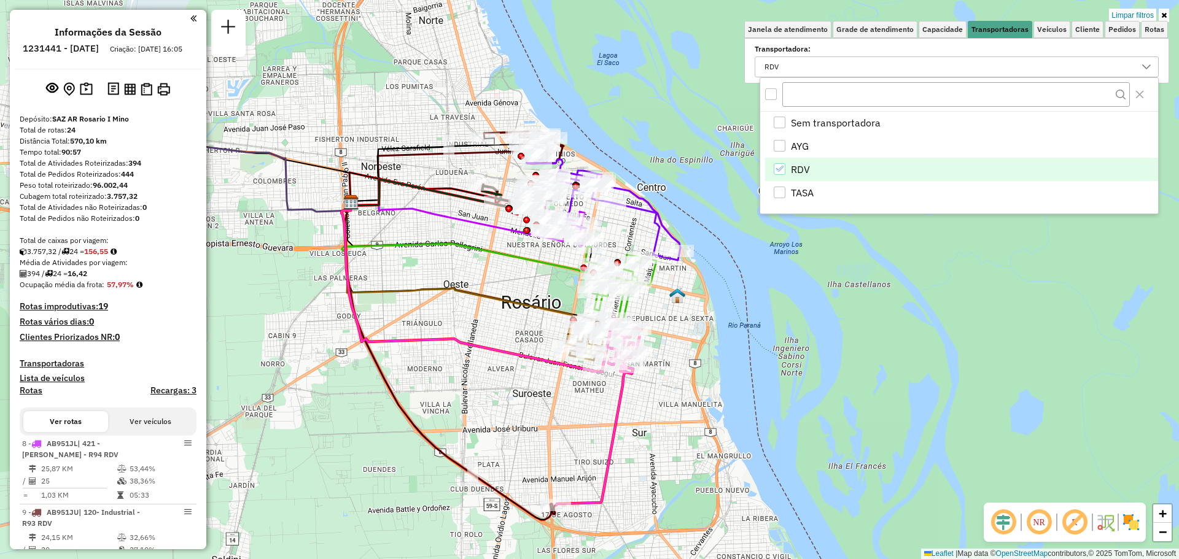
drag, startPoint x: 450, startPoint y: 251, endPoint x: 492, endPoint y: 388, distance: 143.9
click at [492, 372] on icon at bounding box center [469, 287] width 257 height 169
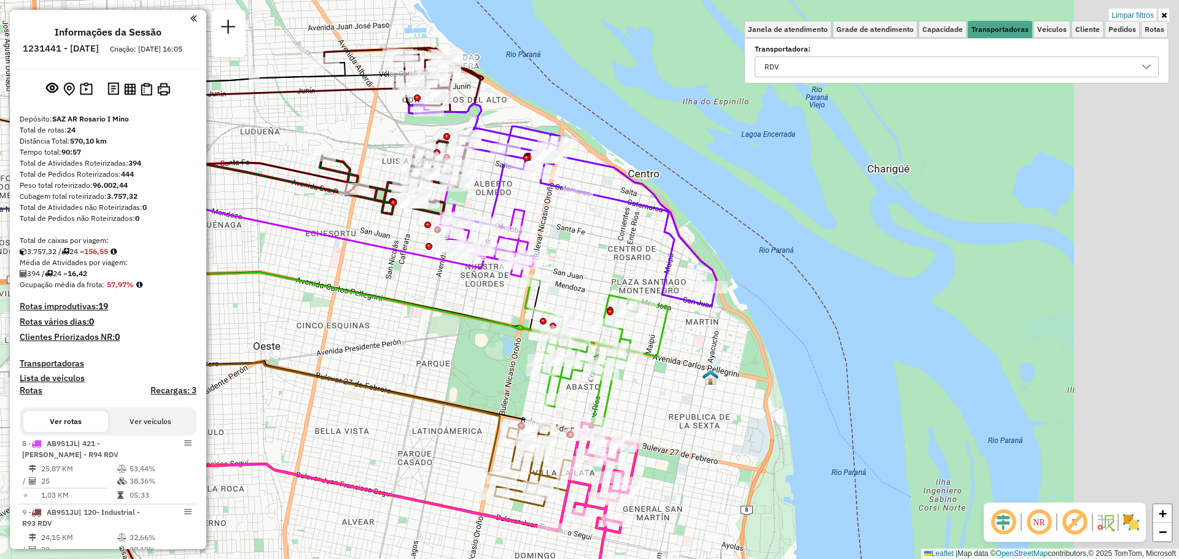
drag, startPoint x: 541, startPoint y: 291, endPoint x: 340, endPoint y: 287, distance: 200.9
click at [340, 287] on icon at bounding box center [297, 274] width 516 height 164
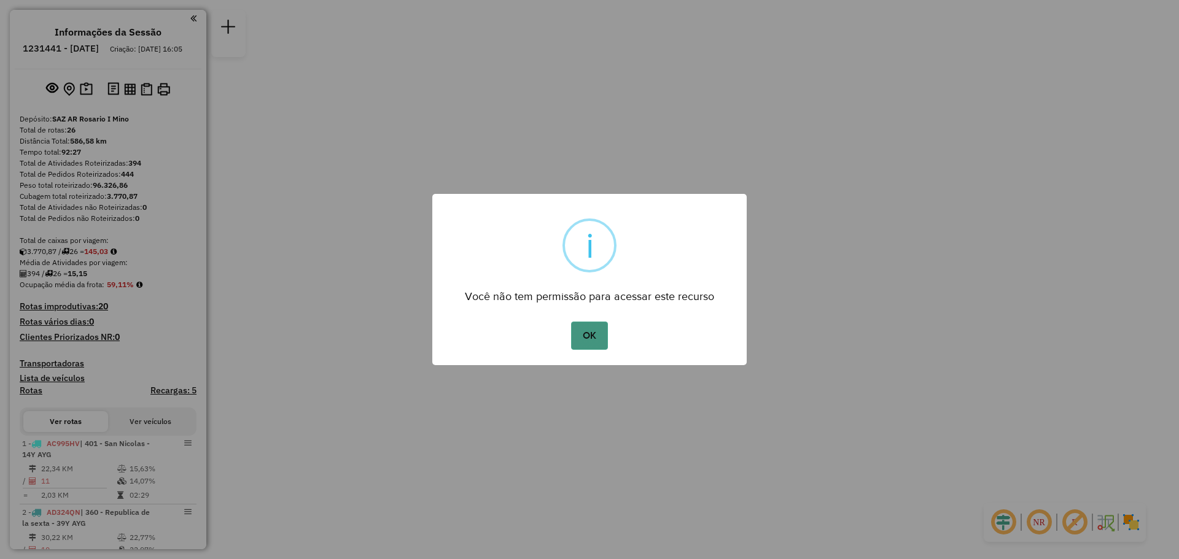
click at [599, 335] on button "OK" at bounding box center [589, 336] width 36 height 28
click at [602, 336] on button "OK" at bounding box center [589, 336] width 36 height 28
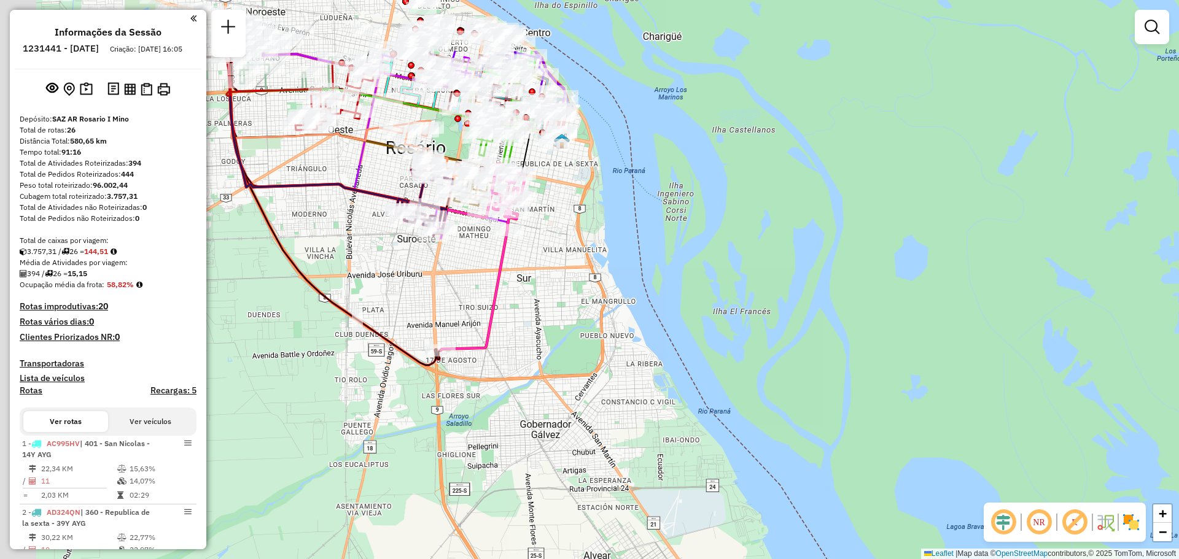
drag, startPoint x: 539, startPoint y: 169, endPoint x: 658, endPoint y: 373, distance: 235.3
click at [646, 368] on div "Janela de atendimento Grade de atendimento Capacidade Transportadoras Veículos …" at bounding box center [589, 279] width 1179 height 559
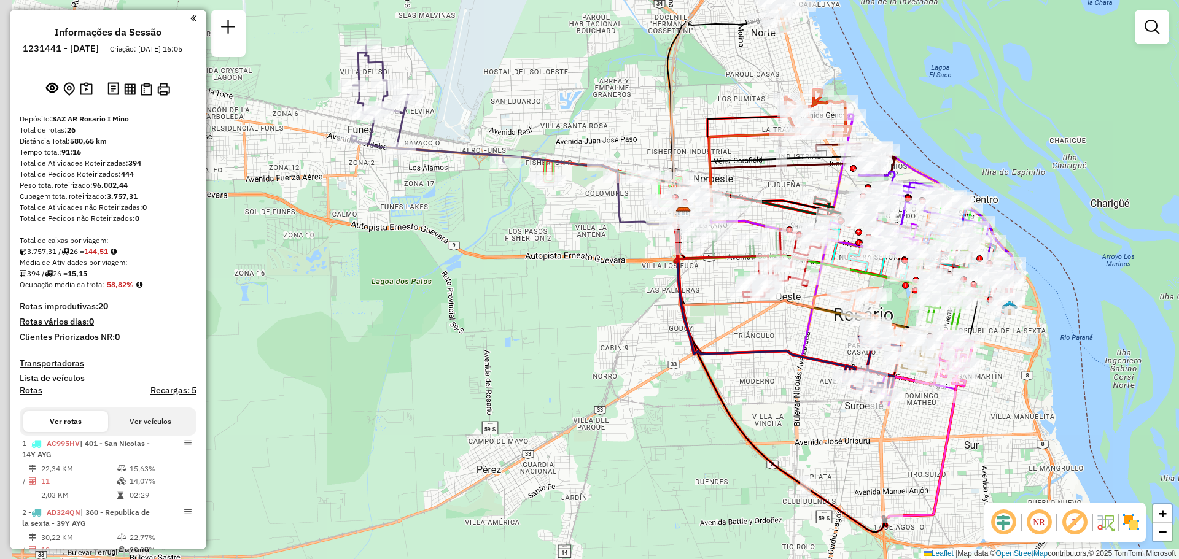
drag, startPoint x: 379, startPoint y: 282, endPoint x: 763, endPoint y: 352, distance: 390.1
click at [763, 352] on icon at bounding box center [762, 297] width 176 height 165
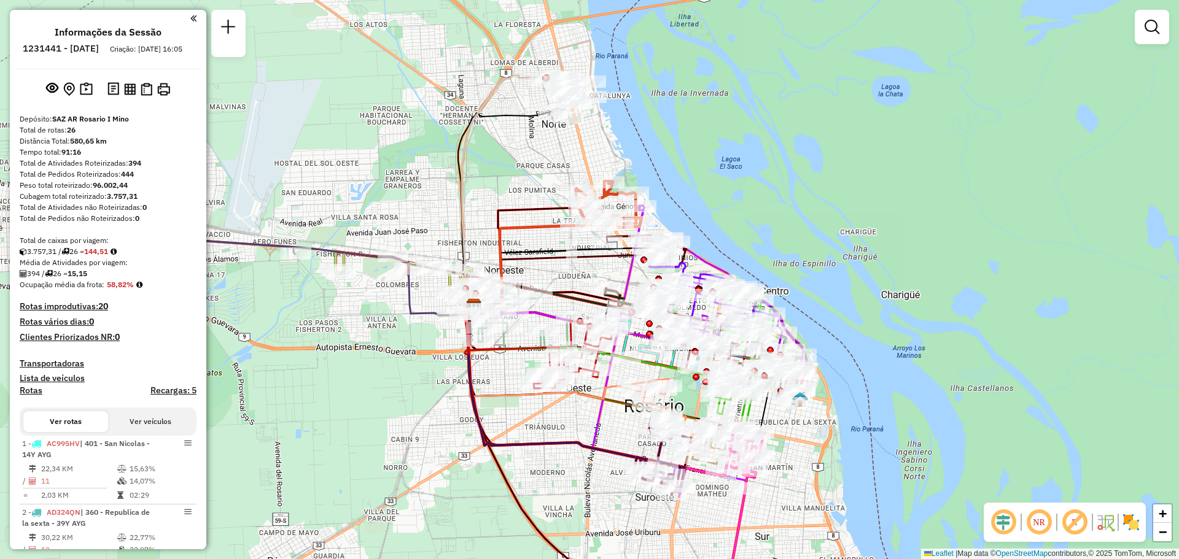
drag, startPoint x: 544, startPoint y: 232, endPoint x: 346, endPoint y: 316, distance: 214.9
click at [325, 325] on div "Janela de atendimento Grade de atendimento Capacidade Transportadoras Veículos …" at bounding box center [589, 279] width 1179 height 559
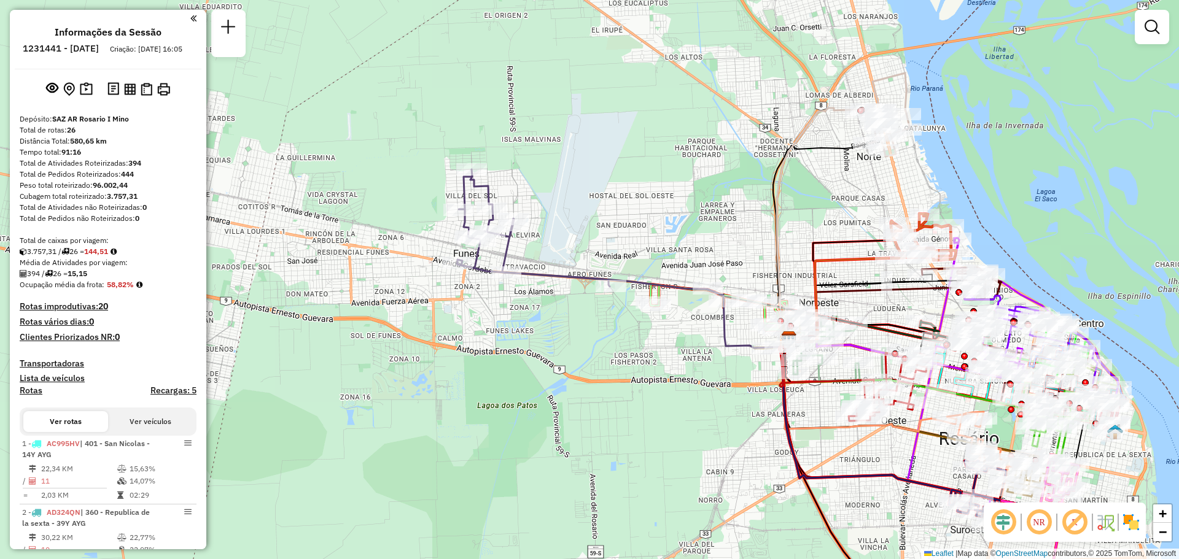
drag, startPoint x: 359, startPoint y: 228, endPoint x: 684, endPoint y: 259, distance: 326.3
click at [684, 259] on div "Janela de atendimento Grade de atendimento Capacidade Transportadoras Veículos …" at bounding box center [589, 279] width 1179 height 559
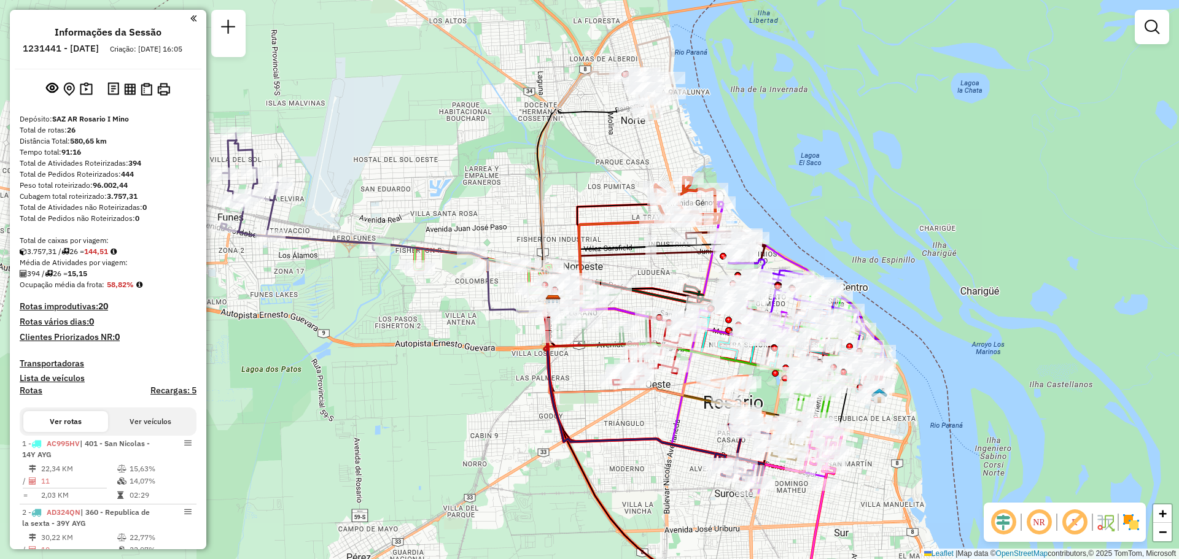
drag, startPoint x: 783, startPoint y: 268, endPoint x: 514, endPoint y: 225, distance: 272.3
click at [541, 225] on icon at bounding box center [583, 191] width 85 height 239
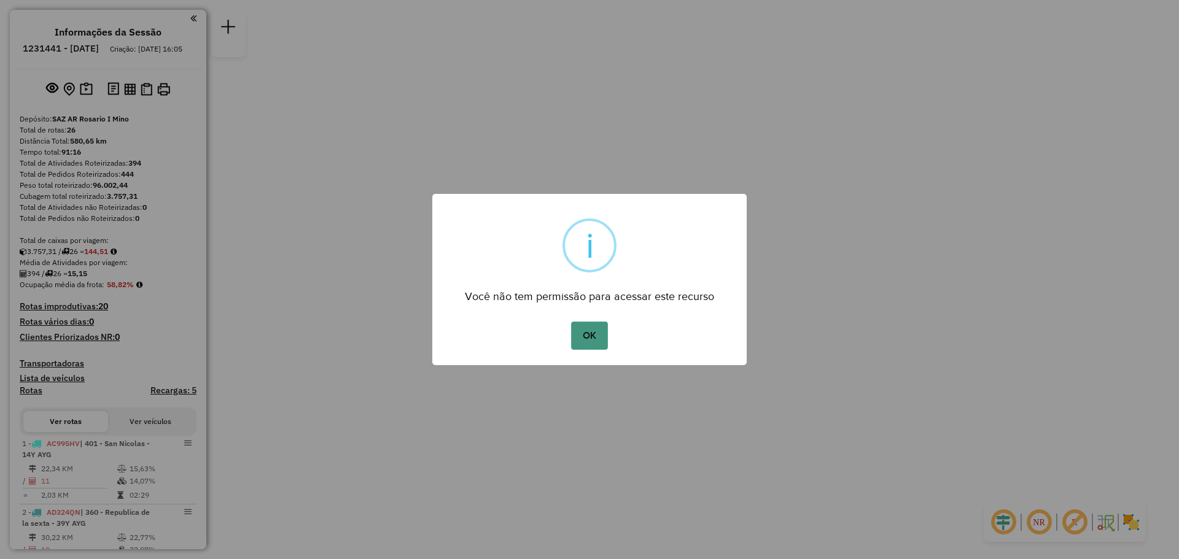
click at [593, 335] on button "OK" at bounding box center [589, 336] width 36 height 28
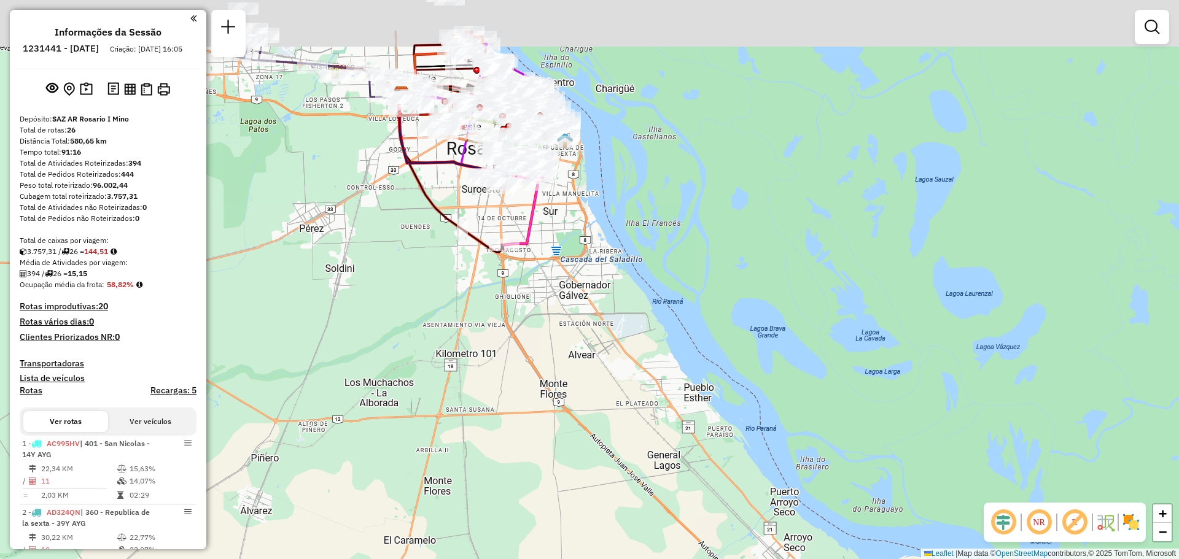
drag, startPoint x: 579, startPoint y: 165, endPoint x: 709, endPoint y: 419, distance: 285.9
click at [709, 424] on div "Janela de atendimento Grade de atendimento Capacidade Transportadoras Veículos …" at bounding box center [589, 279] width 1179 height 559
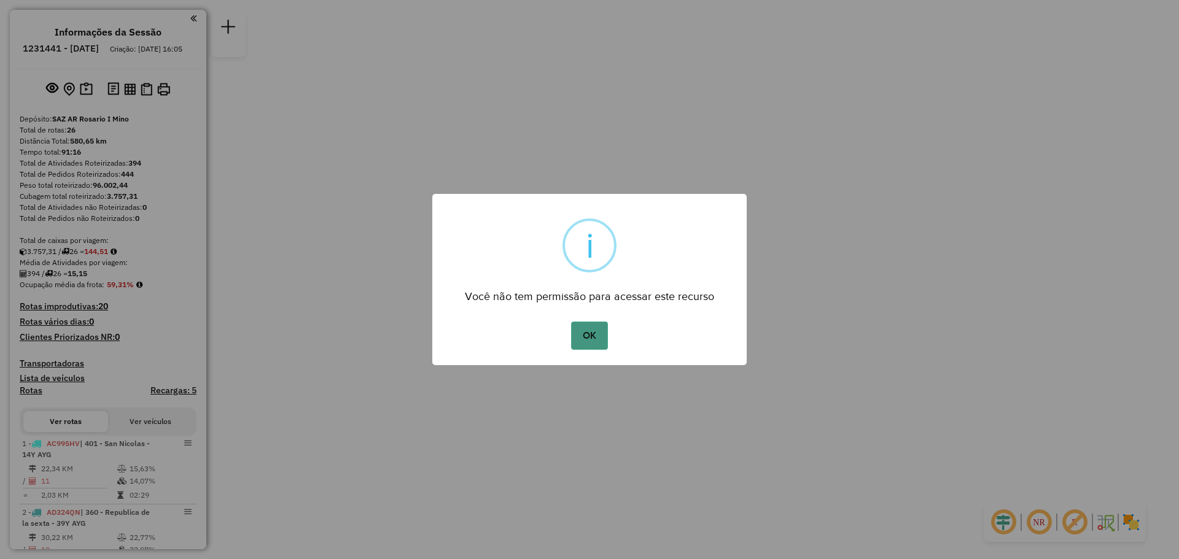
click at [588, 337] on button "OK" at bounding box center [589, 336] width 36 height 28
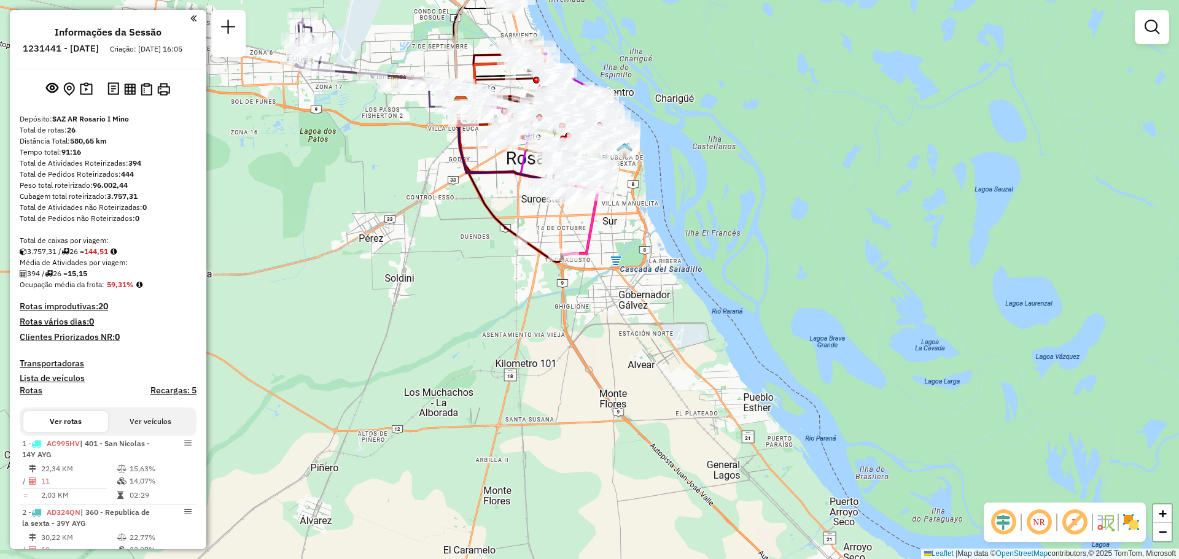
drag, startPoint x: 646, startPoint y: 209, endPoint x: 677, endPoint y: 319, distance: 113.7
click at [660, 310] on div "Janela de atendimento Grade de atendimento Capacidade Transportadoras Veículos …" at bounding box center [589, 279] width 1179 height 559
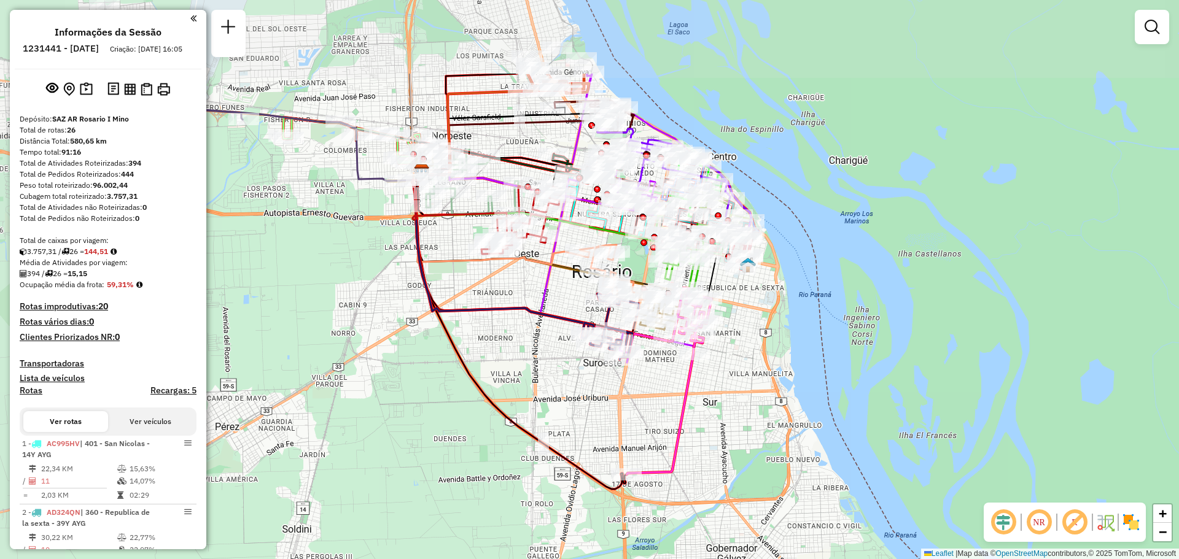
drag, startPoint x: 553, startPoint y: 266, endPoint x: 681, endPoint y: 395, distance: 182.4
click at [681, 395] on icon at bounding box center [669, 381] width 85 height 187
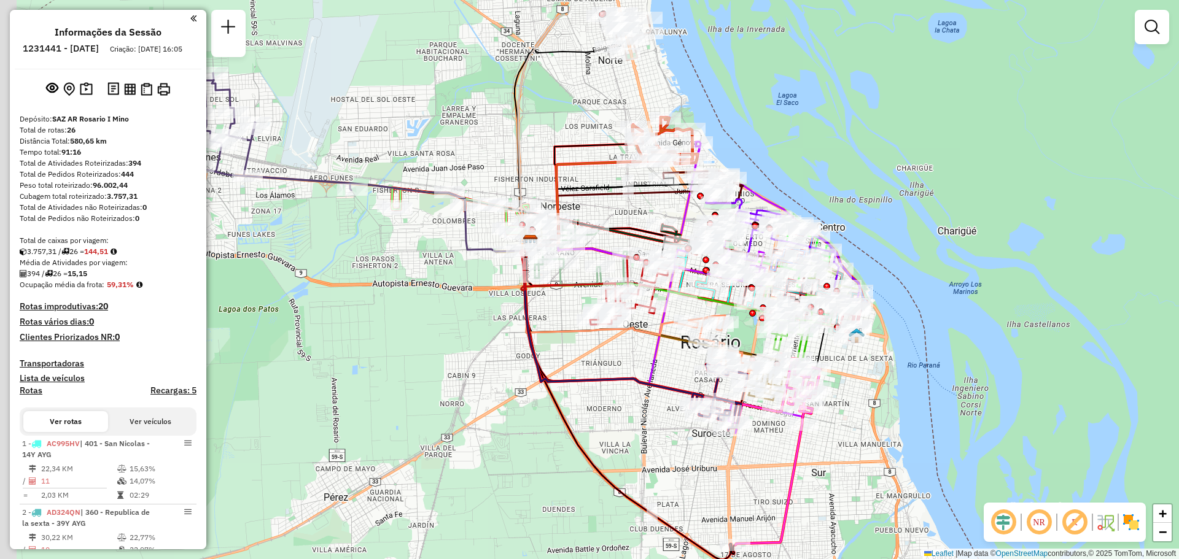
drag, startPoint x: 737, startPoint y: 332, endPoint x: 873, endPoint y: 408, distance: 155.9
click at [866, 407] on div "Janela de atendimento Grade de atendimento Capacidade Transportadoras Veículos …" at bounding box center [589, 279] width 1179 height 559
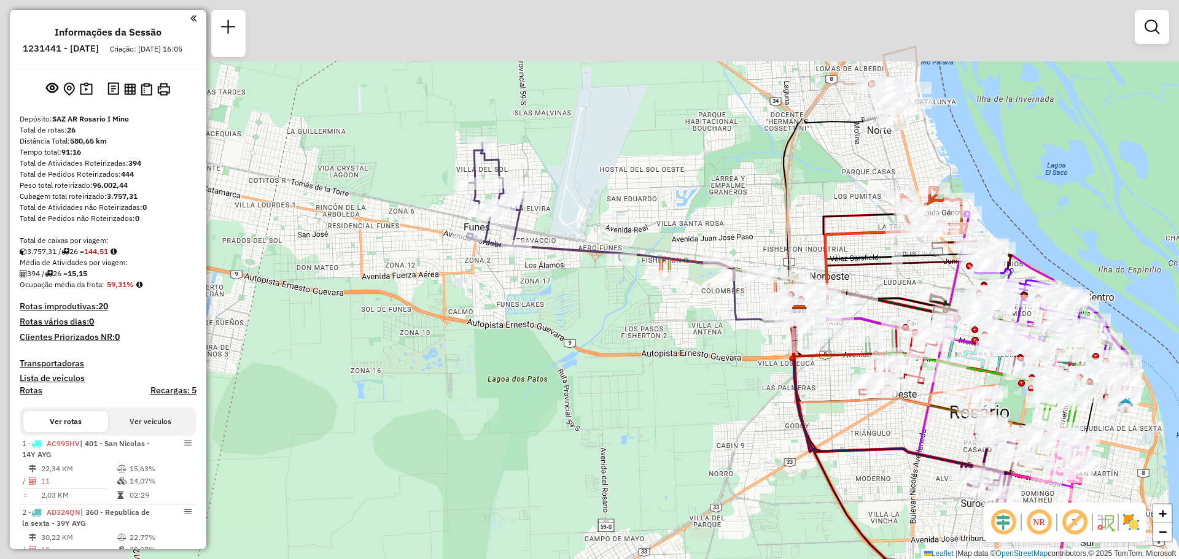
drag, startPoint x: 315, startPoint y: 251, endPoint x: 561, endPoint y: 317, distance: 254.9
click at [561, 317] on div "Janela de atendimento Grade de atendimento Capacidade Transportadoras Veículos …" at bounding box center [589, 279] width 1179 height 559
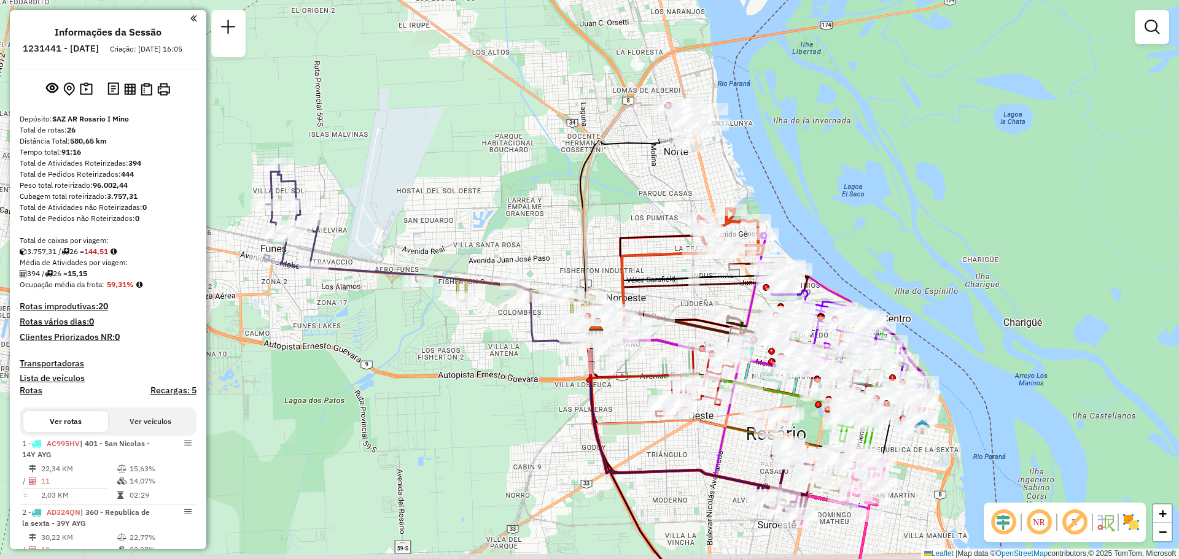
drag, startPoint x: 598, startPoint y: 257, endPoint x: 477, endPoint y: 212, distance: 129.6
click at [477, 212] on div "Janela de atendimento Grade de atendimento Capacidade Transportadoras Veículos …" at bounding box center [589, 279] width 1179 height 559
select select "**********"
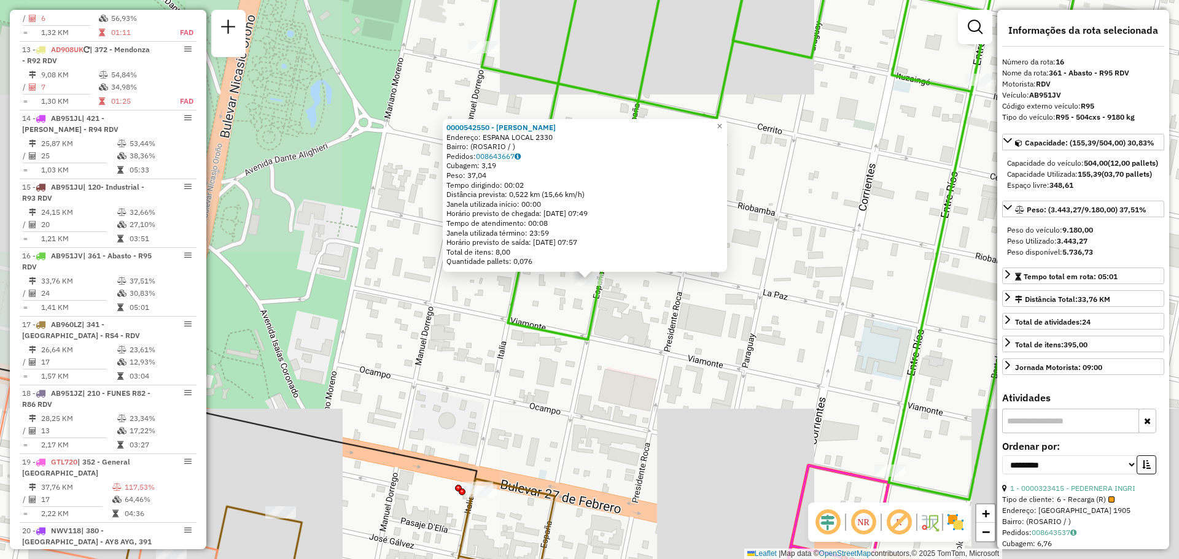
scroll to position [1591, 0]
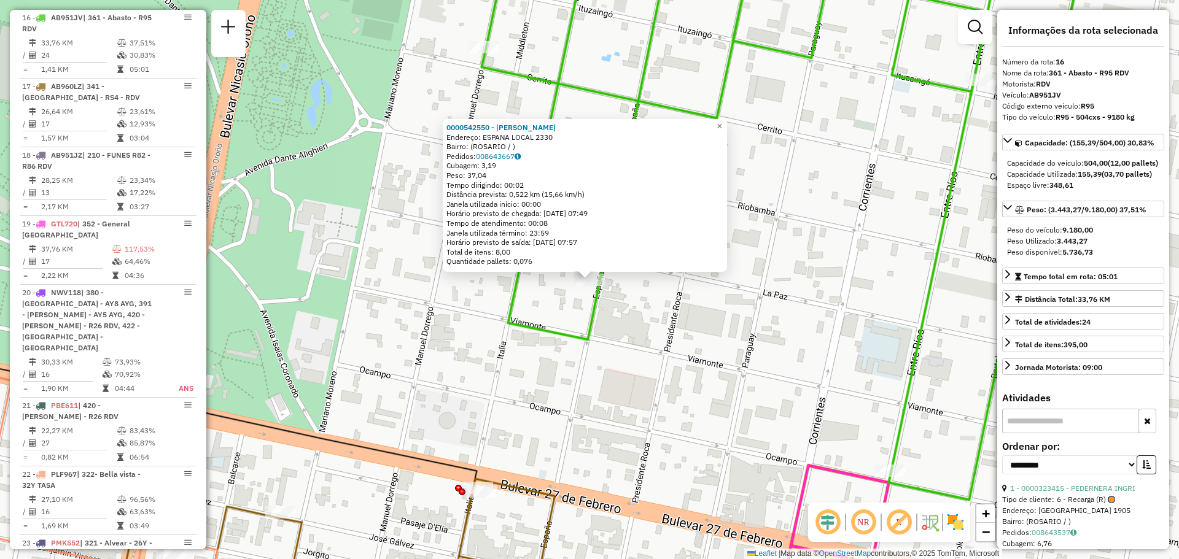
click at [824, 413] on div "0000542550 - Sciangula Paula Andrea Endereço: ESPANA LOCAL 2330 Bairro: (ROSARI…" at bounding box center [589, 279] width 1179 height 559
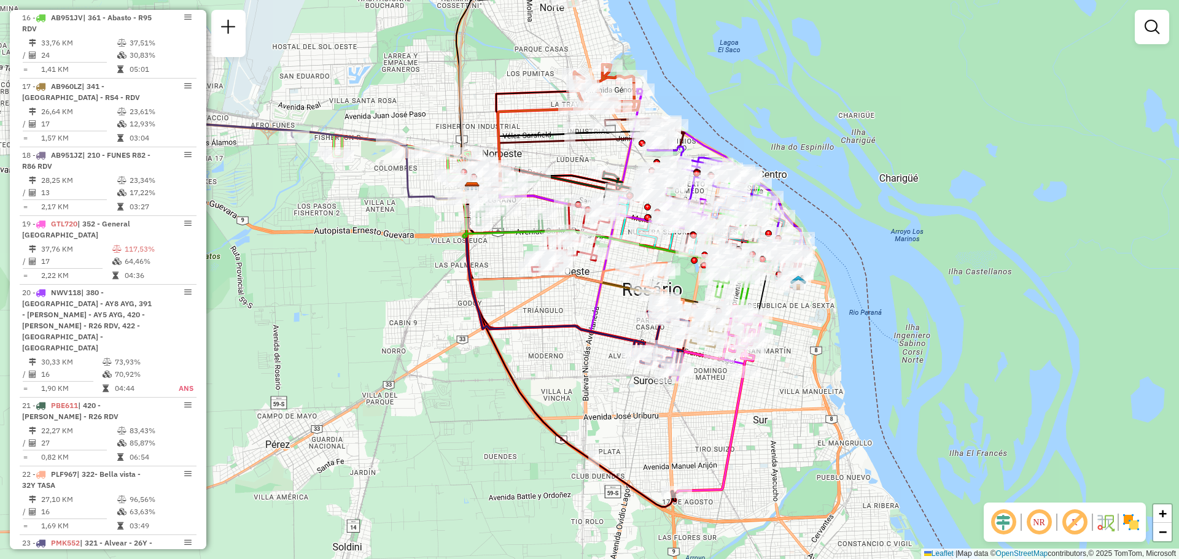
drag, startPoint x: 776, startPoint y: 364, endPoint x: 781, endPoint y: 319, distance: 45.2
click at [806, 313] on div "Janela de atendimento Grade de atendimento Capacidade Transportadoras Veículos …" at bounding box center [589, 279] width 1179 height 559
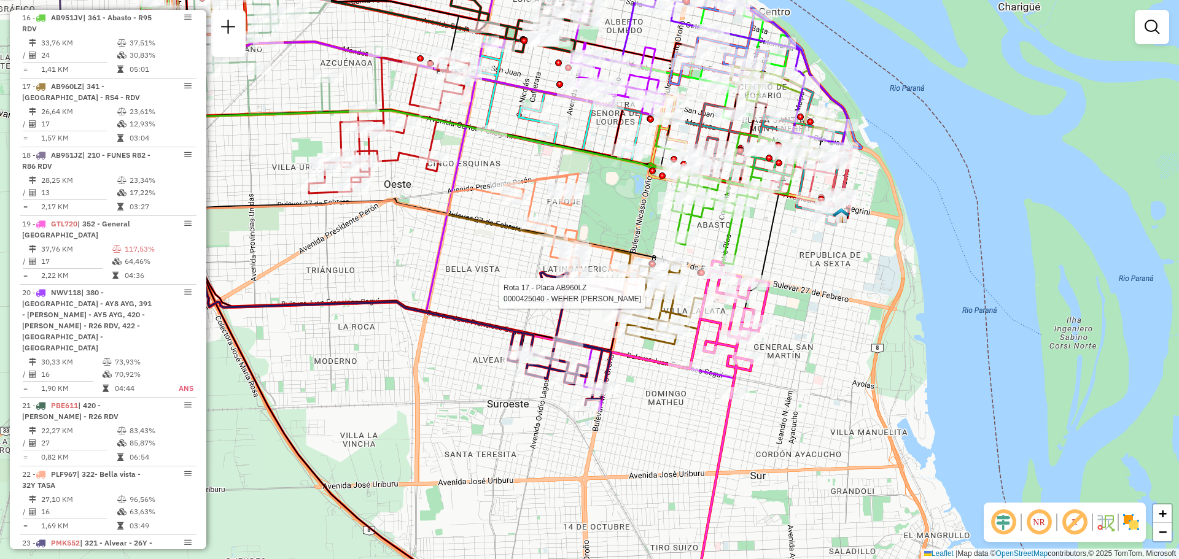
select select "**********"
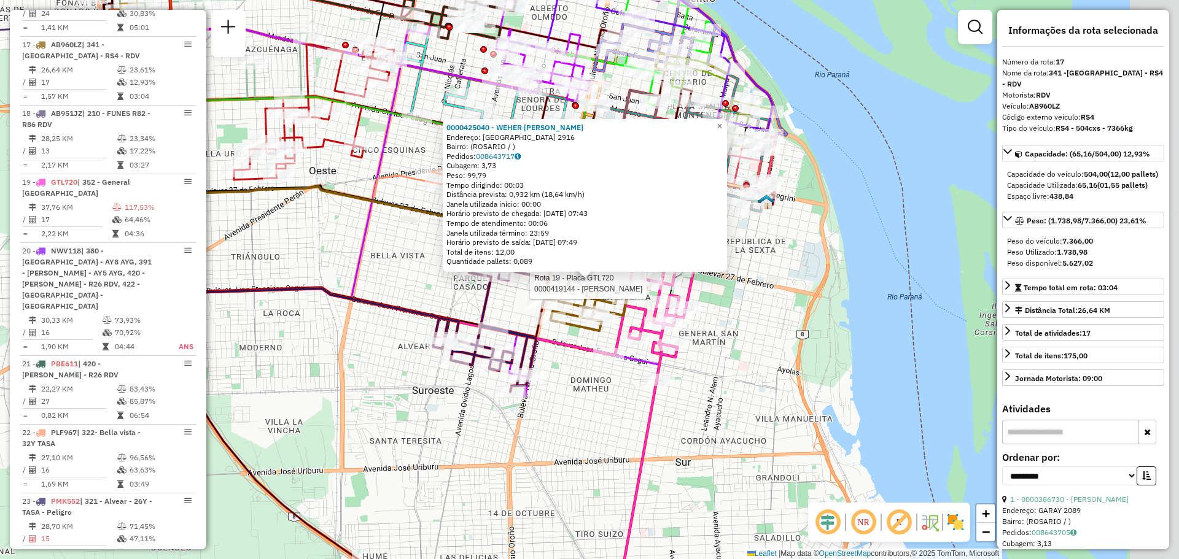
scroll to position [1659, 0]
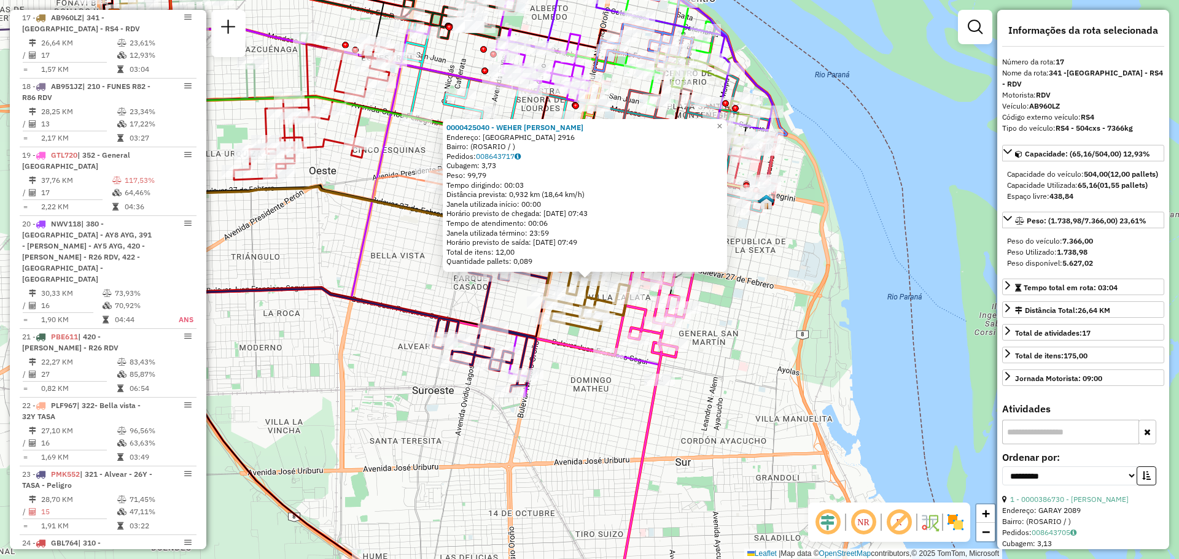
click at [881, 238] on div "0000425040 - WEHER MAURICIO ARMANDO Endereço: ITALIA 2916 Bairro: (ROSARIO / ) …" at bounding box center [589, 279] width 1179 height 559
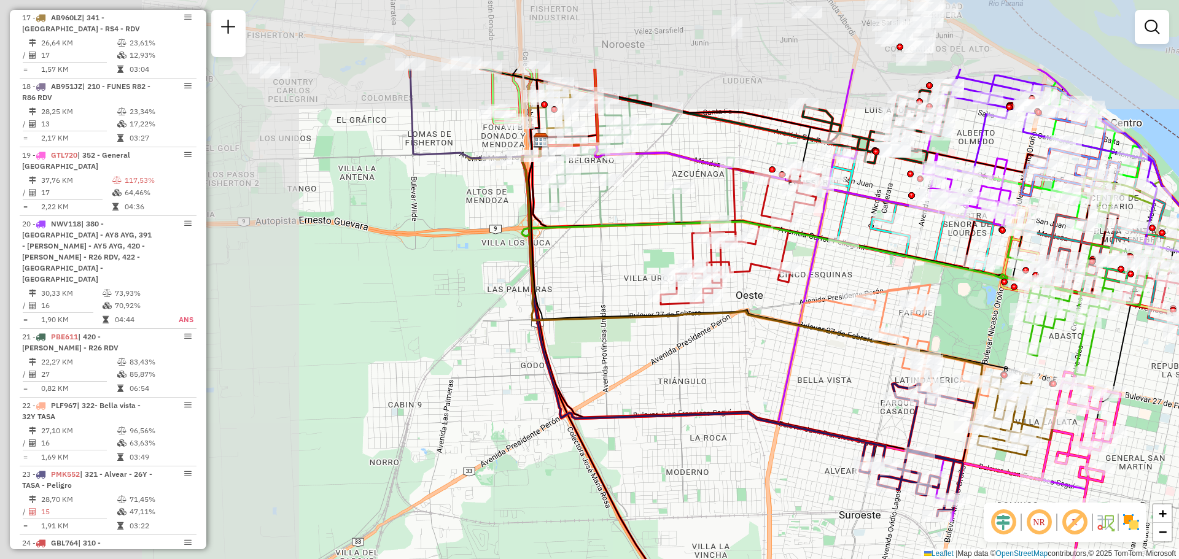
drag, startPoint x: 377, startPoint y: 185, endPoint x: 857, endPoint y: 324, distance: 499.5
click at [867, 326] on icon at bounding box center [694, 233] width 345 height 185
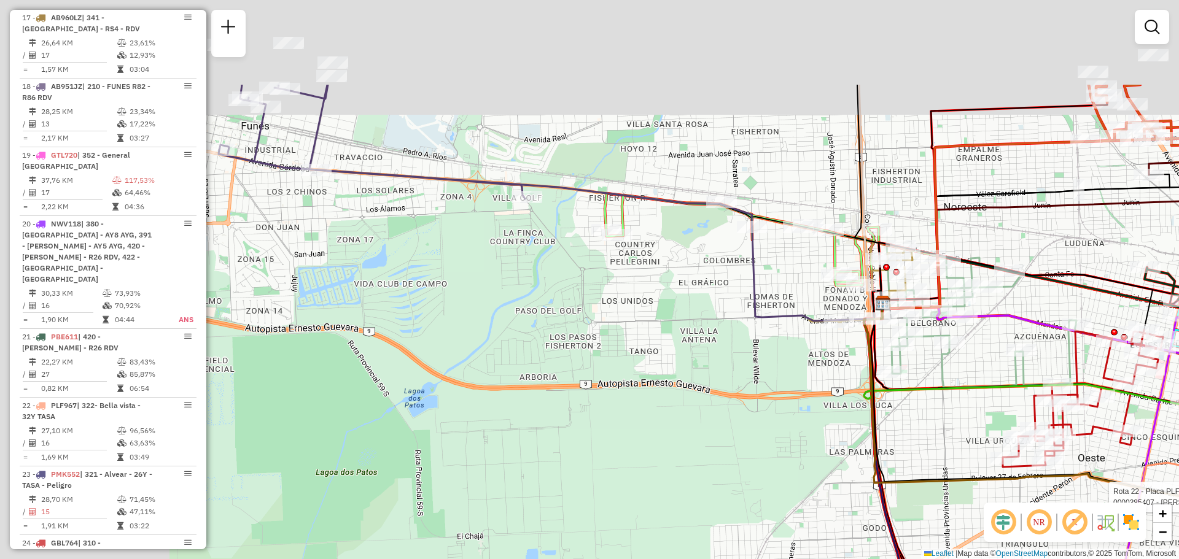
drag, startPoint x: 368, startPoint y: 155, endPoint x: 668, endPoint y: 290, distance: 328.7
click at [688, 312] on div "Rota 22 - Placa PLF967 0000385407 - ZHANG MAOSON Janela de atendimento Grade de…" at bounding box center [589, 279] width 1179 height 559
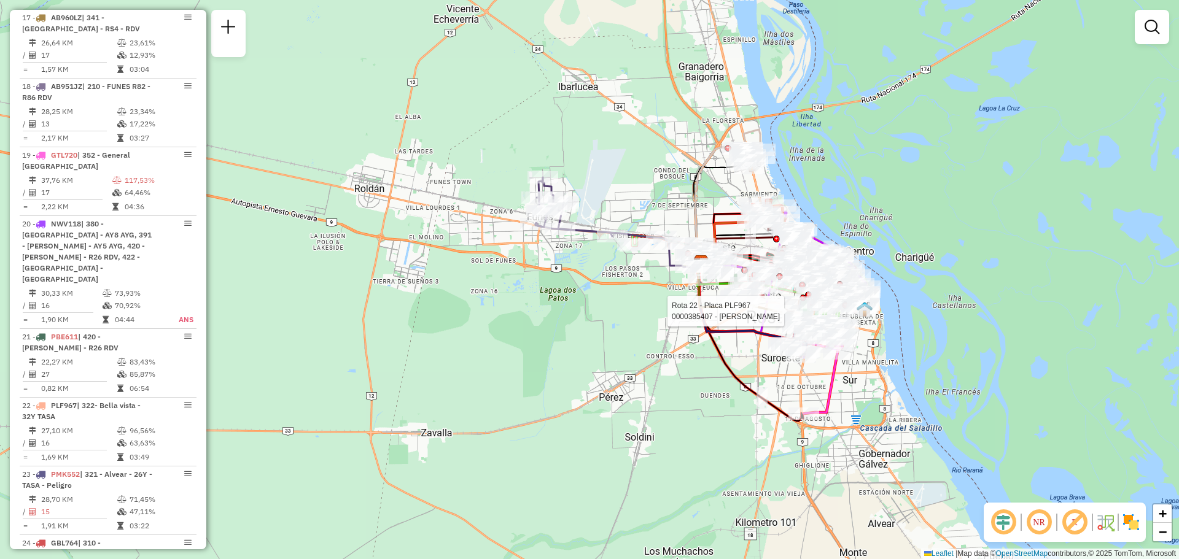
click at [1152, 26] on em at bounding box center [1152, 27] width 15 height 15
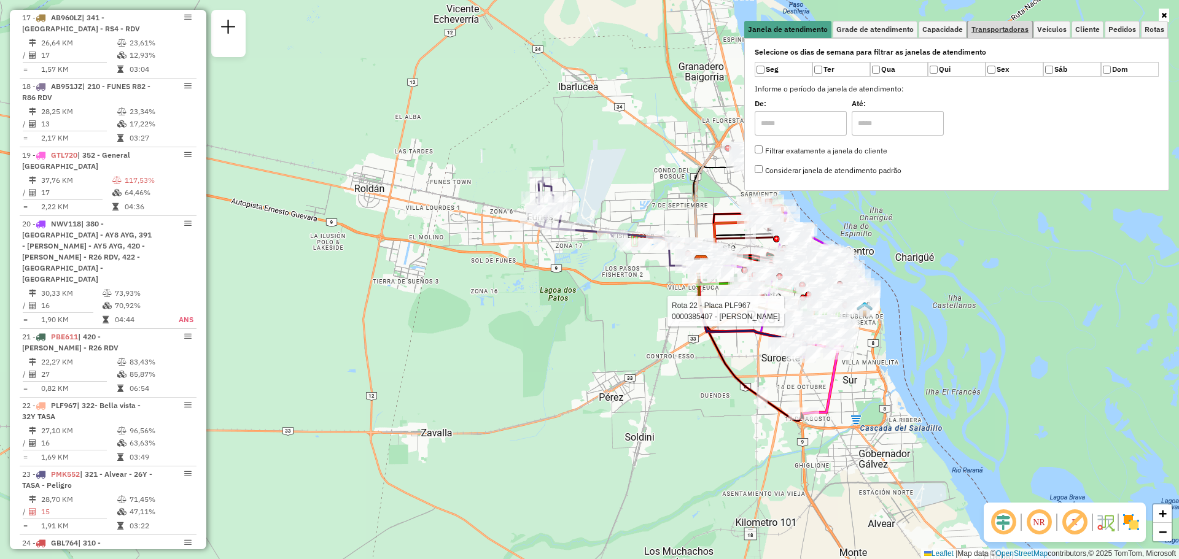
click at [1004, 29] on span "Transportadoras" at bounding box center [1000, 29] width 57 height 7
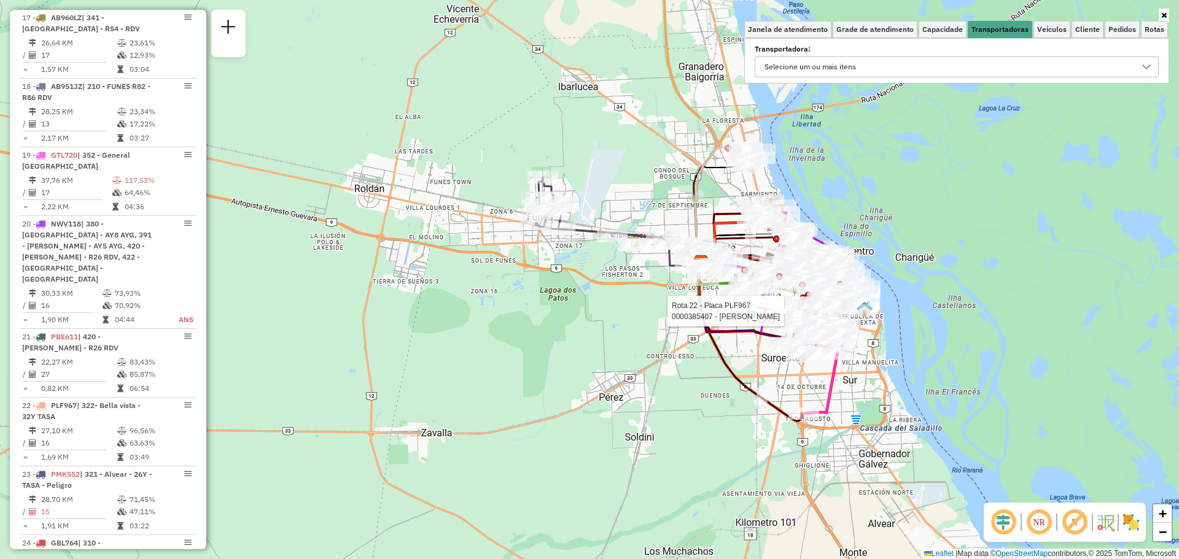
click at [1149, 67] on icon at bounding box center [1146, 66] width 9 height 5
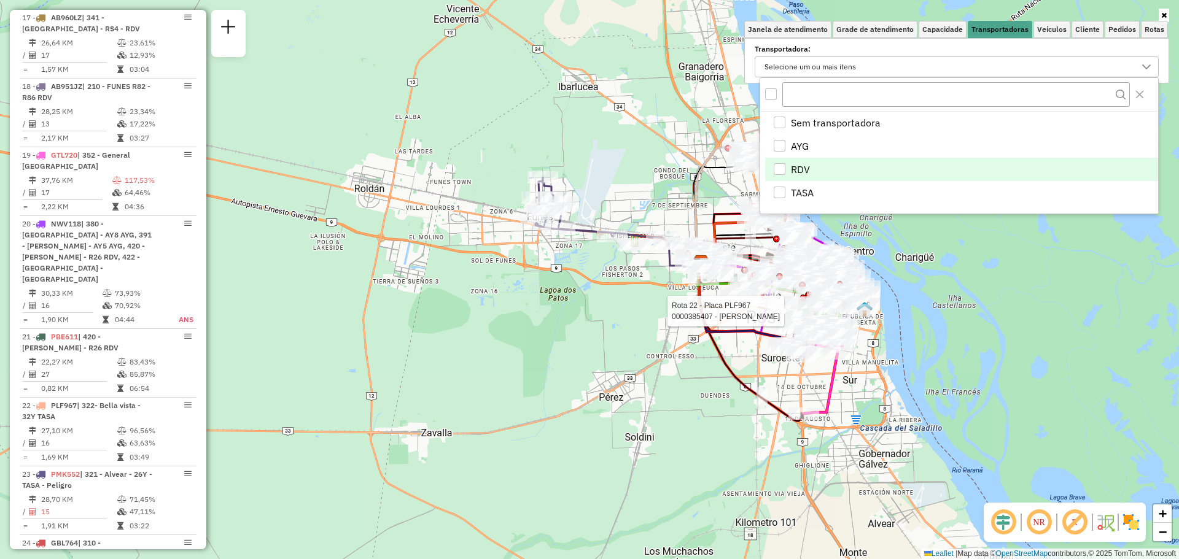
click at [784, 169] on div "RDV" at bounding box center [780, 169] width 12 height 12
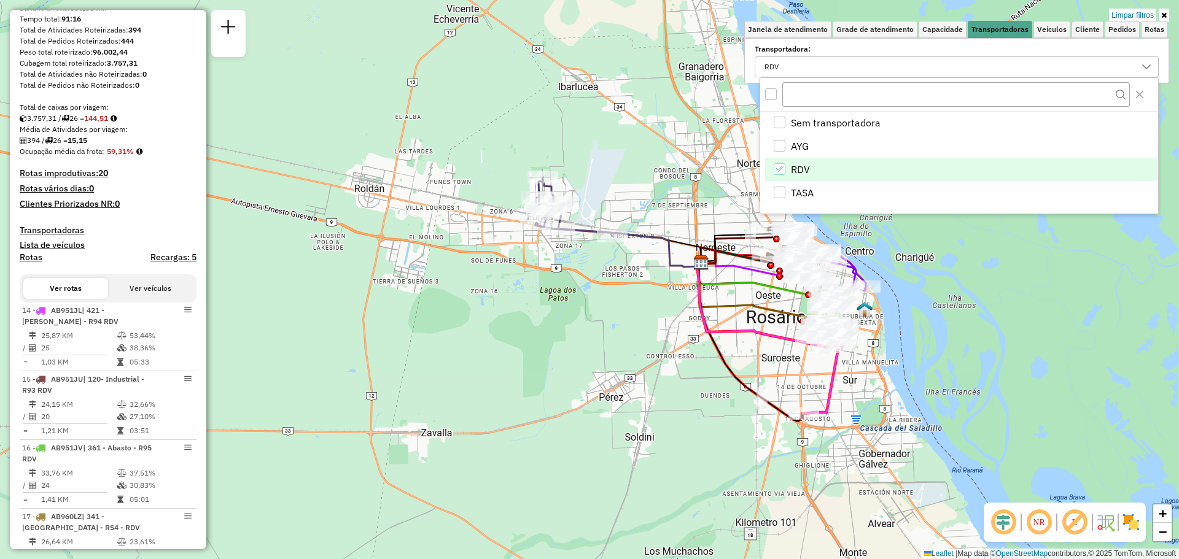
scroll to position [0, 0]
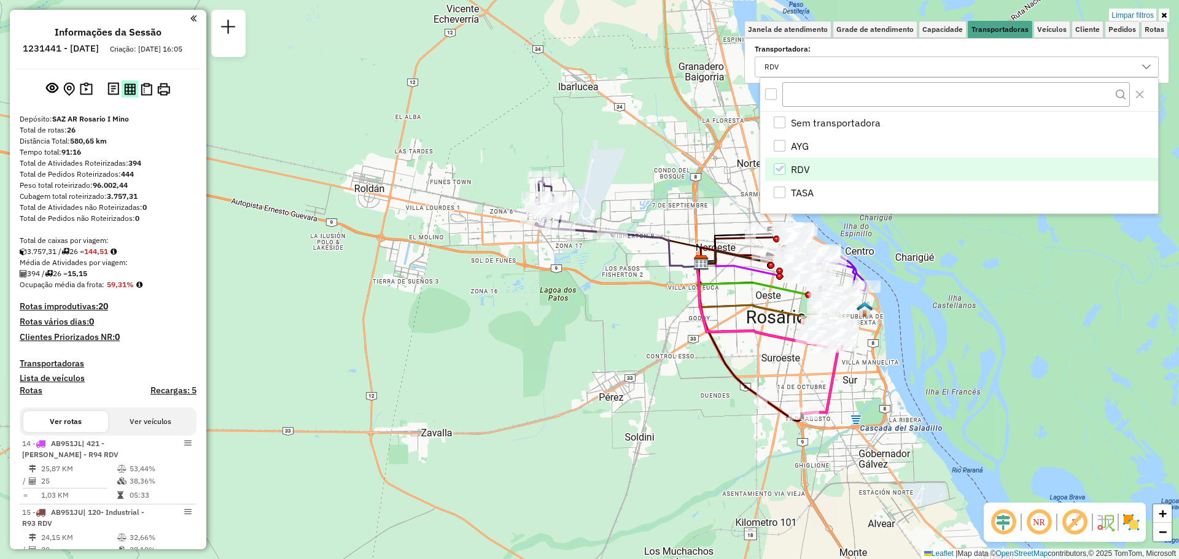
click at [128, 95] on img at bounding box center [130, 90] width 12 height 12
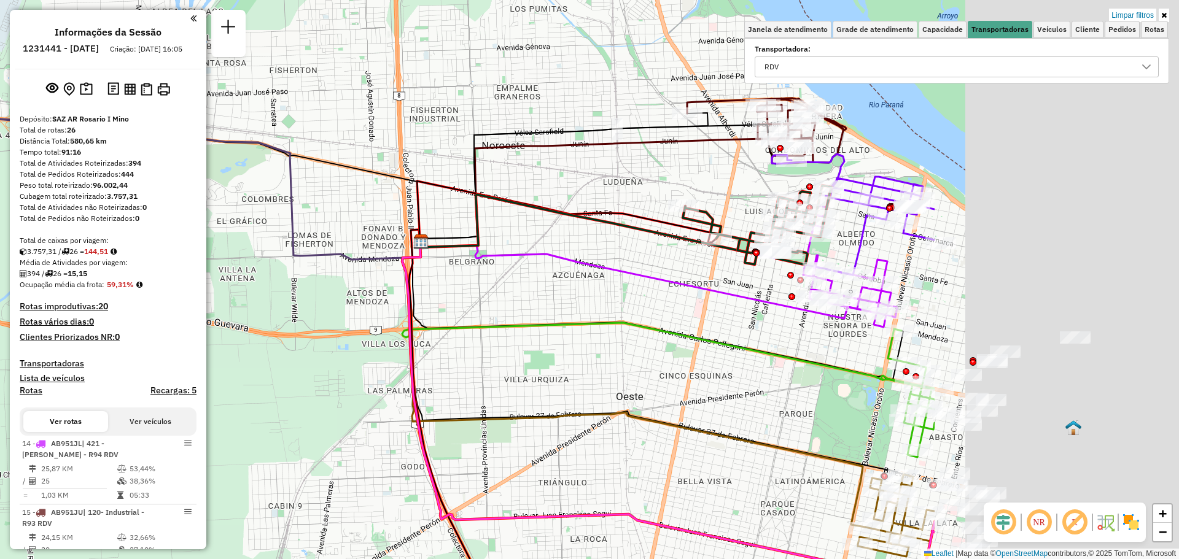
drag, startPoint x: 924, startPoint y: 228, endPoint x: 253, endPoint y: 233, distance: 670.6
click at [252, 233] on div "Limpar filtros Janela de atendimento Grade de atendimento Capacidade Transporta…" at bounding box center [589, 279] width 1179 height 559
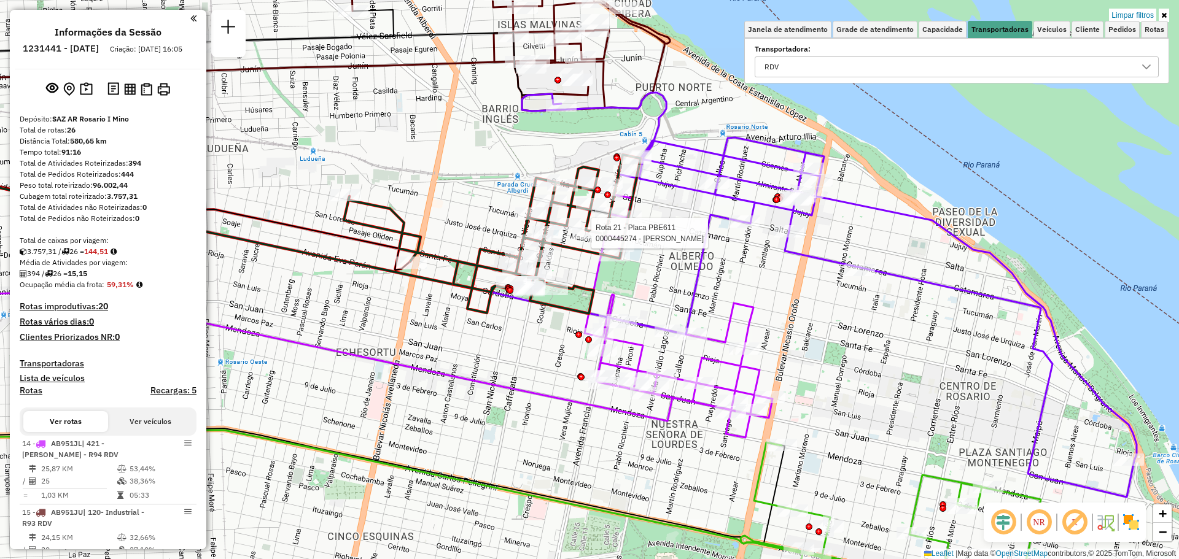
select select "**********"
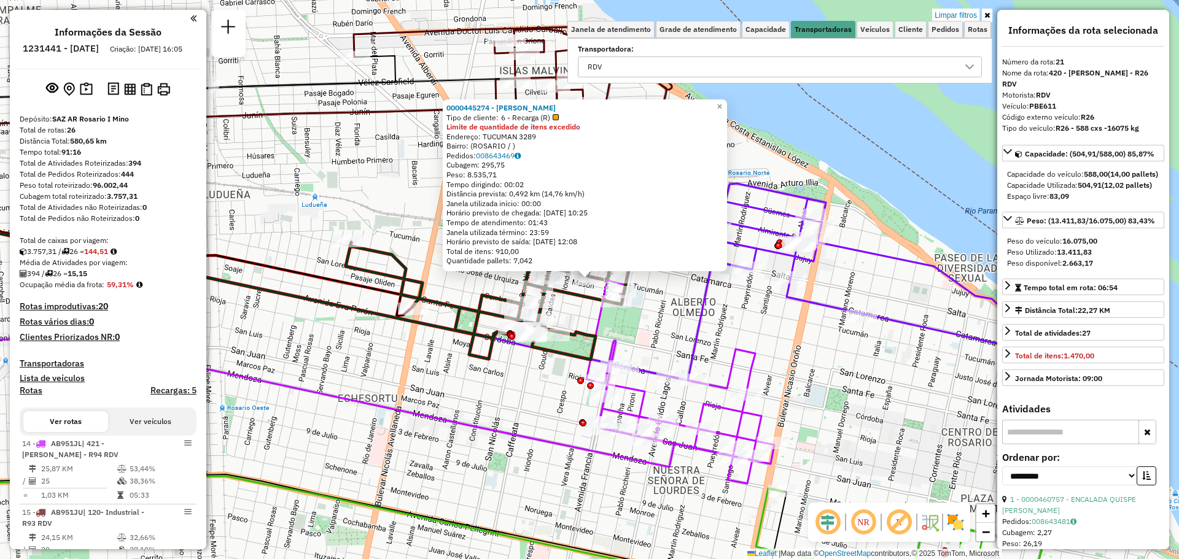
scroll to position [502, 0]
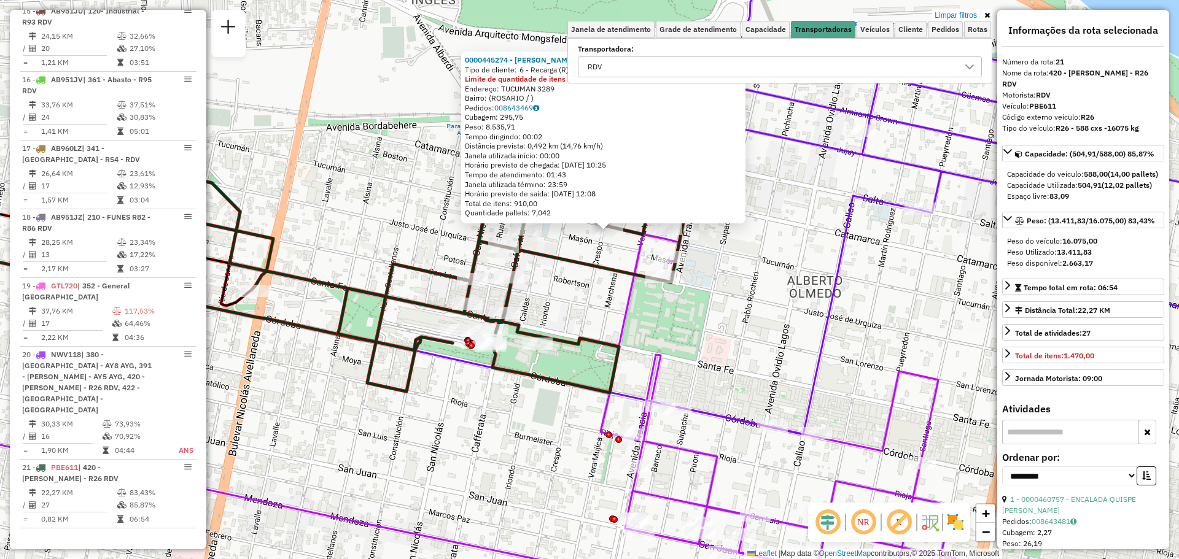
click at [731, 316] on div "0000445274 - RUIZ FRANCO NICOLAS Tipo de cliente: 6 - Recarga (R) Limite de qua…" at bounding box center [589, 279] width 1179 height 559
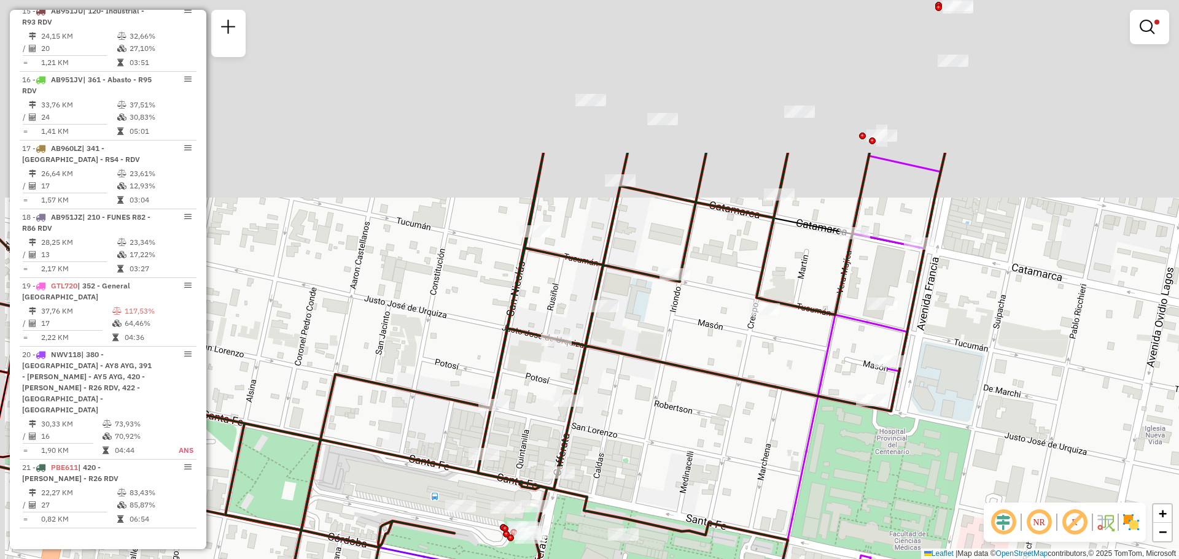
drag, startPoint x: 711, startPoint y: 157, endPoint x: 752, endPoint y: 414, distance: 260.6
click at [752, 414] on div "Limpar filtros Janela de atendimento Grade de atendimento Capacidade Transporta…" at bounding box center [589, 279] width 1179 height 559
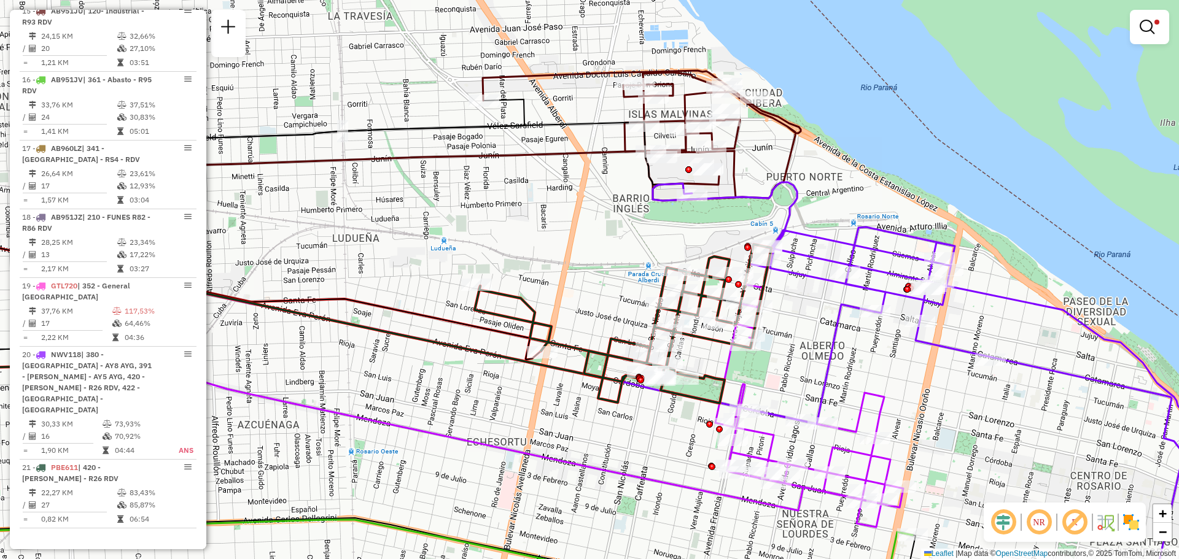
drag, startPoint x: 917, startPoint y: 316, endPoint x: 698, endPoint y: 311, distance: 219.9
click at [698, 311] on div "Limpar filtros Janela de atendimento Grade de atendimento Capacidade Transporta…" at bounding box center [589, 279] width 1179 height 559
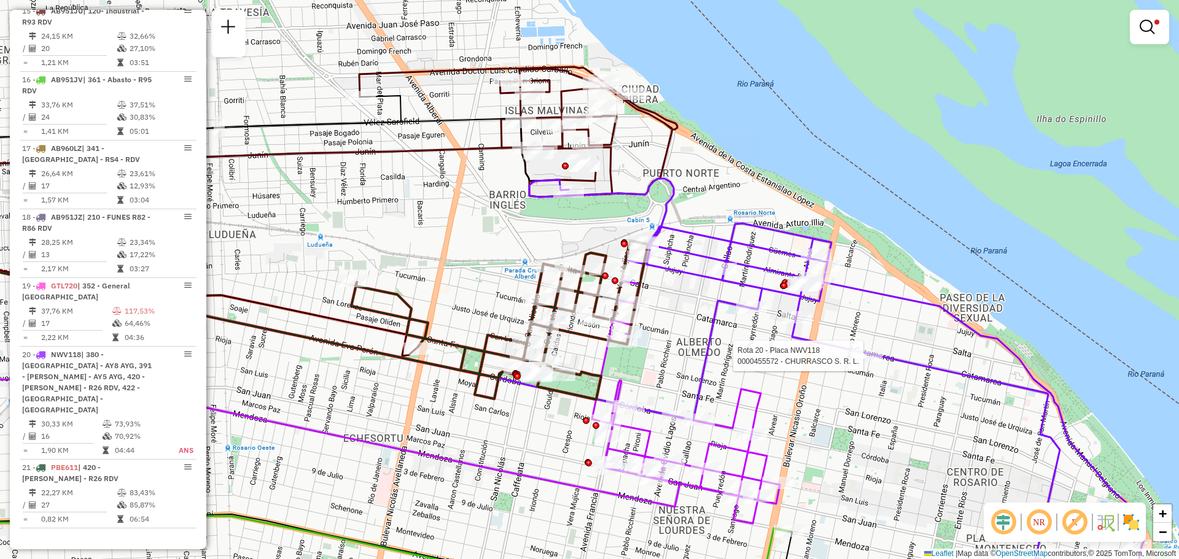
select select "**********"
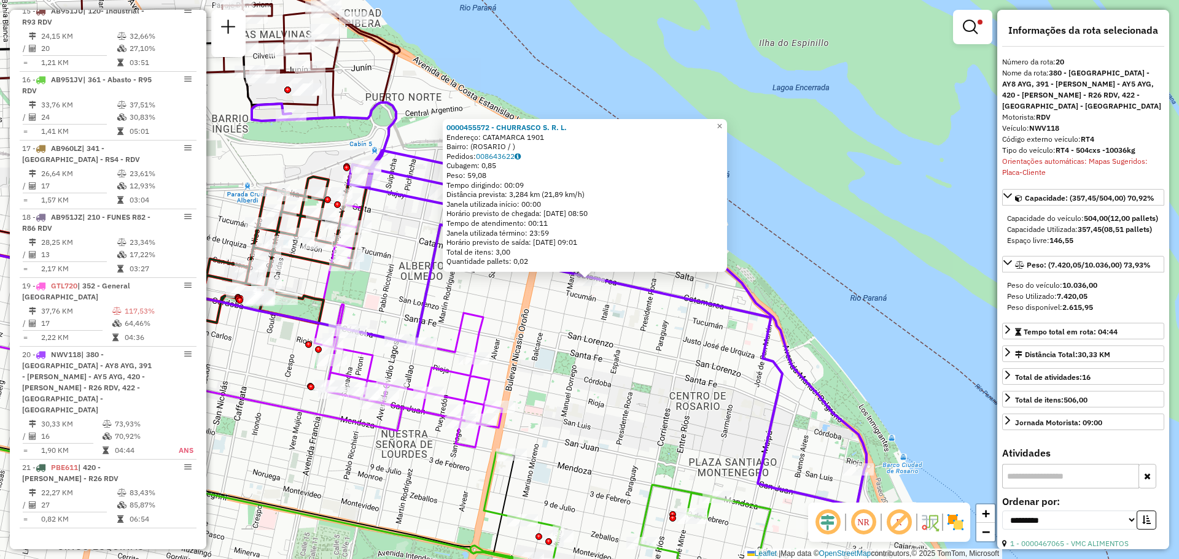
click at [403, 238] on div "0000455572 - CHURRASCO S. R. L. Endereço: CATAMARCA 1901 Bairro: (ROSARIO / ) P…" at bounding box center [589, 279] width 1179 height 559
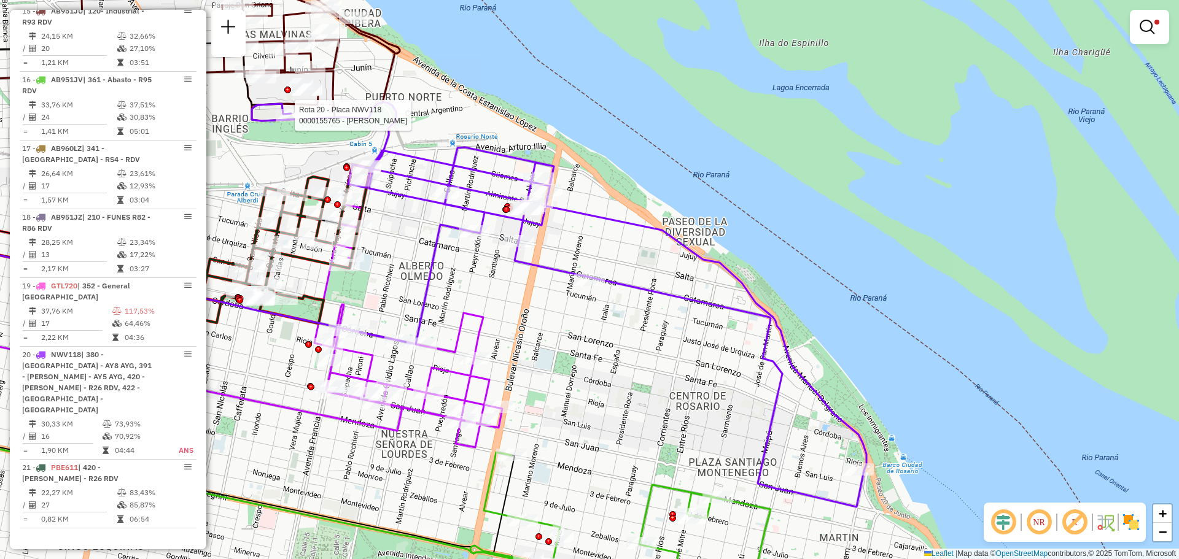
select select "**********"
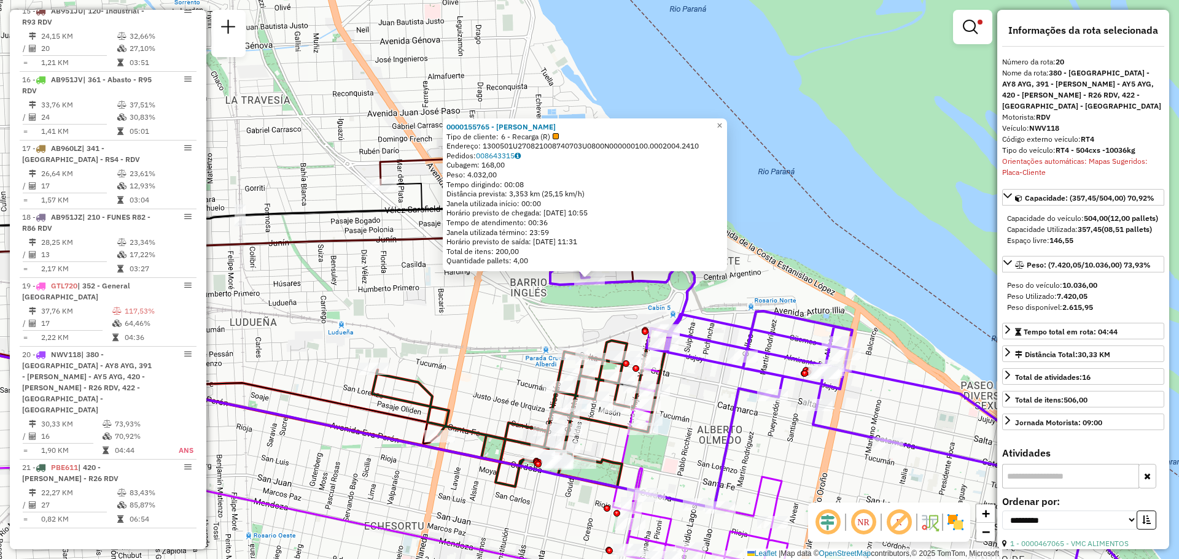
click at [594, 329] on div "0000155765 - MARTA CURA Tipo de cliente: 6 - Recarga (R) Endereço: 1300501U2708…" at bounding box center [589, 279] width 1179 height 559
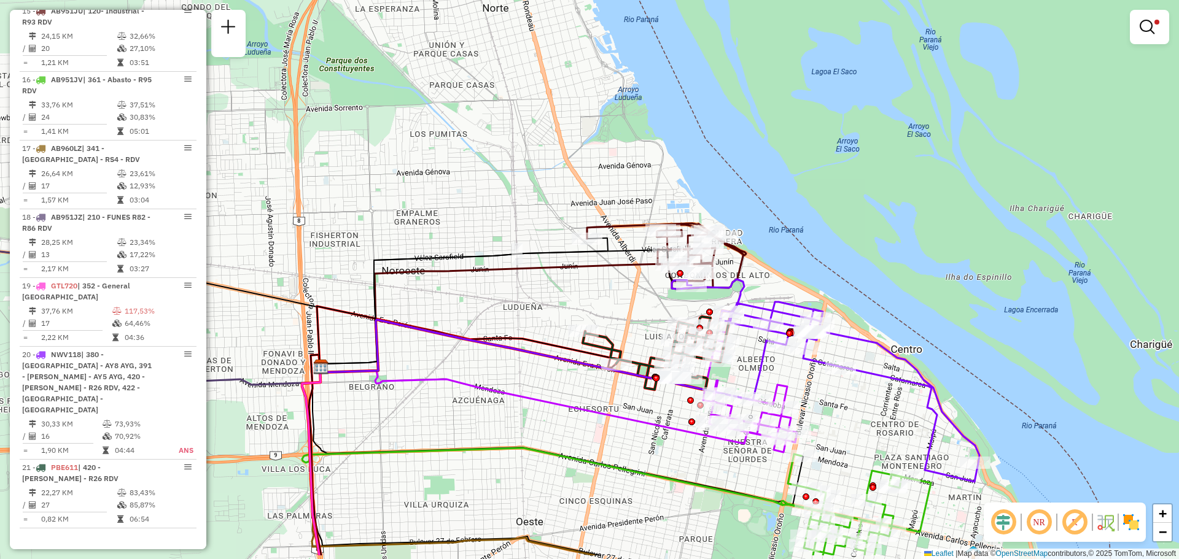
drag, startPoint x: 682, startPoint y: 372, endPoint x: 484, endPoint y: 233, distance: 241.7
click at [485, 235] on div "Limpar filtros Janela de atendimento Grade de atendimento Capacidade Transporta…" at bounding box center [589, 279] width 1179 height 559
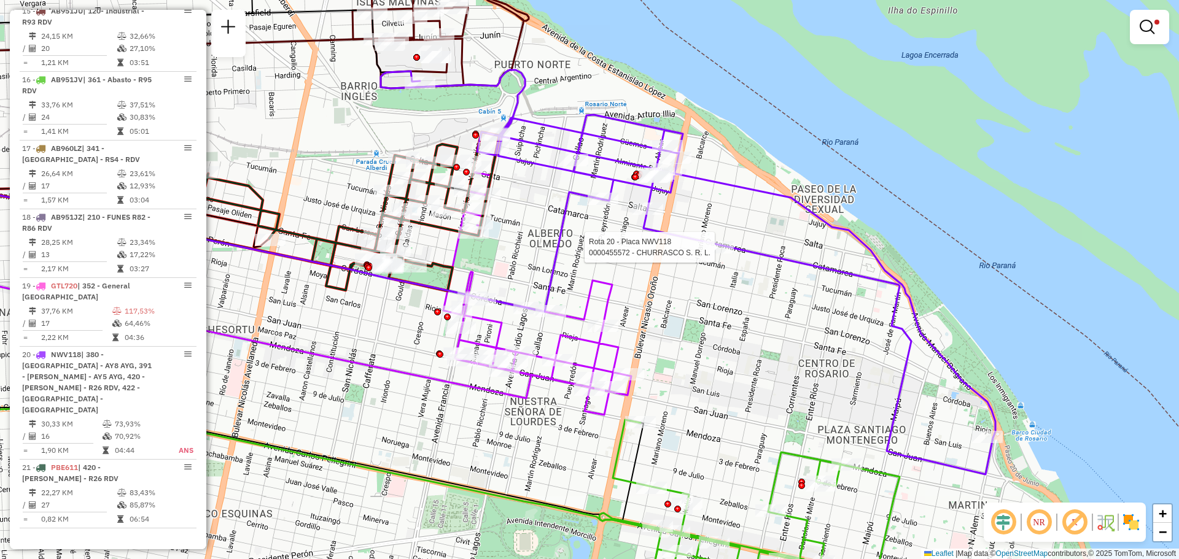
select select "**********"
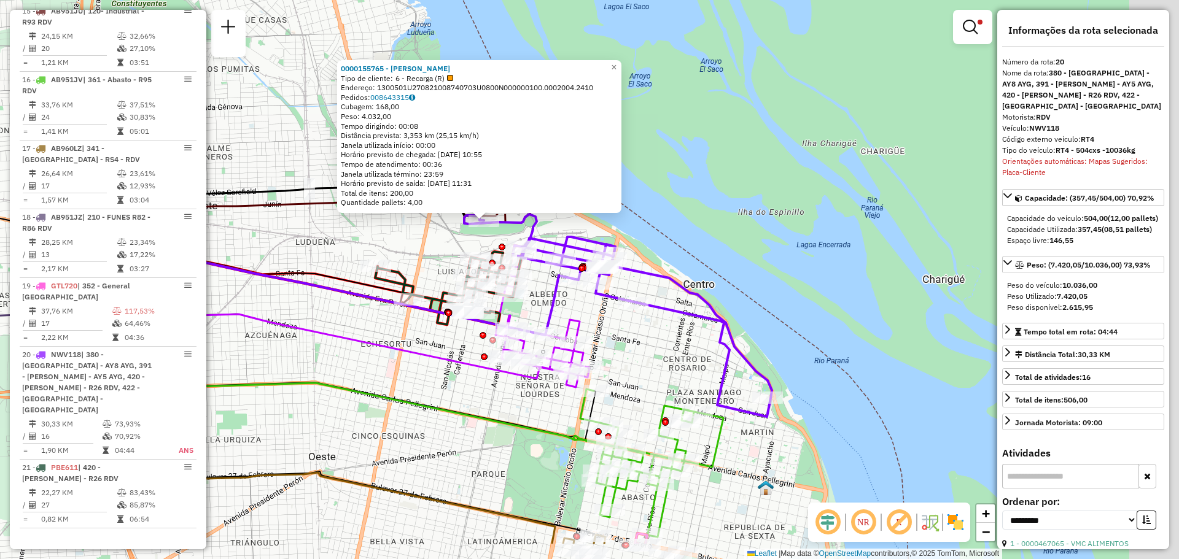
drag, startPoint x: 589, startPoint y: 307, endPoint x: 382, endPoint y: 219, distance: 225.1
click at [383, 220] on div "0000155765 - MARTA CURA Tipo de cliente: 6 - Recarga (R) Endereço: 1300501U2708…" at bounding box center [589, 279] width 1179 height 559
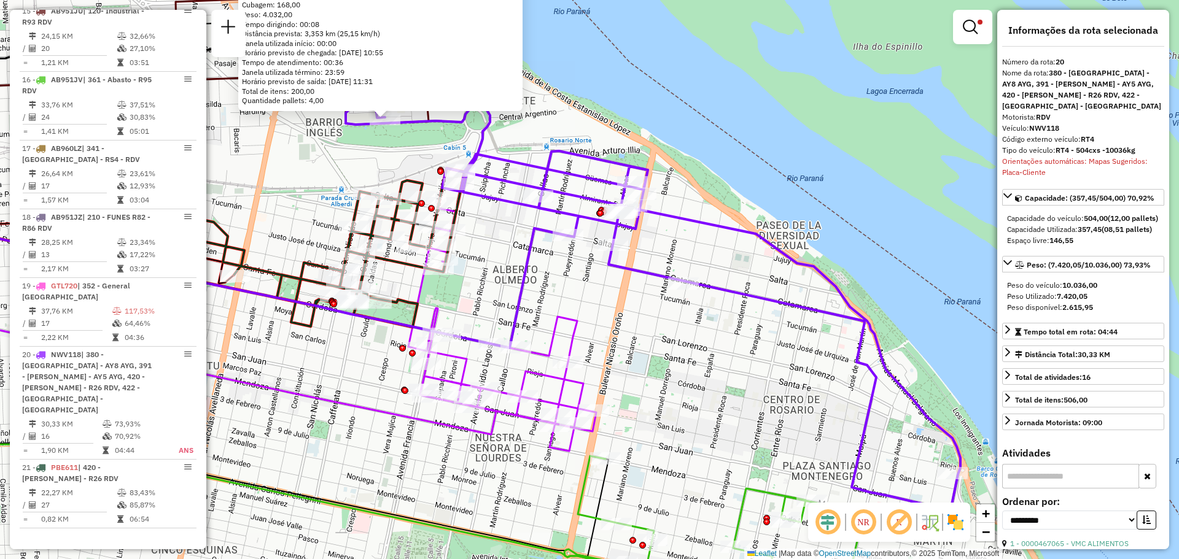
drag, startPoint x: 504, startPoint y: 253, endPoint x: 596, endPoint y: 298, distance: 102.2
click at [596, 298] on div "0000155765 - MARTA CURA Tipo de cliente: 6 - Recarga (R) Endereço: 1300501U2708…" at bounding box center [589, 279] width 1179 height 559
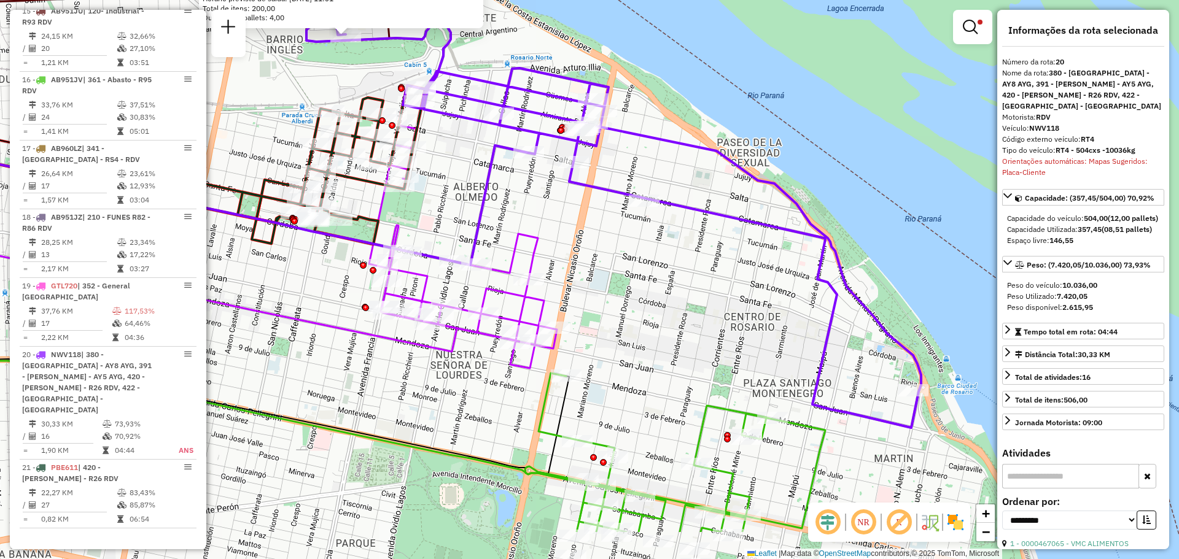
drag, startPoint x: 795, startPoint y: 388, endPoint x: 700, endPoint y: 250, distance: 167.8
click at [716, 265] on div "0000155765 - MARTA CURA Tipo de cliente: 6 - Recarga (R) Endereço: 1300501U2708…" at bounding box center [589, 279] width 1179 height 559
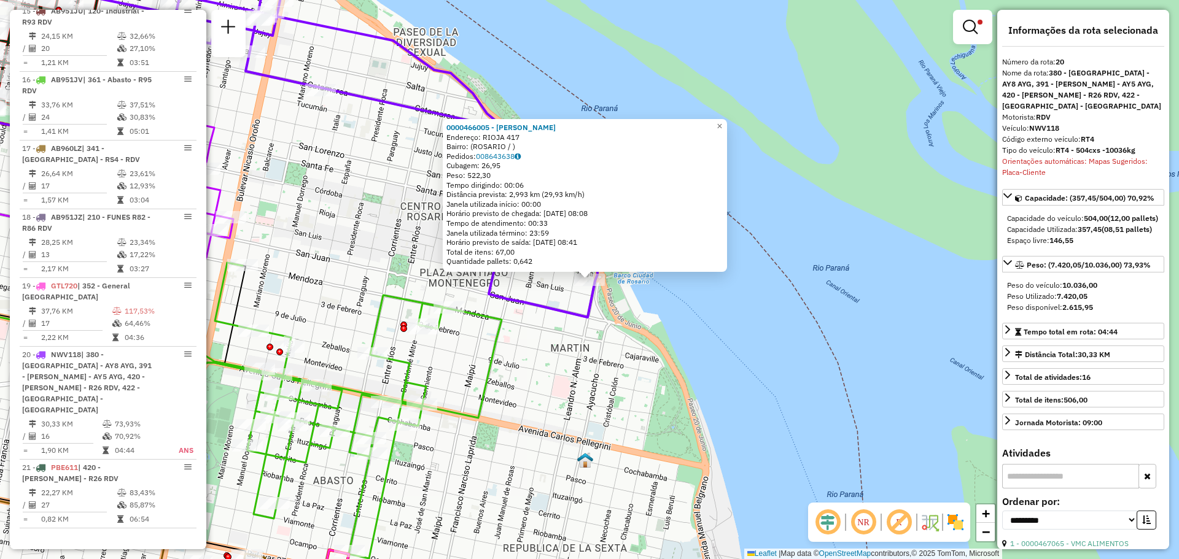
click at [543, 370] on div "0000466005 - Messi Maria Sol Endereço: RIOJA 417 Bairro: (ROSARIO / ) Pedidos: …" at bounding box center [589, 279] width 1179 height 559
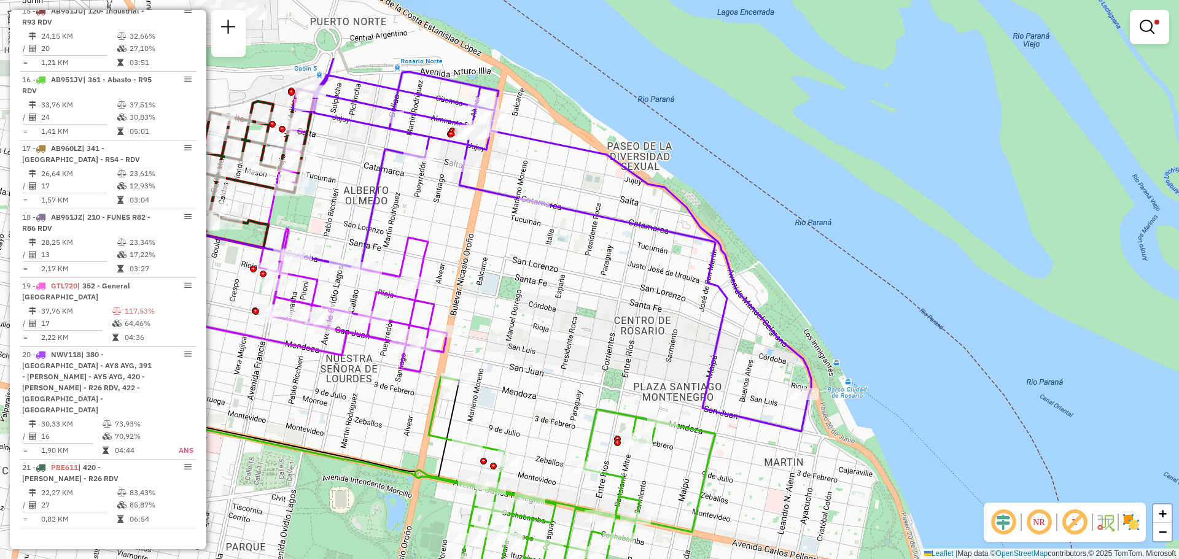
drag, startPoint x: 417, startPoint y: 232, endPoint x: 628, endPoint y: 316, distance: 227.0
click at [652, 343] on div "Limpar filtros Janela de atendimento Grade de atendimento Capacidade Transporta…" at bounding box center [589, 279] width 1179 height 559
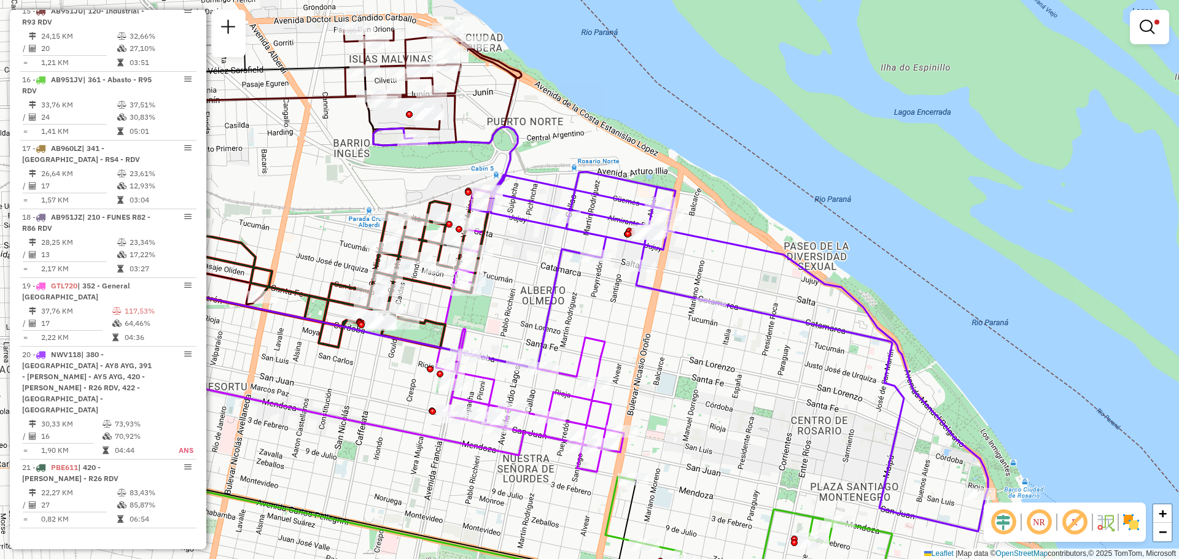
drag, startPoint x: 319, startPoint y: 80, endPoint x: 454, endPoint y: 166, distance: 160.1
click at [454, 166] on div "Limpar filtros Janela de atendimento Grade de atendimento Capacidade Transporta…" at bounding box center [589, 279] width 1179 height 559
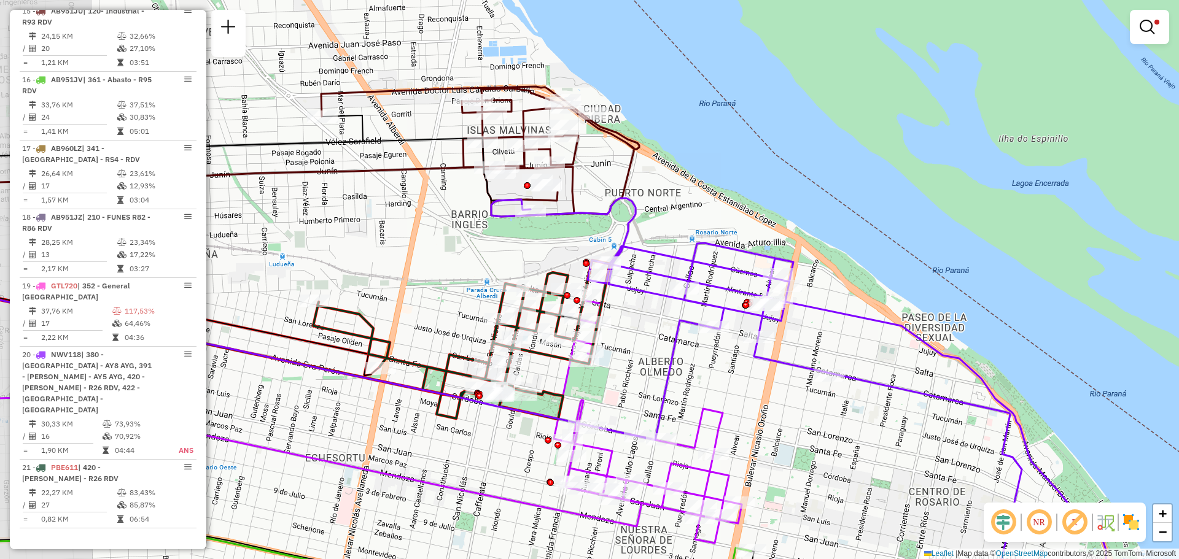
drag, startPoint x: 424, startPoint y: 166, endPoint x: 542, endPoint y: 237, distance: 137.8
click at [542, 237] on div "Limpar filtros Janela de atendimento Grade de atendimento Capacidade Transporta…" at bounding box center [589, 279] width 1179 height 559
select select "**********"
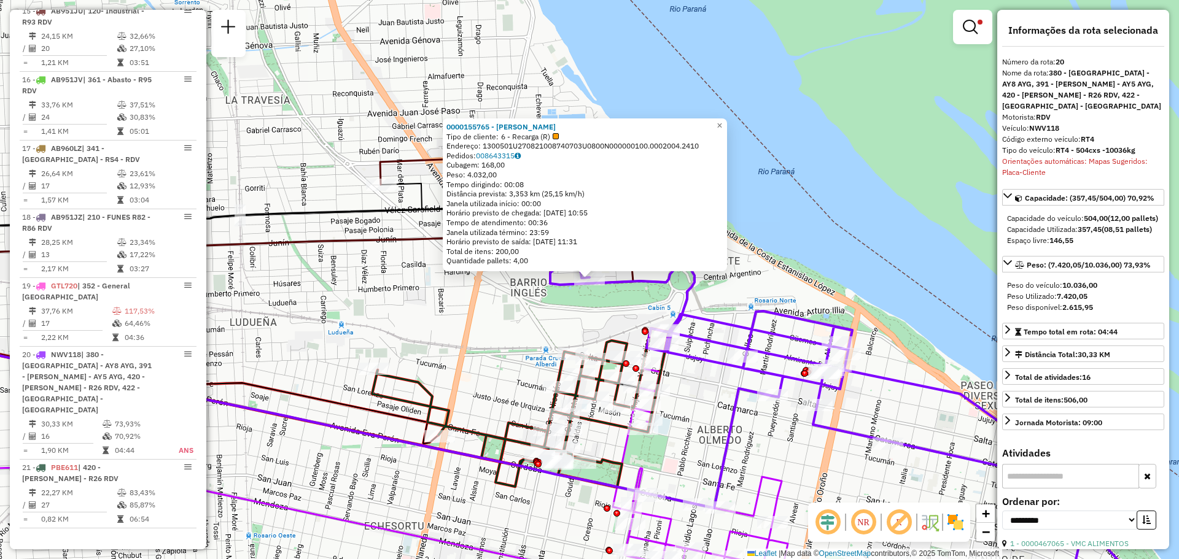
click at [733, 300] on div "0000155765 - MARTA CURA Tipo de cliente: 6 - Recarga (R) Endereço: 1300501U2708…" at bounding box center [589, 279] width 1179 height 559
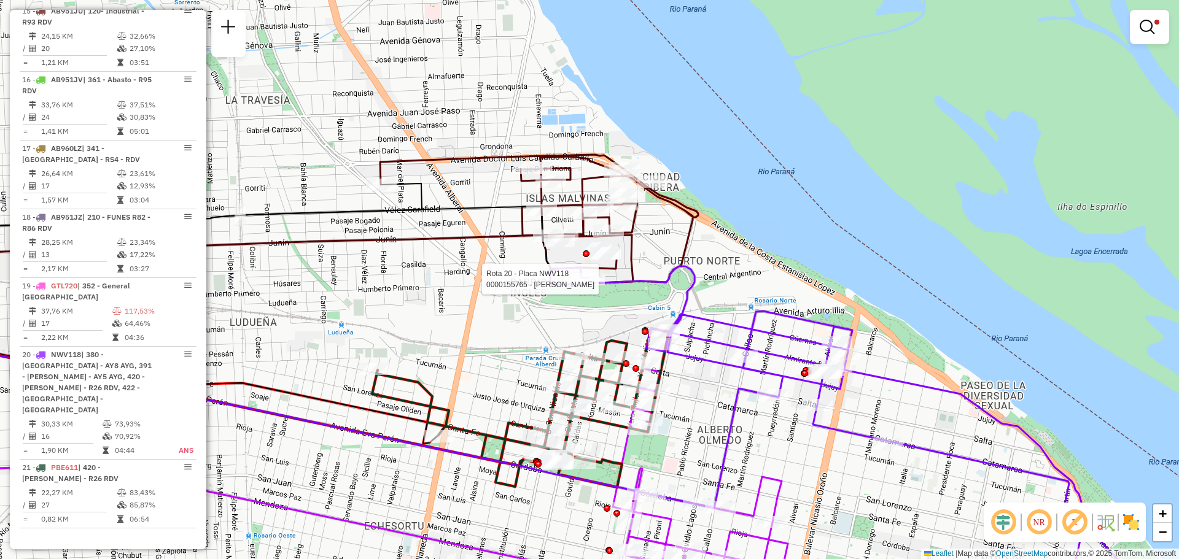
select select "**********"
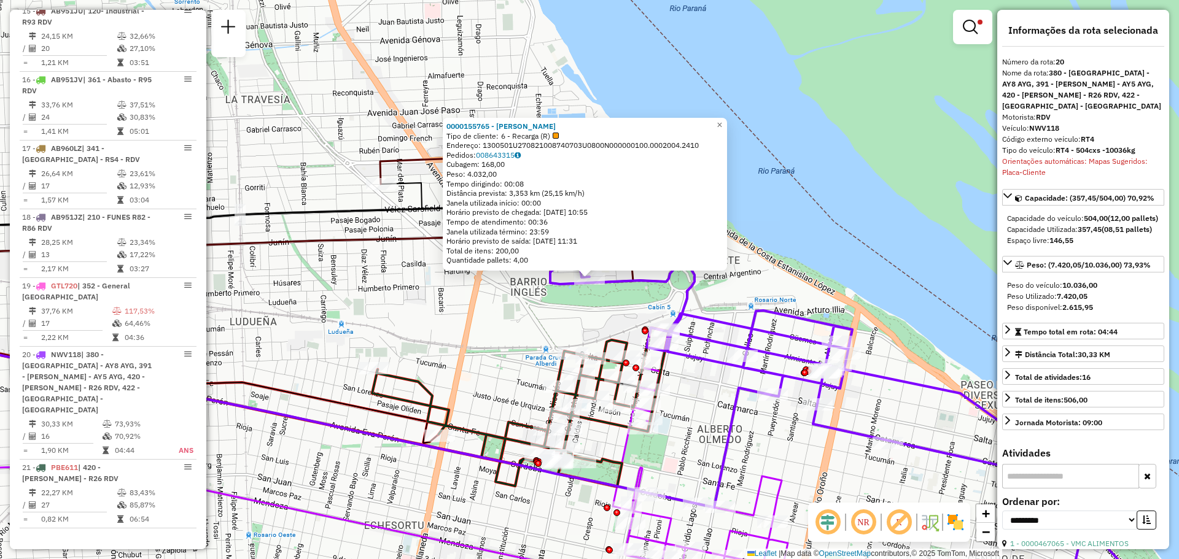
click at [593, 332] on div "0000155765 - MARTA CURA Tipo de cliente: 6 - Recarga (R) Endereço: 1300501U2708…" at bounding box center [589, 279] width 1179 height 559
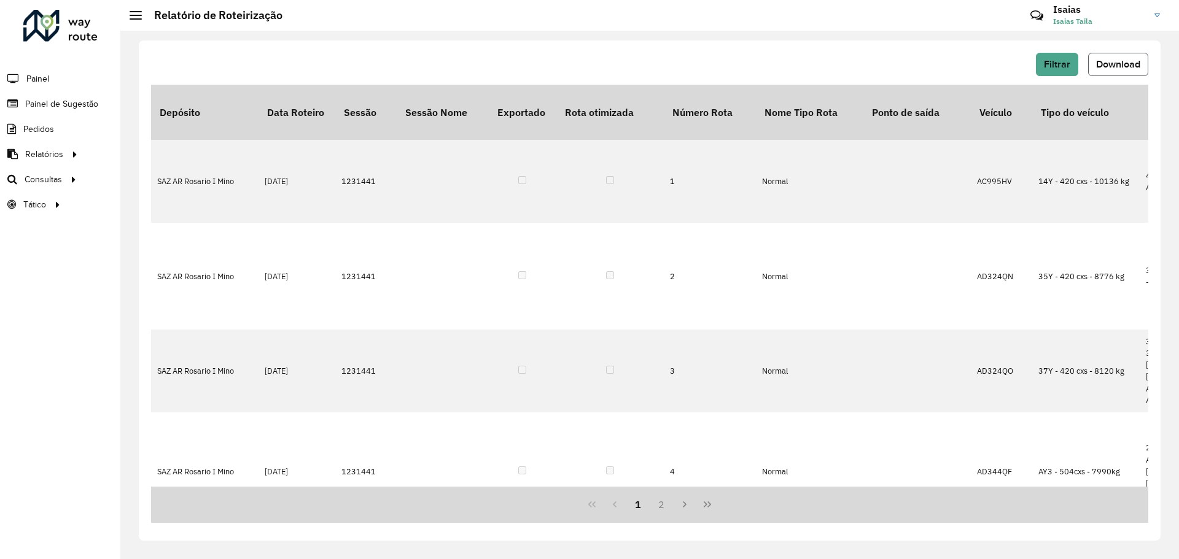
click at [1123, 64] on span "Download" at bounding box center [1118, 64] width 44 height 10
